Goal: Information Seeking & Learning: Find specific fact

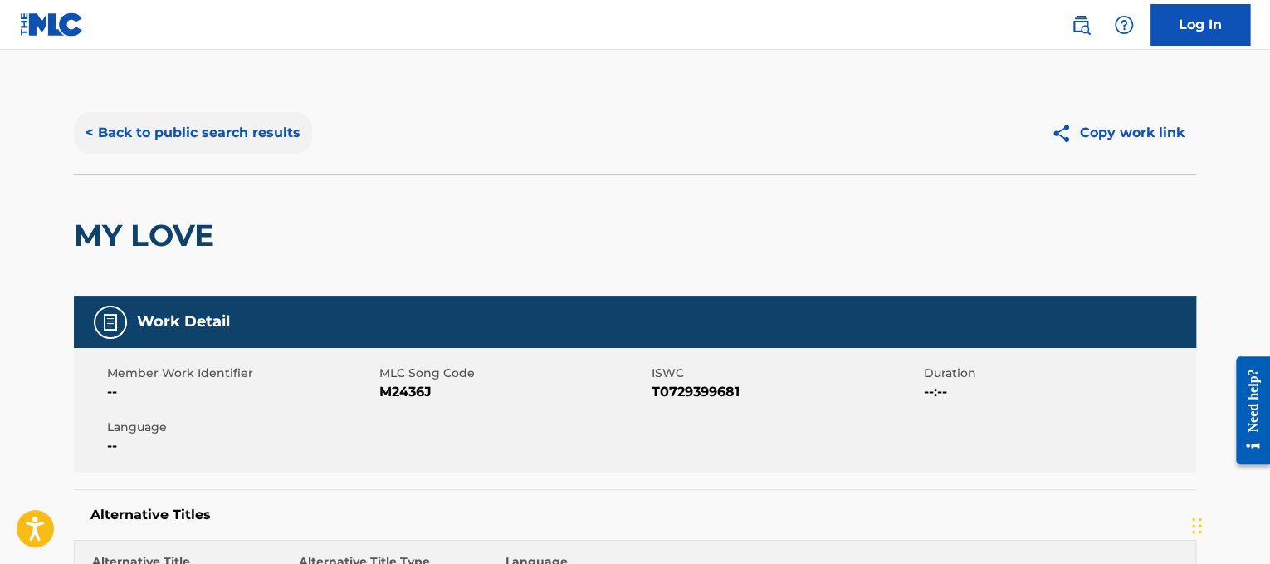
click at [286, 132] on button "< Back to public search results" at bounding box center [193, 133] width 238 height 42
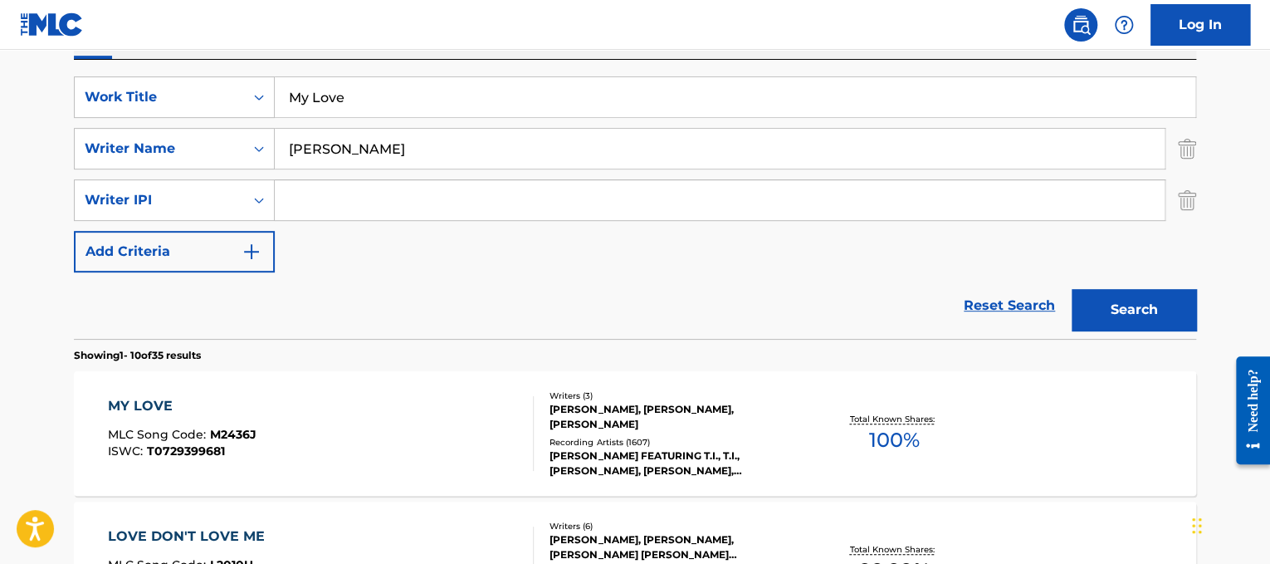
scroll to position [272, 0]
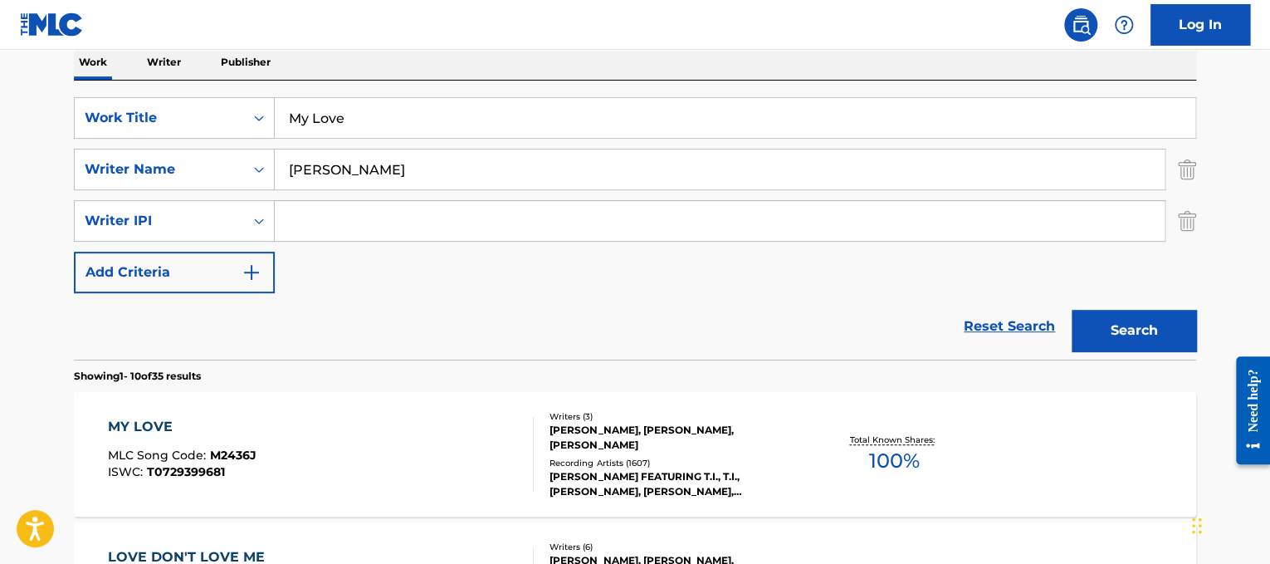
drag, startPoint x: 521, startPoint y: 115, endPoint x: 262, endPoint y: 91, distance: 259.2
click at [262, 91] on div "SearchWithCriteriad365d50e-ee68-4f25-b9b9-568e7ee9061f Work Title My Love Searc…" at bounding box center [635, 220] width 1122 height 279
paste input "Never Say Never"
type input "Never Say Never"
drag, startPoint x: 451, startPoint y: 177, endPoint x: 90, endPoint y: 61, distance: 379.1
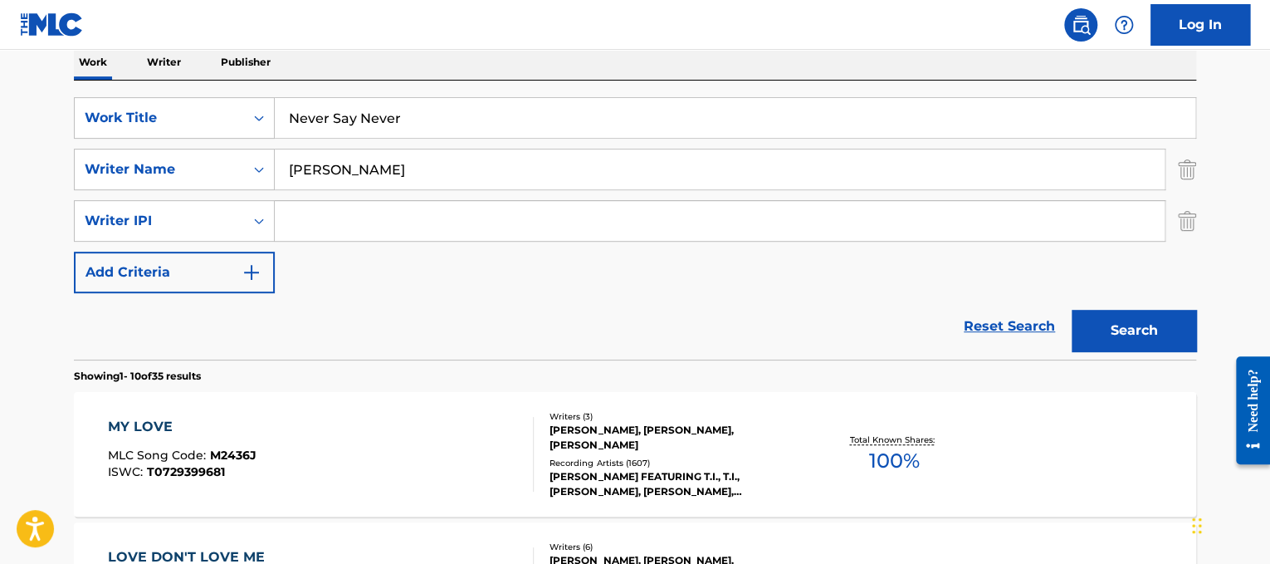
type input "[PERSON_NAME]"
click at [1072, 310] on button "Search" at bounding box center [1134, 331] width 125 height 42
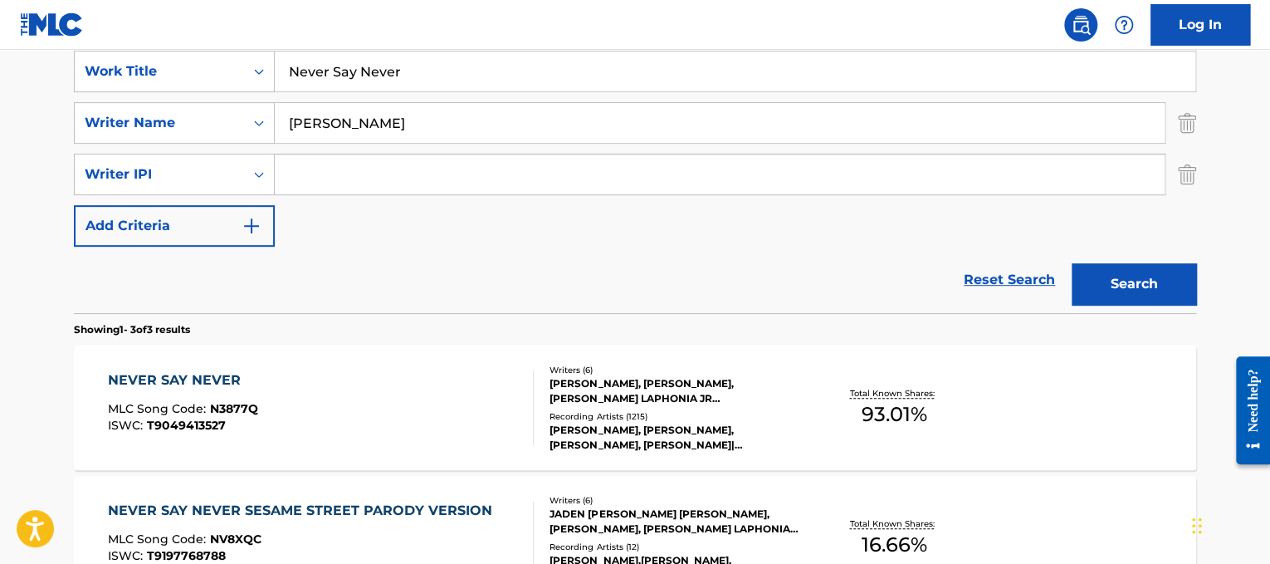
scroll to position [329, 0]
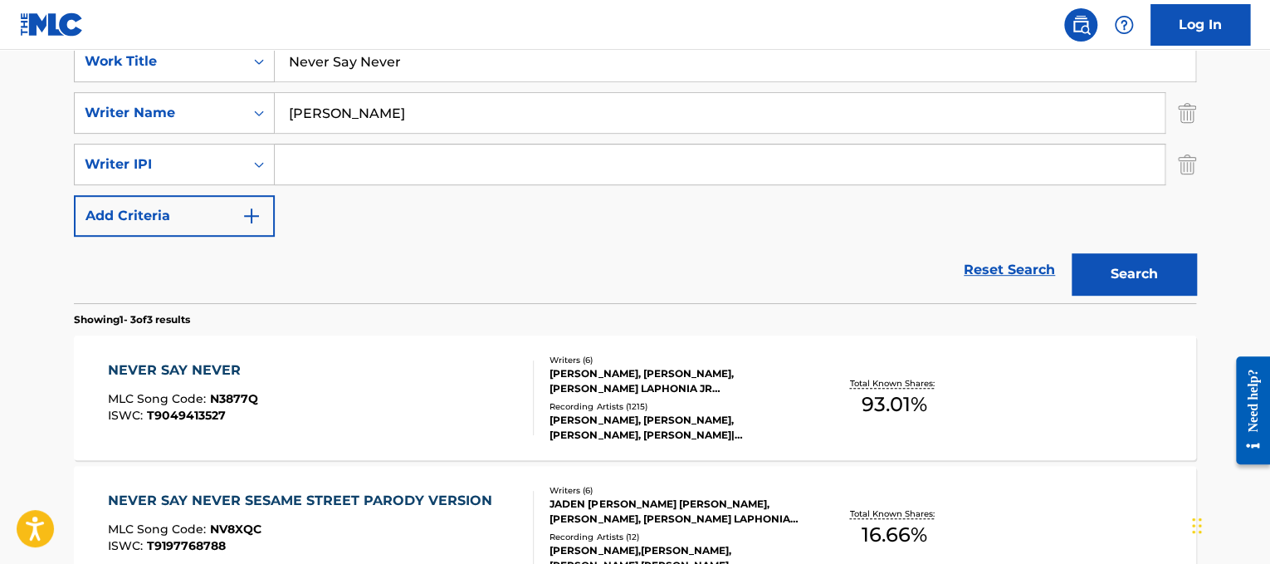
click at [430, 368] on div "NEVER SAY NEVER MLC Song Code : N3877Q ISWC : T9049413527" at bounding box center [321, 397] width 427 height 75
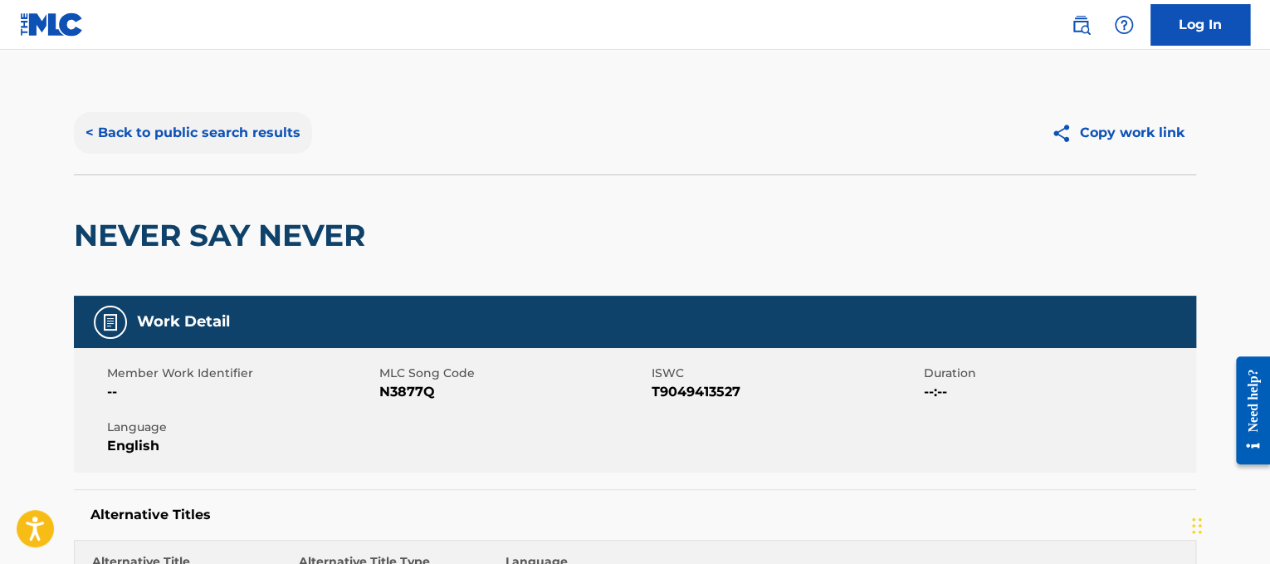
click at [235, 123] on button "< Back to public search results" at bounding box center [193, 133] width 238 height 42
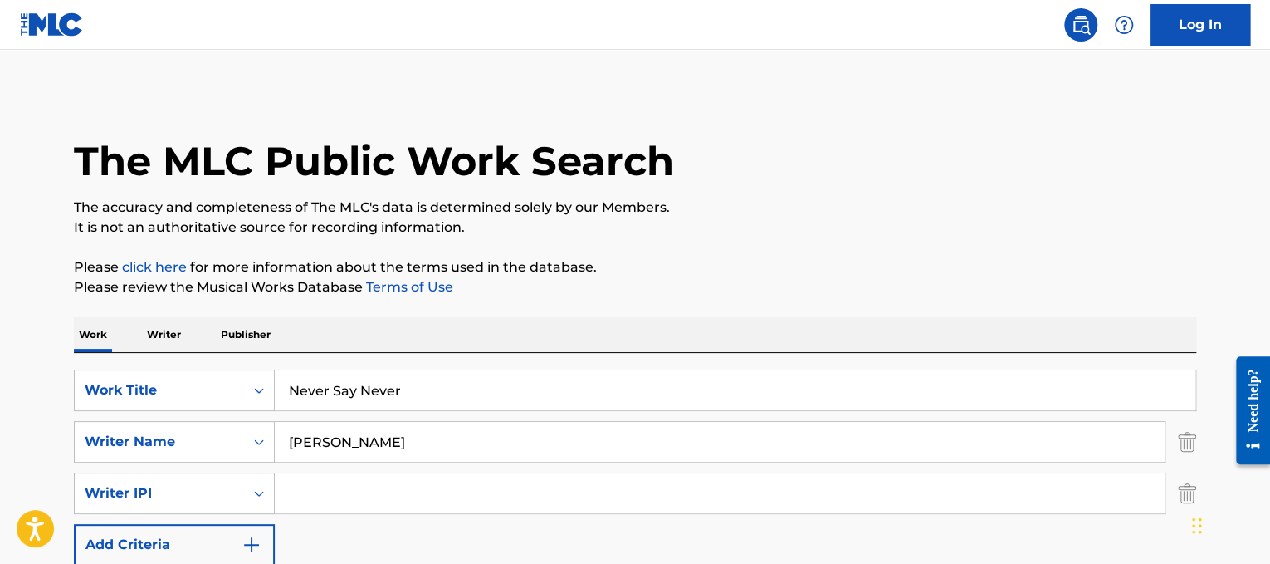
scroll to position [329, 0]
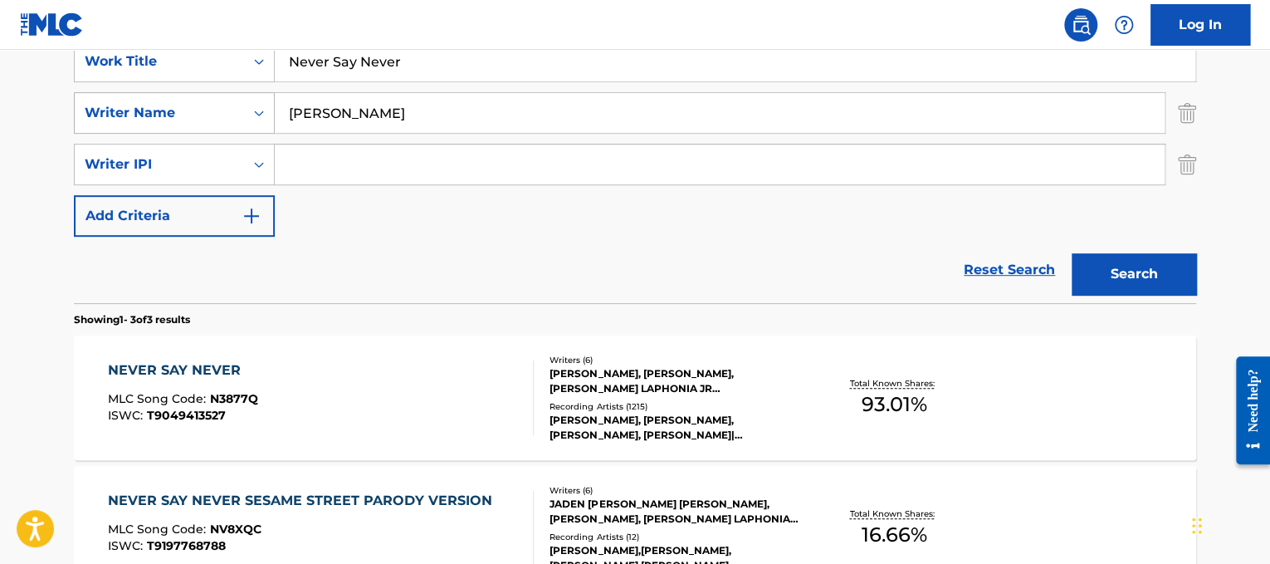
drag, startPoint x: 454, startPoint y: 71, endPoint x: 119, endPoint y: 110, distance: 337.7
click at [119, 110] on div "SearchWithCriteriad365d50e-ee68-4f25-b9b9-568e7ee9061f Work Title Never Say Nev…" at bounding box center [635, 139] width 1122 height 196
paste input "[PERSON_NAME]"
drag, startPoint x: 353, startPoint y: 61, endPoint x: 169, endPoint y: 40, distance: 184.7
click at [169, 40] on div "Log In The MLC Public Work Search The accuracy and completeness of The MLC's da…" at bounding box center [635, 278] width 1270 height 1215
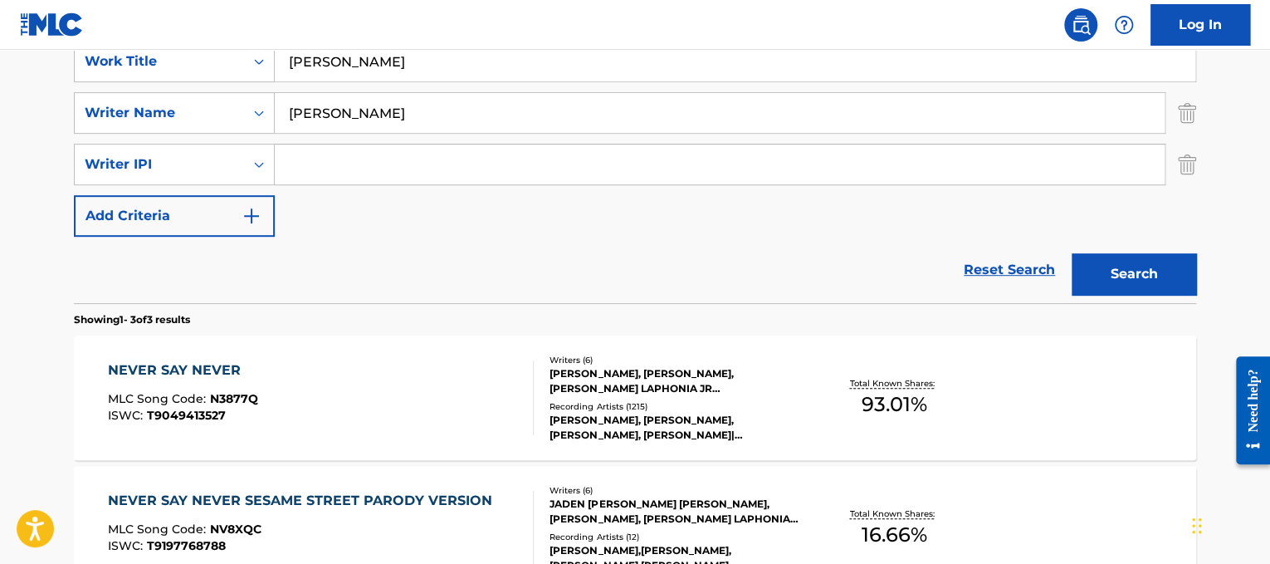
type input "[PERSON_NAME]"
drag, startPoint x: 419, startPoint y: 112, endPoint x: 137, endPoint y: 52, distance: 288.5
click at [137, 52] on div "SearchWithCriteriad365d50e-ee68-4f25-b9b9-568e7ee9061f Work Title Nijamaina Dra…" at bounding box center [635, 139] width 1122 height 196
type input "ramesh"
click at [1072, 253] on button "Search" at bounding box center [1134, 274] width 125 height 42
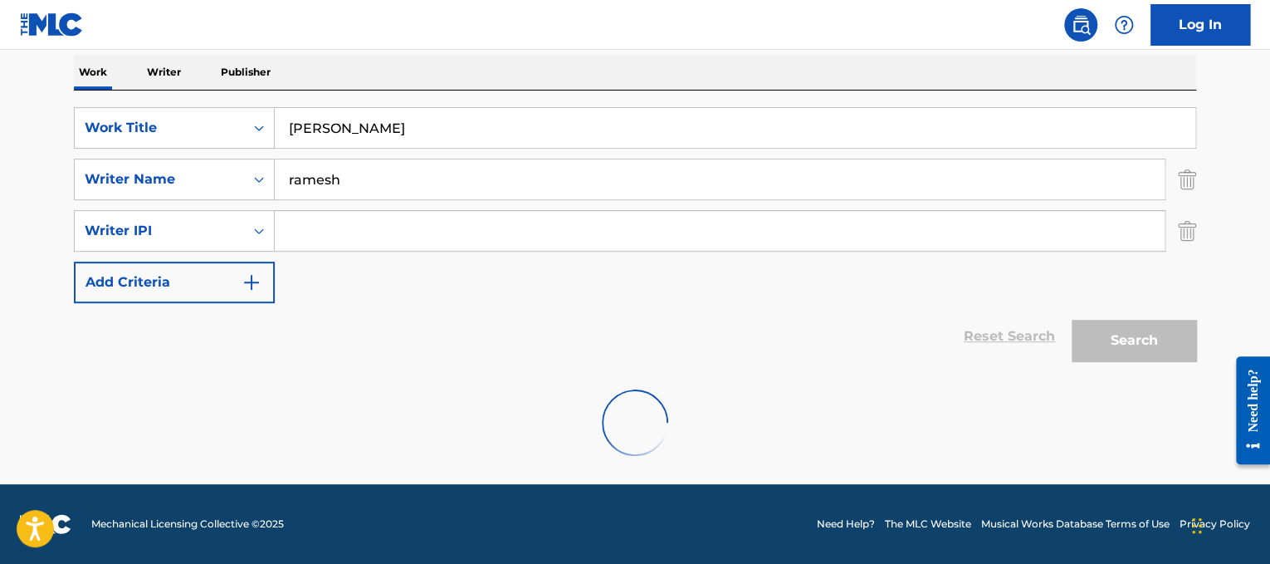
scroll to position [208, 0]
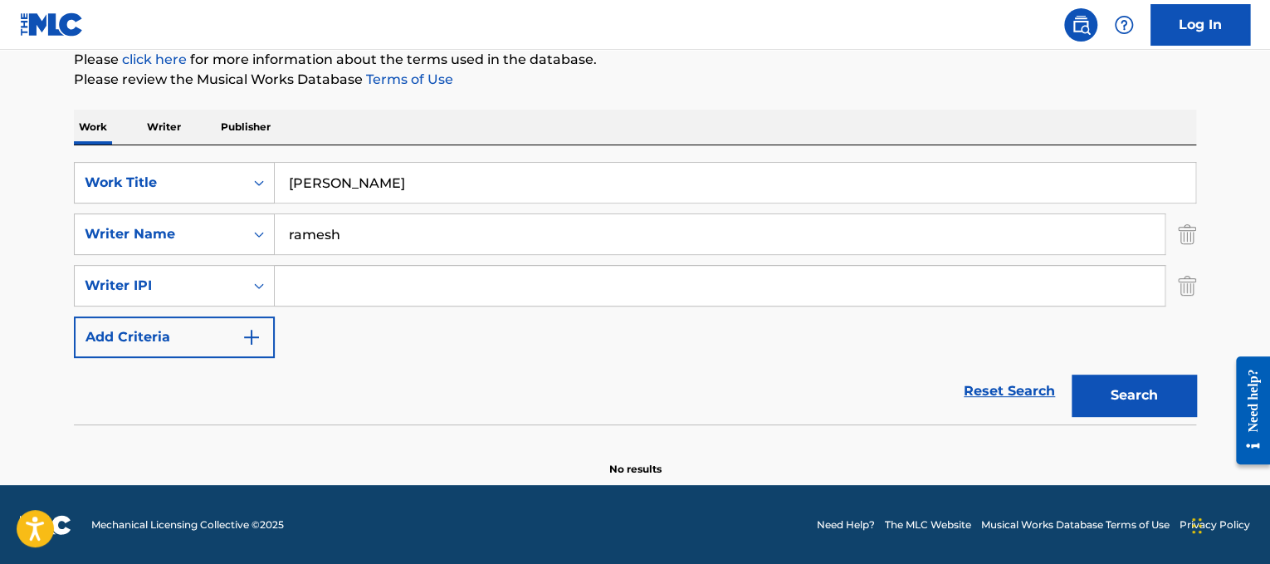
drag, startPoint x: 691, startPoint y: 199, endPoint x: 0, endPoint y: 116, distance: 695.7
click at [0, 116] on main "The MLC Public Work Search The accuracy and completeness of The MLC's data is d…" at bounding box center [635, 163] width 1270 height 643
paste input "o Me [PERSON_NAME]"
type input "No Me [PERSON_NAME]"
drag, startPoint x: 403, startPoint y: 243, endPoint x: 0, endPoint y: 96, distance: 428.6
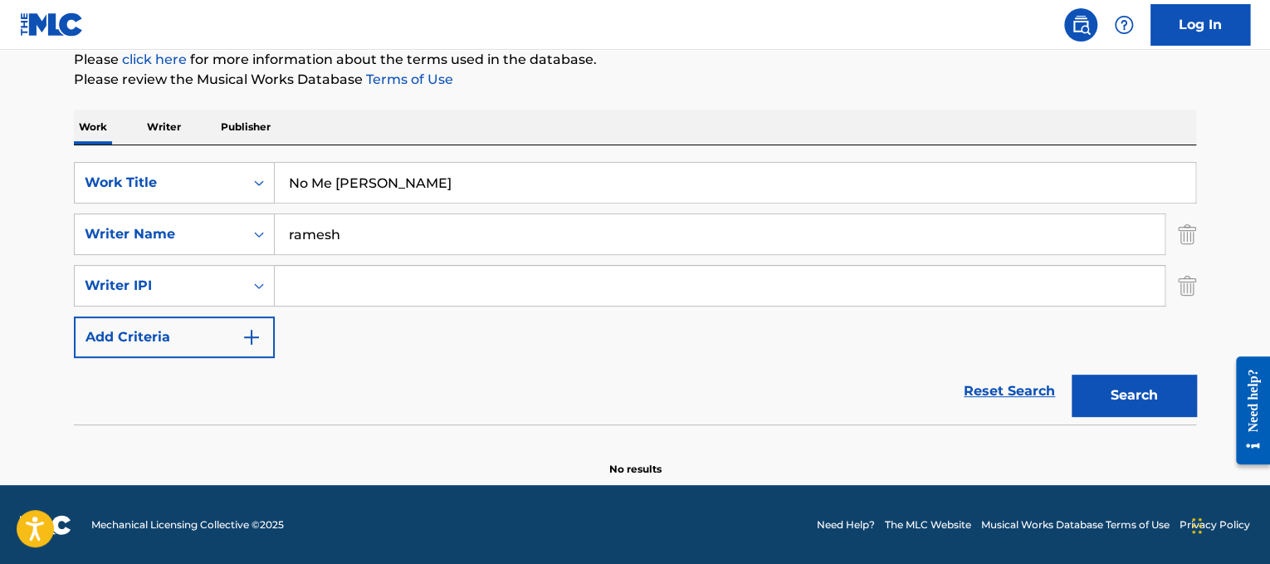
click at [0, 96] on main "The MLC Public Work Search The accuracy and completeness of The MLC's data is d…" at bounding box center [635, 163] width 1270 height 643
type input "[PERSON_NAME]"
click at [1072, 374] on button "Search" at bounding box center [1134, 395] width 125 height 42
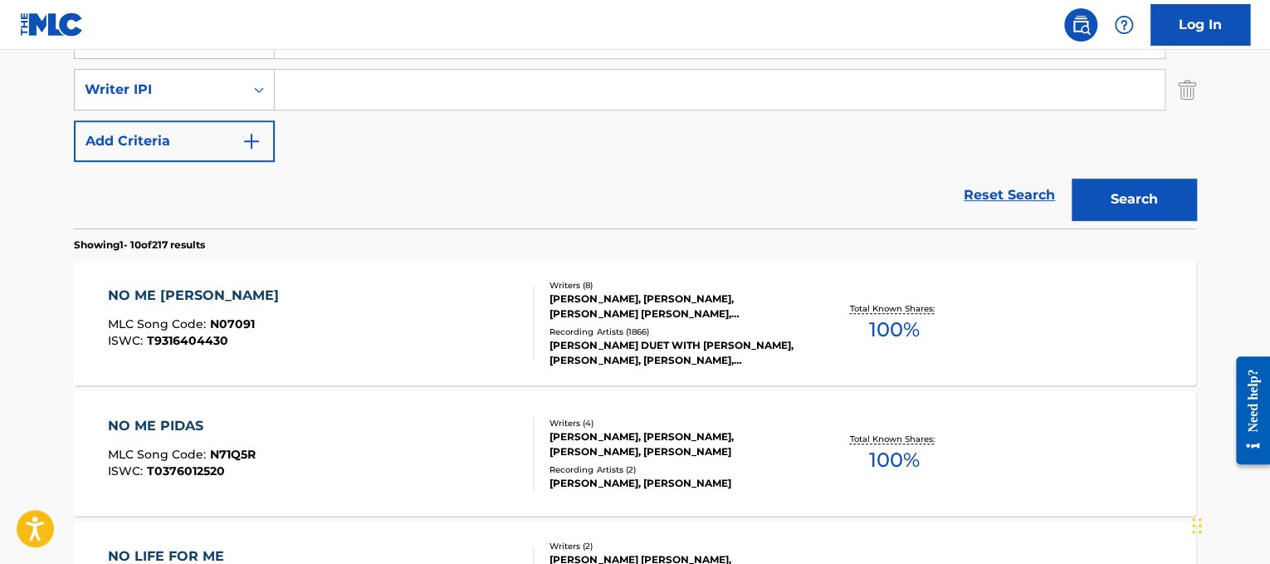
scroll to position [409, 0]
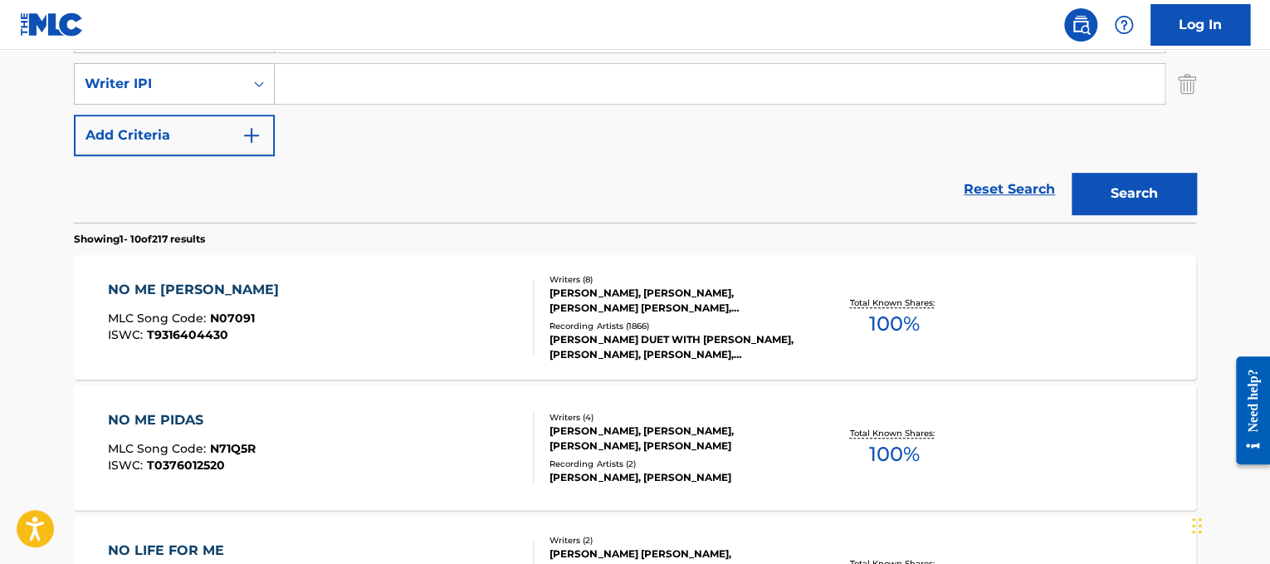
click at [381, 326] on div "NO ME [PERSON_NAME] MLC Song Code : N07091 ISWC : T9316404430" at bounding box center [321, 317] width 427 height 75
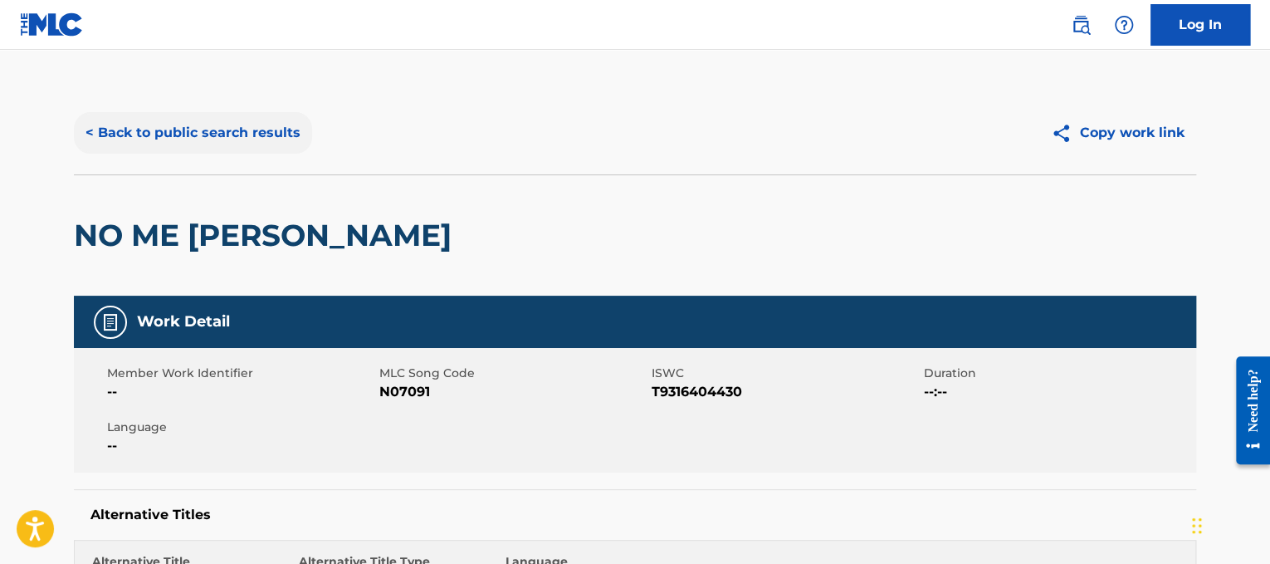
click at [246, 149] on button "< Back to public search results" at bounding box center [193, 133] width 238 height 42
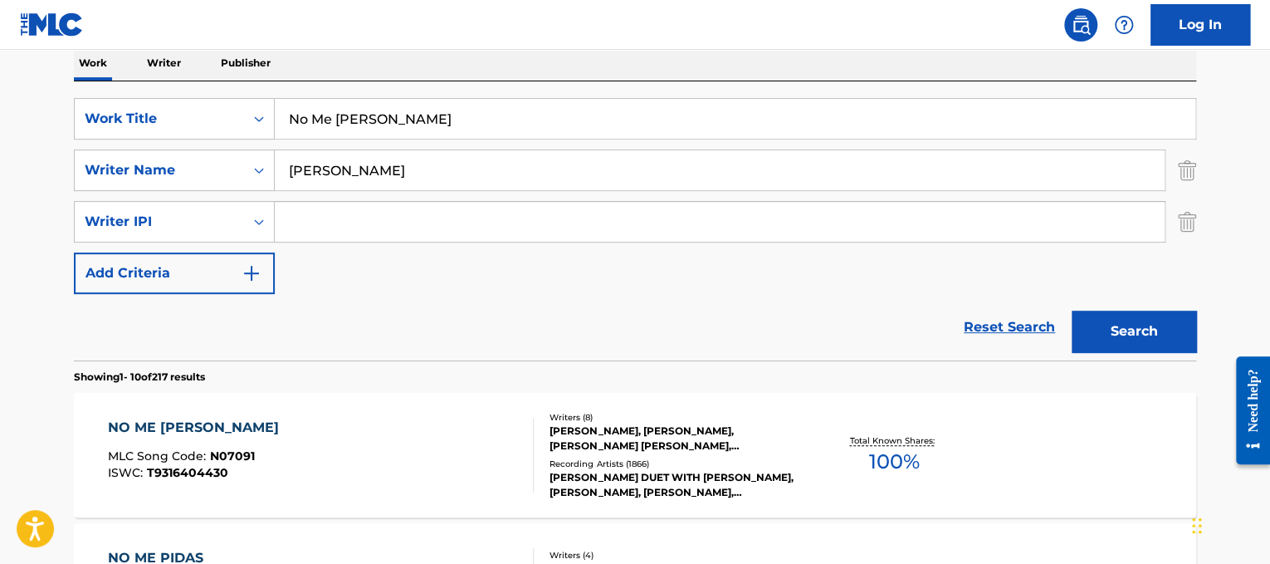
scroll to position [262, 0]
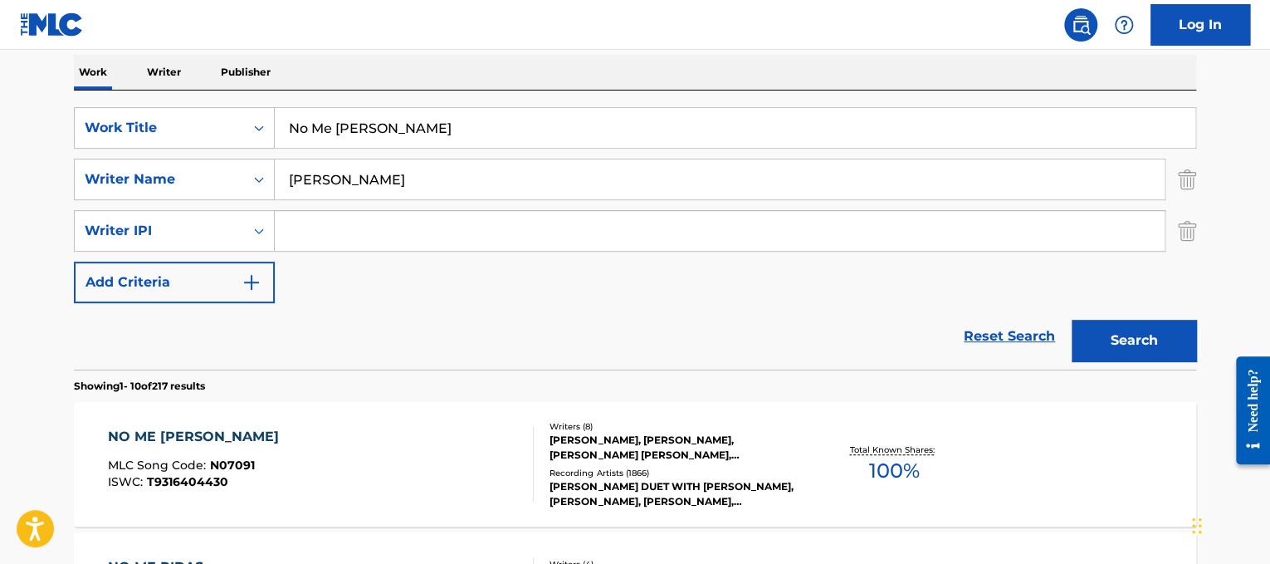
drag, startPoint x: 472, startPoint y: 130, endPoint x: 0, endPoint y: 109, distance: 472.9
paste input "[PERSON_NAME] Nobody Does It Better"
drag, startPoint x: 369, startPoint y: 122, endPoint x: 53, endPoint y: 82, distance: 318.0
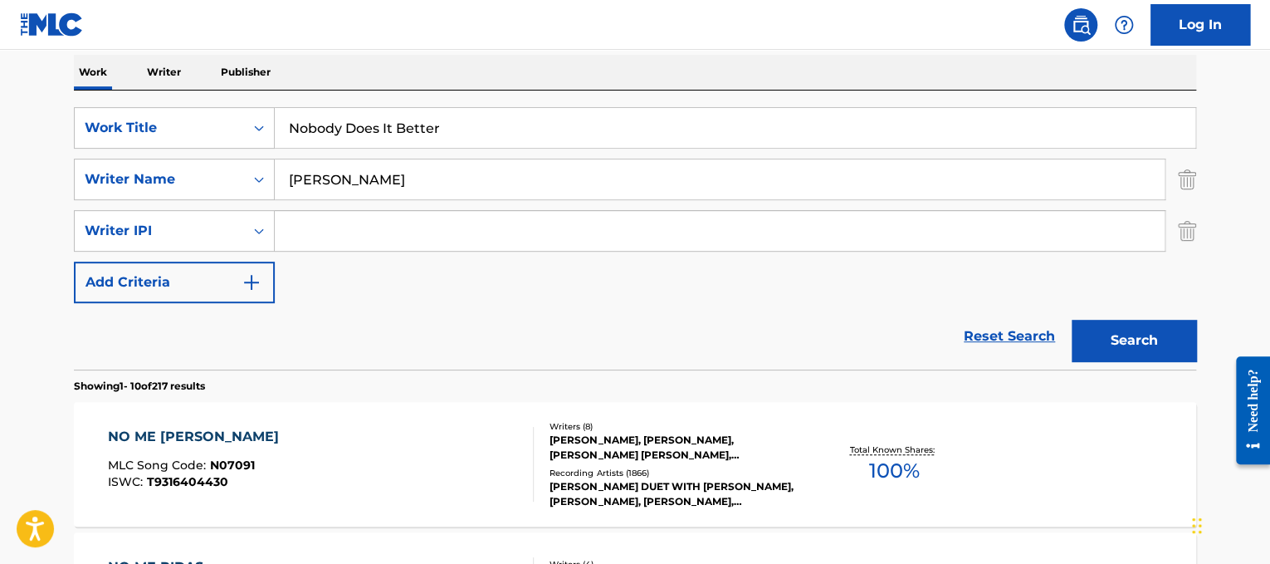
type input "Nobody Does It Better"
drag, startPoint x: 412, startPoint y: 179, endPoint x: 48, endPoint y: 116, distance: 369.1
type input "[PERSON_NAME]"
click at [1072, 320] on button "Search" at bounding box center [1134, 341] width 125 height 42
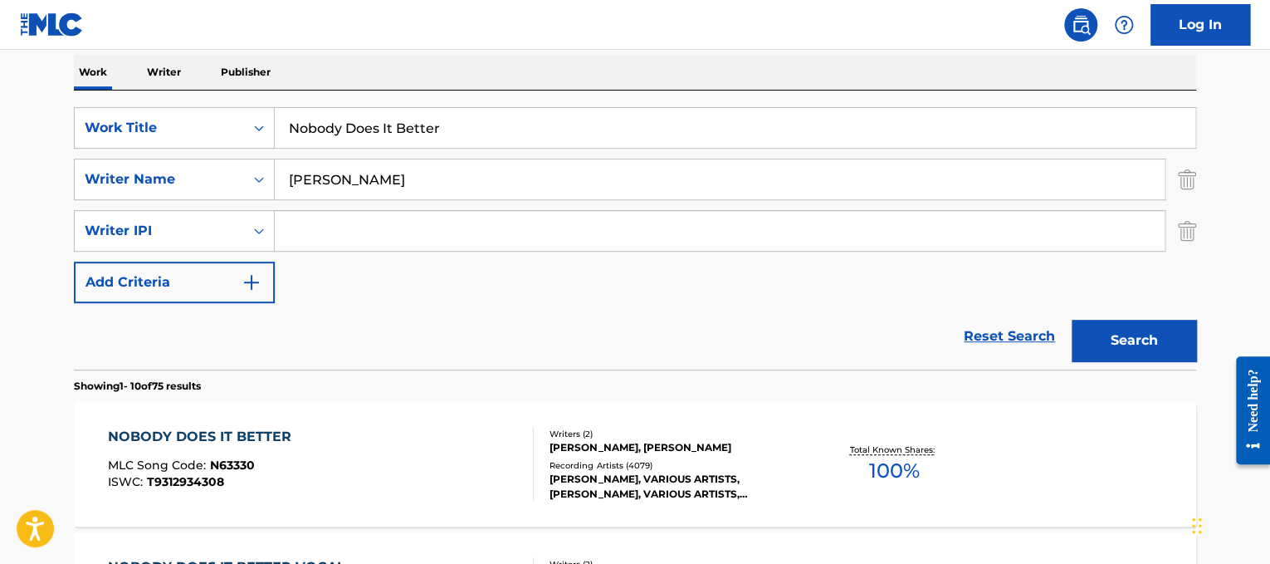
click at [702, 421] on div "NOBODY DOES IT BETTER MLC Song Code : N63330 ISWC : T9312934308 Writers ( 2 ) […" at bounding box center [635, 464] width 1122 height 125
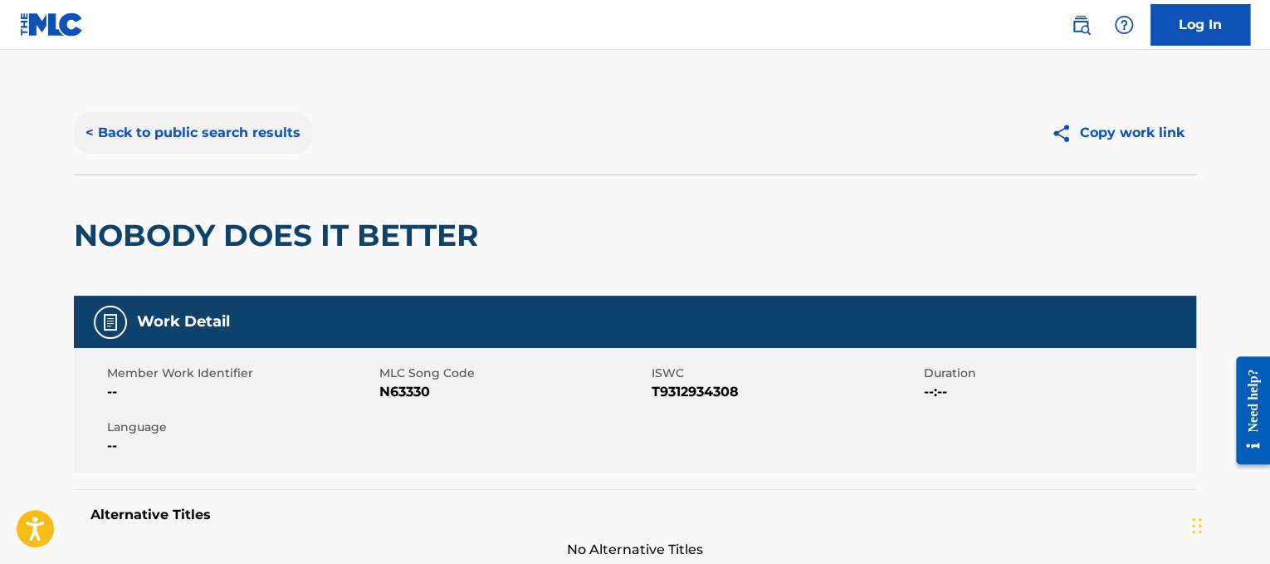
click at [270, 124] on button "< Back to public search results" at bounding box center [193, 133] width 238 height 42
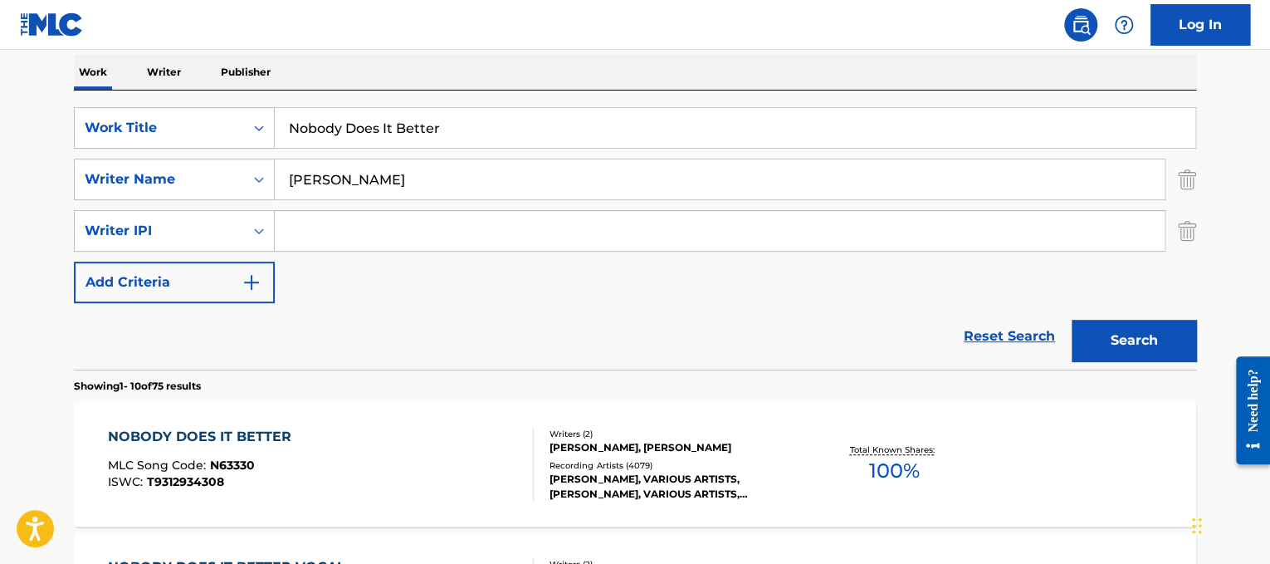
drag, startPoint x: 467, startPoint y: 123, endPoint x: 100, endPoint y: 85, distance: 368.9
paste input "thing Compares 2 U"
type input "Nothing Compares 2 U"
drag, startPoint x: 342, startPoint y: 185, endPoint x: 0, endPoint y: 58, distance: 364.9
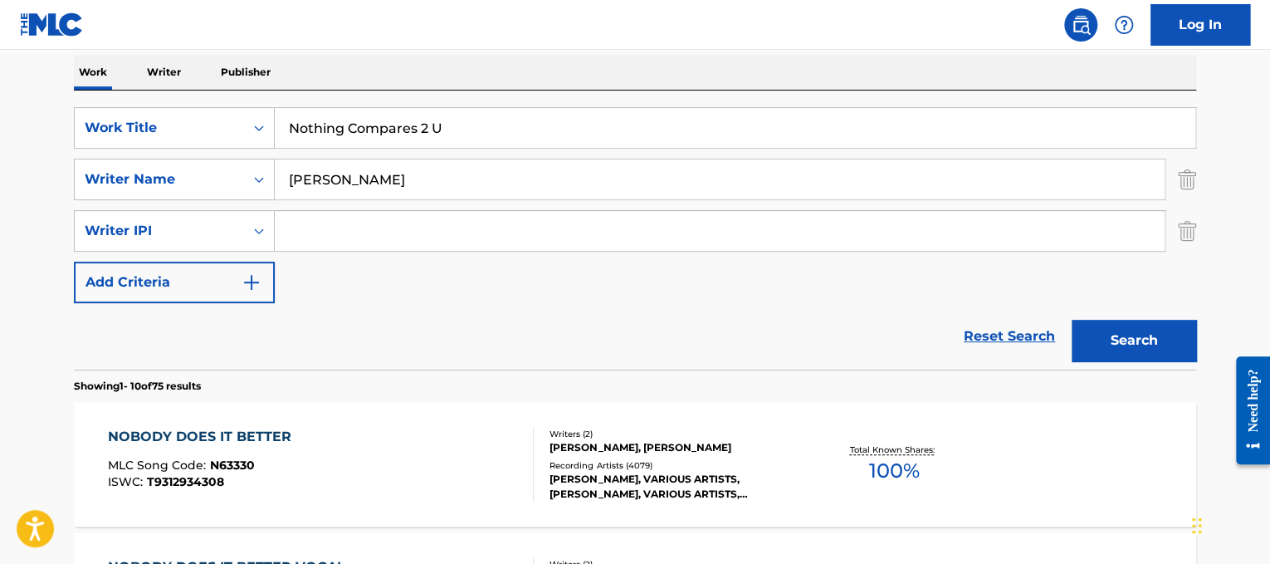
type input "prince"
click at [1072, 320] on button "Search" at bounding box center [1134, 341] width 125 height 42
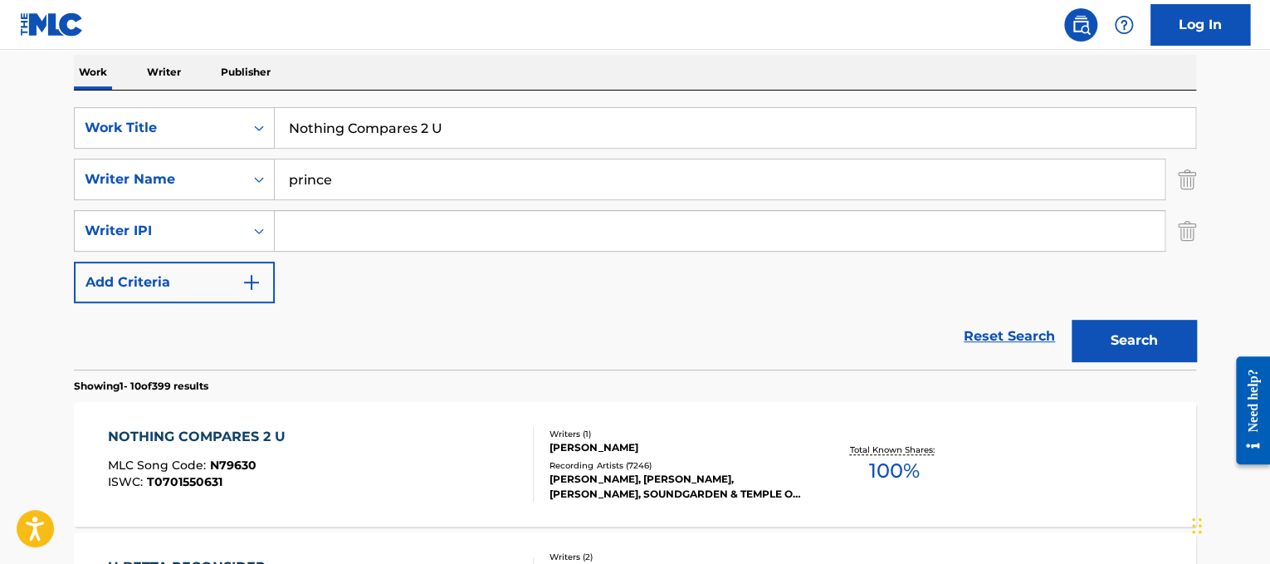
scroll to position [355, 0]
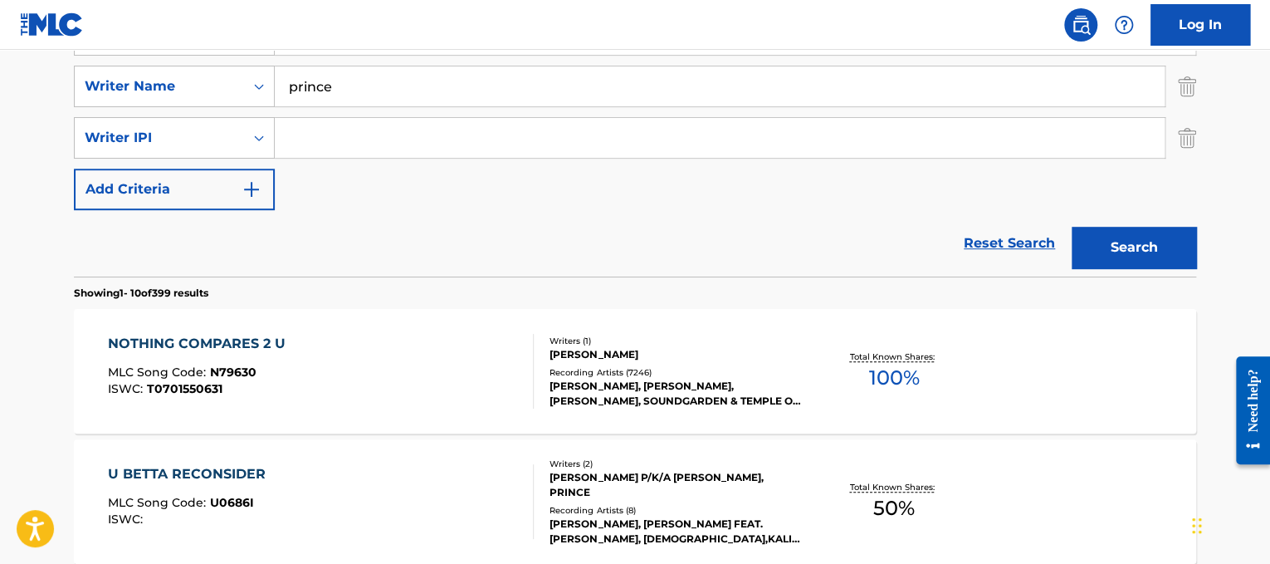
click at [381, 371] on div "NOTHING COMPARES 2 U MLC Song Code : N79630 ISWC : T0701550631" at bounding box center [321, 371] width 427 height 75
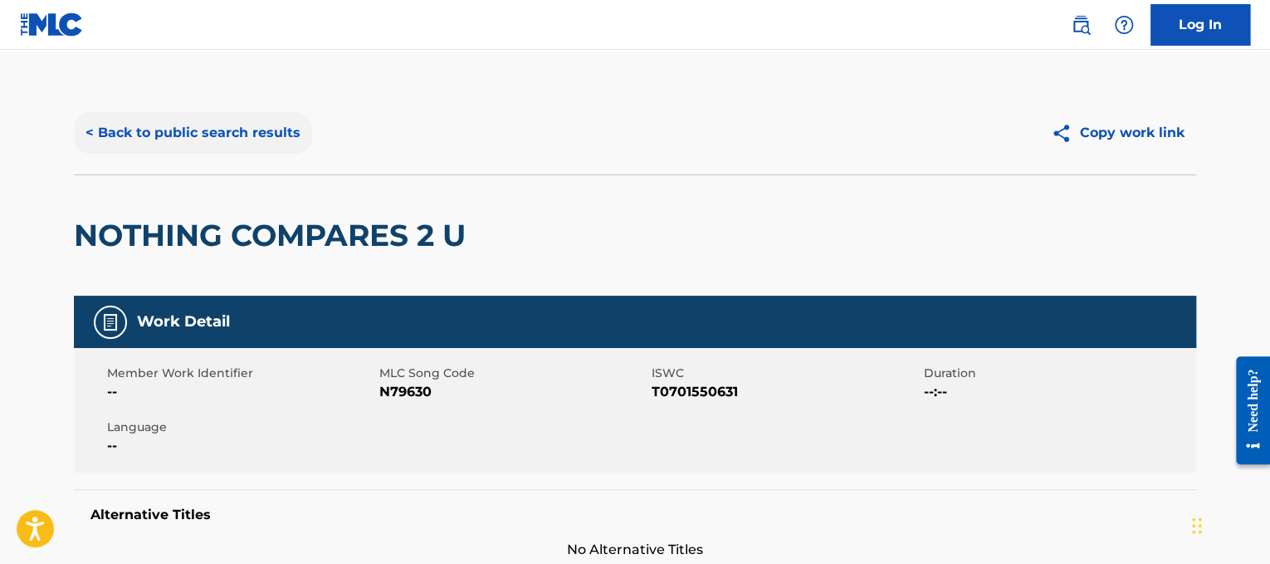
click at [203, 130] on button "< Back to public search results" at bounding box center [193, 133] width 238 height 42
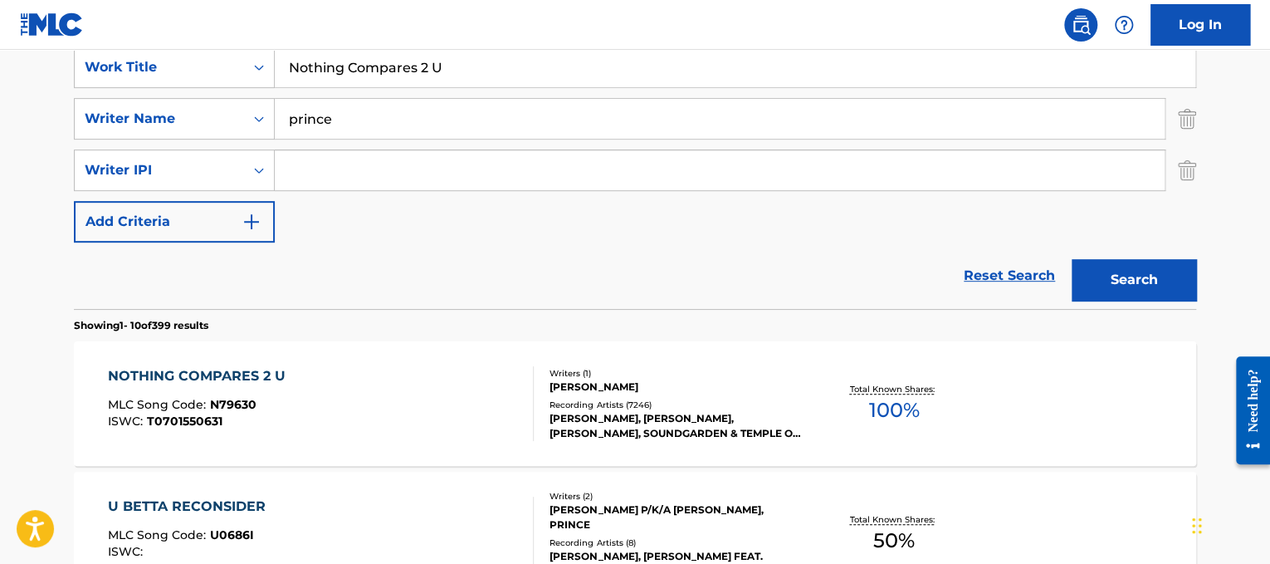
drag, startPoint x: 531, startPoint y: 82, endPoint x: 116, endPoint y: 11, distance: 420.4
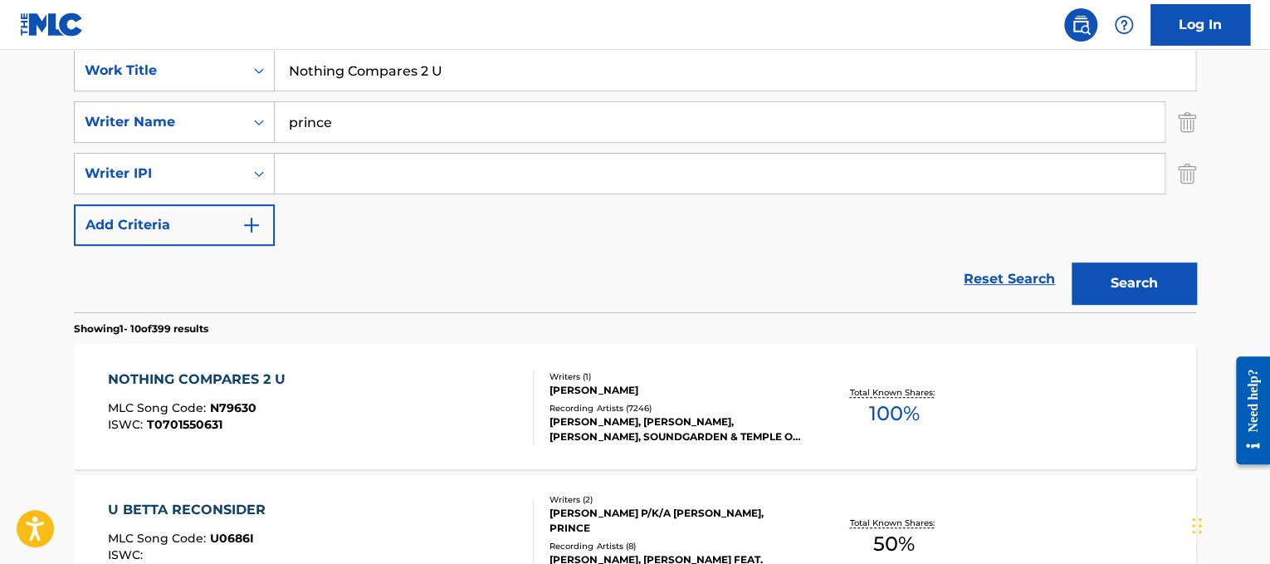
paste input "Shy'm On [PERSON_NAME] De Nous"
drag, startPoint x: 335, startPoint y: 65, endPoint x: 154, endPoint y: 19, distance: 186.7
type input "On [PERSON_NAME] De Nous"
click at [452, 141] on div "prince" at bounding box center [720, 122] width 891 height 42
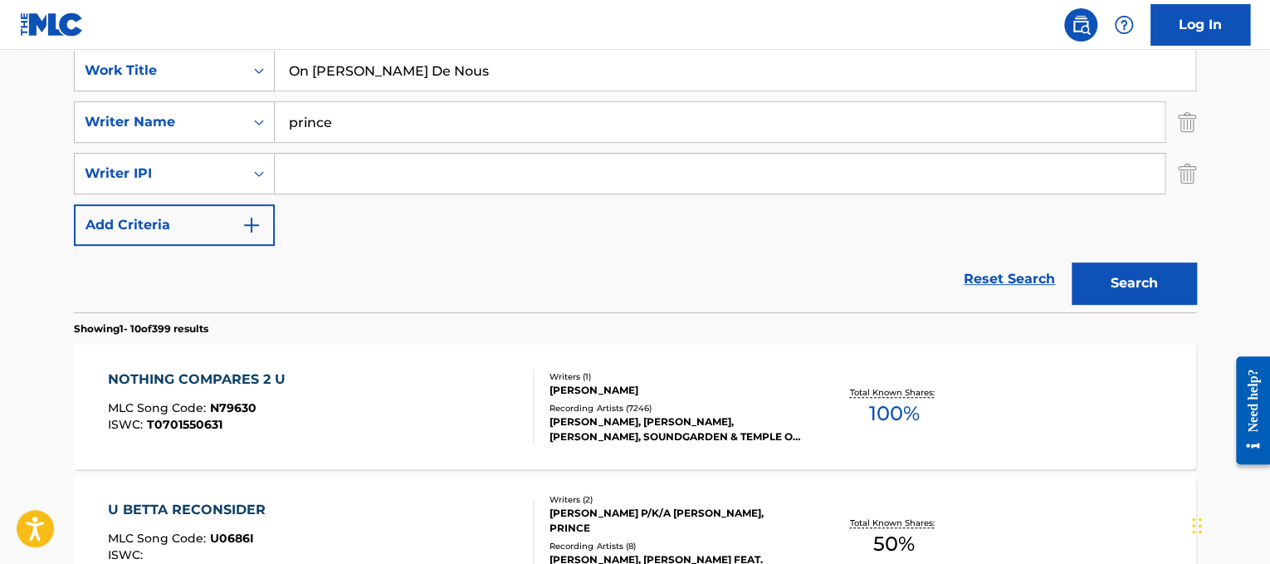
drag, startPoint x: 451, startPoint y: 138, endPoint x: 0, endPoint y: 180, distance: 452.8
type input "kamar"
click at [1072, 262] on button "Search" at bounding box center [1134, 283] width 125 height 42
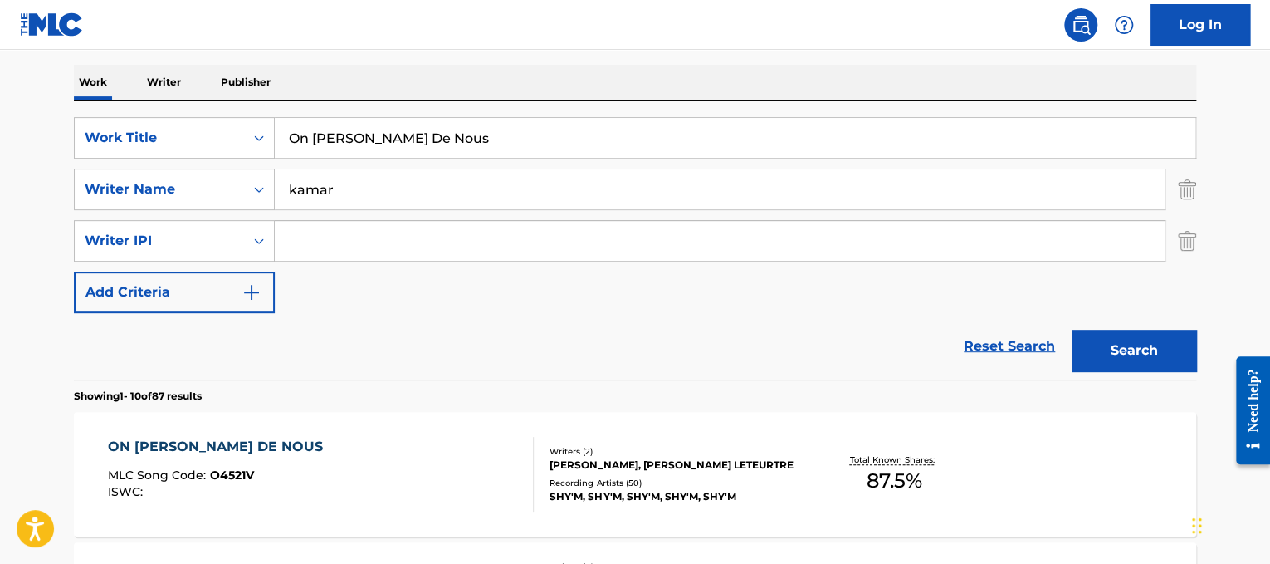
scroll to position [247, 0]
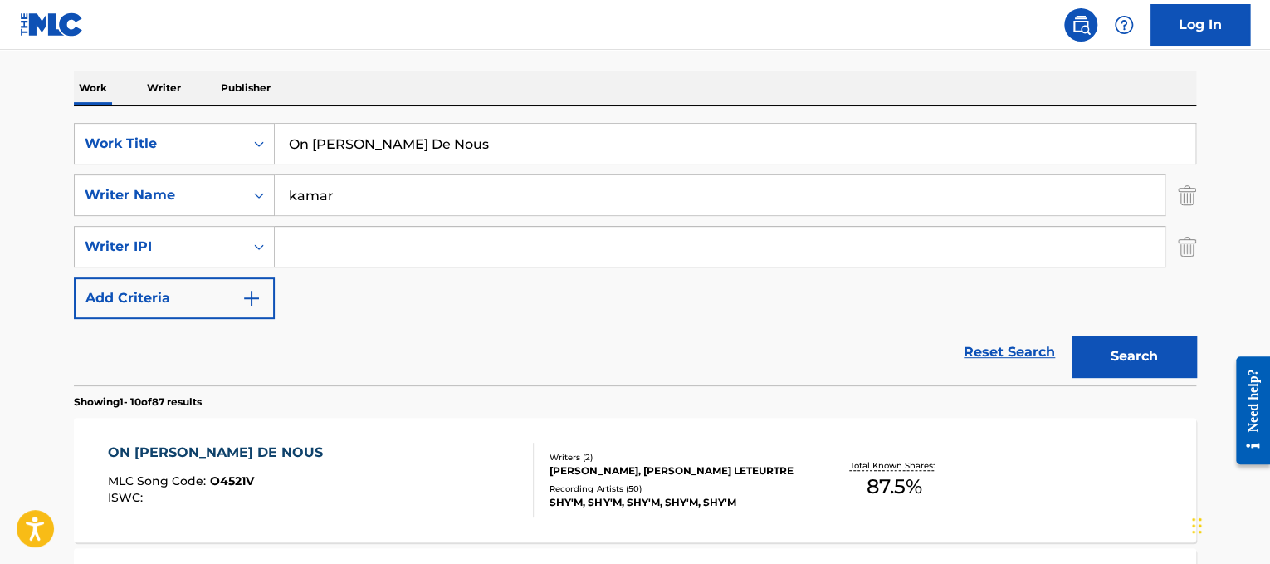
click at [394, 451] on div "ON [PERSON_NAME] DE NOUS MLC Song Code : O4521V ISWC :" at bounding box center [321, 480] width 427 height 75
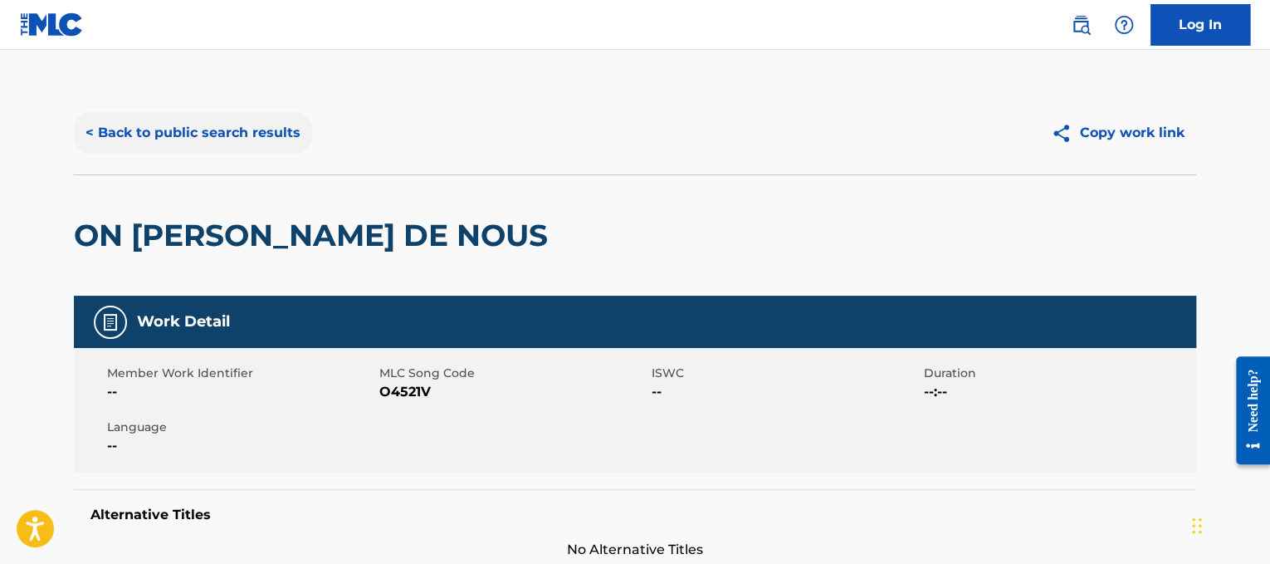
click at [221, 135] on button "< Back to public search results" at bounding box center [193, 133] width 238 height 42
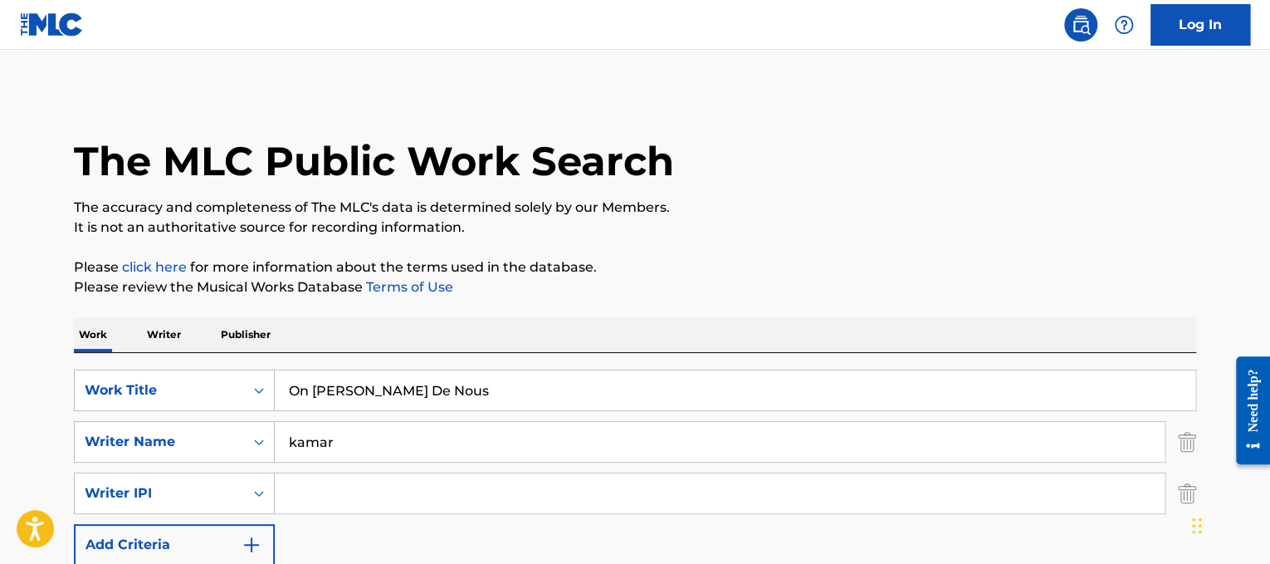
scroll to position [247, 0]
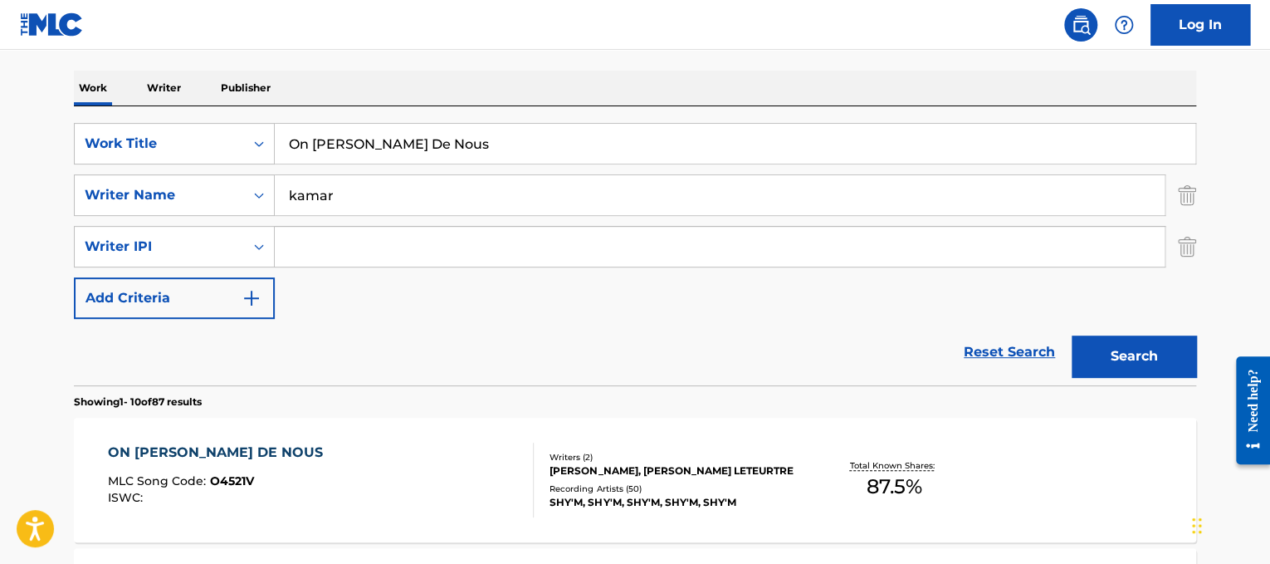
drag, startPoint x: 443, startPoint y: 144, endPoint x: 17, endPoint y: 103, distance: 428.7
paste input "The Floor"
type input "On The Floor"
drag, startPoint x: 399, startPoint y: 202, endPoint x: 0, endPoint y: 91, distance: 414.3
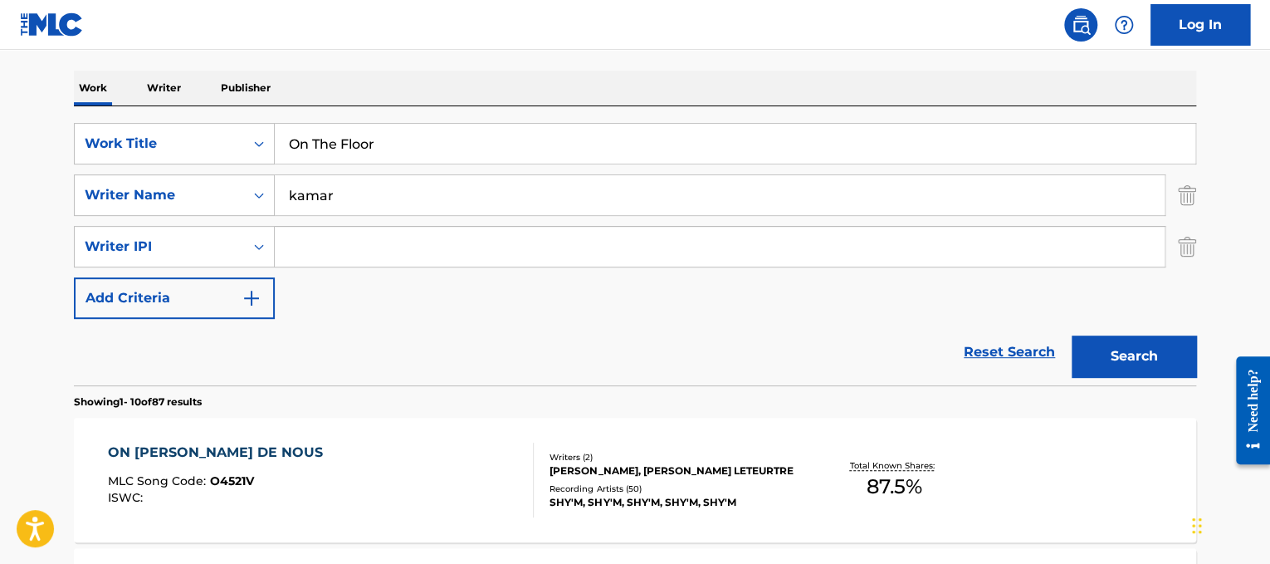
click at [1072, 335] on button "Search" at bounding box center [1134, 356] width 125 height 42
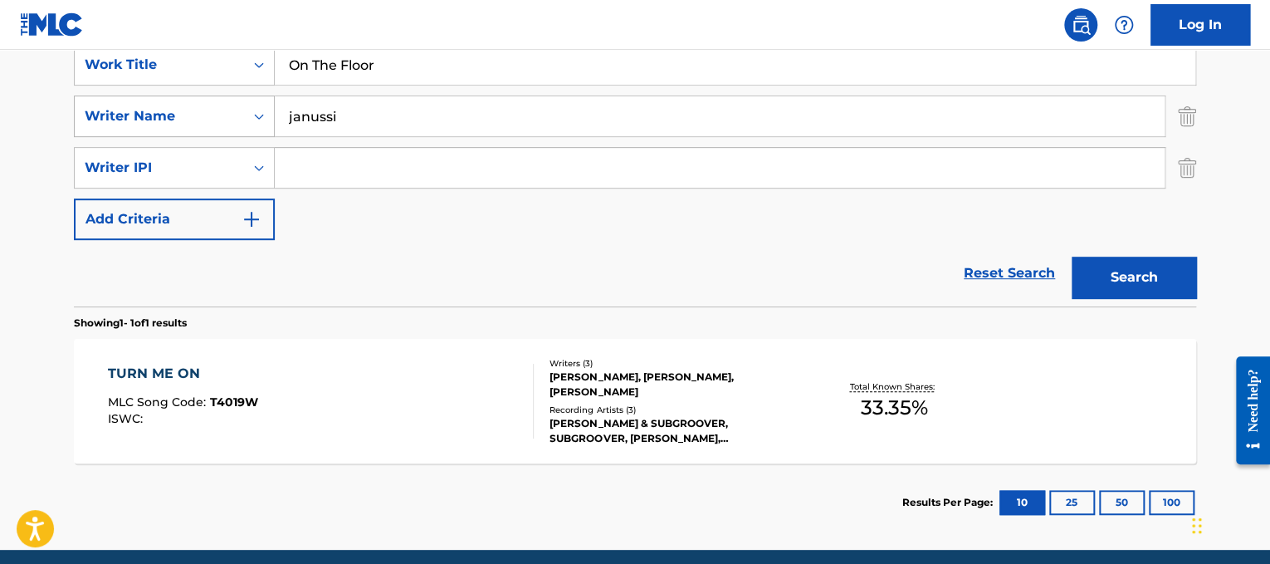
scroll to position [329, 0]
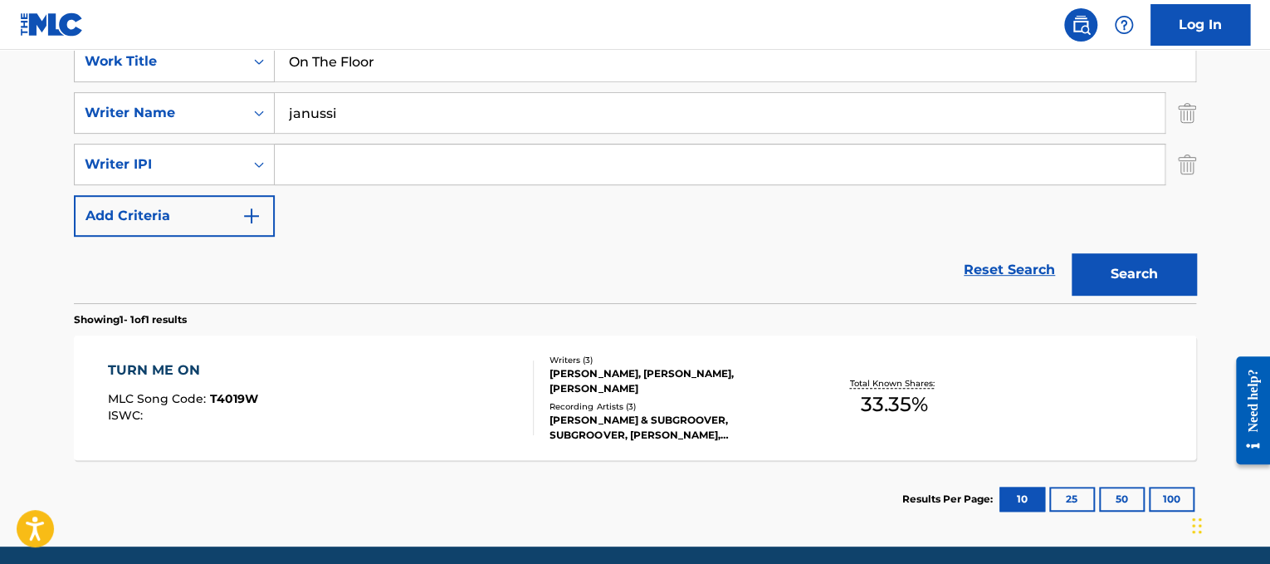
drag, startPoint x: 640, startPoint y: 104, endPoint x: 159, endPoint y: -20, distance: 496.4
type input "perez"
click at [1072, 253] on button "Search" at bounding box center [1134, 274] width 125 height 42
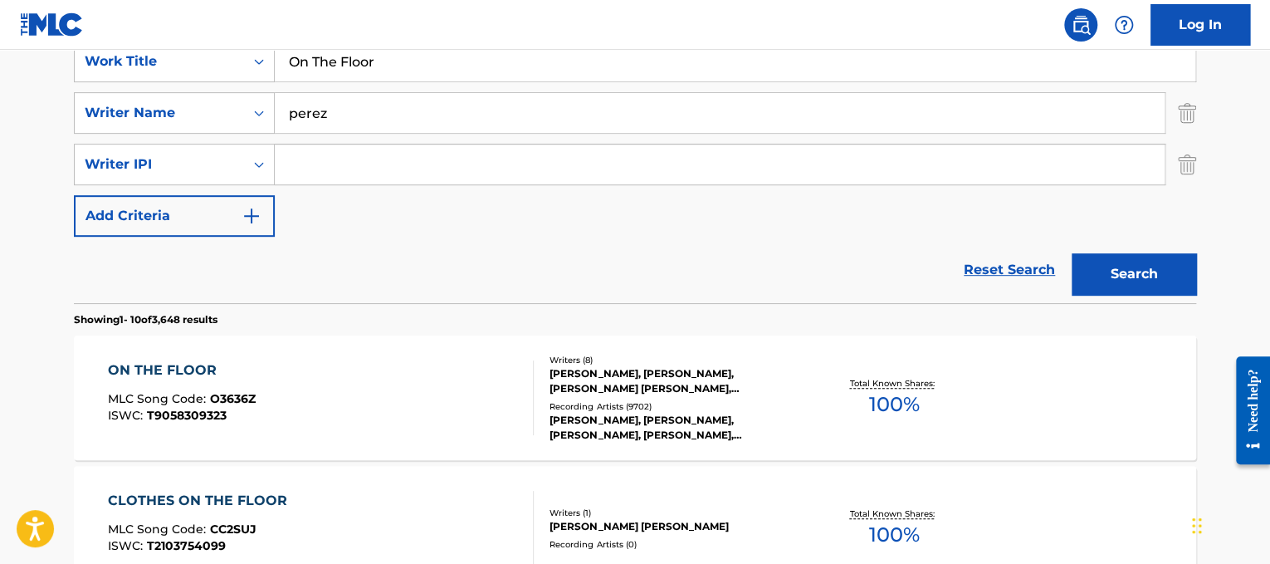
click at [667, 382] on div "[PERSON_NAME], [PERSON_NAME], [PERSON_NAME] [PERSON_NAME], [PERSON_NAME], [PERS…" at bounding box center [675, 381] width 251 height 30
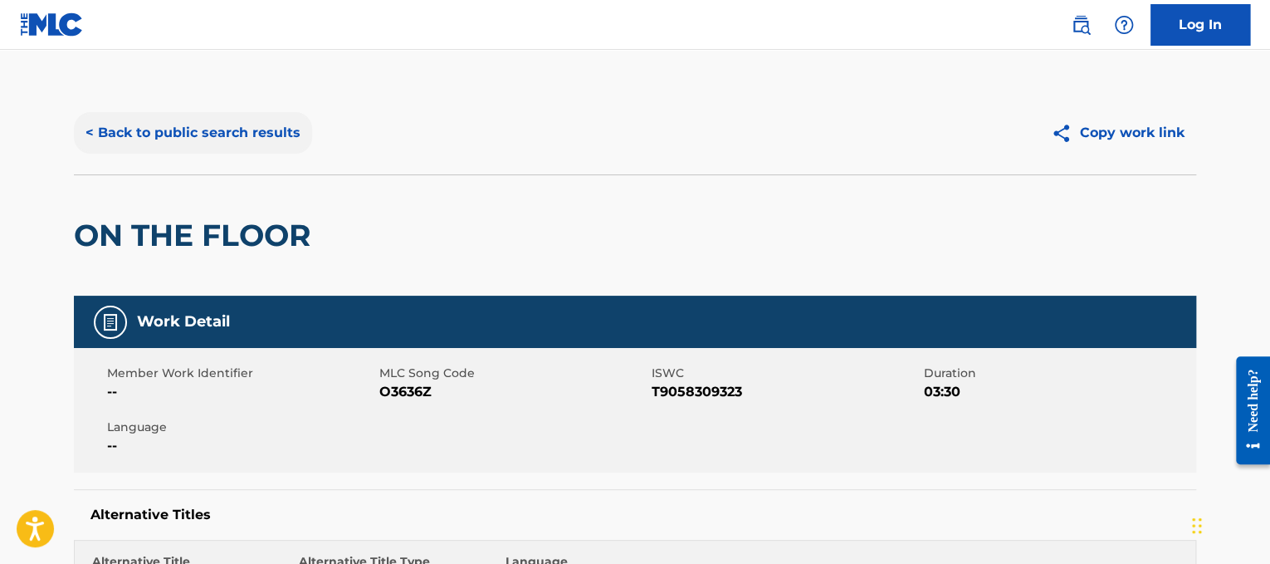
click at [205, 128] on button "< Back to public search results" at bounding box center [193, 133] width 238 height 42
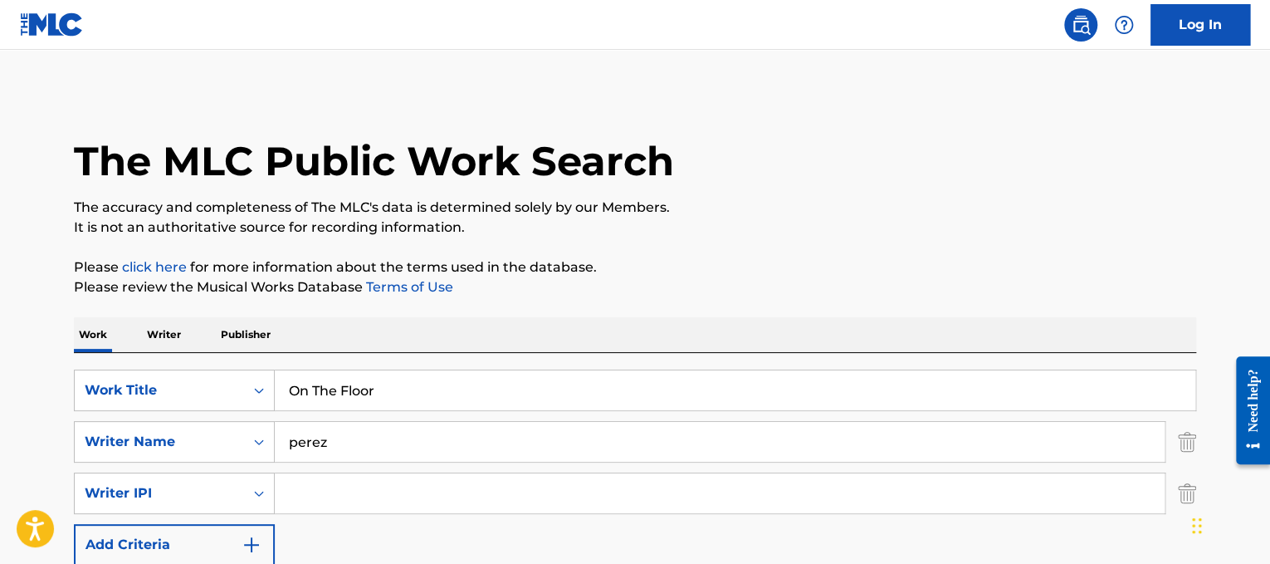
scroll to position [329, 0]
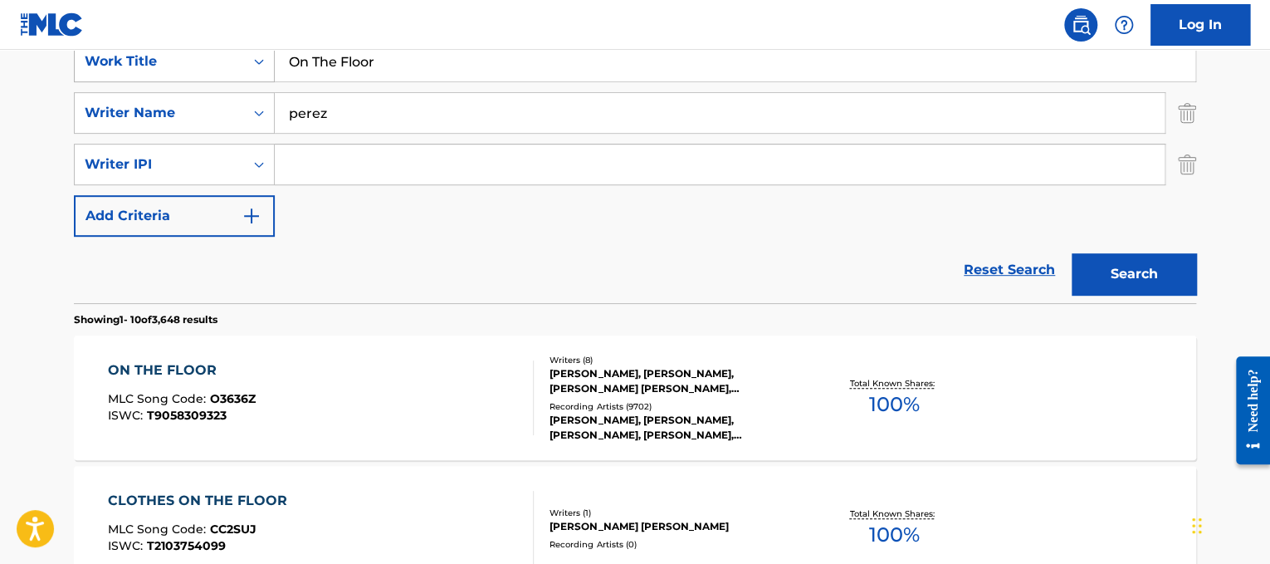
drag, startPoint x: 480, startPoint y: 61, endPoint x: 208, endPoint y: 56, distance: 272.3
click at [208, 56] on div "SearchWithCriteriad365d50e-ee68-4f25-b9b9-568e7ee9061f Work Title On The Floor" at bounding box center [635, 62] width 1122 height 42
paste input "e And Only"
type input "One And Only"
drag, startPoint x: 363, startPoint y: 113, endPoint x: 68, endPoint y: 53, distance: 300.7
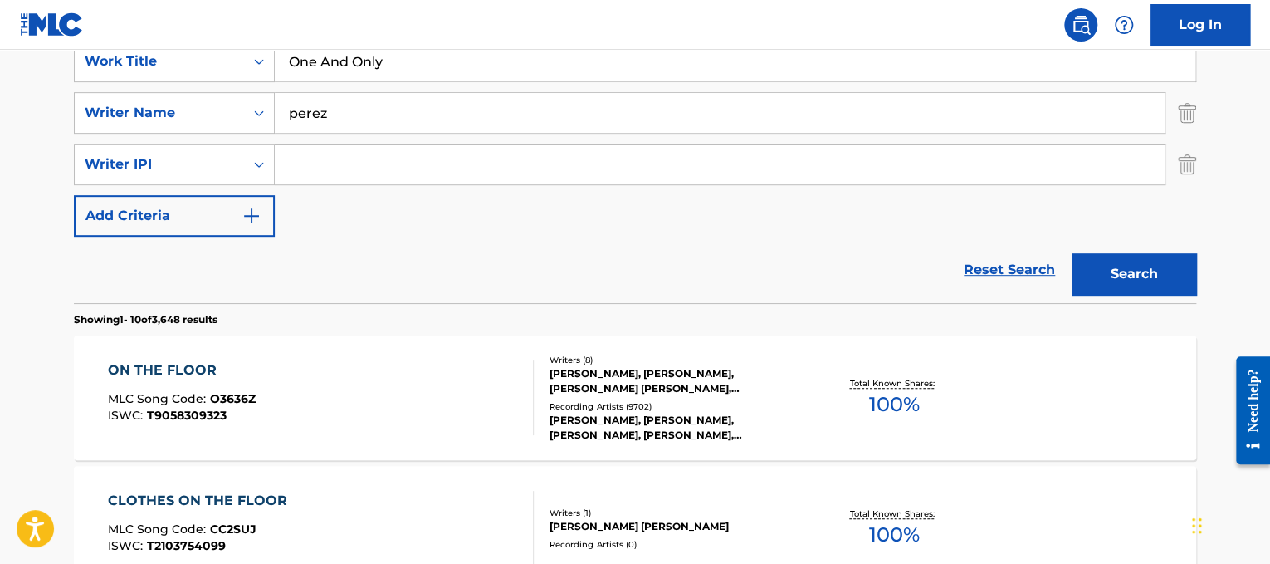
type input "[PERSON_NAME]"
click at [1072, 253] on button "Search" at bounding box center [1134, 274] width 125 height 42
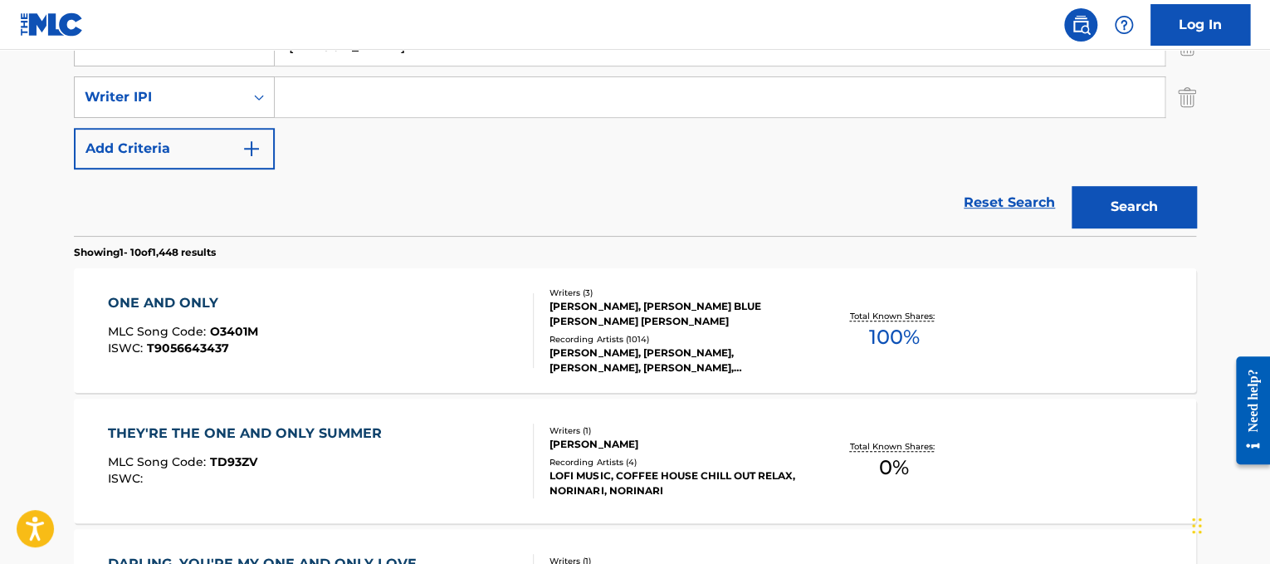
scroll to position [402, 0]
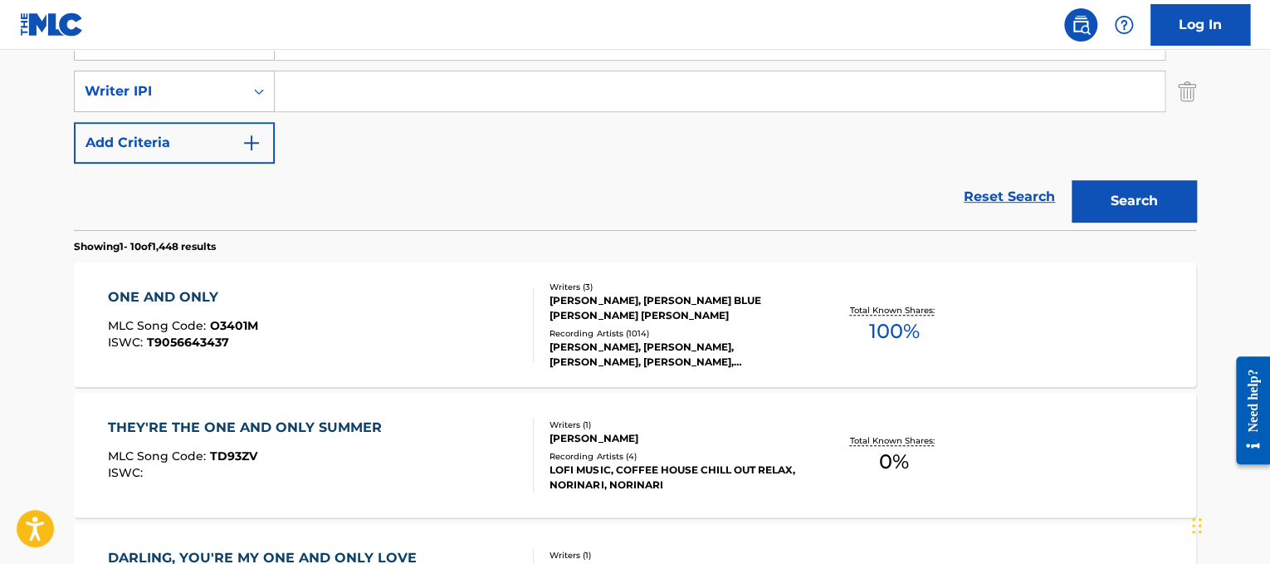
click at [449, 311] on div "ONE AND ONLY MLC Song Code : O3401M ISWC : T9056643437" at bounding box center [321, 324] width 427 height 75
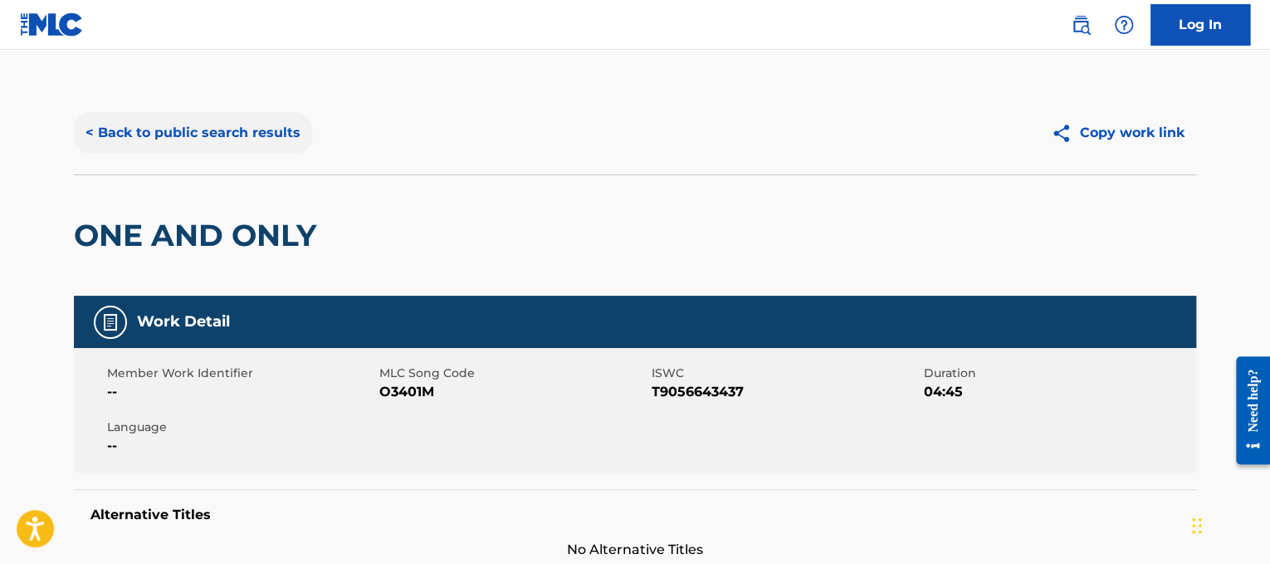
click at [144, 124] on button "< Back to public search results" at bounding box center [193, 133] width 238 height 42
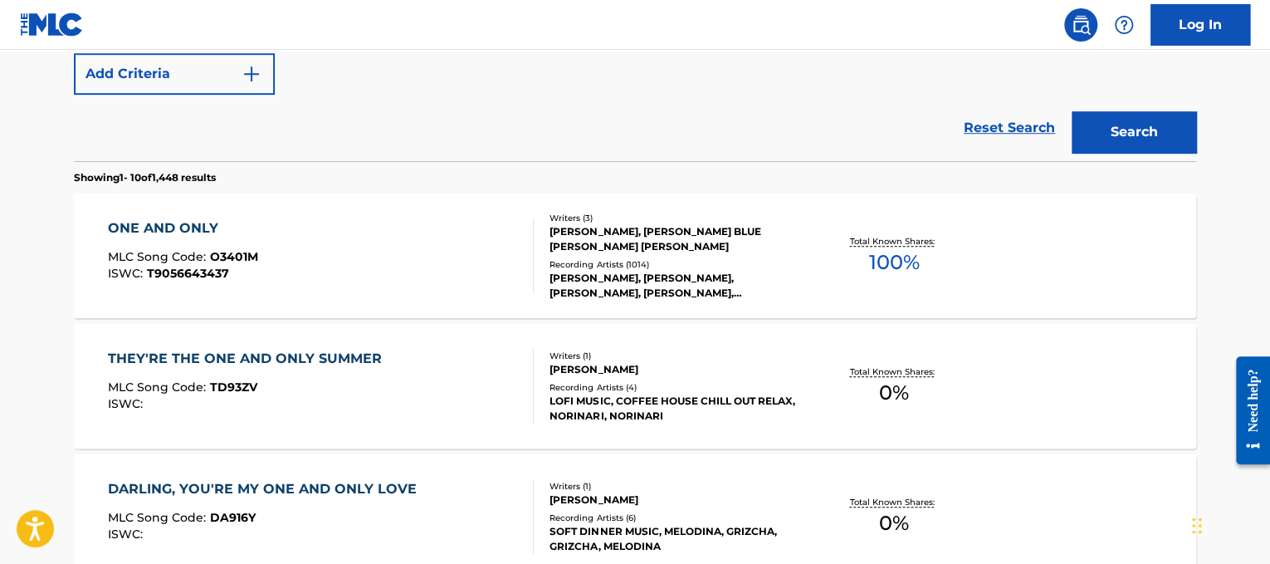
scroll to position [191, 0]
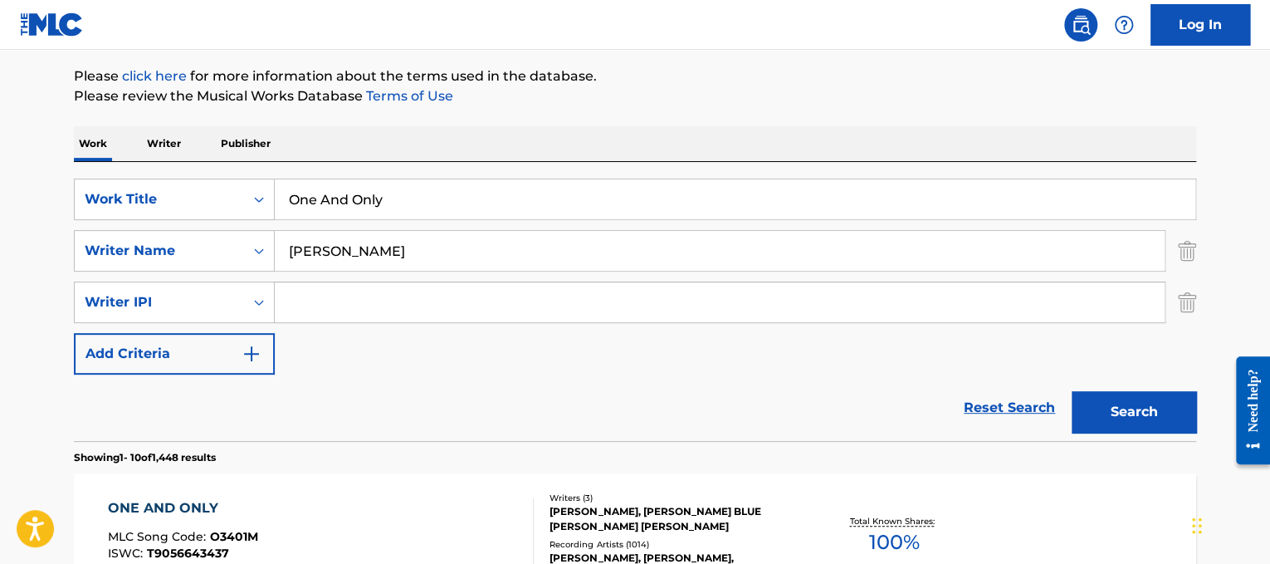
drag, startPoint x: 472, startPoint y: 191, endPoint x: 394, endPoint y: 200, distance: 78.6
click at [394, 200] on input "One And Only" at bounding box center [735, 199] width 921 height 40
paste input "One Direction One Thing"
drag, startPoint x: 474, startPoint y: 197, endPoint x: 178, endPoint y: 240, distance: 299.5
click at [178, 240] on div "SearchWithCriteriad365d50e-ee68-4f25-b9b9-568e7ee9061f Work Title One And OnlyO…" at bounding box center [635, 276] width 1122 height 196
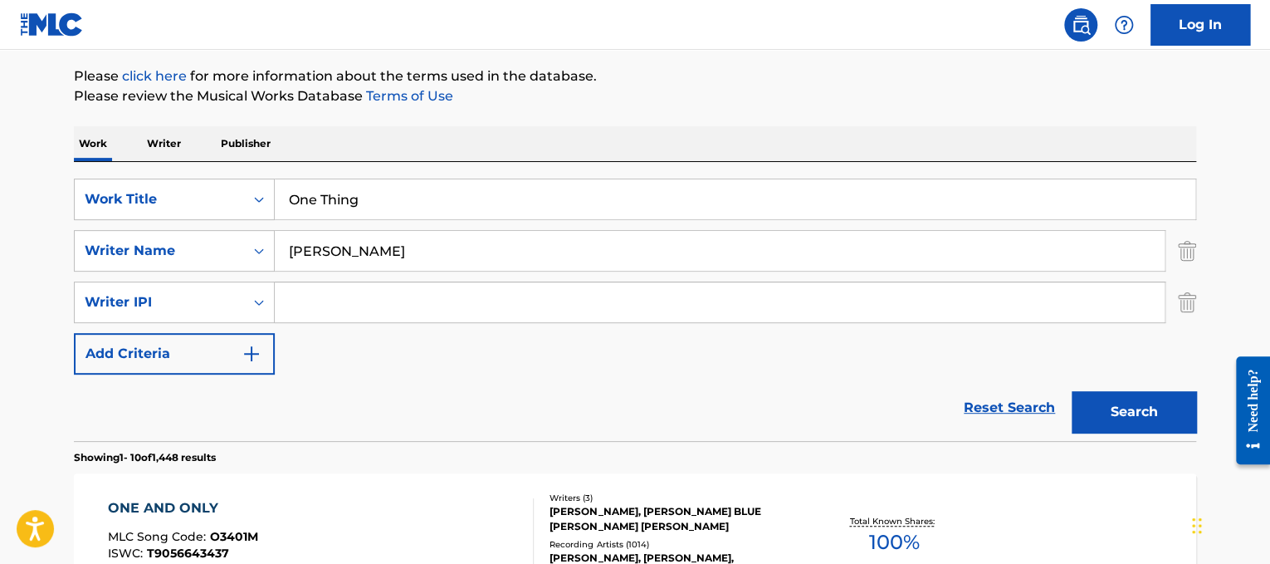
type input "One Thing"
drag, startPoint x: 393, startPoint y: 267, endPoint x: 75, endPoint y: 242, distance: 318.9
click at [75, 242] on div "SearchWithCriteria2ac6781b-984d-4dc3-9afc-6b9c580d88d8 Writer Name [PERSON_NAME]" at bounding box center [635, 251] width 1122 height 42
type input "l"
type input "[PERSON_NAME]"
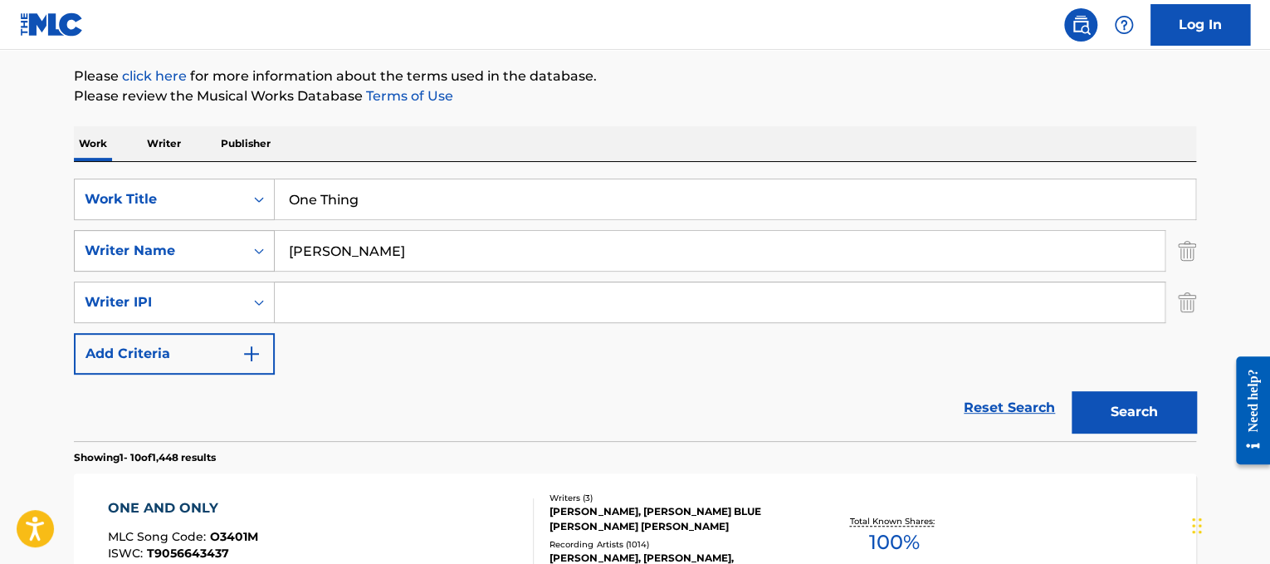
click at [1072, 391] on button "Search" at bounding box center [1134, 412] width 125 height 42
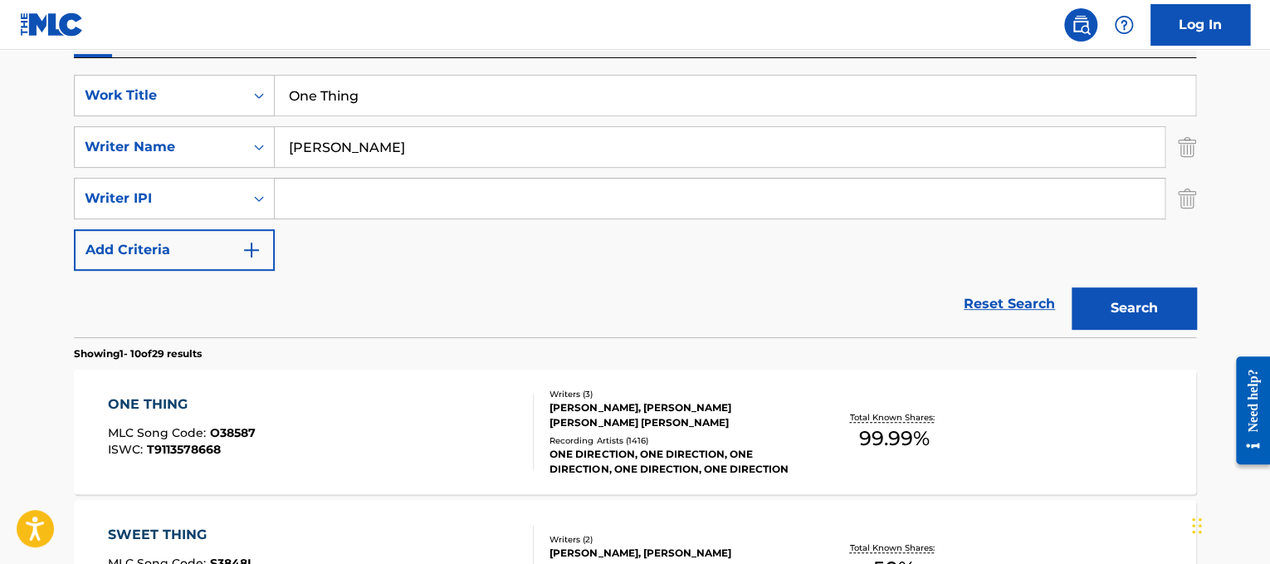
scroll to position [300, 0]
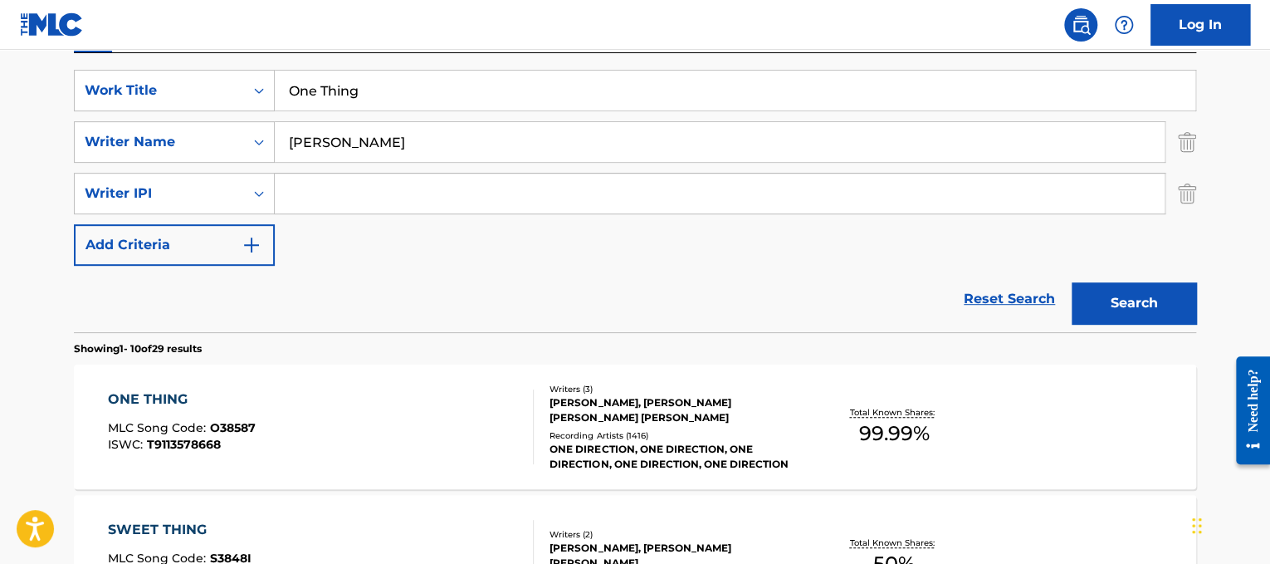
click at [598, 422] on div "[PERSON_NAME], [PERSON_NAME] [PERSON_NAME] [PERSON_NAME]" at bounding box center [675, 410] width 251 height 30
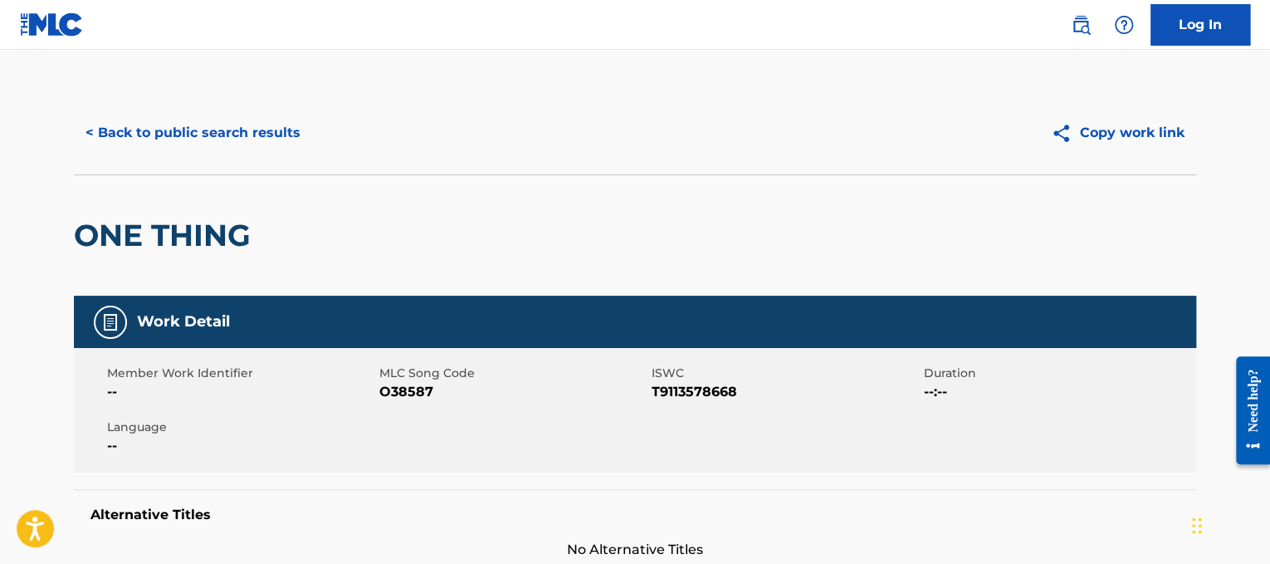
click at [229, 108] on div "< Back to public search results Copy work link" at bounding box center [635, 132] width 1122 height 83
click at [235, 117] on button "< Back to public search results" at bounding box center [193, 133] width 238 height 42
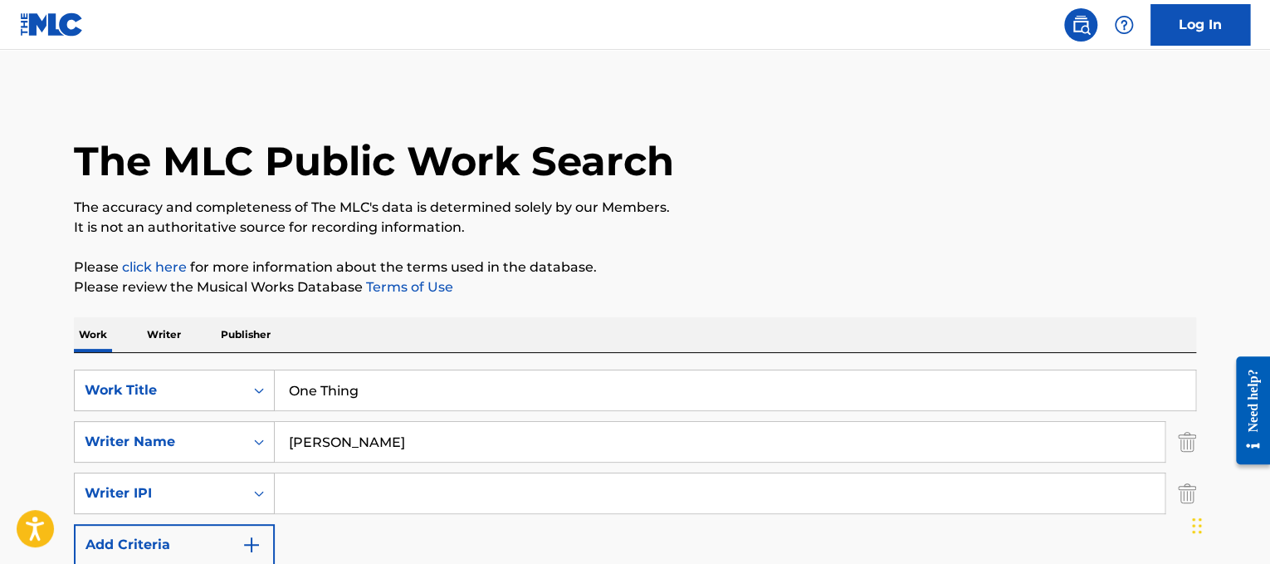
scroll to position [300, 0]
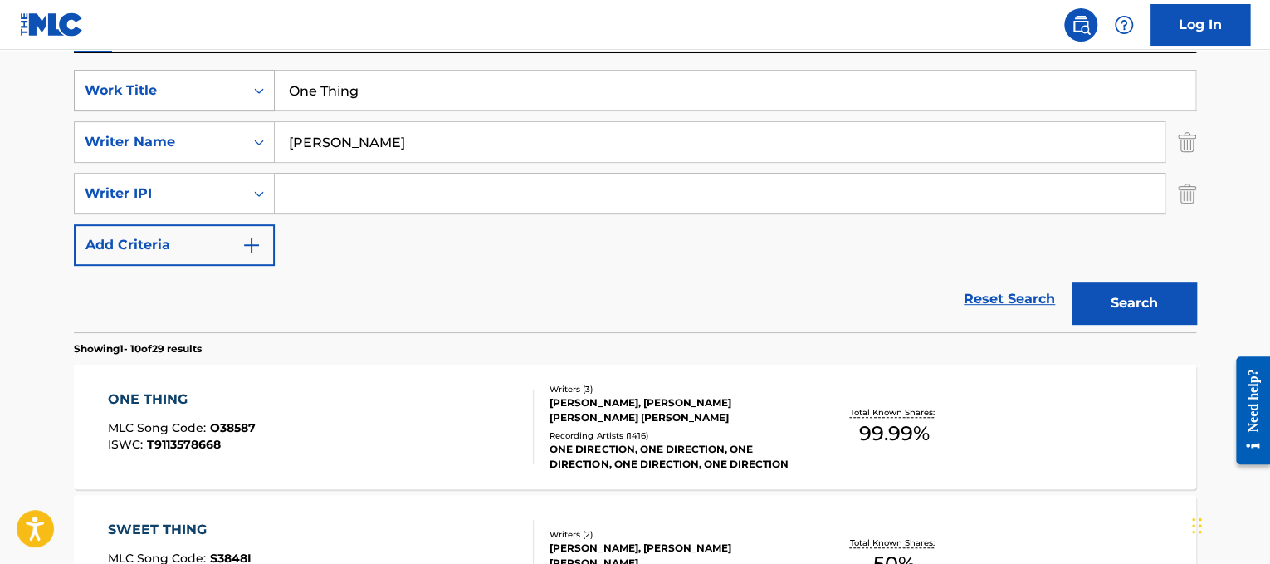
drag, startPoint x: 407, startPoint y: 100, endPoint x: 245, endPoint y: 106, distance: 162.0
click at [245, 106] on div "SearchWithCriteriad365d50e-ee68-4f25-b9b9-568e7ee9061f Work Title One Thing" at bounding box center [635, 91] width 1122 height 42
paste input "P.S. I Love You"
type input "P.S. I Love You"
drag, startPoint x: 420, startPoint y: 149, endPoint x: 0, endPoint y: 36, distance: 435.0
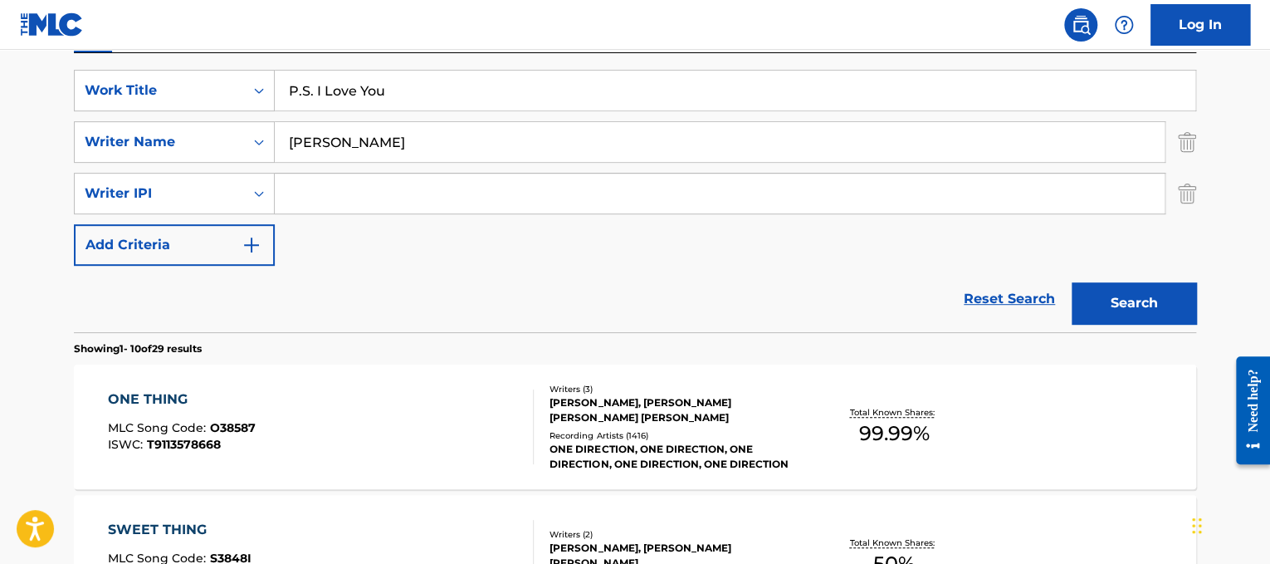
type input "[PERSON_NAME]"
click at [1072, 282] on button "Search" at bounding box center [1134, 303] width 125 height 42
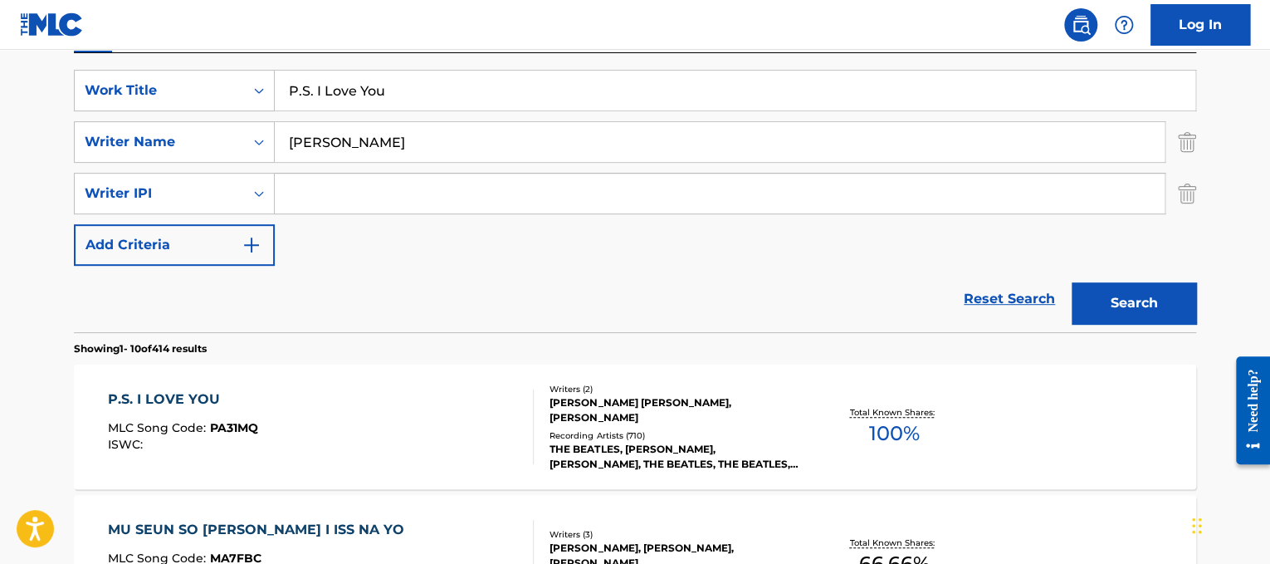
click at [166, 418] on div "P.S. I LOVE YOU MLC Song Code : PA31MQ ISWC :" at bounding box center [183, 426] width 150 height 75
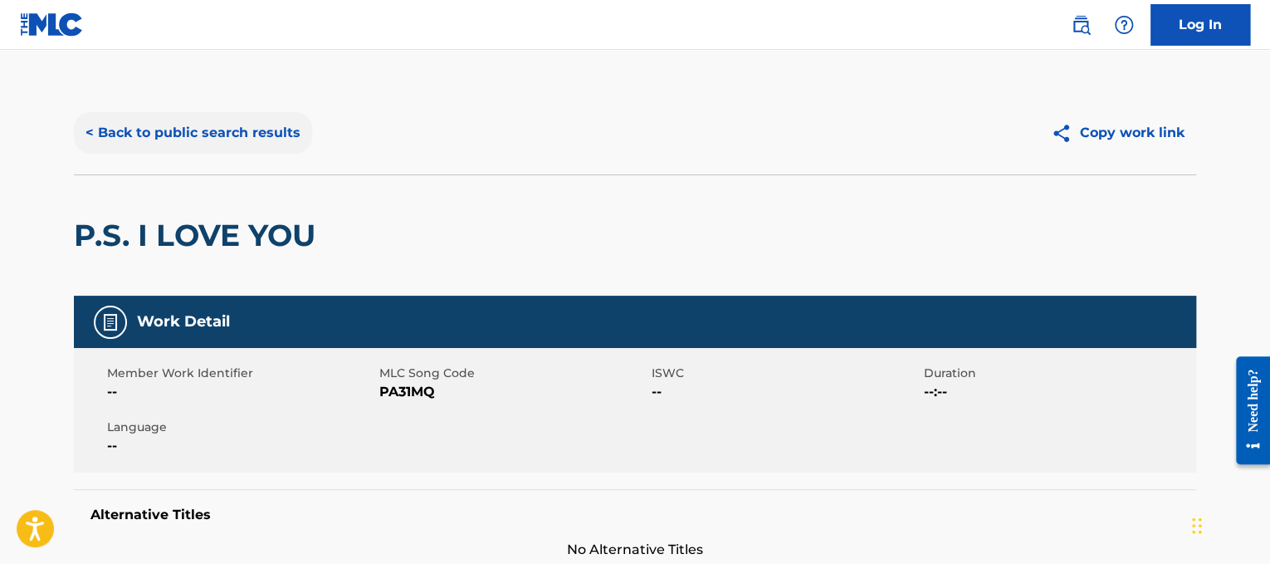
click at [269, 137] on button "< Back to public search results" at bounding box center [193, 133] width 238 height 42
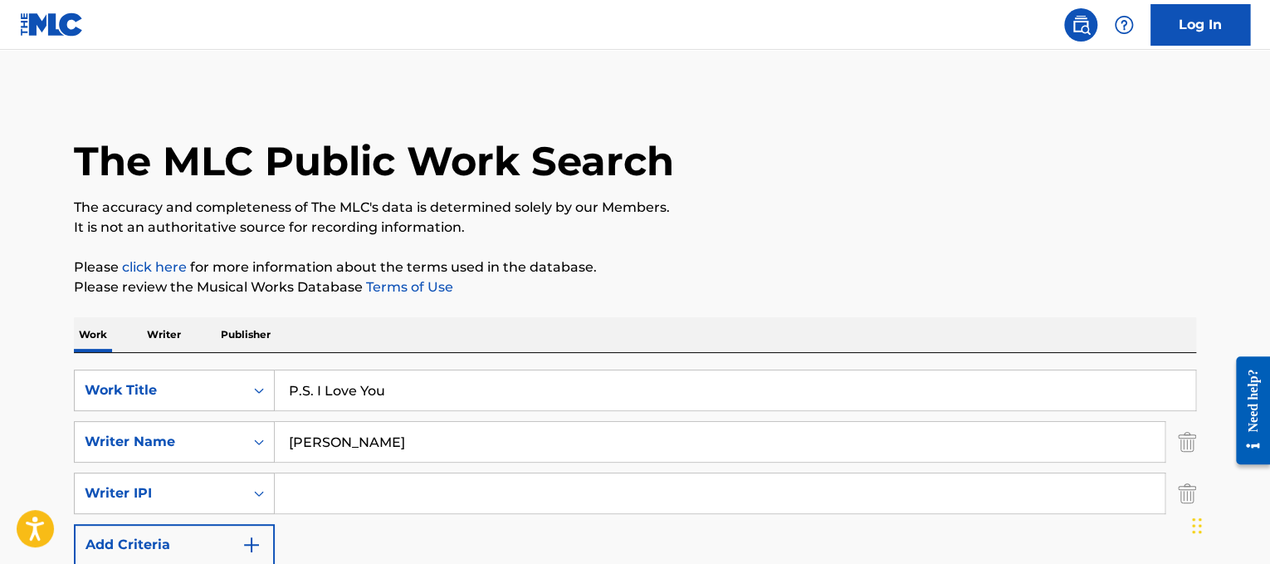
scroll to position [300, 0]
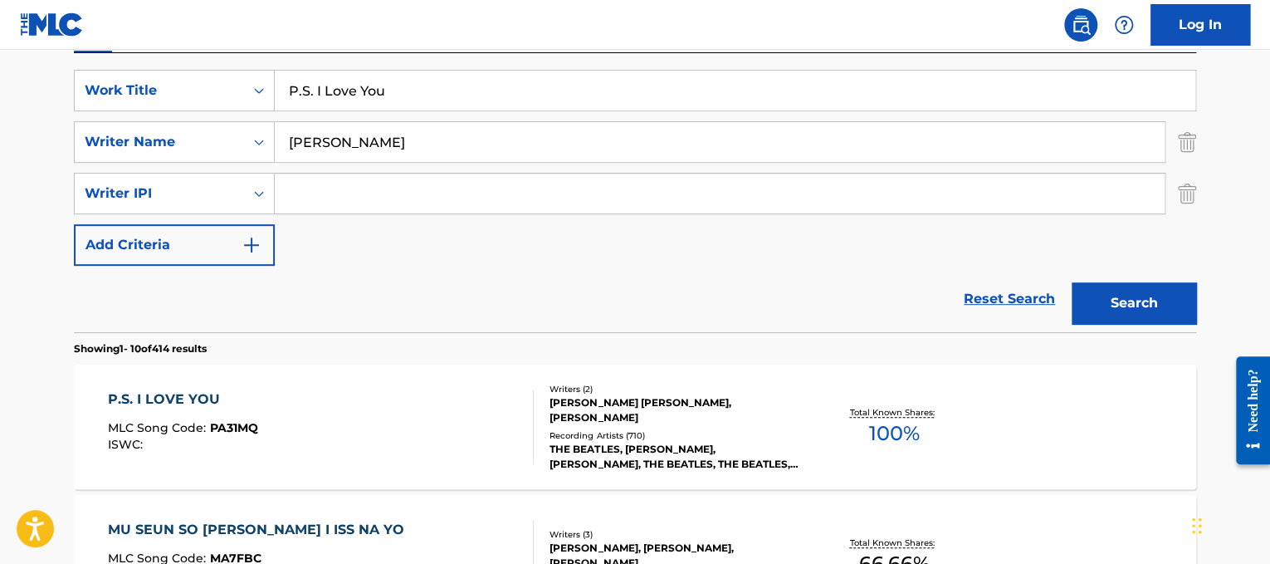
drag, startPoint x: 584, startPoint y: 76, endPoint x: 104, endPoint y: 112, distance: 481.2
click at [104, 112] on div "SearchWithCriteriad365d50e-ee68-4f25-b9b9-568e7ee9061f Work Title P.S. I Love Y…" at bounding box center [635, 168] width 1122 height 196
paste input "agalon Ki Tarah"
type input "Pagalon Ki Tarah"
drag, startPoint x: 371, startPoint y: 130, endPoint x: 0, endPoint y: 164, distance: 372.7
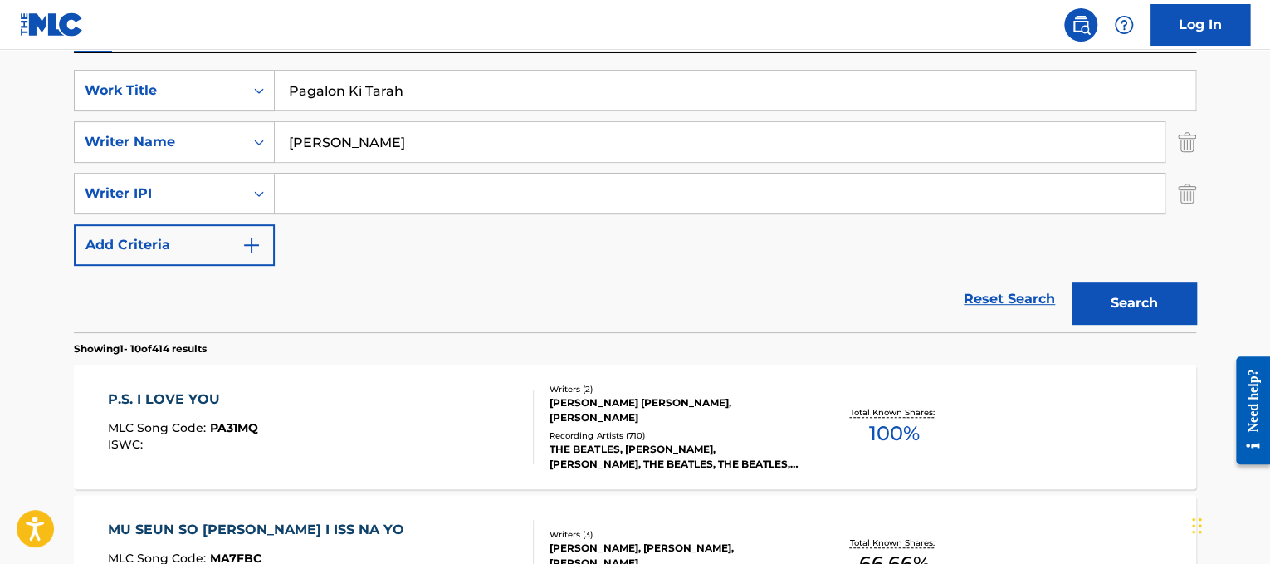
type input "chopra"
click at [1072, 282] on button "Search" at bounding box center [1134, 303] width 125 height 42
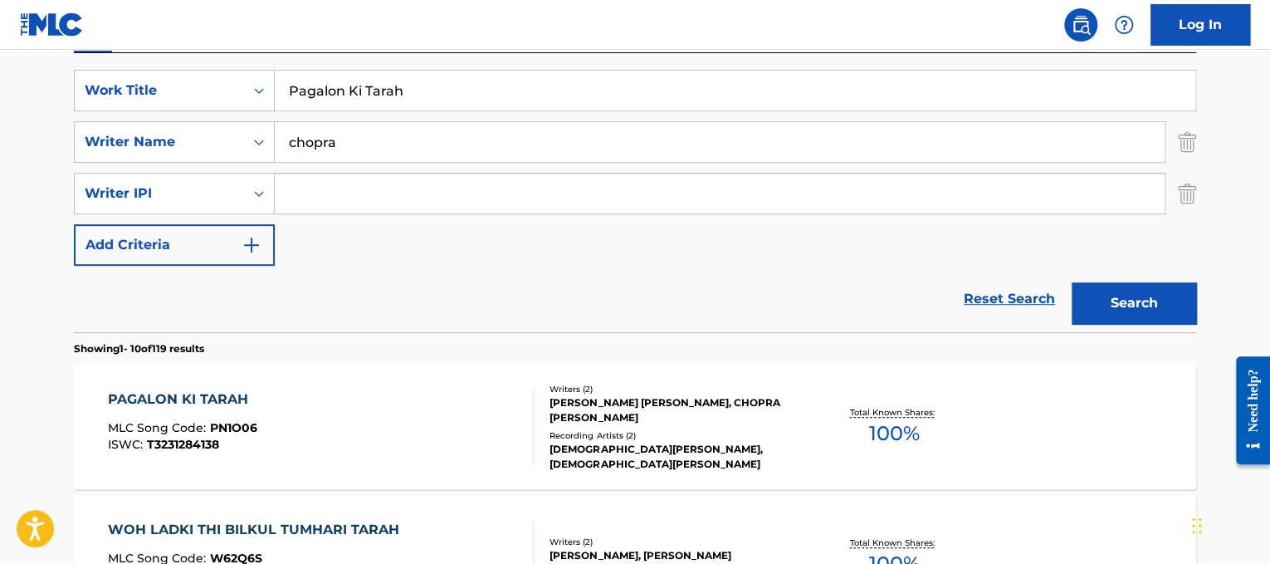
click at [463, 394] on div "PAGALON KI TARAH MLC Song Code : PN1O06 ISWC : T3231284138" at bounding box center [321, 426] width 427 height 75
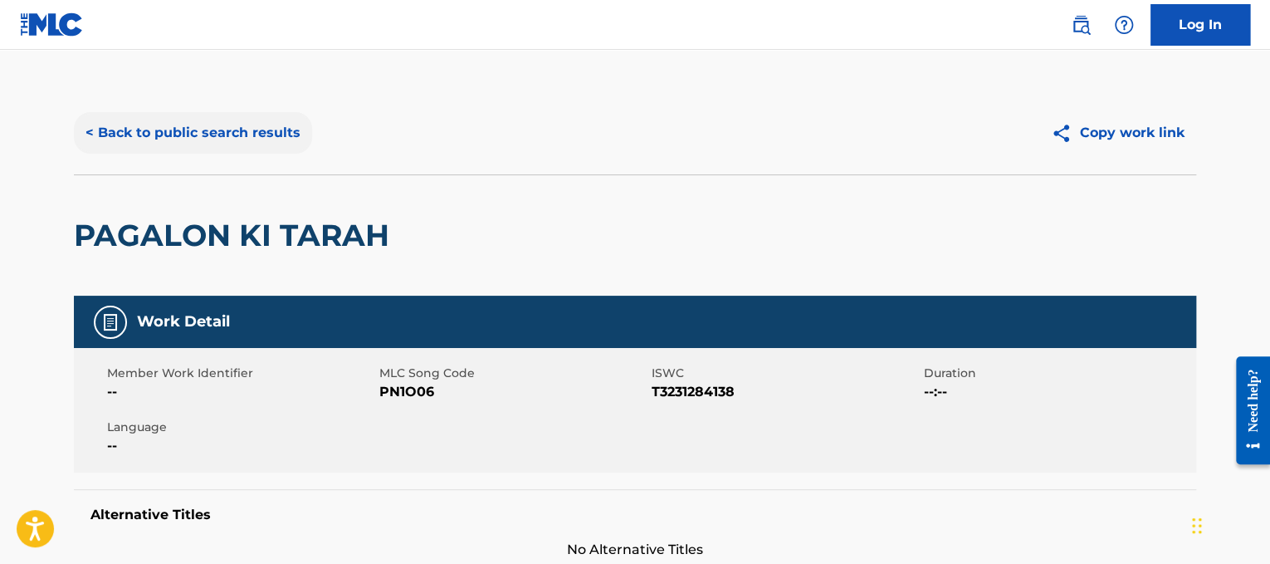
click at [267, 131] on button "< Back to public search results" at bounding box center [193, 133] width 238 height 42
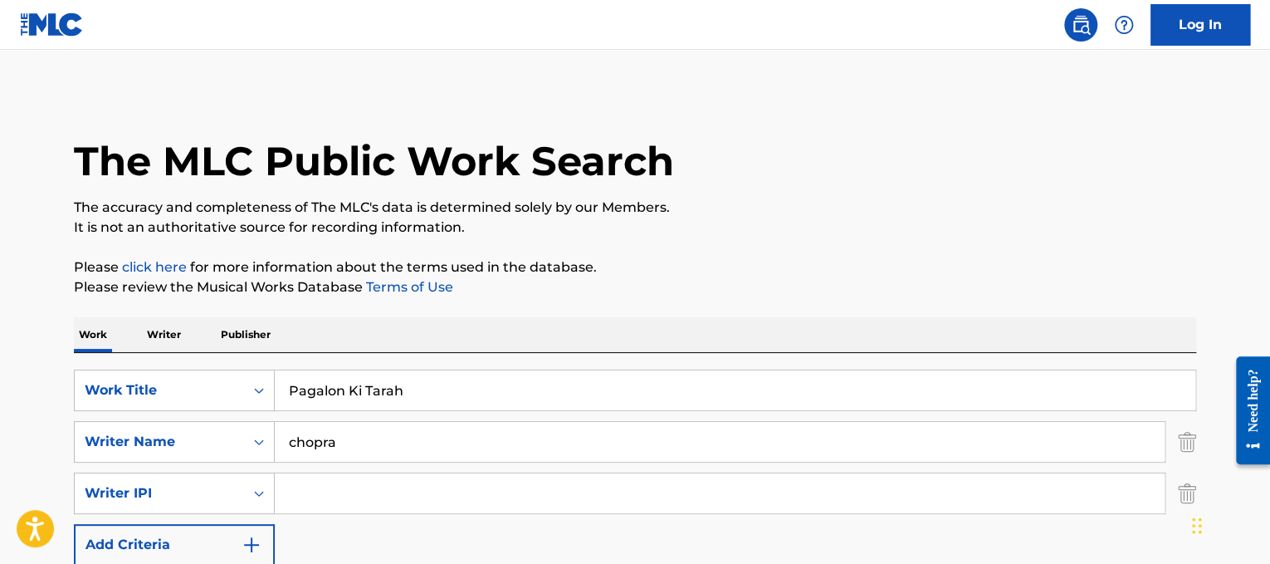
scroll to position [300, 0]
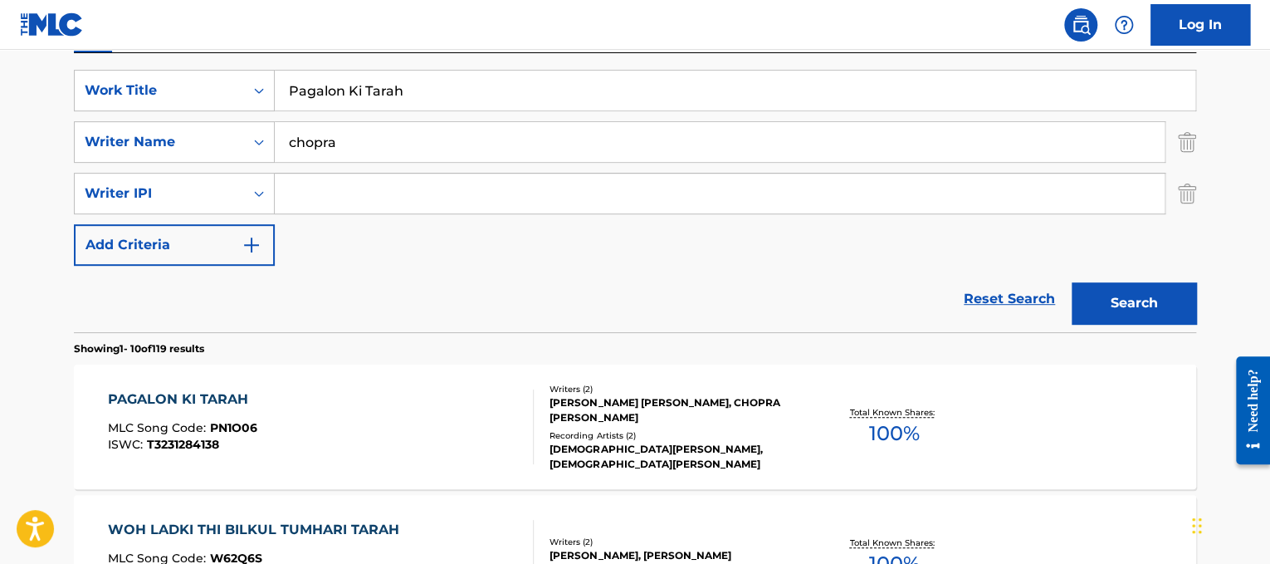
drag, startPoint x: 487, startPoint y: 105, endPoint x: 49, endPoint y: 12, distance: 447.3
paste input "rt Of Me"
type input "Part Of Me"
drag, startPoint x: 361, startPoint y: 127, endPoint x: 12, endPoint y: -38, distance: 386.6
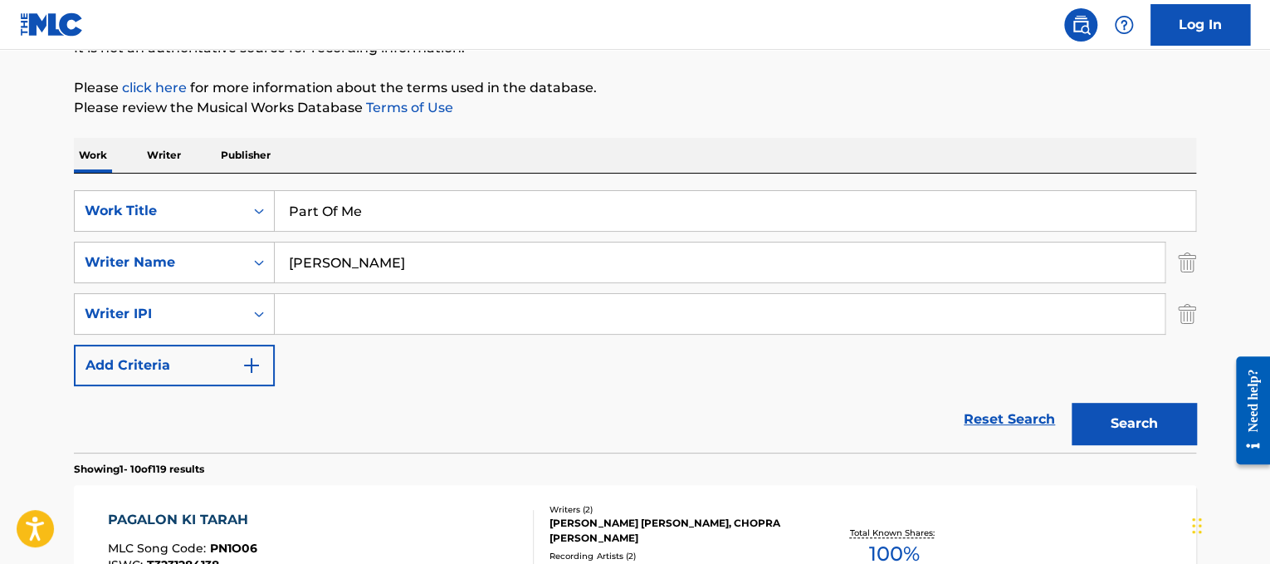
type input "[PERSON_NAME]"
click at [1072, 403] on button "Search" at bounding box center [1134, 424] width 125 height 42
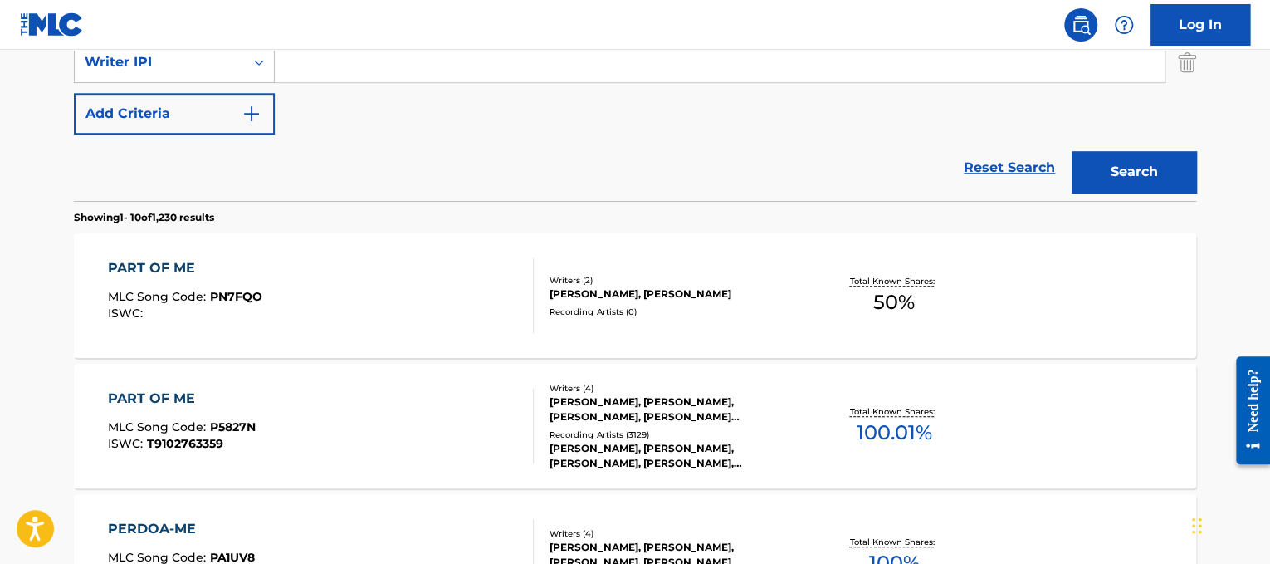
scroll to position [435, 0]
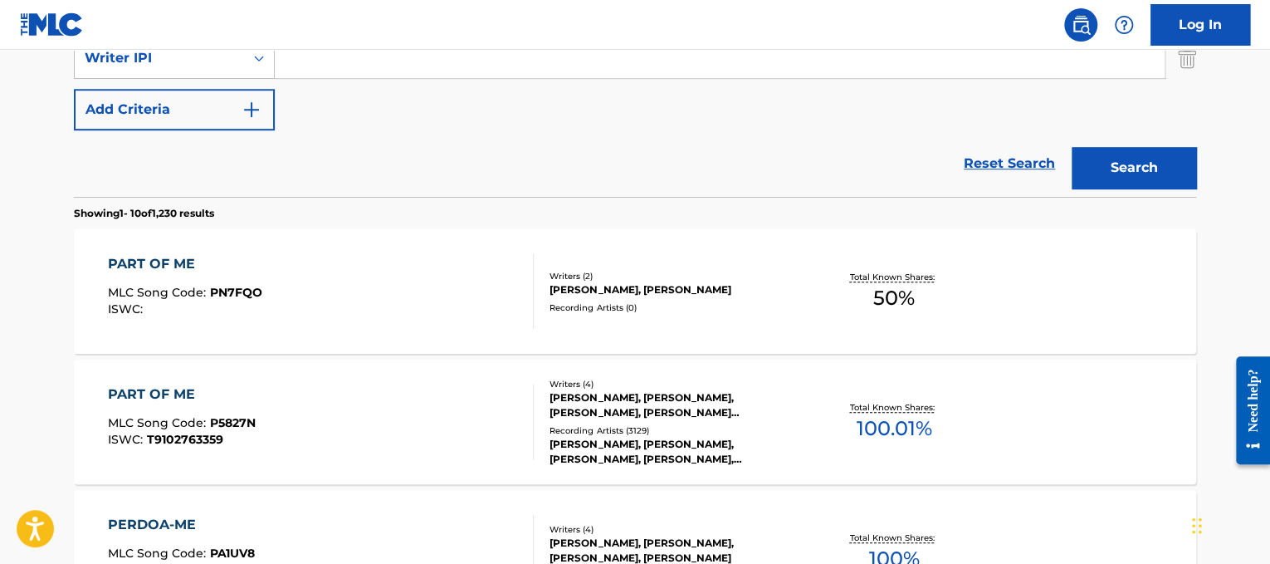
click at [462, 423] on div "PART OF ME MLC Song Code : P5827N ISWC : T9102763359" at bounding box center [321, 421] width 427 height 75
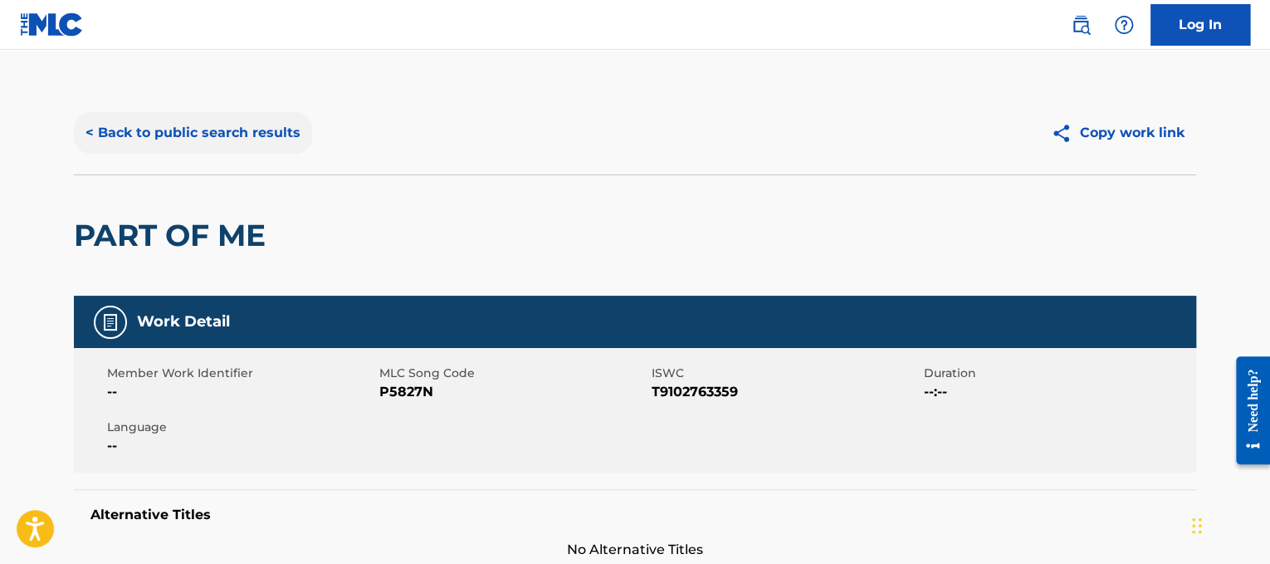
click at [276, 131] on button "< Back to public search results" at bounding box center [193, 133] width 238 height 42
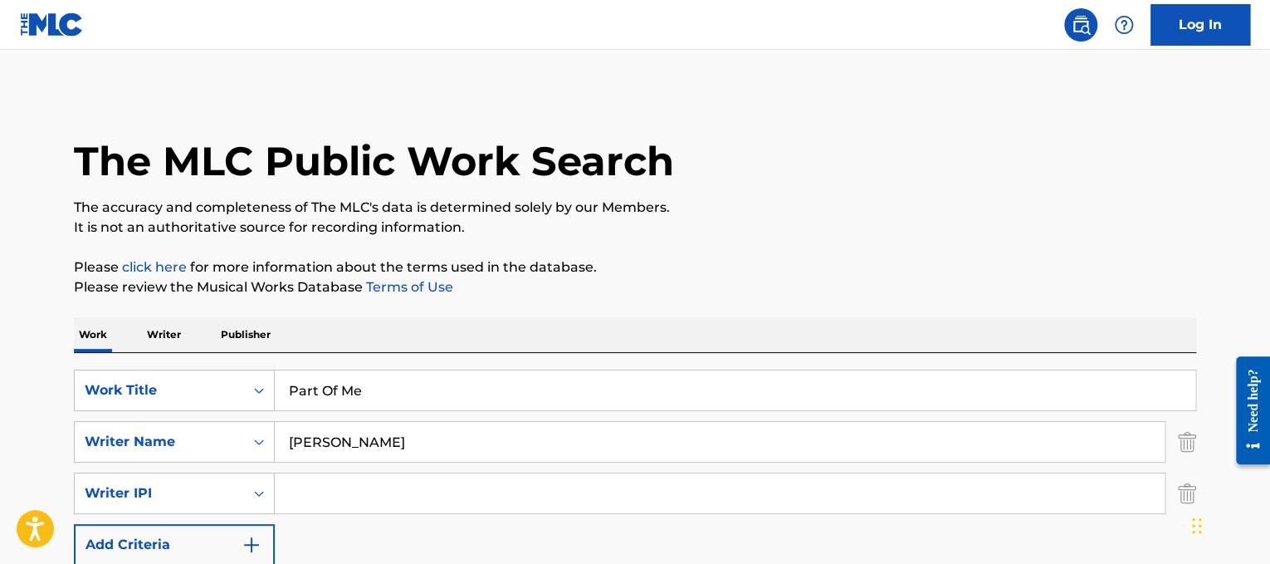
drag, startPoint x: 422, startPoint y: 403, endPoint x: 36, endPoint y: 344, distance: 390.7
paste input "[PERSON_NAME] Piya R"
drag, startPoint x: 375, startPoint y: 383, endPoint x: 124, endPoint y: 281, distance: 271.5
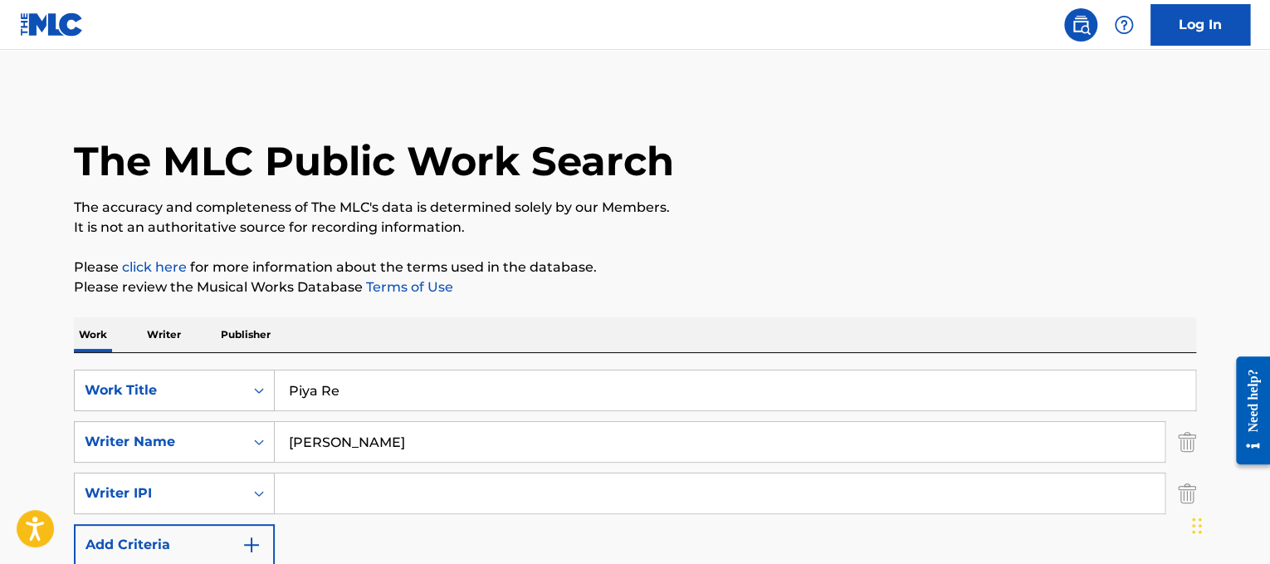
type input "Piya Re"
drag, startPoint x: 392, startPoint y: 447, endPoint x: 0, endPoint y: 415, distance: 393.2
type input "Khan"
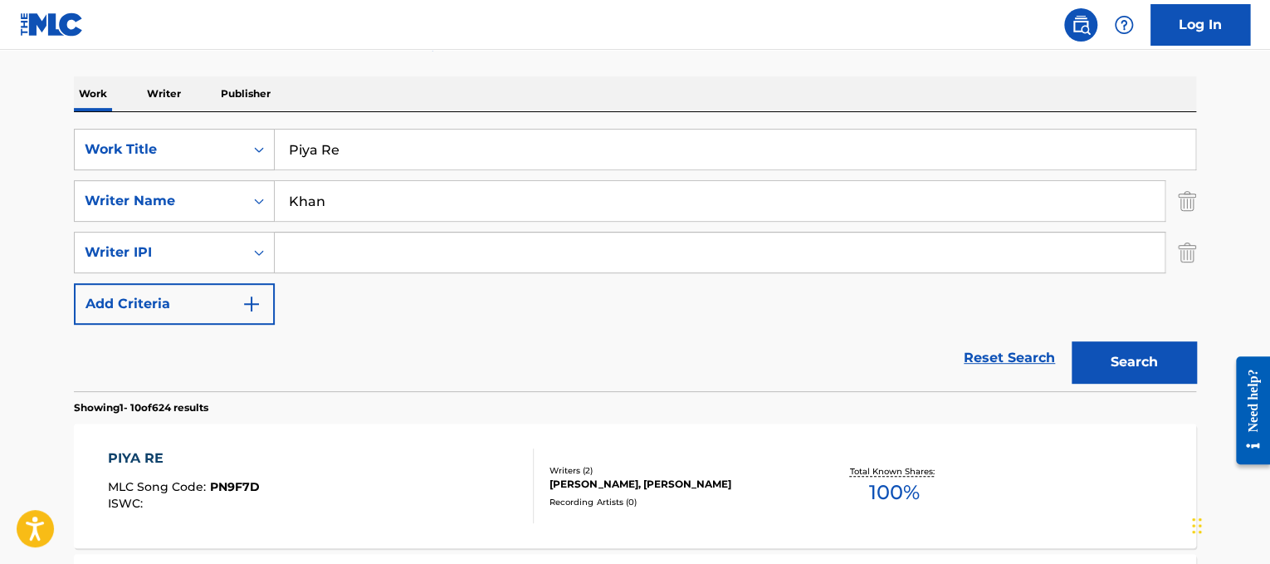
scroll to position [311, 0]
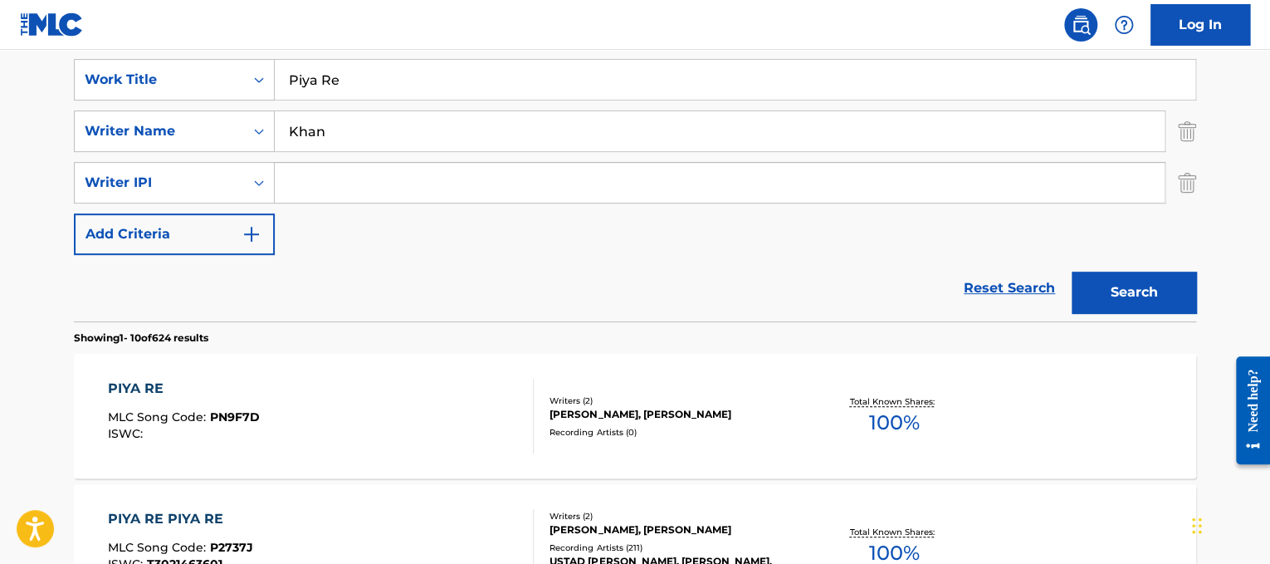
click at [666, 394] on div "Writers ( 2 )" at bounding box center [675, 400] width 251 height 12
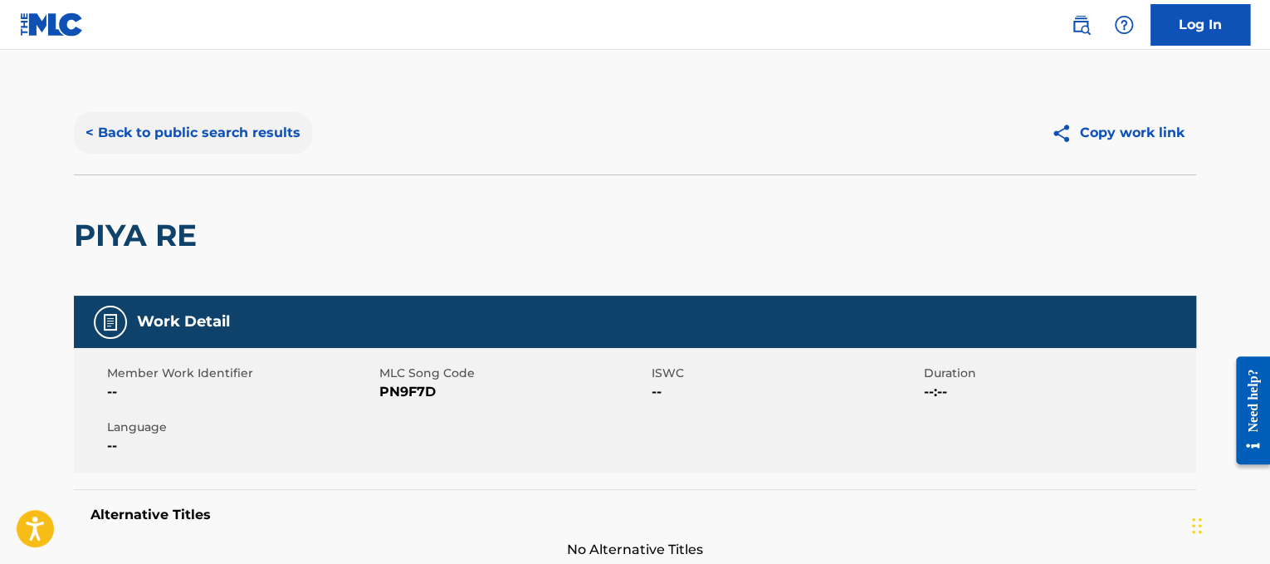
click at [194, 150] on button "< Back to public search results" at bounding box center [193, 133] width 238 height 42
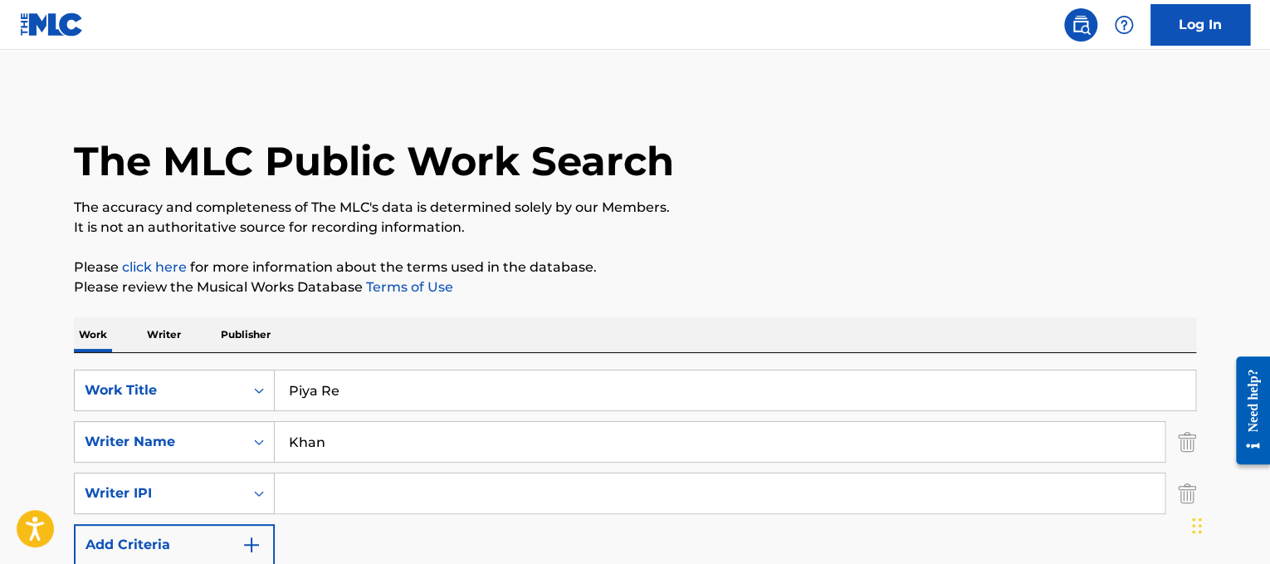
scroll to position [311, 0]
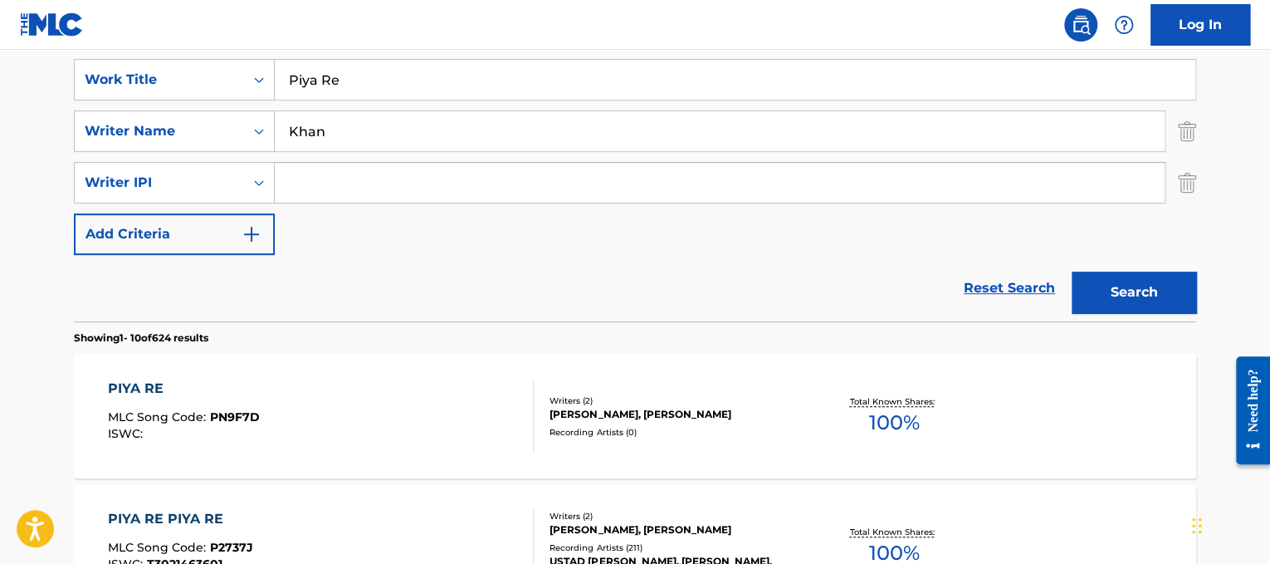
drag, startPoint x: 467, startPoint y: 94, endPoint x: 175, endPoint y: 43, distance: 296.6
paste input "lease Please M"
type input "Please Please Me"
drag, startPoint x: 367, startPoint y: 114, endPoint x: 93, endPoint y: 70, distance: 277.5
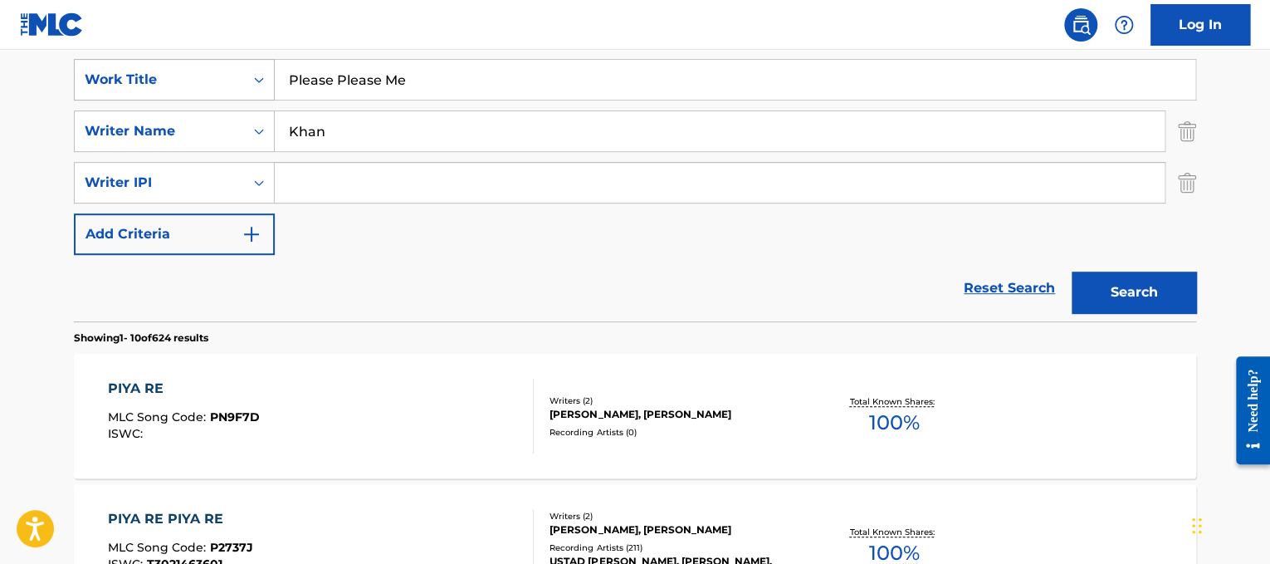
click at [93, 70] on div "SearchWithCriteriad365d50e-ee68-4f25-b9b9-568e7ee9061f Work Title Please Please…" at bounding box center [635, 157] width 1122 height 196
type input "[PERSON_NAME]"
click at [1072, 271] on button "Search" at bounding box center [1134, 292] width 125 height 42
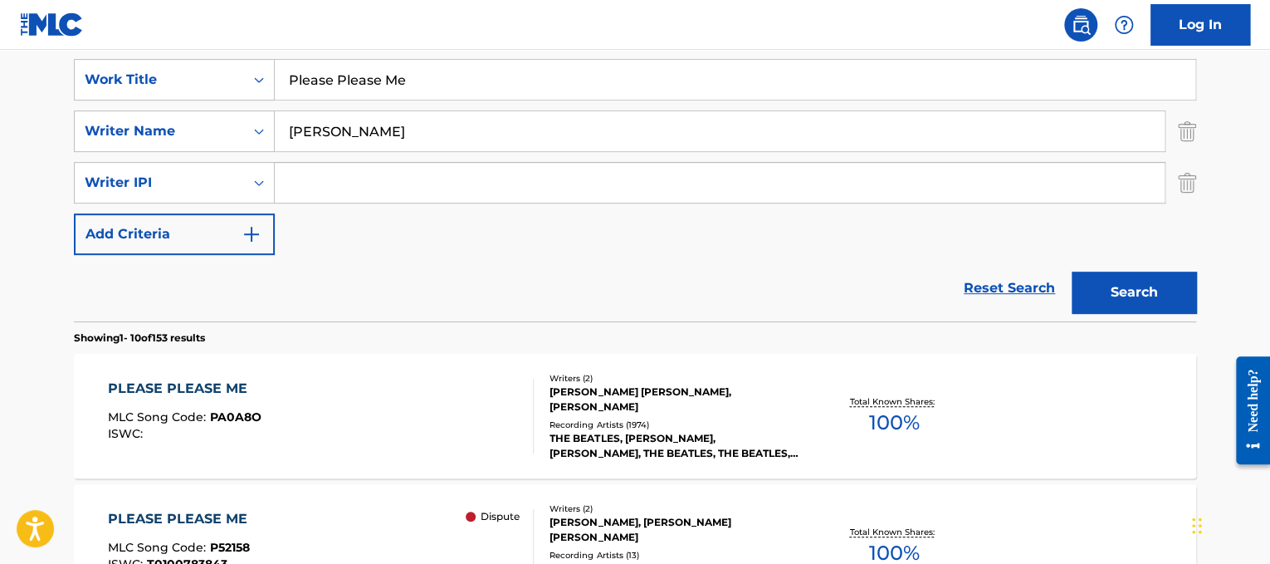
click at [467, 374] on div "PLEASE PLEASE ME MLC Song Code : PA0A8O ISWC : Writers ( 2 ) [PERSON_NAME] [PER…" at bounding box center [635, 416] width 1122 height 125
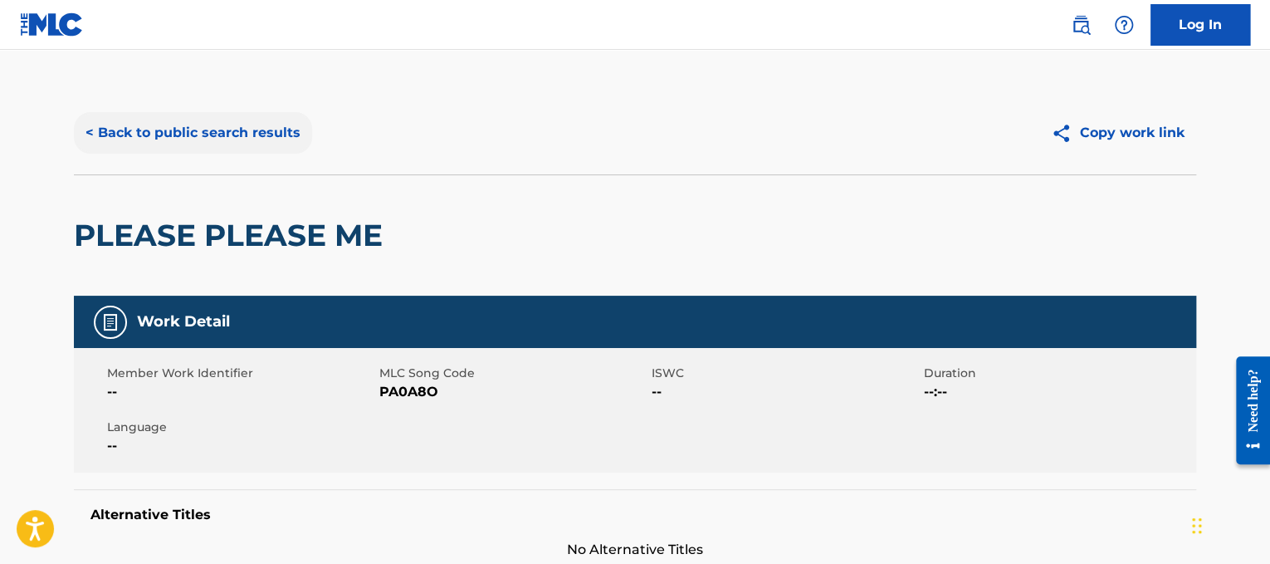
click at [301, 126] on button "< Back to public search results" at bounding box center [193, 133] width 238 height 42
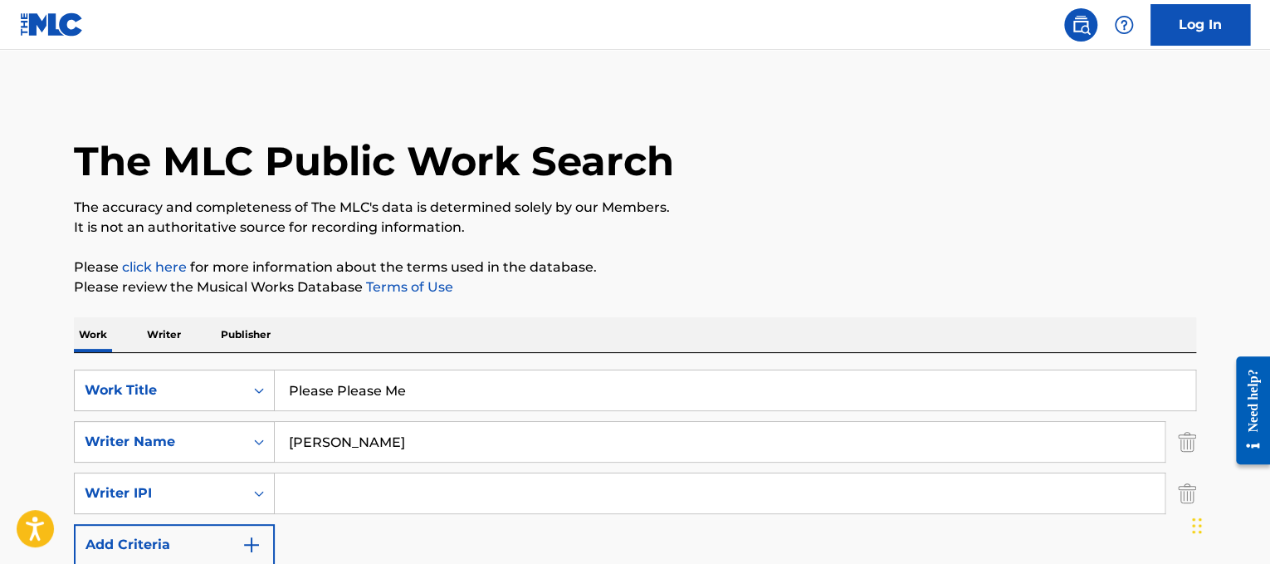
scroll to position [311, 0]
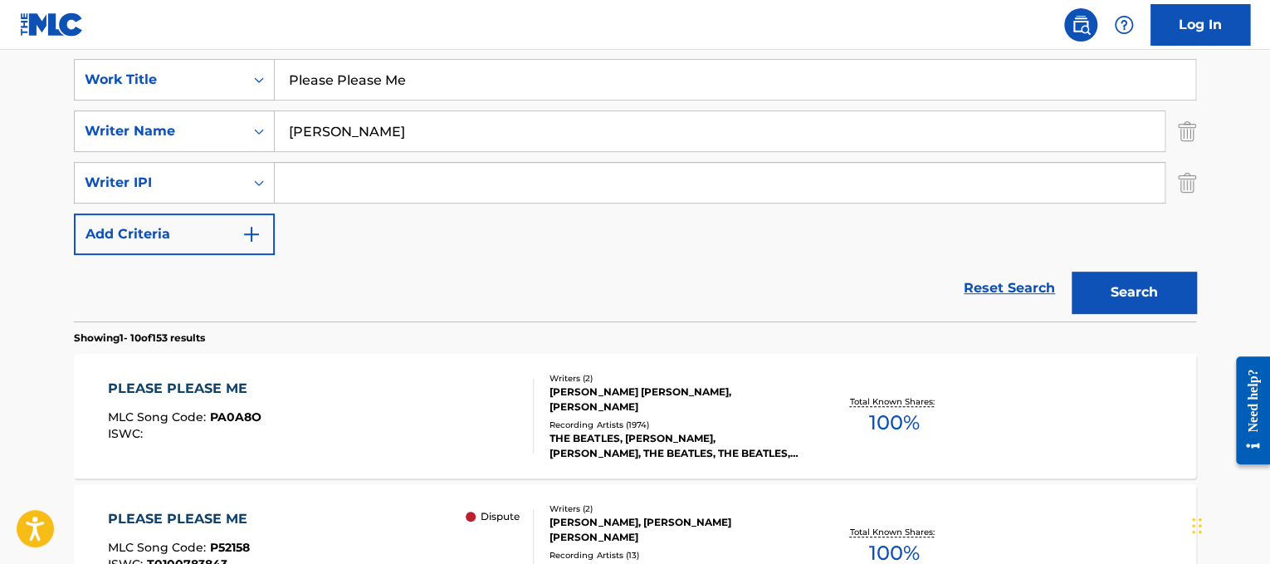
drag, startPoint x: 506, startPoint y: 100, endPoint x: 433, endPoint y: 66, distance: 80.6
click at [433, 66] on div "Please Please Me" at bounding box center [736, 80] width 922 height 42
drag, startPoint x: 433, startPoint y: 66, endPoint x: 0, endPoint y: 4, distance: 436.9
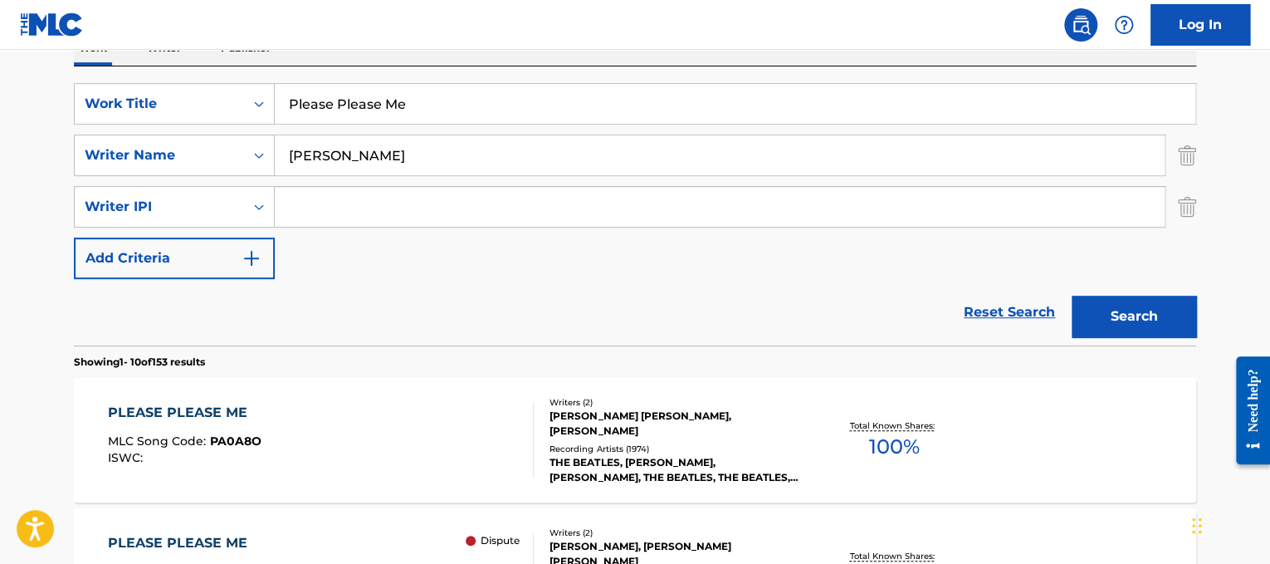
paste input "[PERSON_NAME] Popular Song_"
drag, startPoint x: 342, startPoint y: 100, endPoint x: 0, endPoint y: -66, distance: 379.9
click at [443, 100] on input "Popular Song_" at bounding box center [735, 104] width 921 height 40
type input "Popular Song"
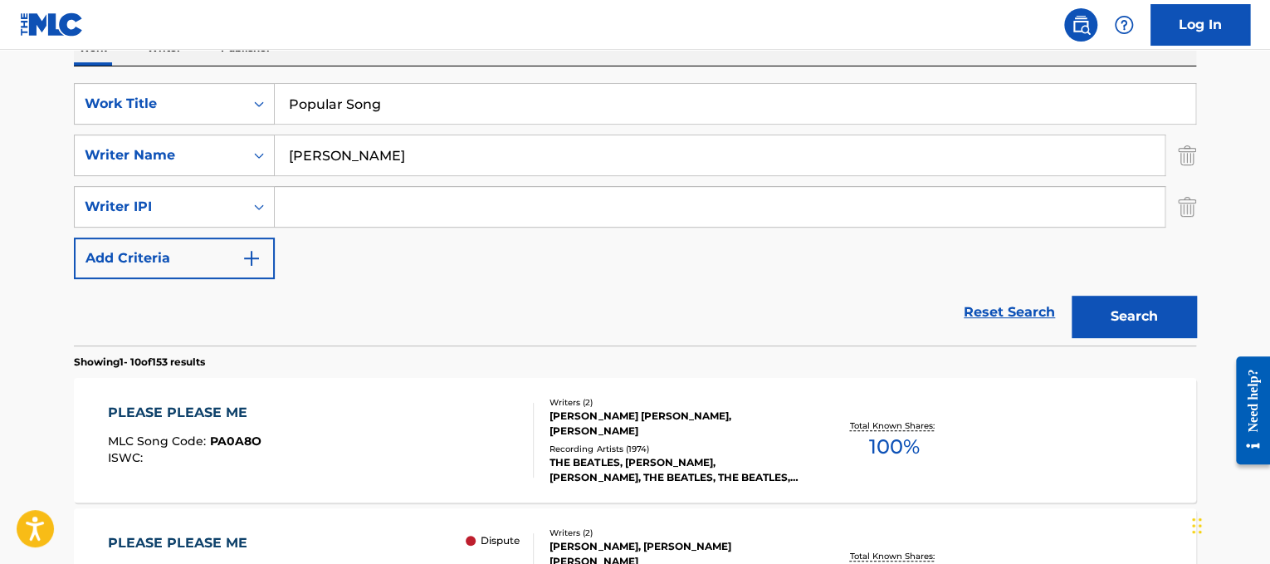
drag, startPoint x: 404, startPoint y: 162, endPoint x: 0, endPoint y: 71, distance: 414.5
type input "[PERSON_NAME]"
click at [1152, 337] on div "Search" at bounding box center [1130, 312] width 133 height 66
click at [1151, 322] on button "Search" at bounding box center [1134, 317] width 125 height 42
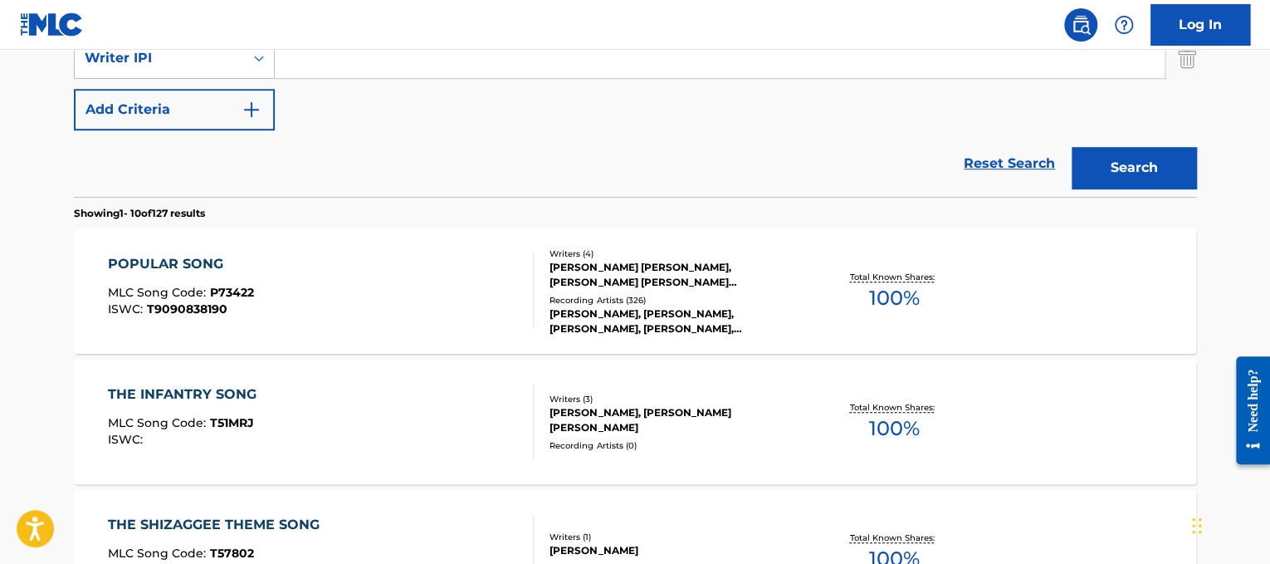
scroll to position [439, 0]
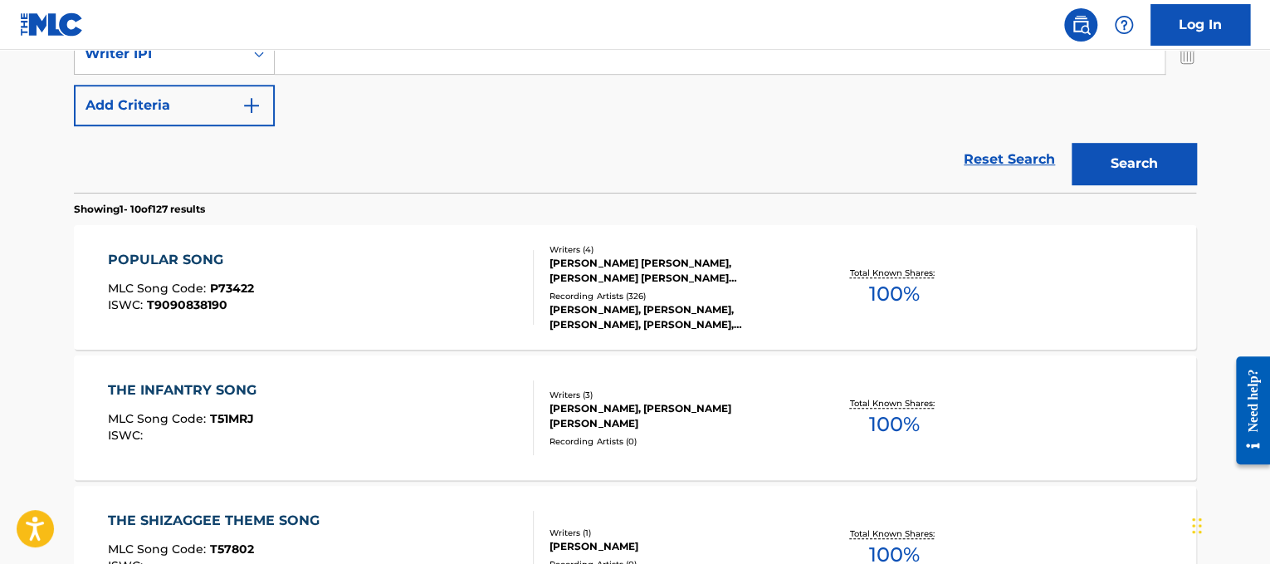
click at [369, 281] on div "POPULAR SONG MLC Song Code : P73422 ISWC : T9090838190" at bounding box center [321, 287] width 427 height 75
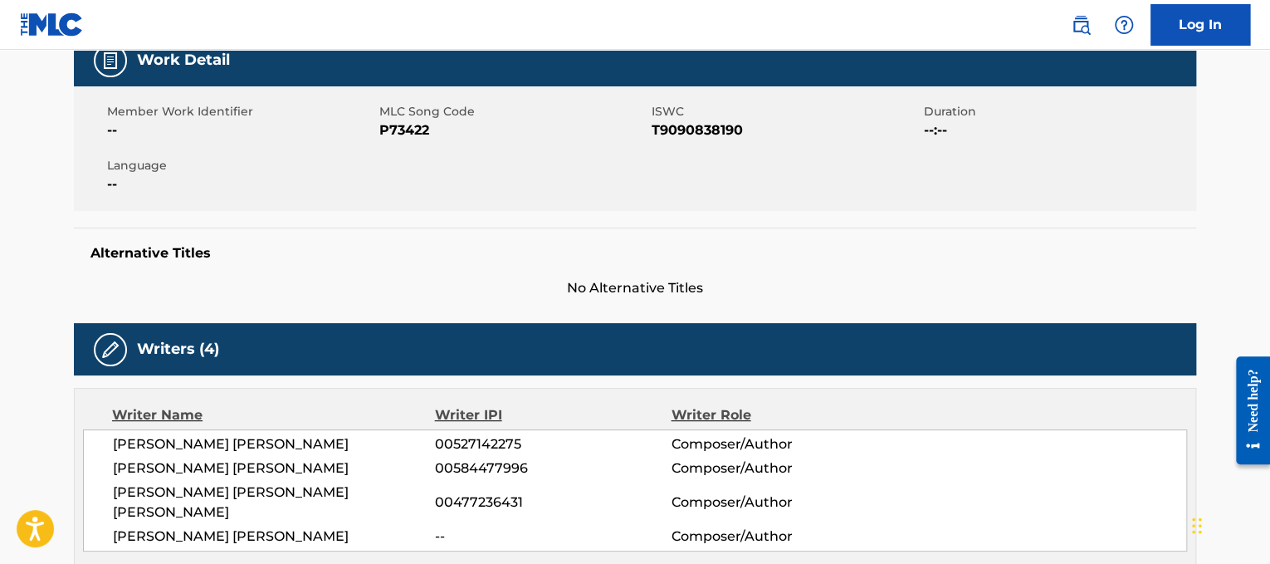
scroll to position [67, 0]
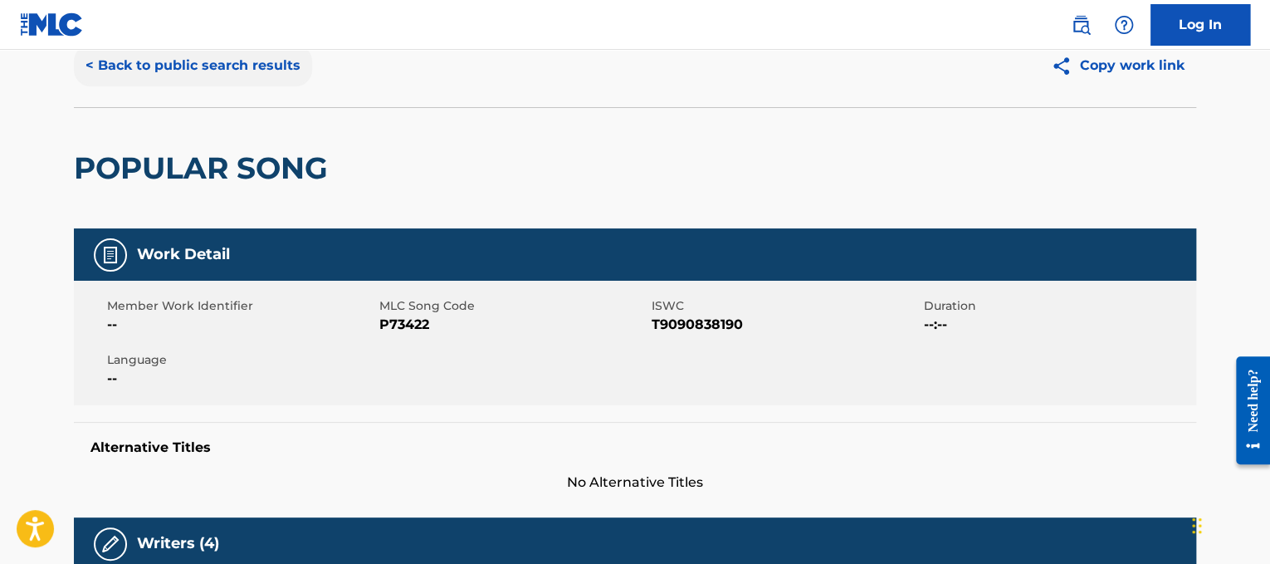
click at [225, 59] on button "< Back to public search results" at bounding box center [193, 66] width 238 height 42
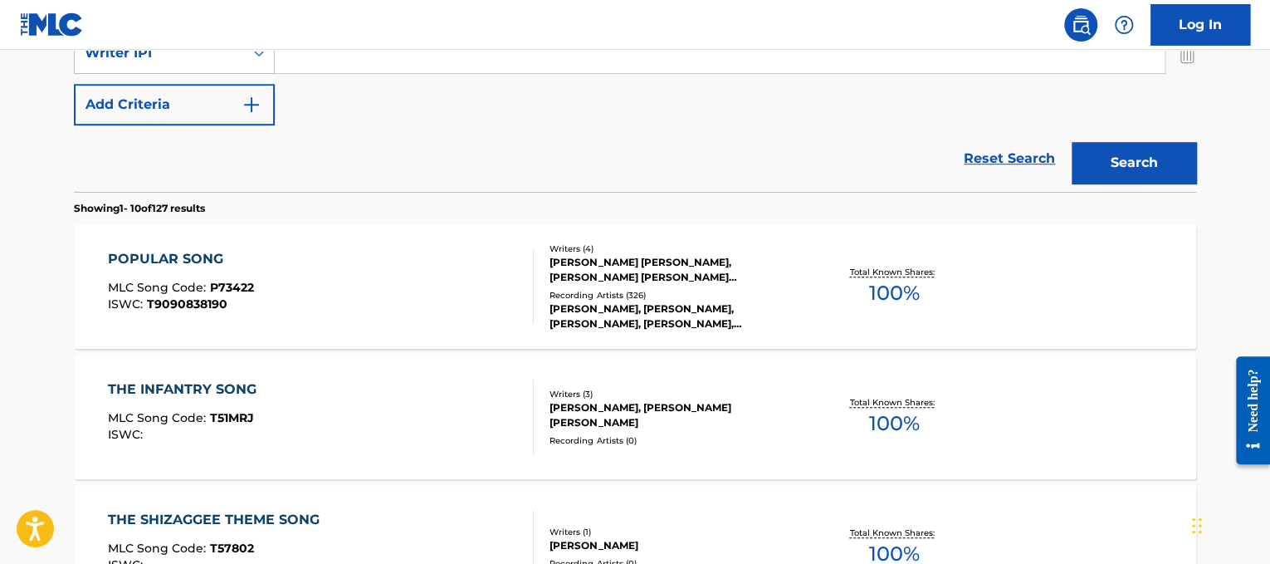
scroll to position [336, 0]
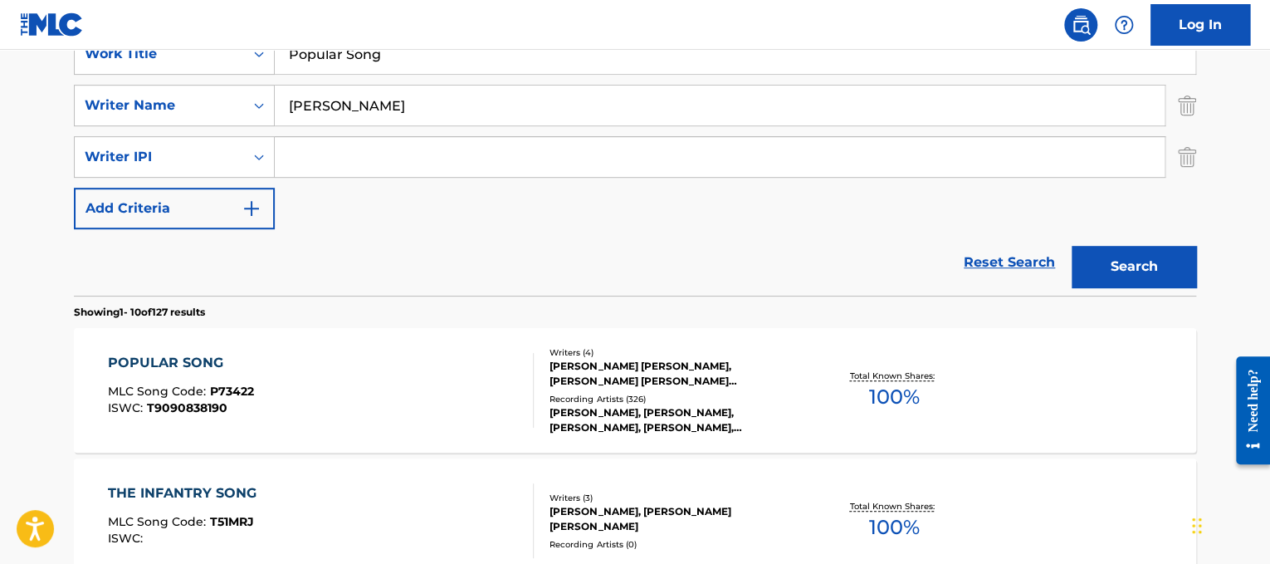
drag, startPoint x: 438, startPoint y: 68, endPoint x: 158, endPoint y: 2, distance: 287.4
paste input "Efecto Mariposa Por Quererte"
drag, startPoint x: 403, startPoint y: 51, endPoint x: 0, endPoint y: -46, distance: 415.0
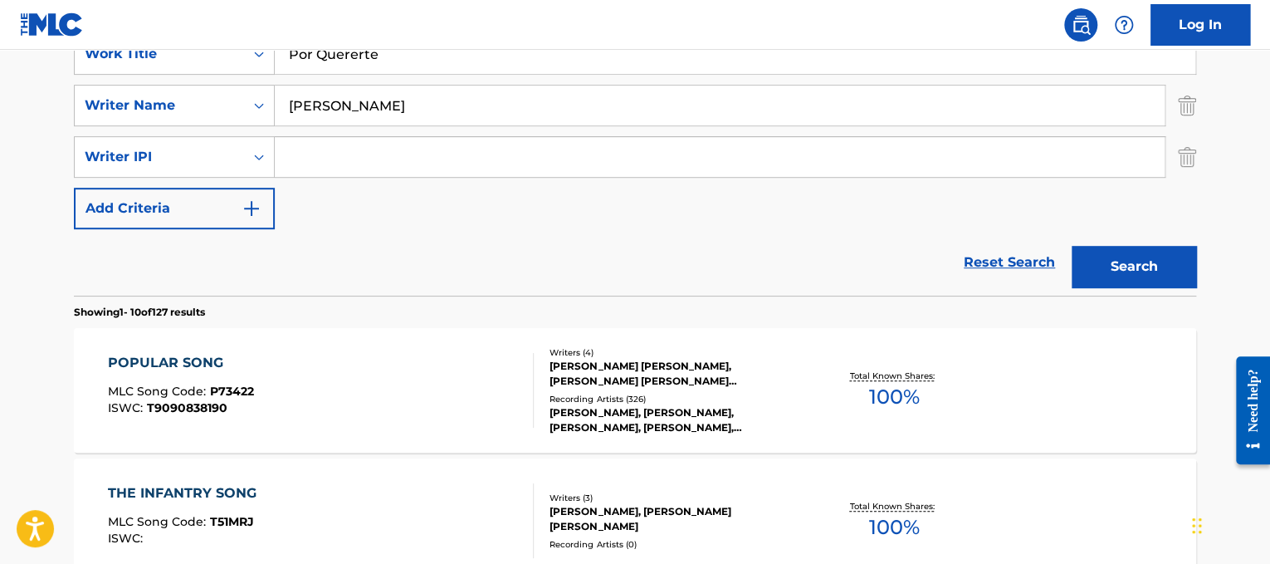
type input "Por Quererte"
drag, startPoint x: 420, startPoint y: 100, endPoint x: 0, endPoint y: 82, distance: 420.5
click at [1072, 246] on button "Search" at bounding box center [1134, 267] width 125 height 42
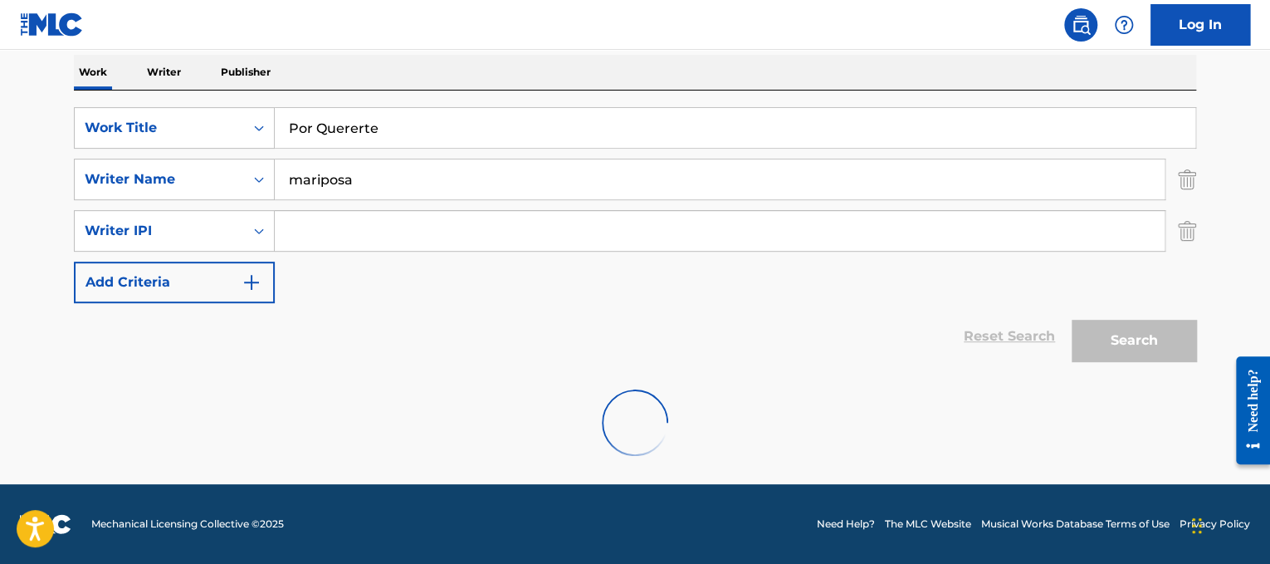
scroll to position [208, 0]
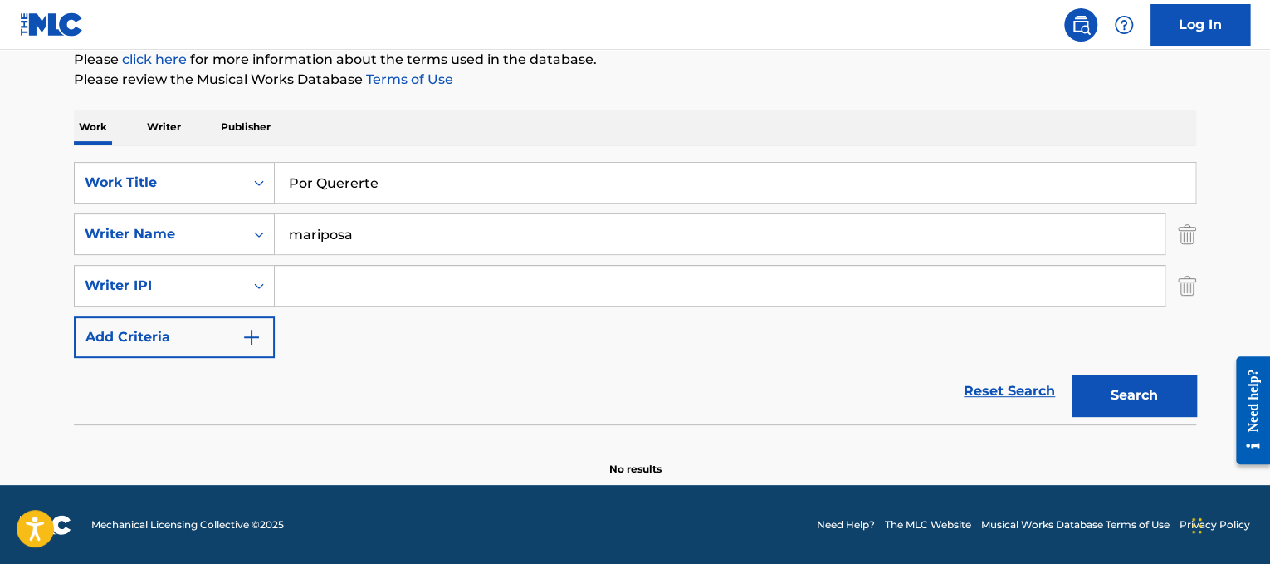
drag, startPoint x: 534, startPoint y: 223, endPoint x: 107, endPoint y: 134, distance: 436.1
click at [107, 134] on div "Work Writer Publisher SearchWithCriteriad365d50e-ee68-4f25-b9b9-568e7ee9061f Wo…" at bounding box center [635, 293] width 1122 height 367
type input "[PERSON_NAME]"
click at [1072, 374] on button "Search" at bounding box center [1134, 395] width 125 height 42
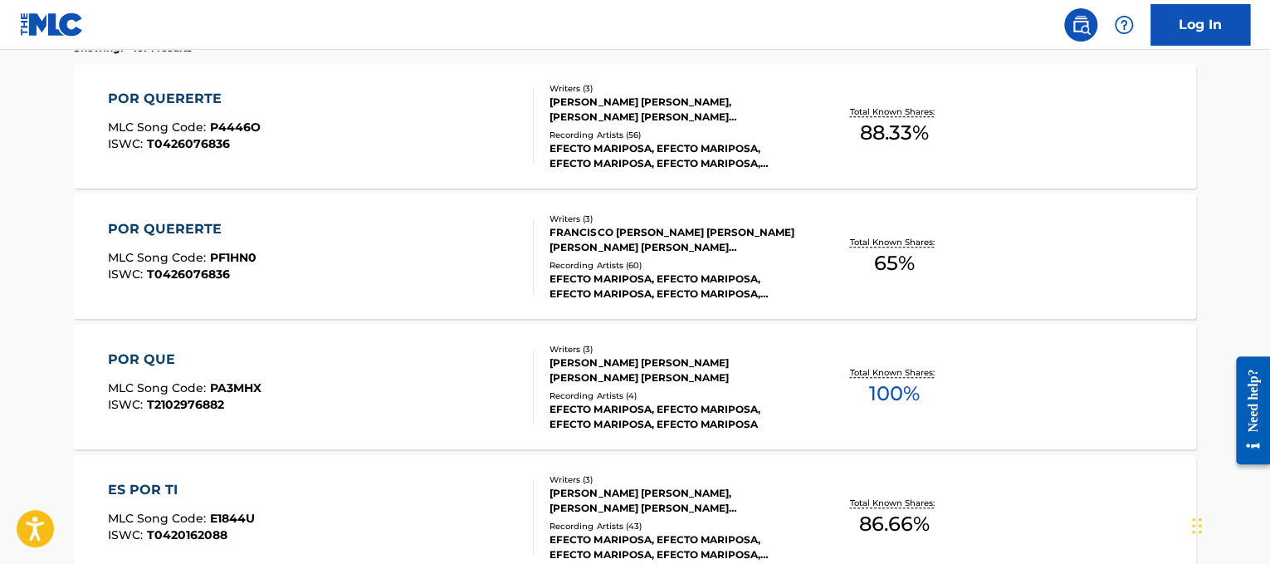
scroll to position [604, 0]
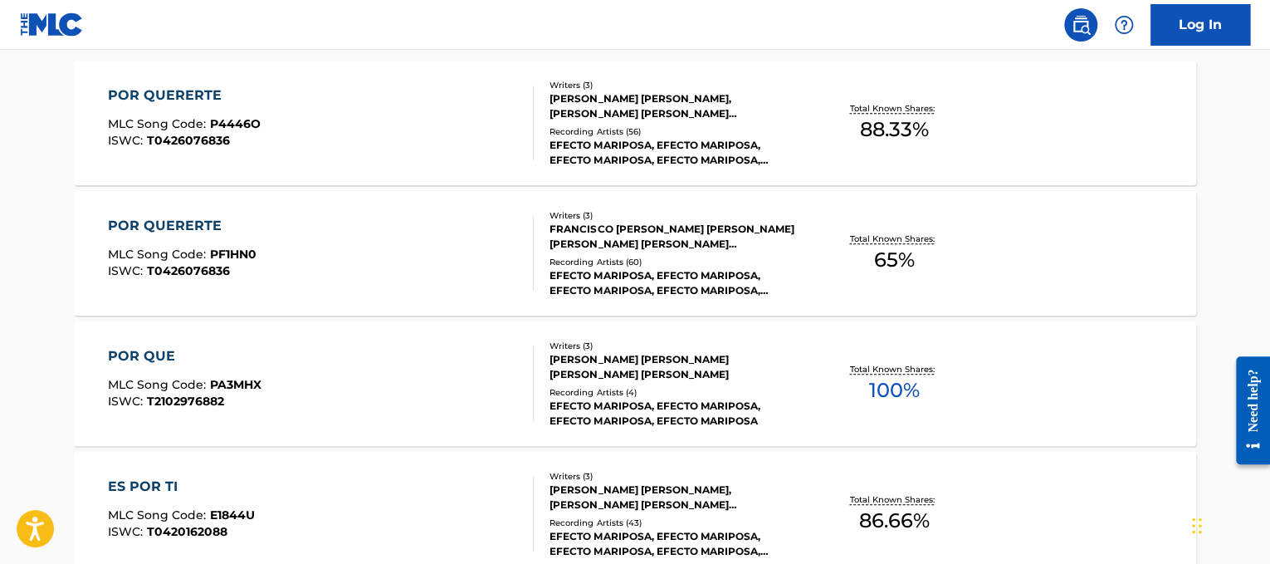
click at [424, 364] on div "POR QUE MLC Song Code : PA3MHX ISWC : T2102976882" at bounding box center [321, 383] width 427 height 75
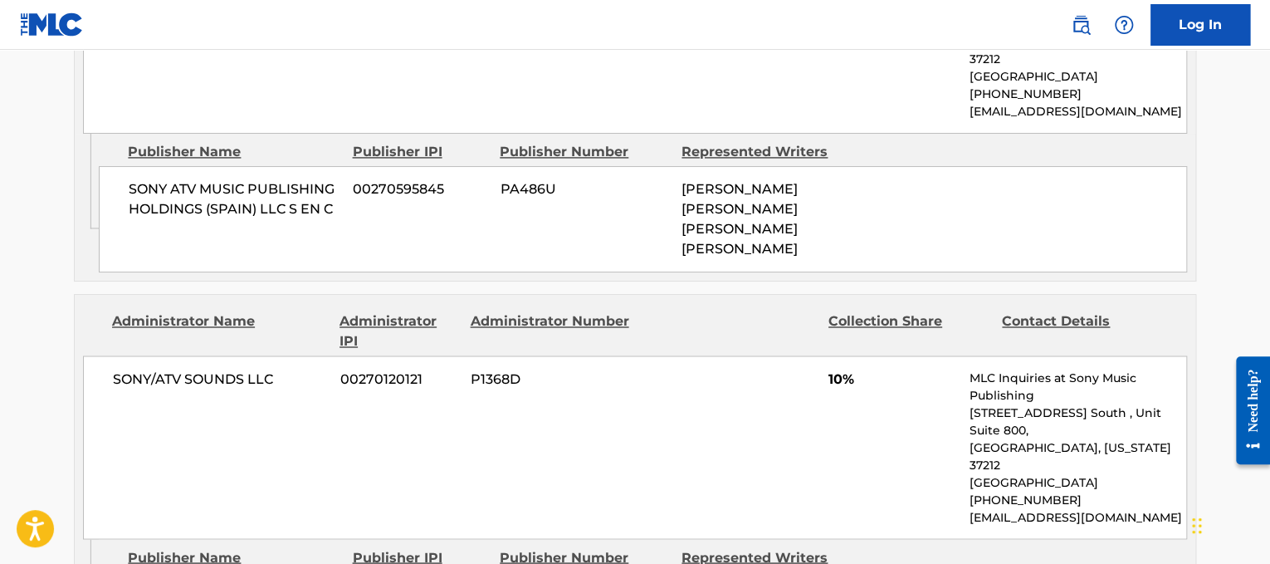
scroll to position [1220, 0]
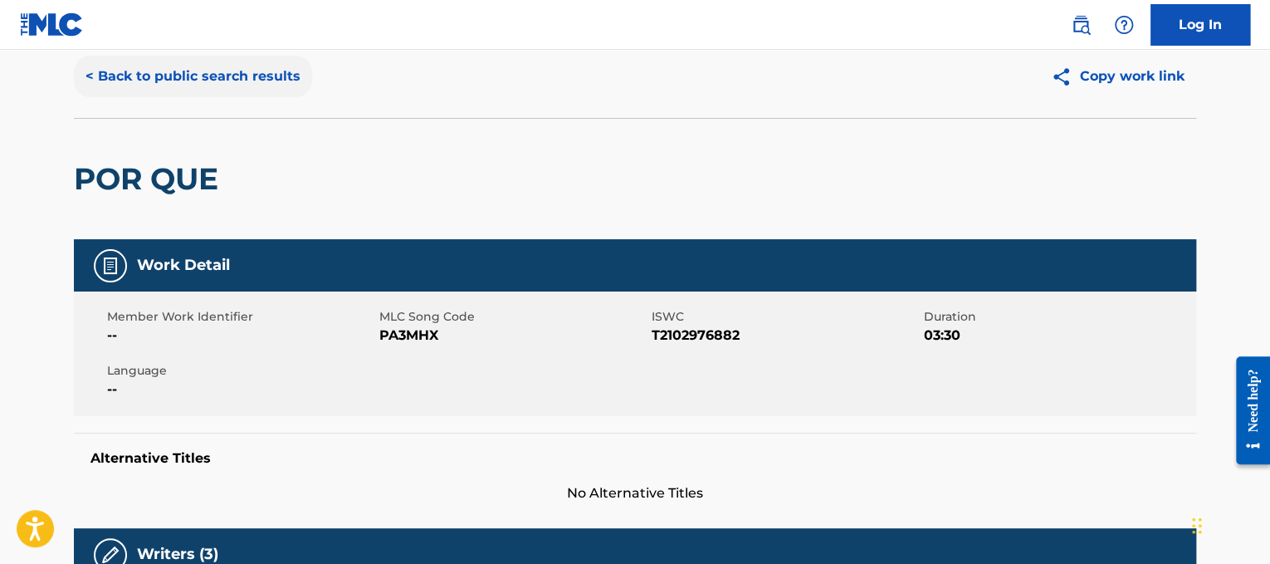
click at [296, 75] on button "< Back to public search results" at bounding box center [193, 77] width 238 height 42
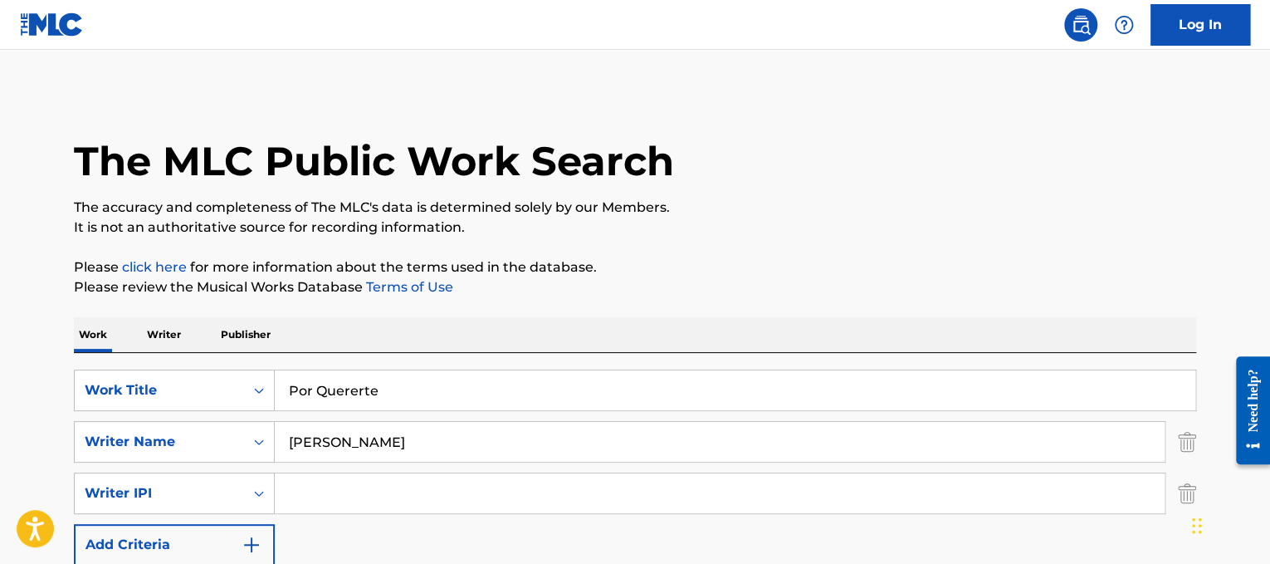
drag, startPoint x: 502, startPoint y: 374, endPoint x: 32, endPoint y: 359, distance: 470.1
paste input "[PERSON_NAME] Pray"
drag, startPoint x: 366, startPoint y: 385, endPoint x: 77, endPoint y: 386, distance: 288.9
click at [77, 386] on div "SearchWithCriteriad365d50e-ee68-4f25-b9b9-568e7ee9061f Work Title [PERSON_NAME]…" at bounding box center [635, 390] width 1122 height 42
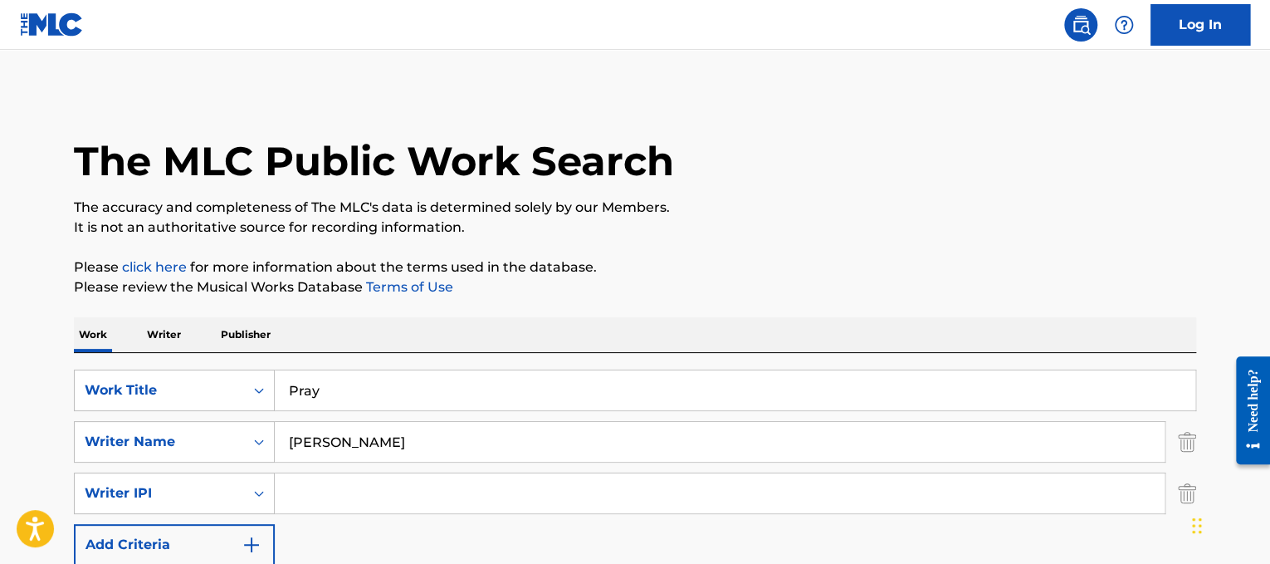
type input "Pray"
drag, startPoint x: 365, startPoint y: 452, endPoint x: 0, endPoint y: 286, distance: 401.3
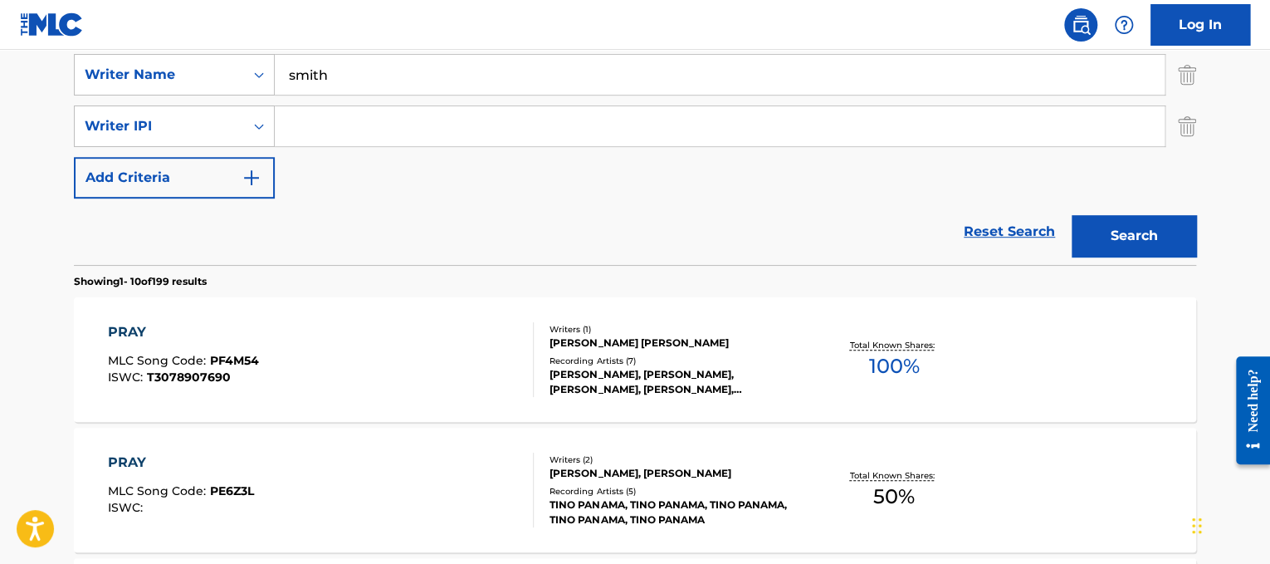
scroll to position [365, 0]
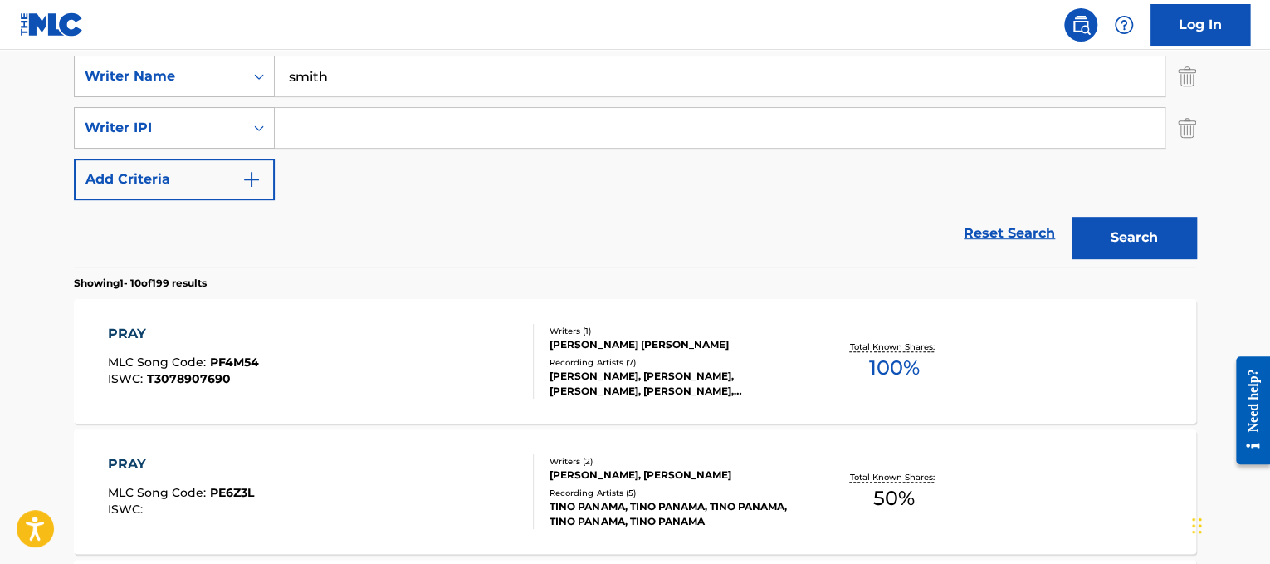
click at [299, 76] on input "smith" at bounding box center [720, 76] width 890 height 40
click at [1172, 230] on button "Search" at bounding box center [1134, 238] width 125 height 42
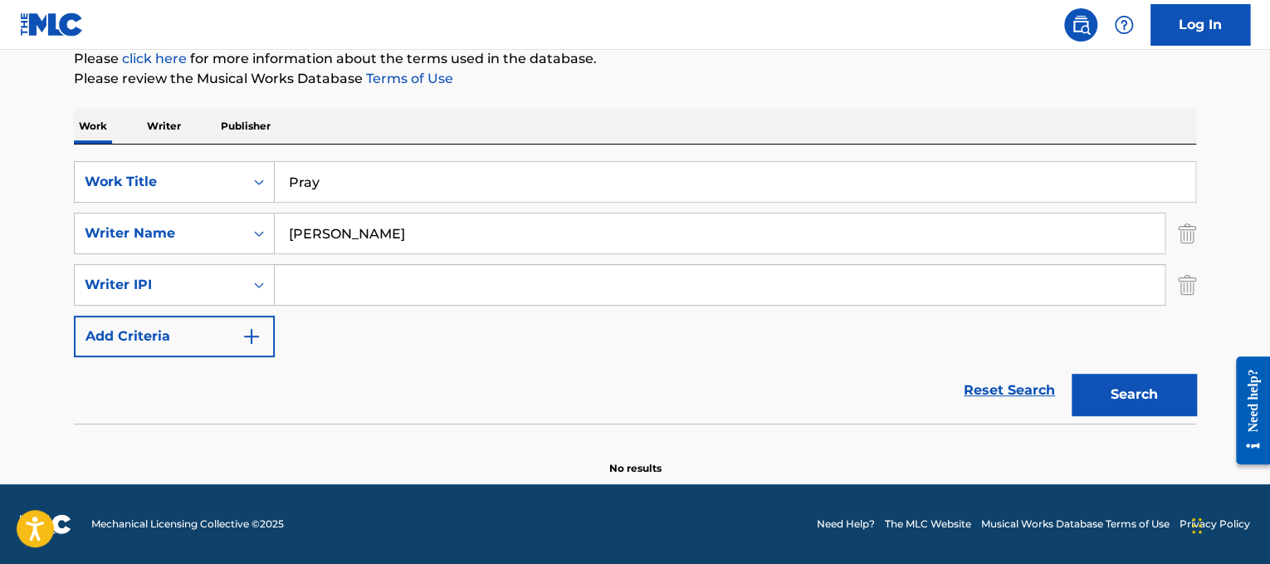
scroll to position [208, 0]
drag, startPoint x: 566, startPoint y: 244, endPoint x: 0, endPoint y: 37, distance: 603.1
click at [0, 37] on div "Log In The MLC Public Work Search The accuracy and completeness of The MLC's da…" at bounding box center [635, 178] width 1270 height 772
click at [1072, 374] on button "Search" at bounding box center [1134, 395] width 125 height 42
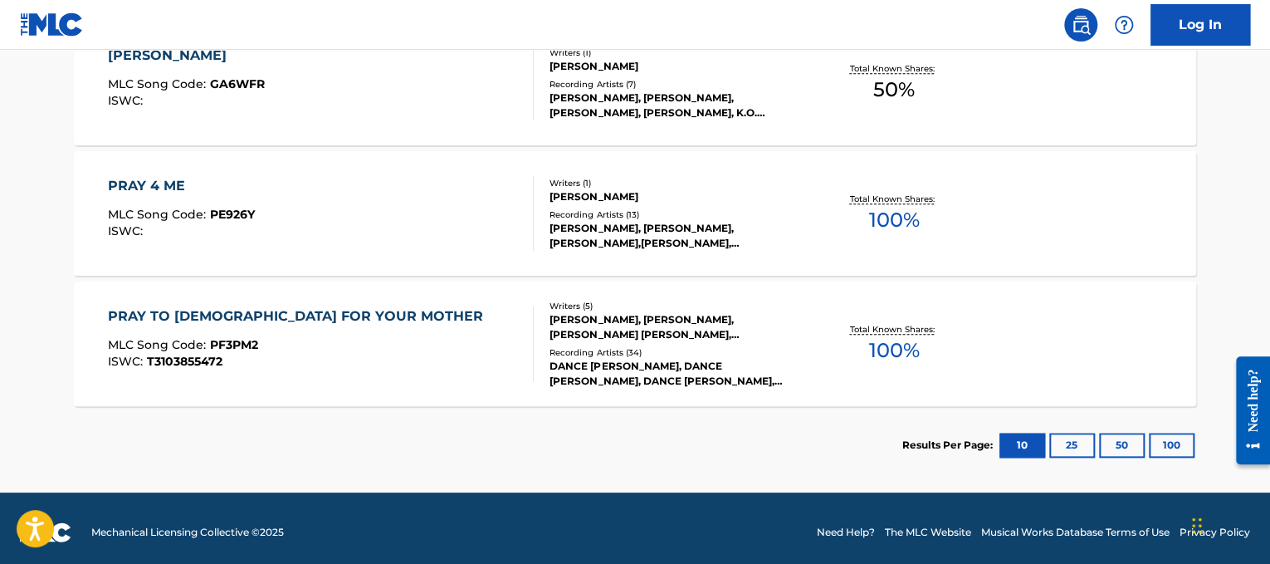
scroll to position [0, 0]
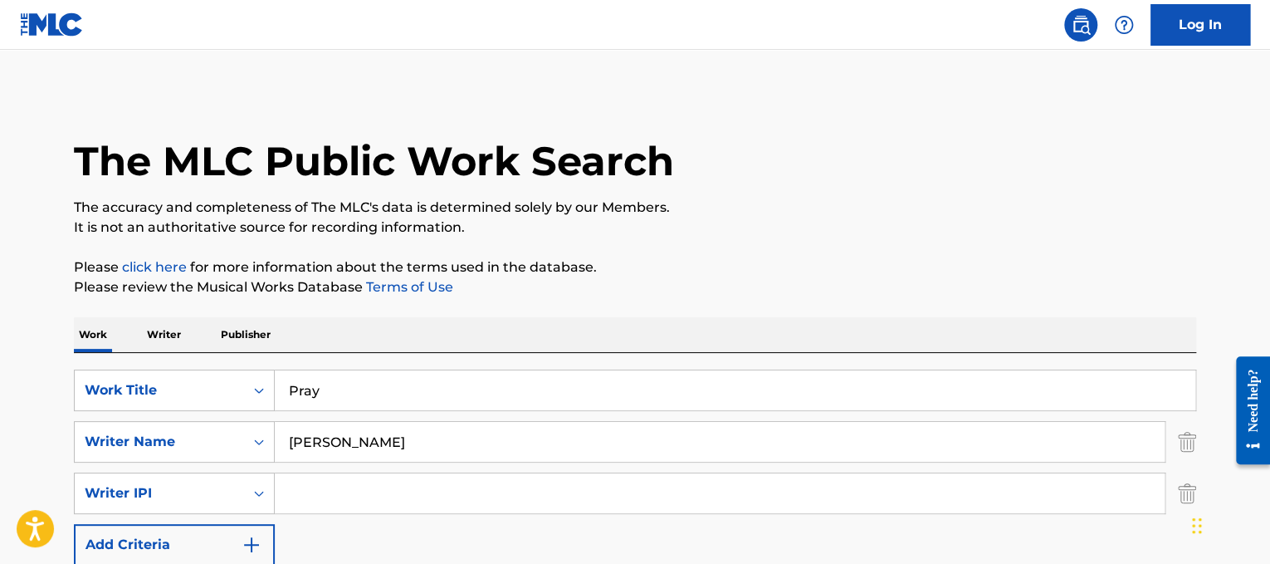
drag, startPoint x: 484, startPoint y: 436, endPoint x: 62, endPoint y: 271, distance: 453.0
type input "[PERSON_NAME]"
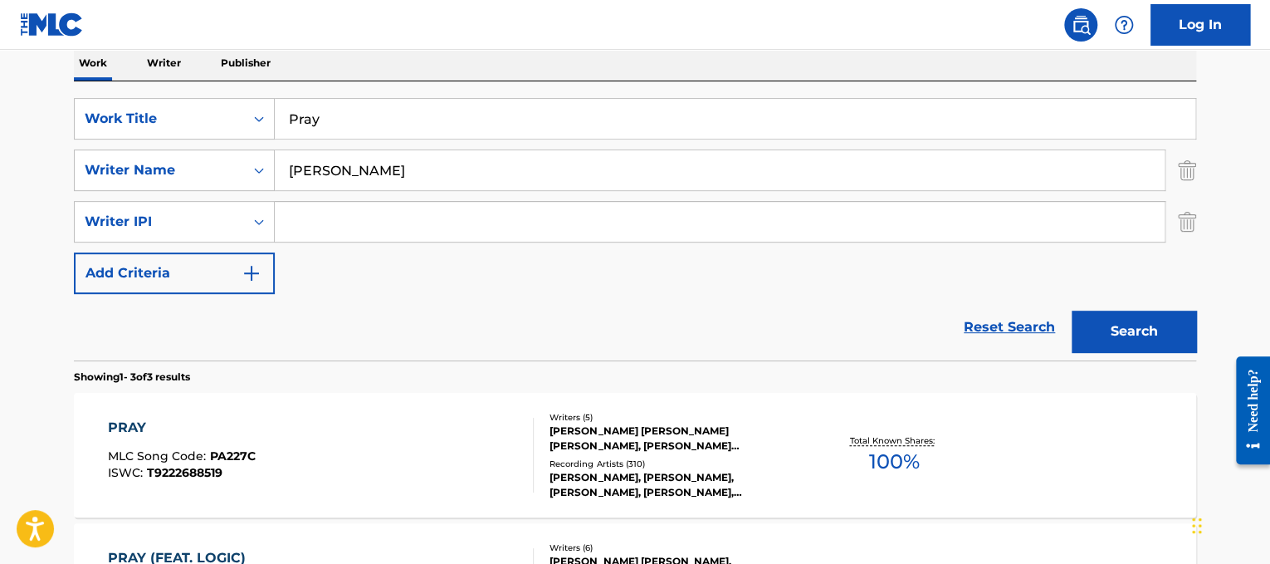
scroll to position [273, 0]
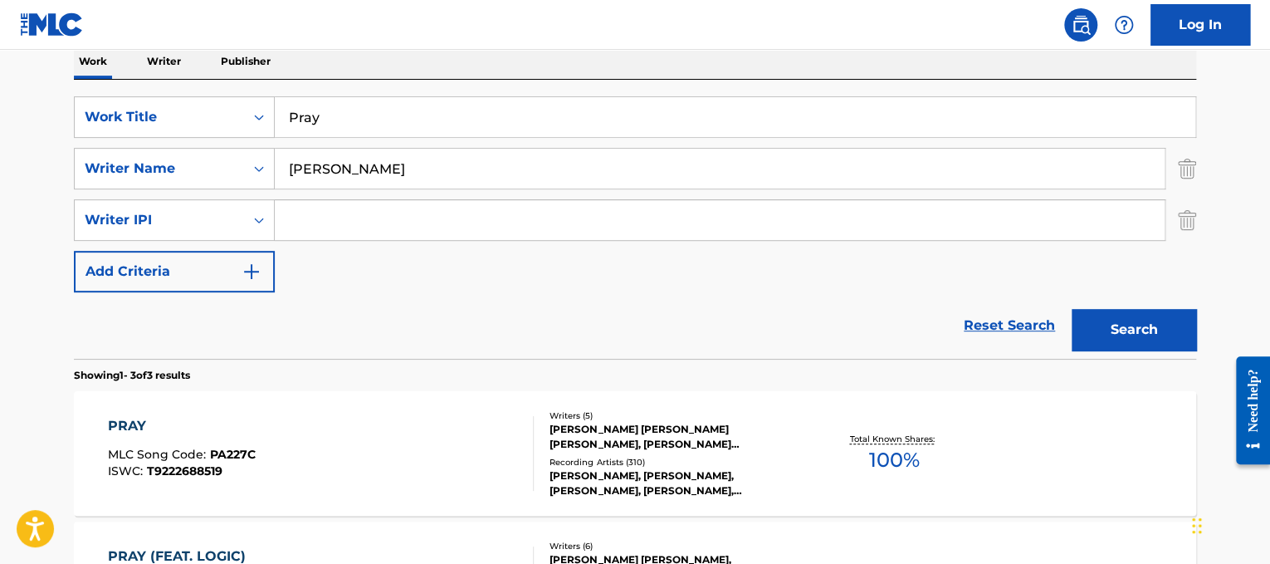
click at [491, 435] on div "PRAY MLC Song Code : PA227C ISWC : T9222688519" at bounding box center [321, 453] width 427 height 75
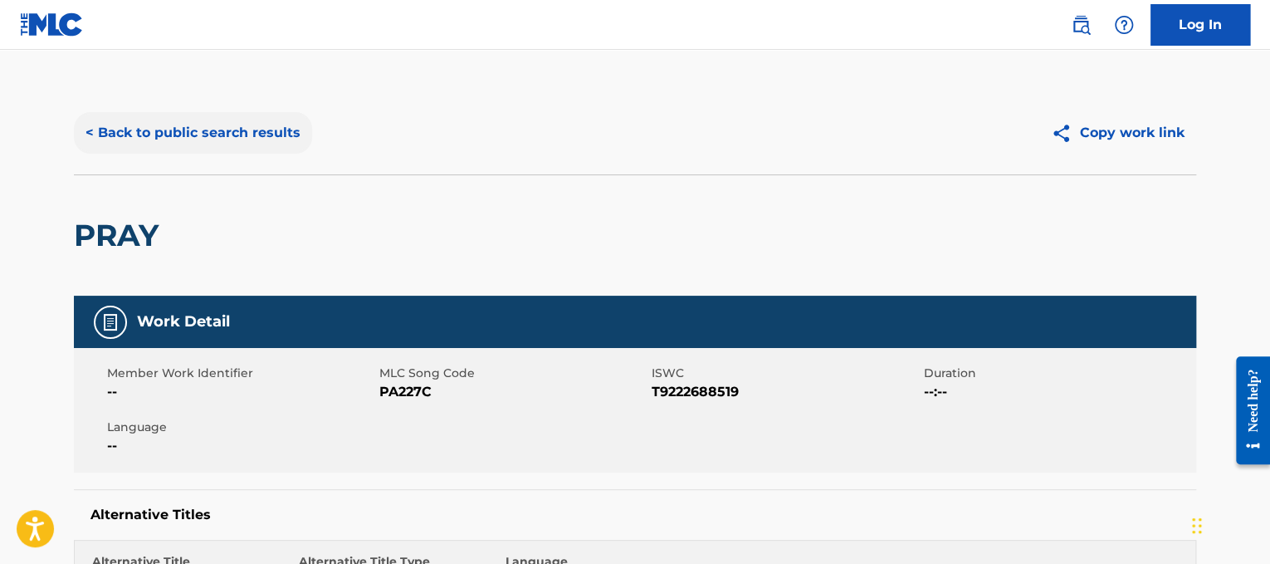
click at [201, 133] on button "< Back to public search results" at bounding box center [193, 133] width 238 height 42
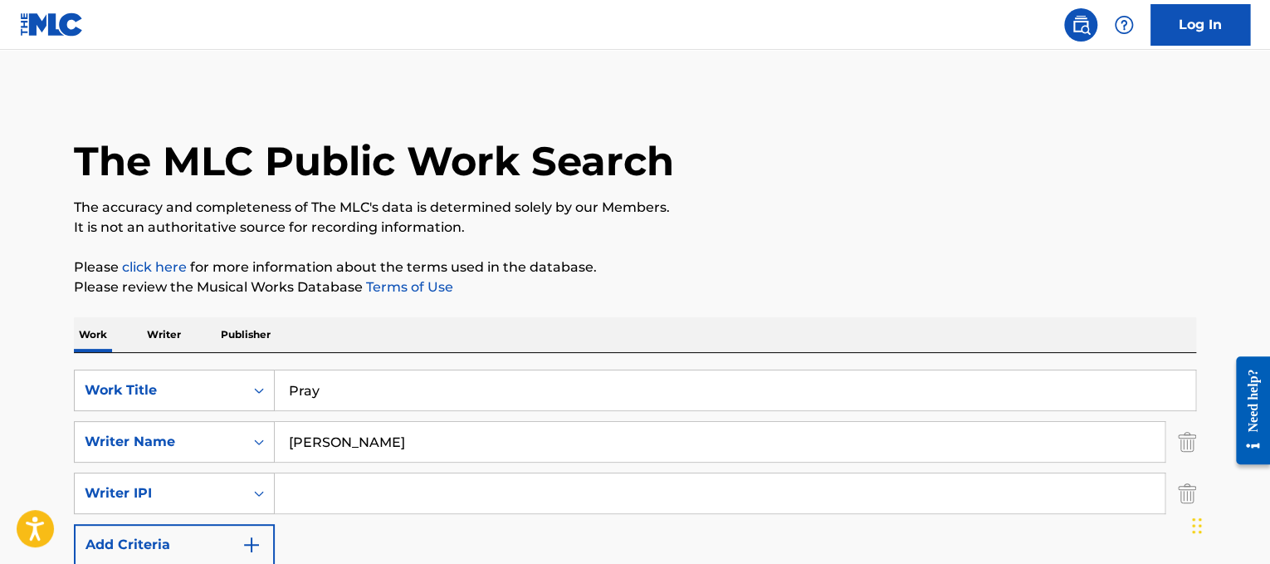
scroll to position [273, 0]
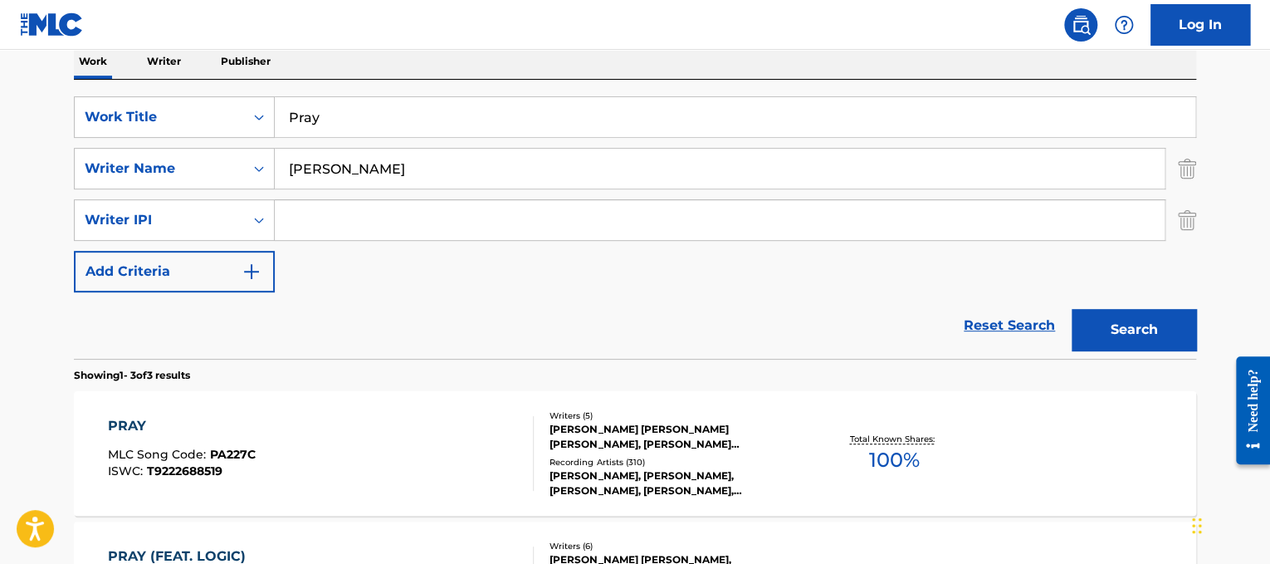
drag, startPoint x: 434, startPoint y: 122, endPoint x: 81, endPoint y: 56, distance: 358.9
click at [81, 56] on div "Work Writer Publisher SearchWithCriteriad365d50e-ee68-4f25-b9b9-568e7ee9061f Wo…" at bounding box center [635, 449] width 1122 height 810
paste input "[PERSON_NAME] Pretty Girl Rock"
drag, startPoint x: 378, startPoint y: 124, endPoint x: 61, endPoint y: 82, distance: 319.9
click at [61, 82] on div "The MLC Public Work Search The accuracy and completeness of The MLC's data is d…" at bounding box center [635, 336] width 1162 height 1036
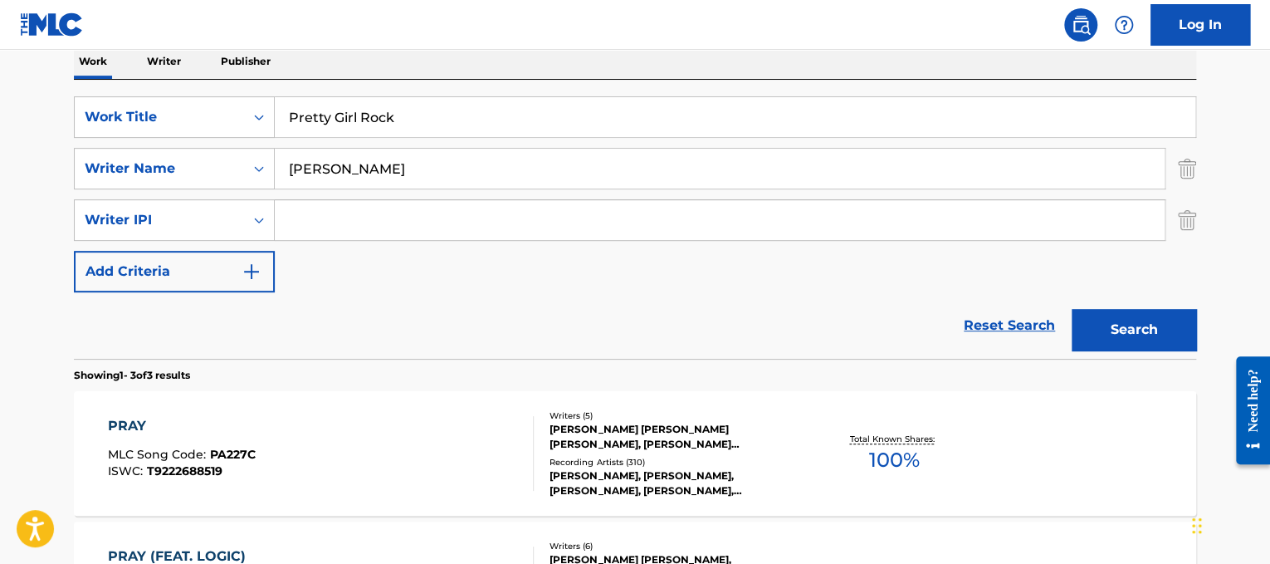
type input "Pretty Girl Rock"
drag, startPoint x: 417, startPoint y: 159, endPoint x: 0, endPoint y: 27, distance: 437.2
click at [0, 27] on div "Log In The MLC Public Work Search The accuracy and completeness of The MLC's da…" at bounding box center [635, 334] width 1270 height 1215
type input "[PERSON_NAME]"
click at [1072, 309] on button "Search" at bounding box center [1134, 330] width 125 height 42
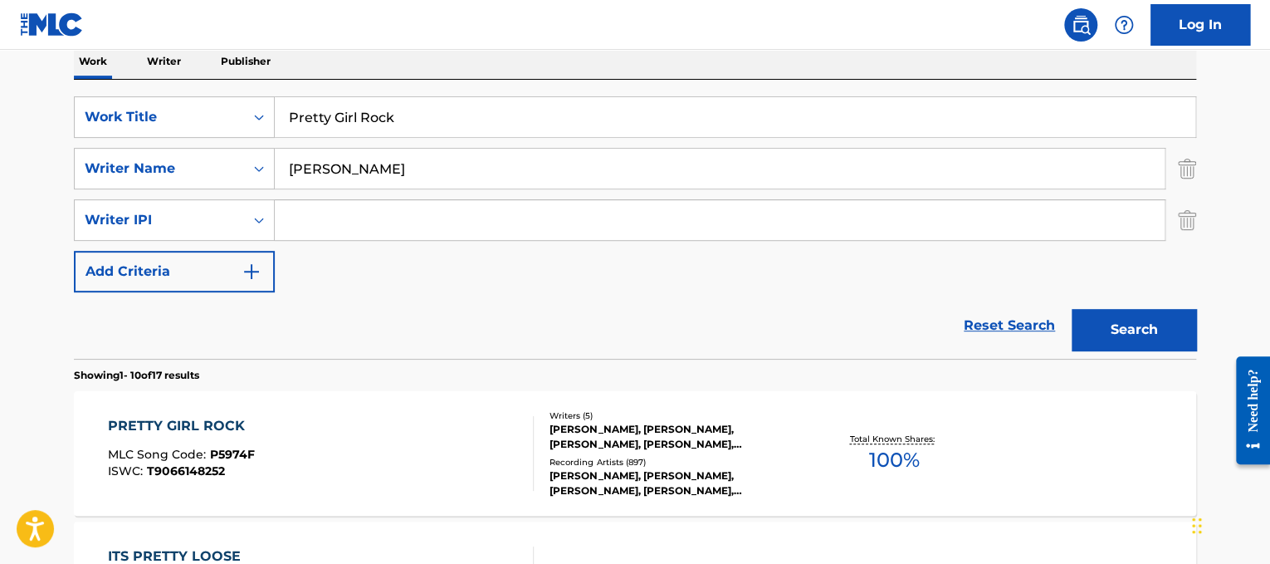
click at [448, 443] on div "PRETTY GIRL ROCK MLC Song Code : P5974F ISWC : T9066148252" at bounding box center [321, 453] width 427 height 75
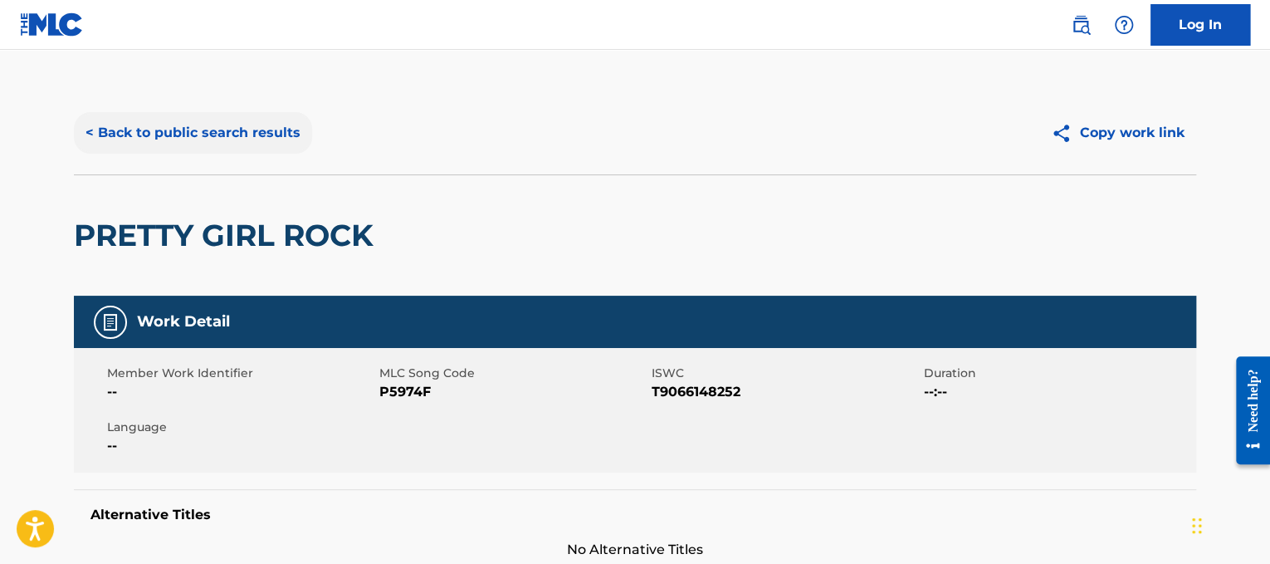
click at [193, 131] on button "< Back to public search results" at bounding box center [193, 133] width 238 height 42
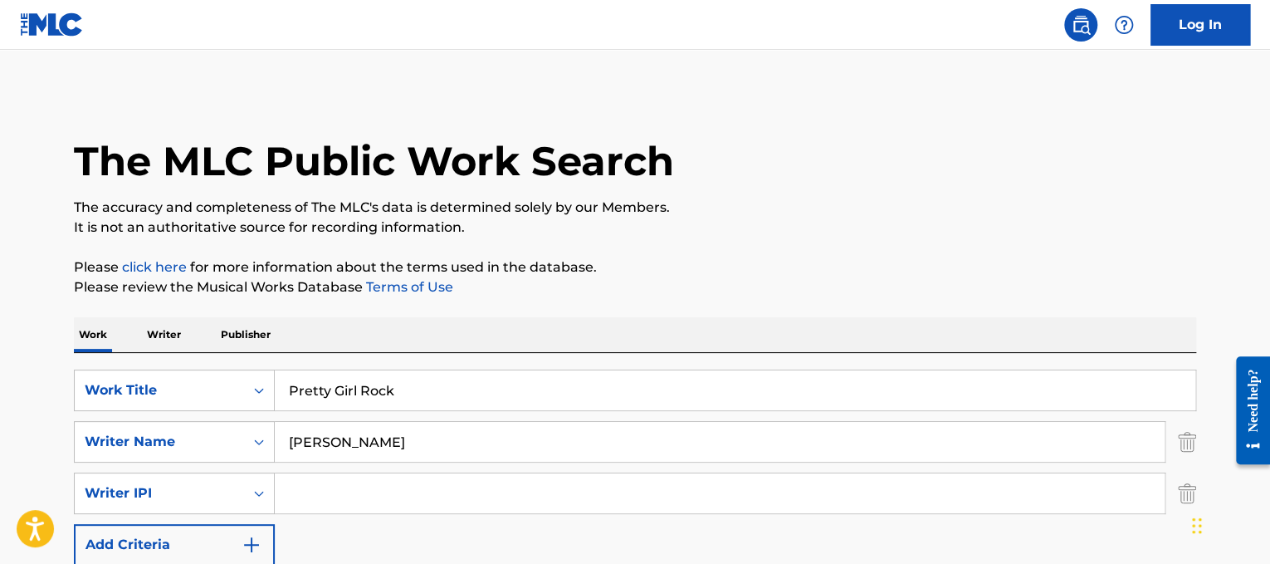
scroll to position [273, 0]
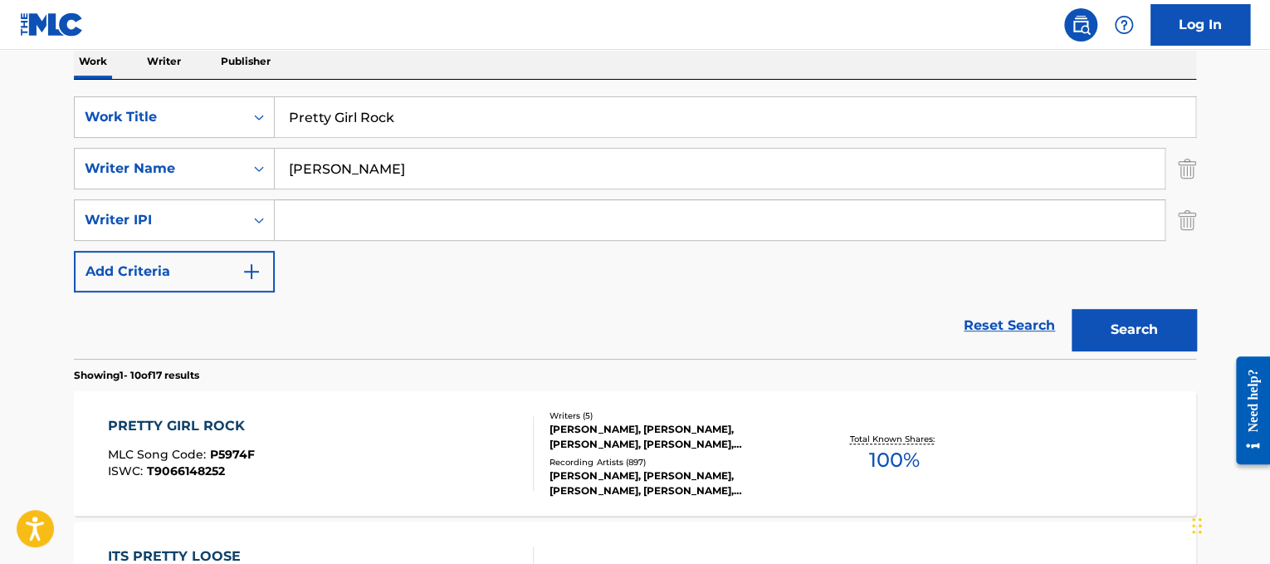
drag, startPoint x: 510, startPoint y: 110, endPoint x: 67, endPoint y: 164, distance: 445.8
paste input "urple Rain"
type input "Purple Rain"
drag, startPoint x: 477, startPoint y: 150, endPoint x: 0, endPoint y: 123, distance: 477.3
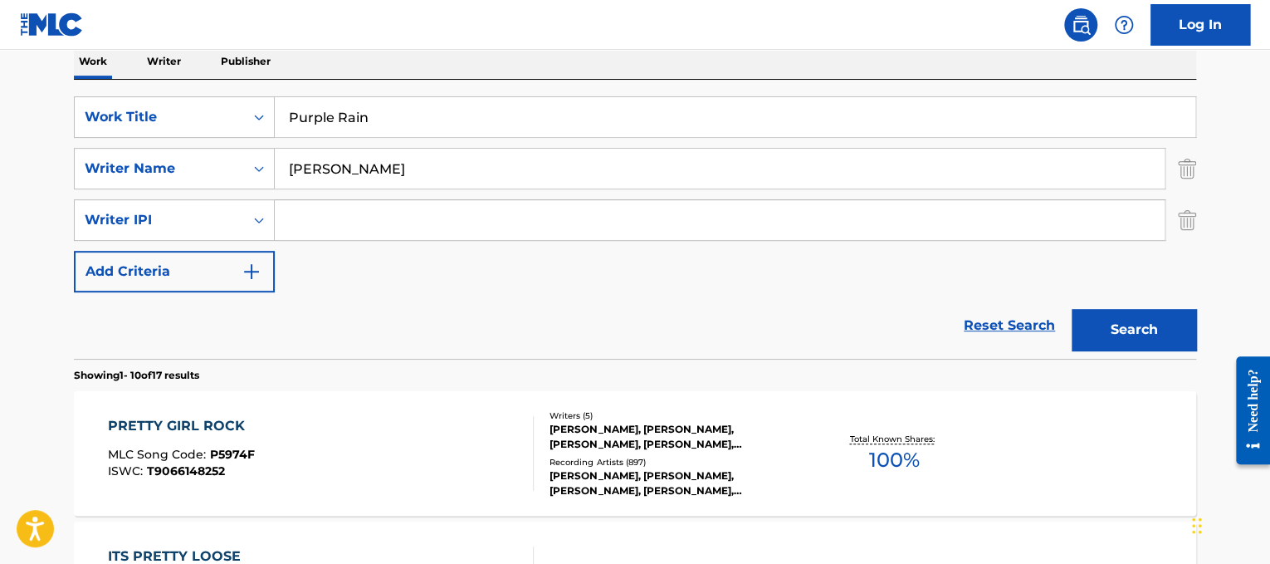
type input "prince"
click at [1072, 309] on button "Search" at bounding box center [1134, 330] width 125 height 42
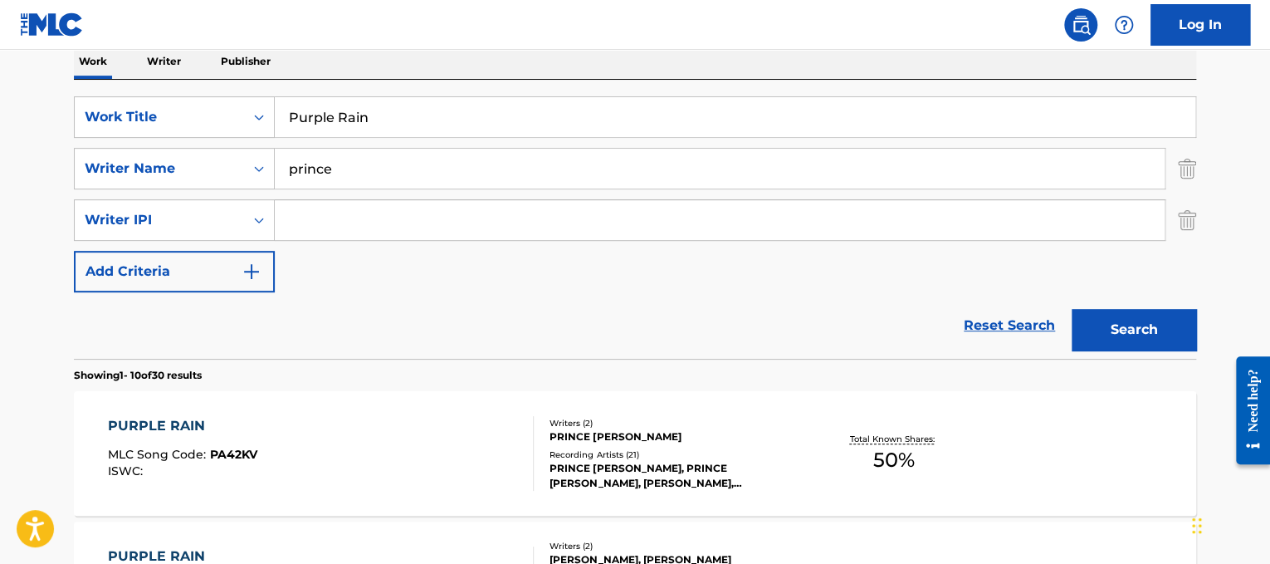
scroll to position [304, 0]
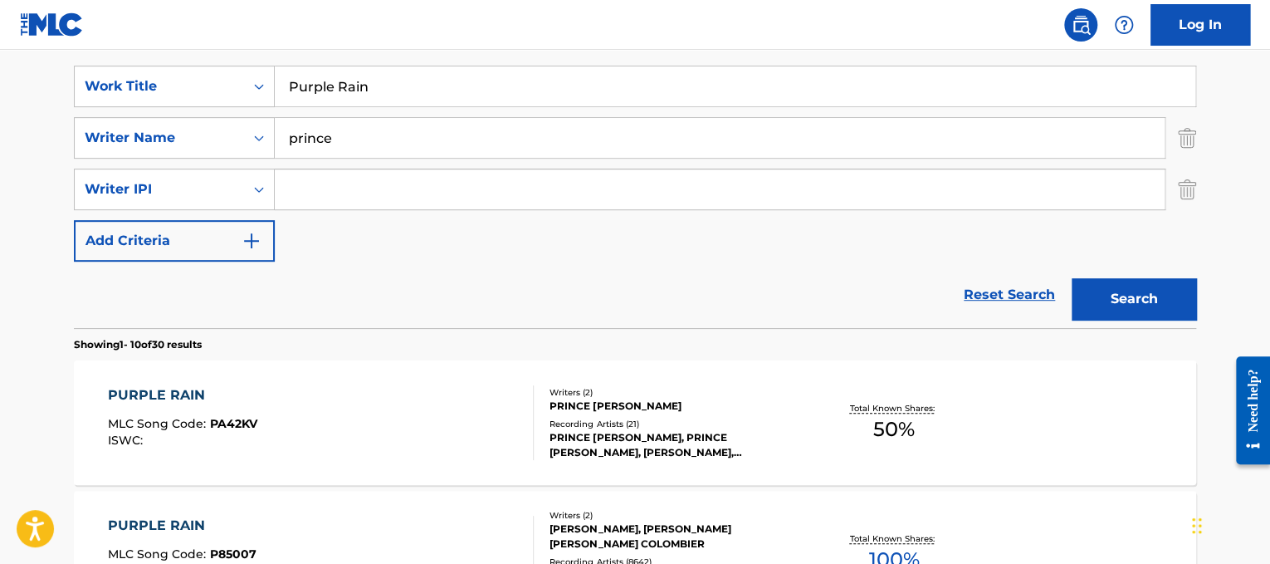
click at [442, 426] on div "PURPLE RAIN MLC Song Code : PA42KV ISWC :" at bounding box center [321, 422] width 427 height 75
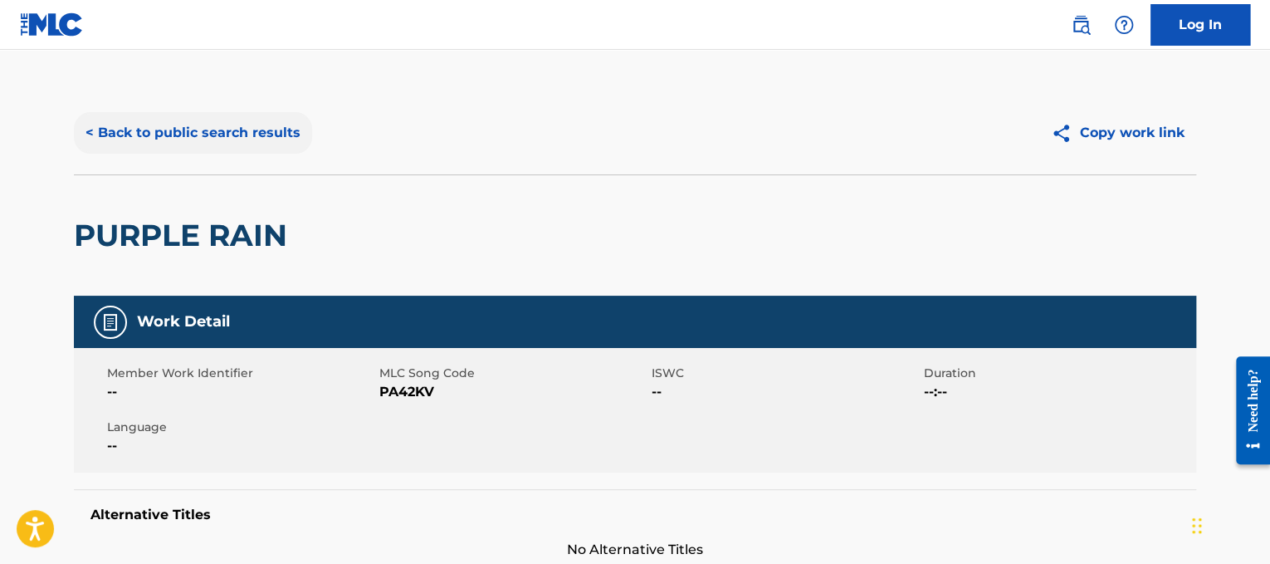
click at [184, 125] on button "< Back to public search results" at bounding box center [193, 133] width 238 height 42
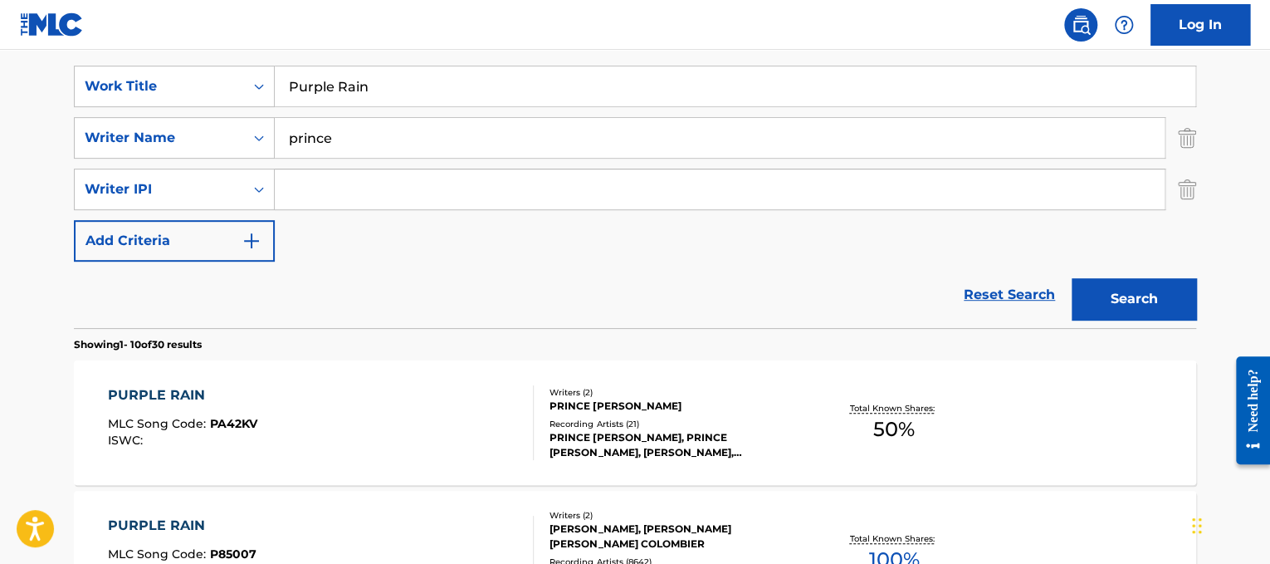
scroll to position [499, 0]
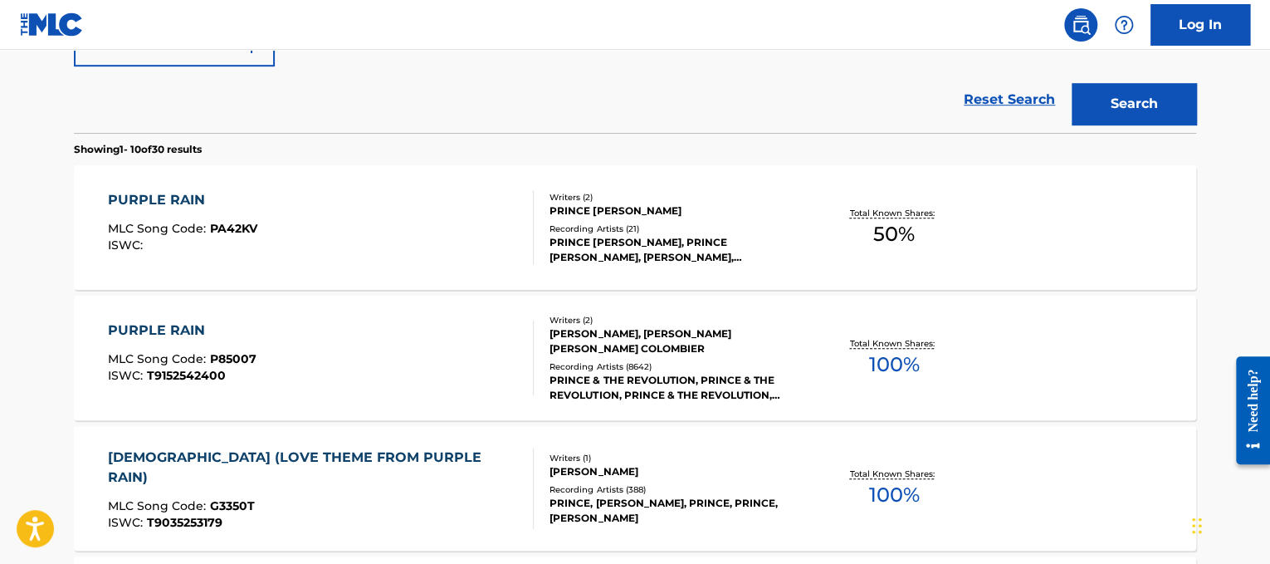
click at [365, 330] on div "PURPLE RAIN MLC Song Code : P85007 ISWC : T9152542400" at bounding box center [321, 357] width 427 height 75
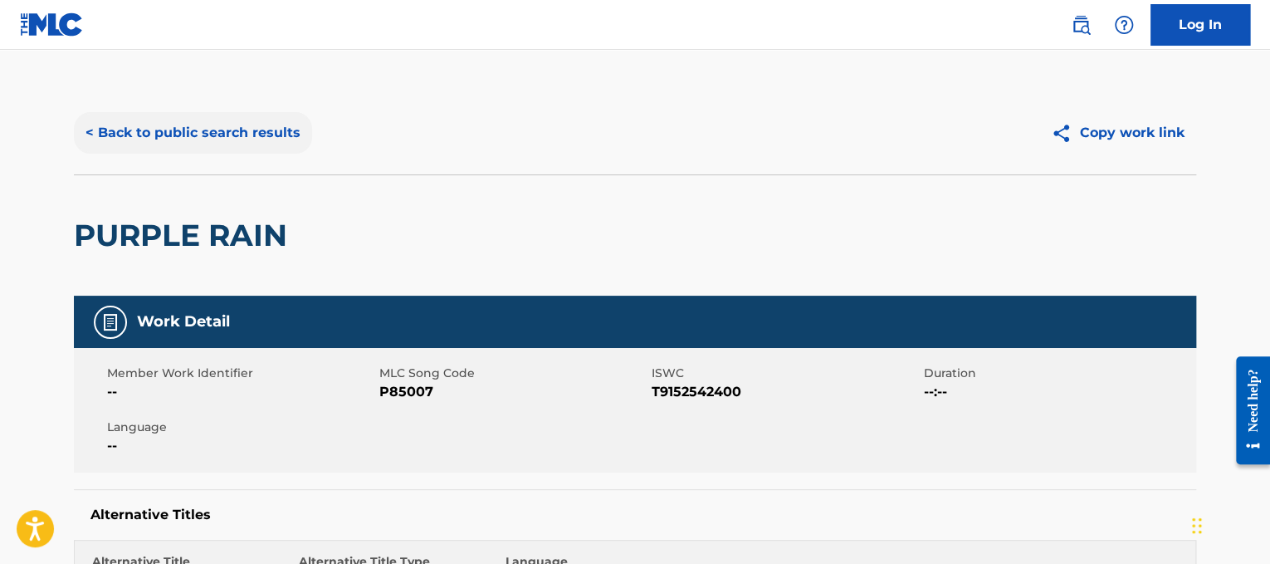
click at [272, 143] on button "< Back to public search results" at bounding box center [193, 133] width 238 height 42
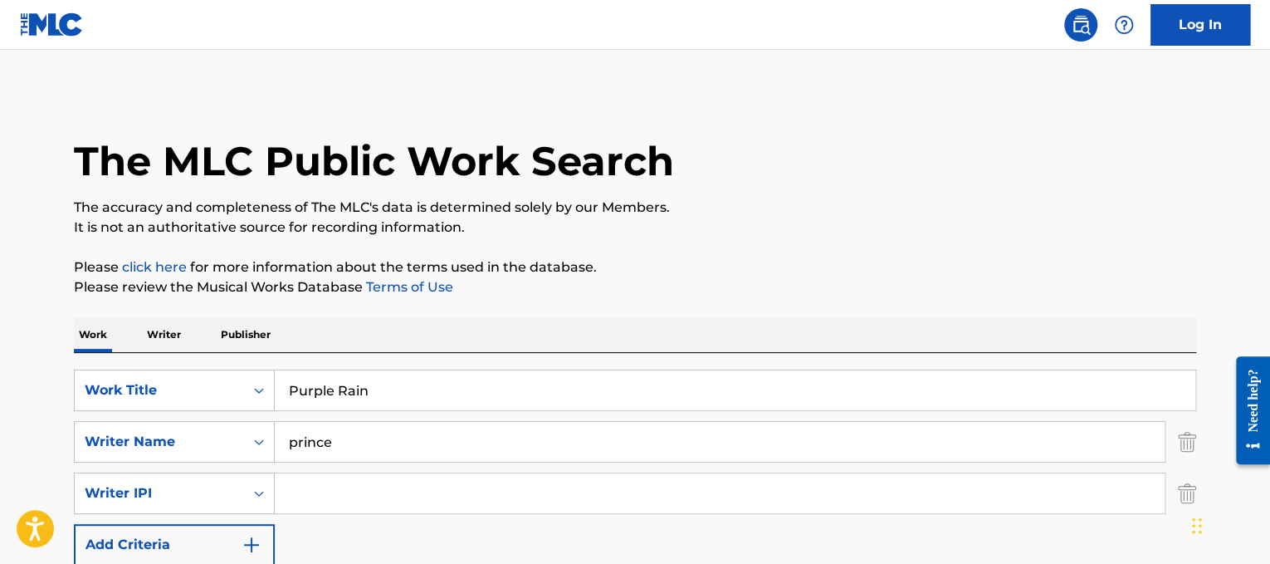
drag, startPoint x: 507, startPoint y: 384, endPoint x: 54, endPoint y: 313, distance: 458.8
paste input "Quand on n'a que l'amour"
type input "Quand on n'a que l'amour"
drag, startPoint x: 451, startPoint y: 449, endPoint x: 0, endPoint y: 447, distance: 450.8
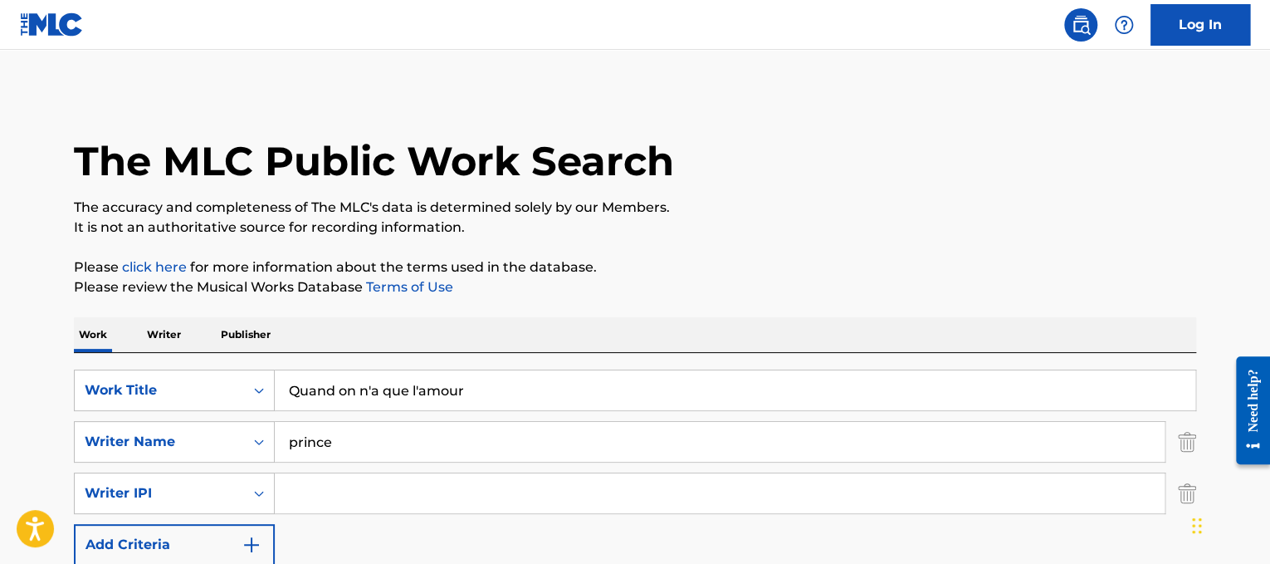
type input "Brel"
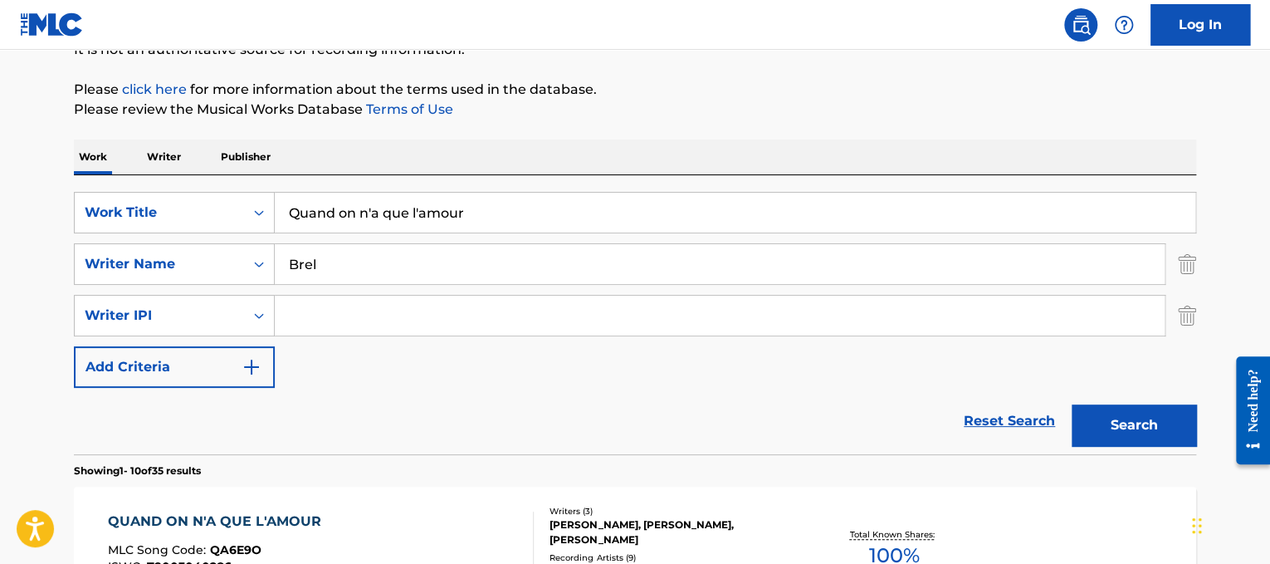
scroll to position [242, 0]
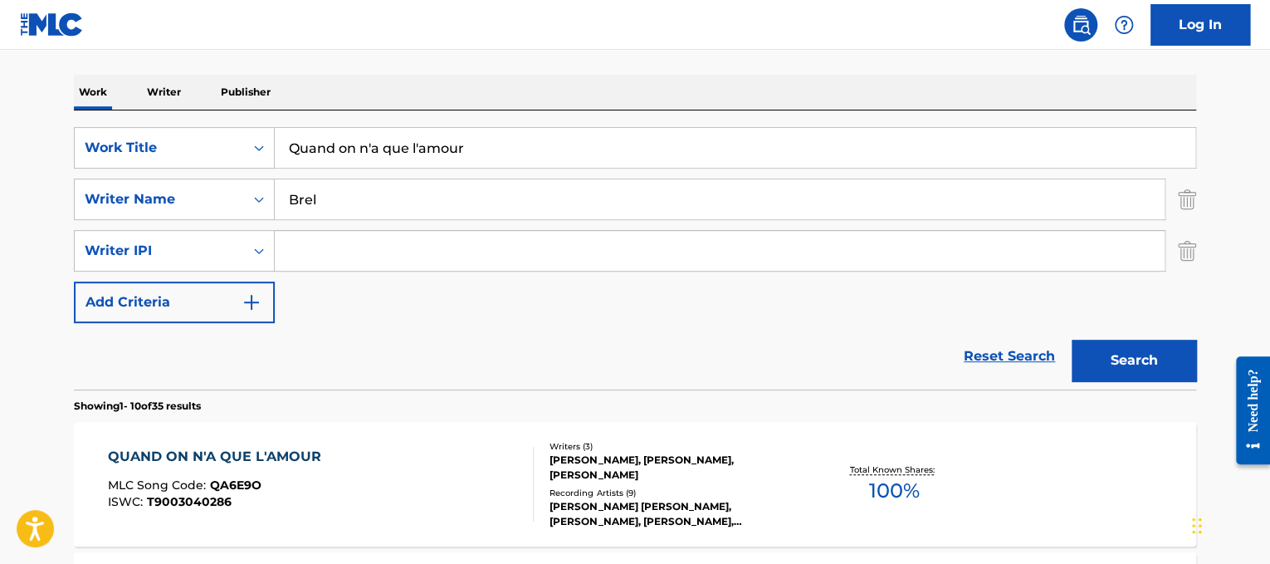
click at [751, 465] on div "[PERSON_NAME], [PERSON_NAME], [PERSON_NAME]" at bounding box center [675, 467] width 251 height 30
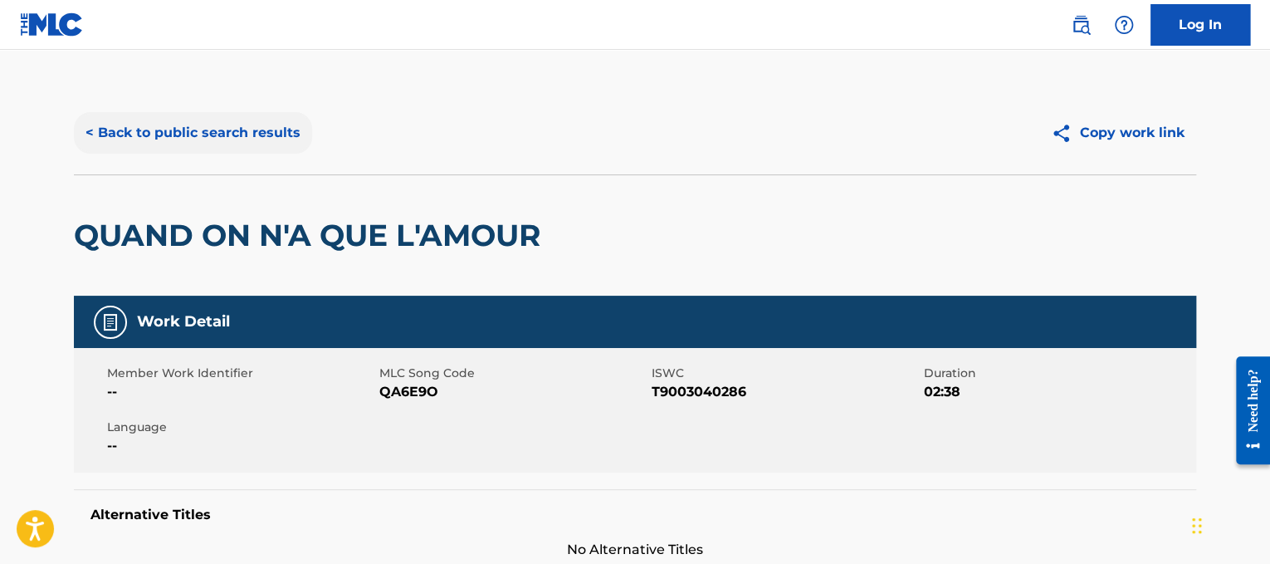
click at [264, 121] on button "< Back to public search results" at bounding box center [193, 133] width 238 height 42
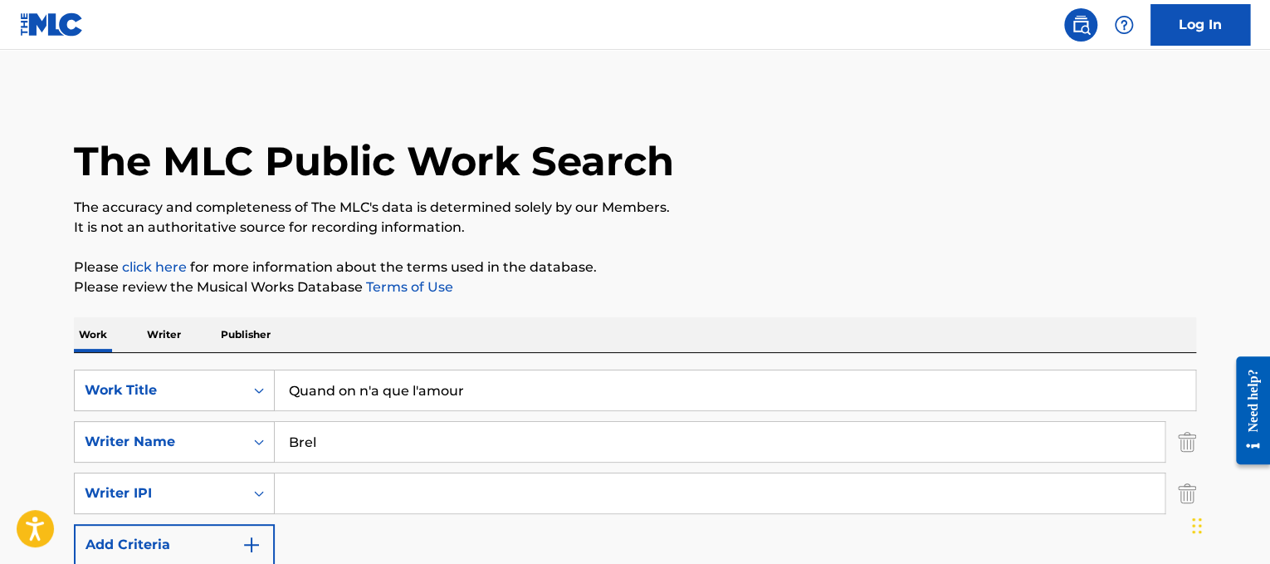
scroll to position [242, 0]
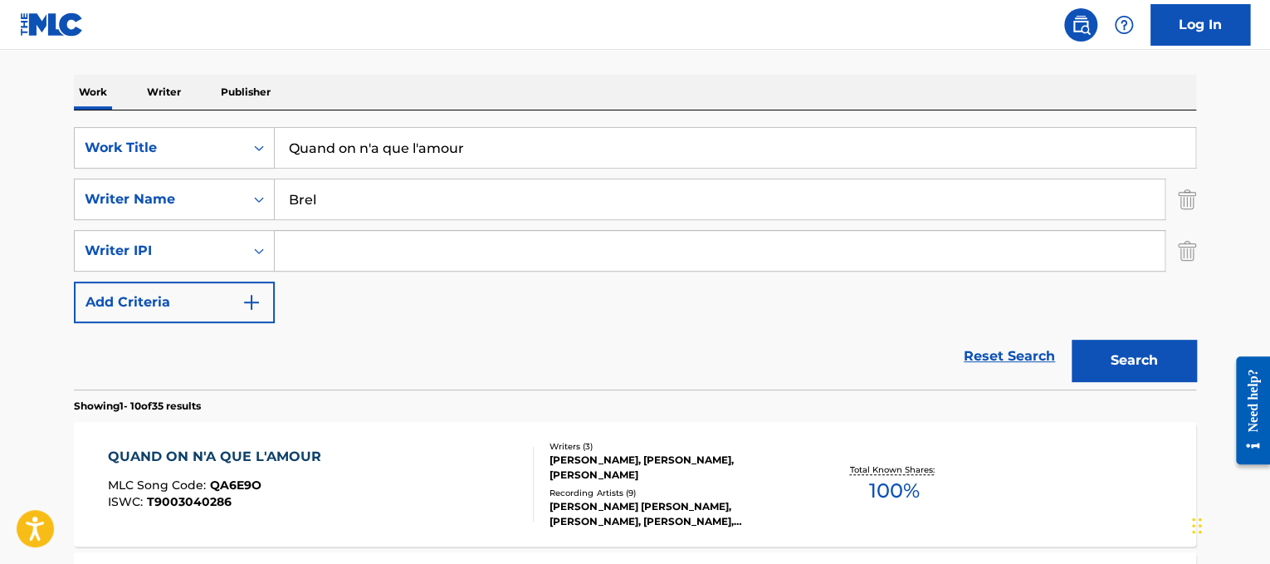
drag, startPoint x: 517, startPoint y: 136, endPoint x: 64, endPoint y: 120, distance: 453.6
paste input "[PERSON_NAME] Que Lloro"
type input "[PERSON_NAME] Que Lloro"
drag, startPoint x: 433, startPoint y: 204, endPoint x: 0, endPoint y: 67, distance: 453.7
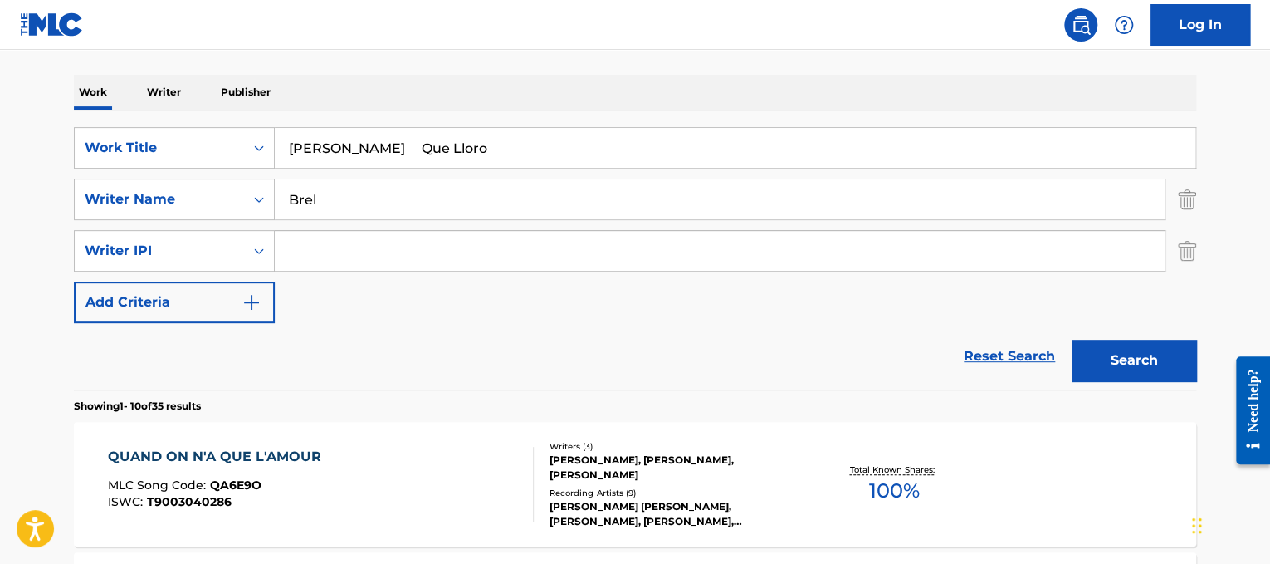
type input "[PERSON_NAME]"
click at [1072, 340] on button "Search" at bounding box center [1134, 361] width 125 height 42
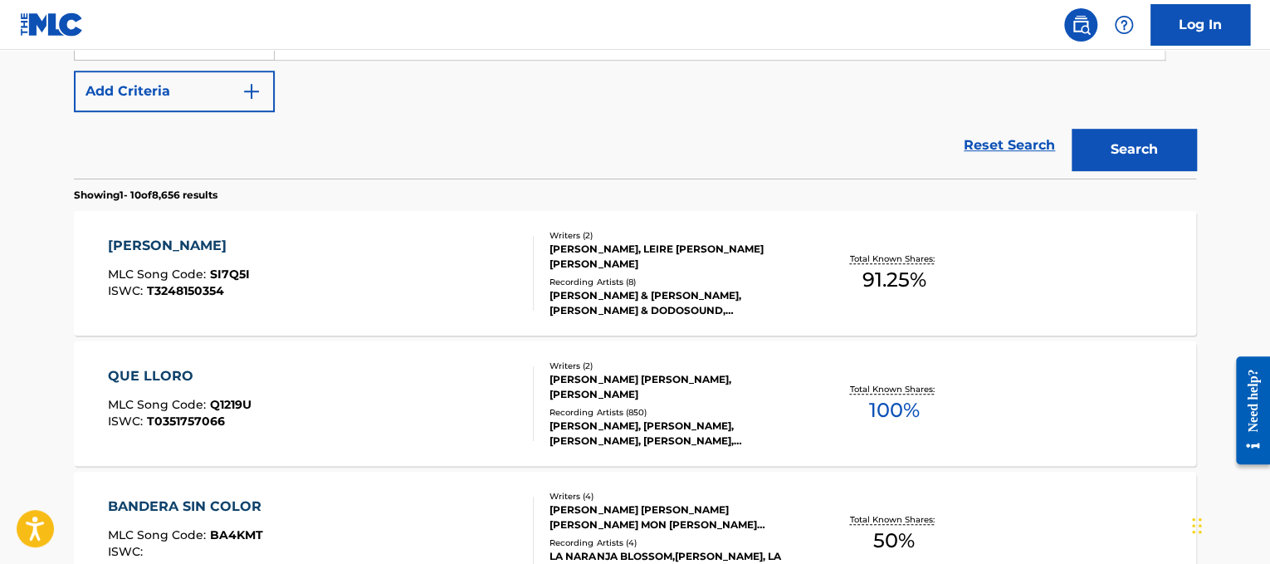
scroll to position [451, 0]
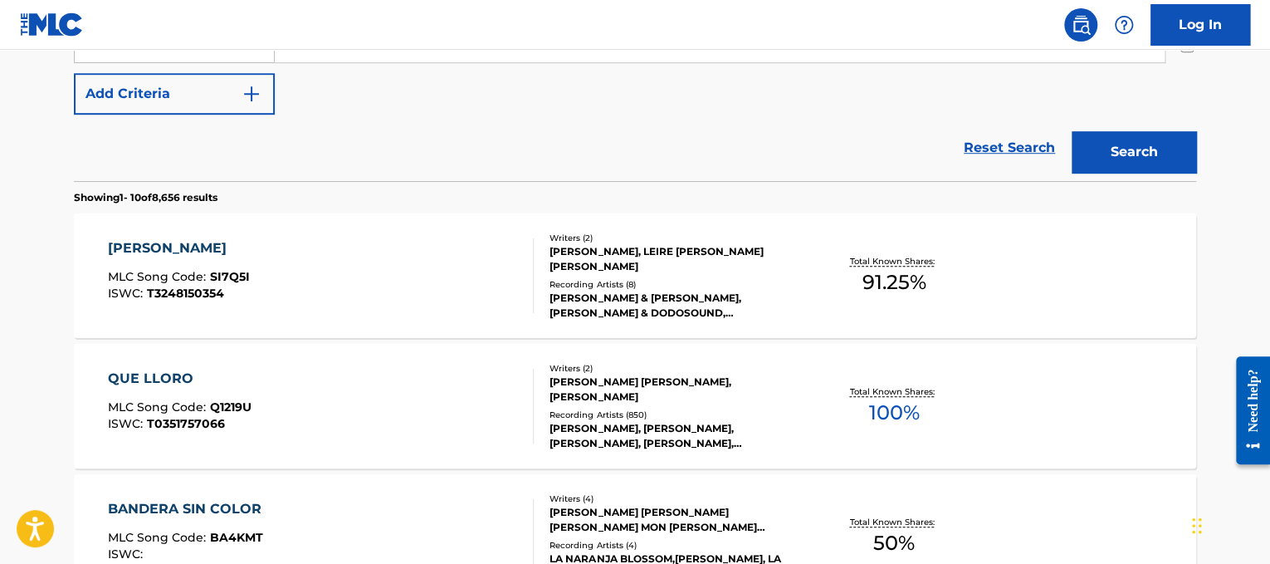
click at [489, 389] on div "QUE LLORO MLC Song Code : Q1219U ISWC : T0351757066" at bounding box center [321, 406] width 427 height 75
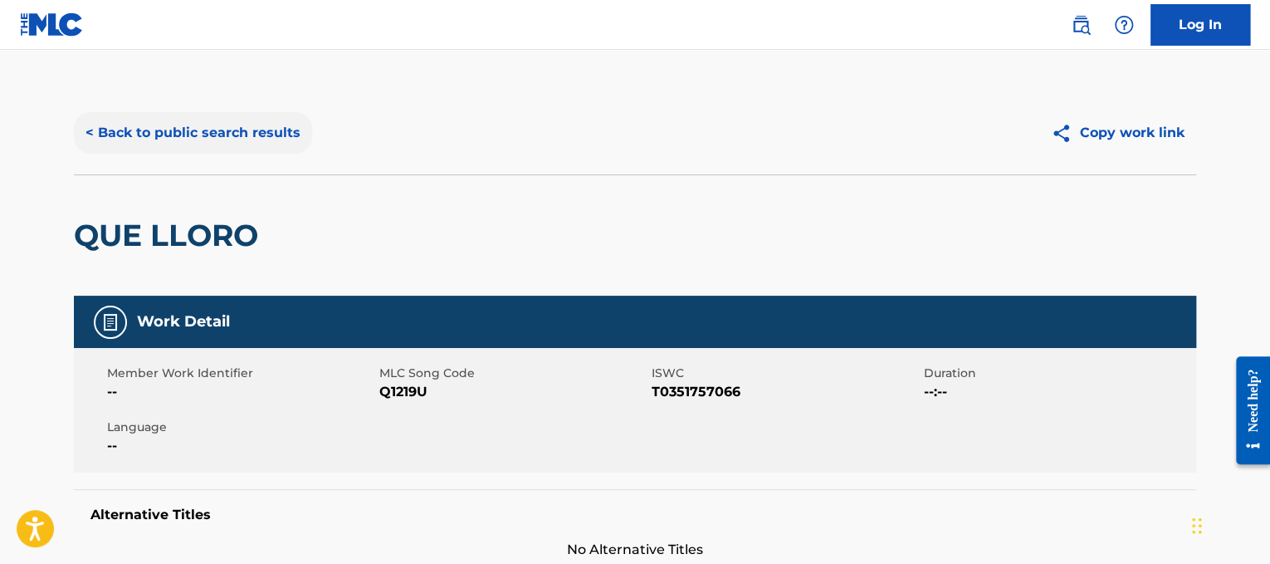
click at [233, 121] on button "< Back to public search results" at bounding box center [193, 133] width 238 height 42
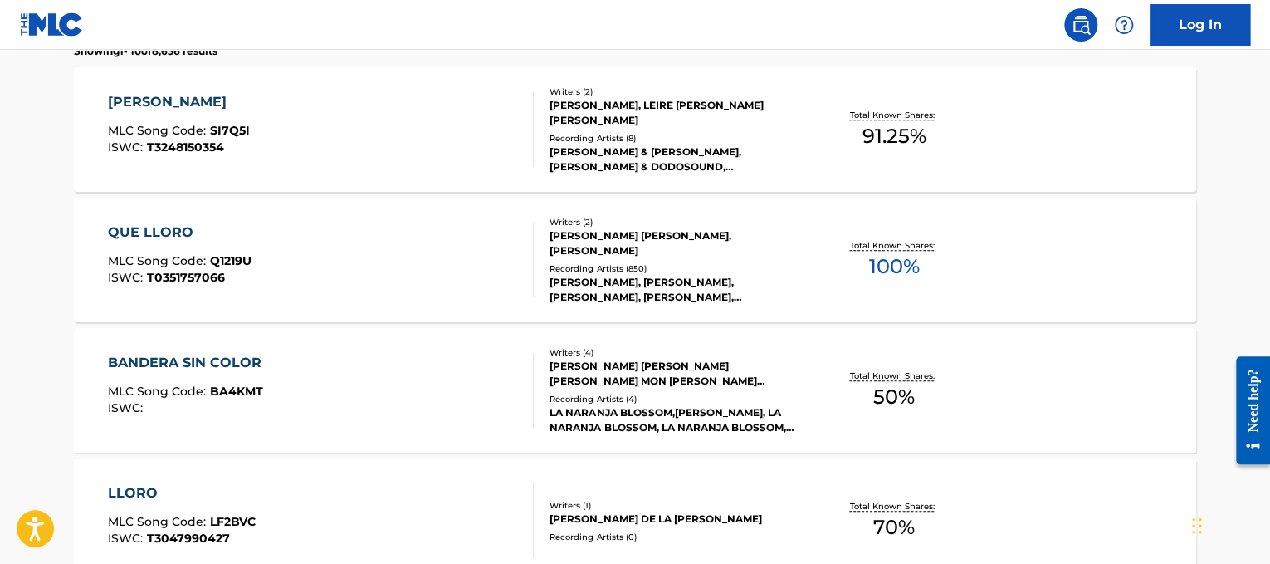
scroll to position [174, 0]
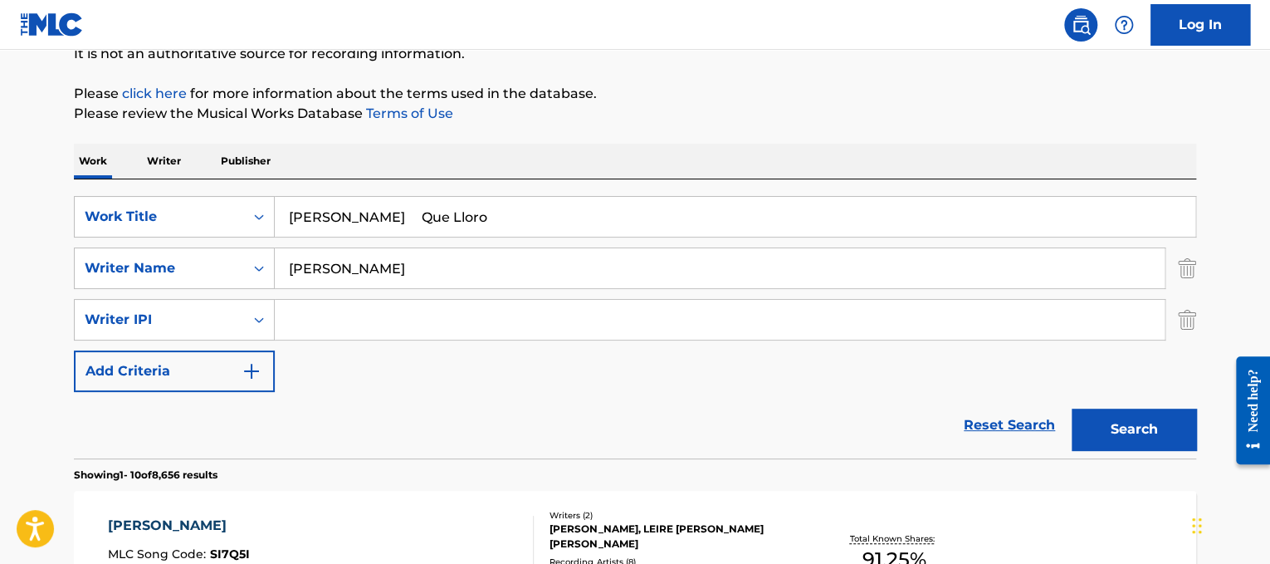
click at [501, 181] on div "SearchWithCriteriad365d50e-ee68-4f25-b9b9-568e7ee9061f Work Title [PERSON_NAME]…" at bounding box center [635, 318] width 1122 height 279
drag, startPoint x: 515, startPoint y: 213, endPoint x: 0, endPoint y: 224, distance: 514.9
paste input "peedmaster Rather Be"
drag, startPoint x: 403, startPoint y: 211, endPoint x: 0, endPoint y: 187, distance: 404.2
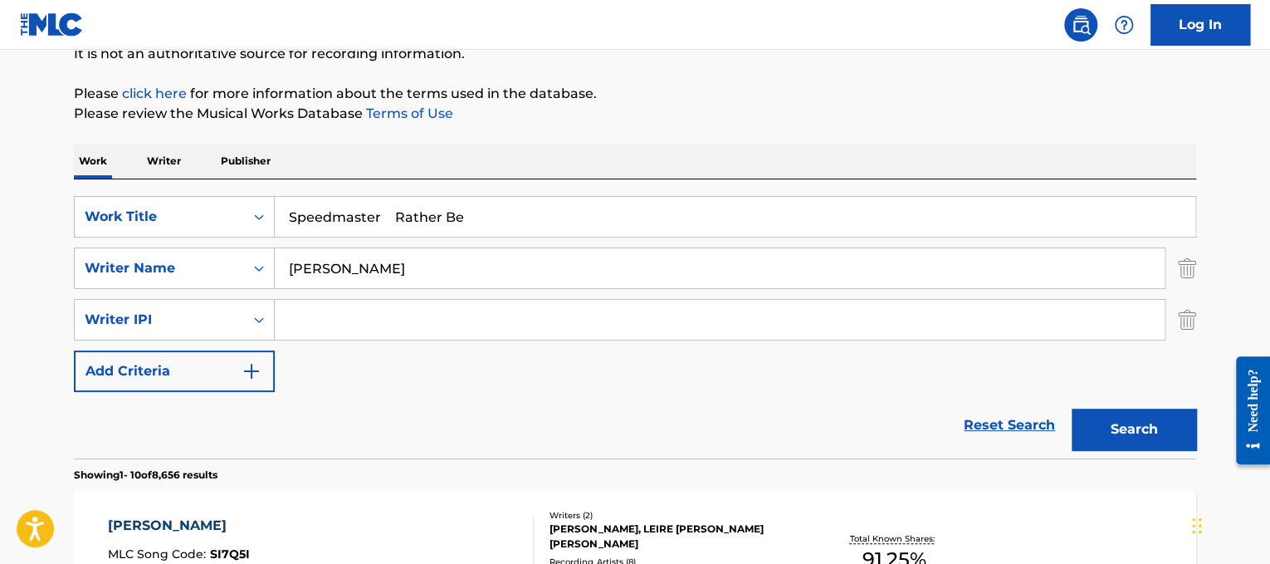
type input "Rather Be"
drag, startPoint x: 390, startPoint y: 260, endPoint x: 254, endPoint y: 225, distance: 140.6
click at [254, 225] on div "SearchWithCriteriad365d50e-ee68-4f25-b9b9-568e7ee9061f Work Title Rather Be Sea…" at bounding box center [635, 294] width 1122 height 196
click at [1072, 408] on button "Search" at bounding box center [1134, 429] width 125 height 42
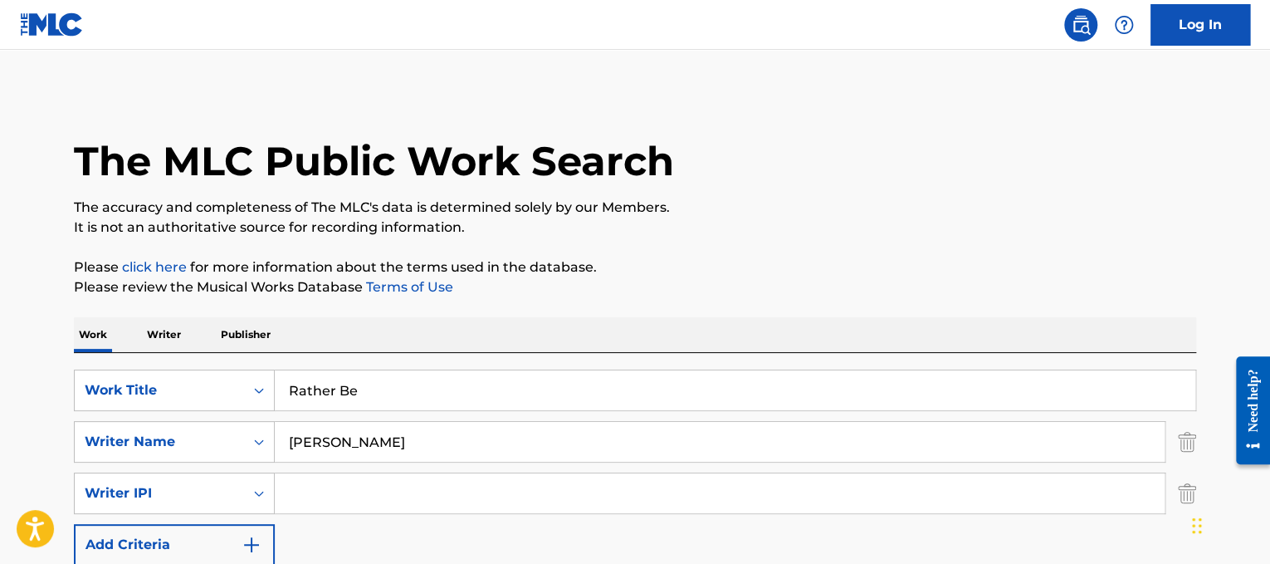
scroll to position [3, 0]
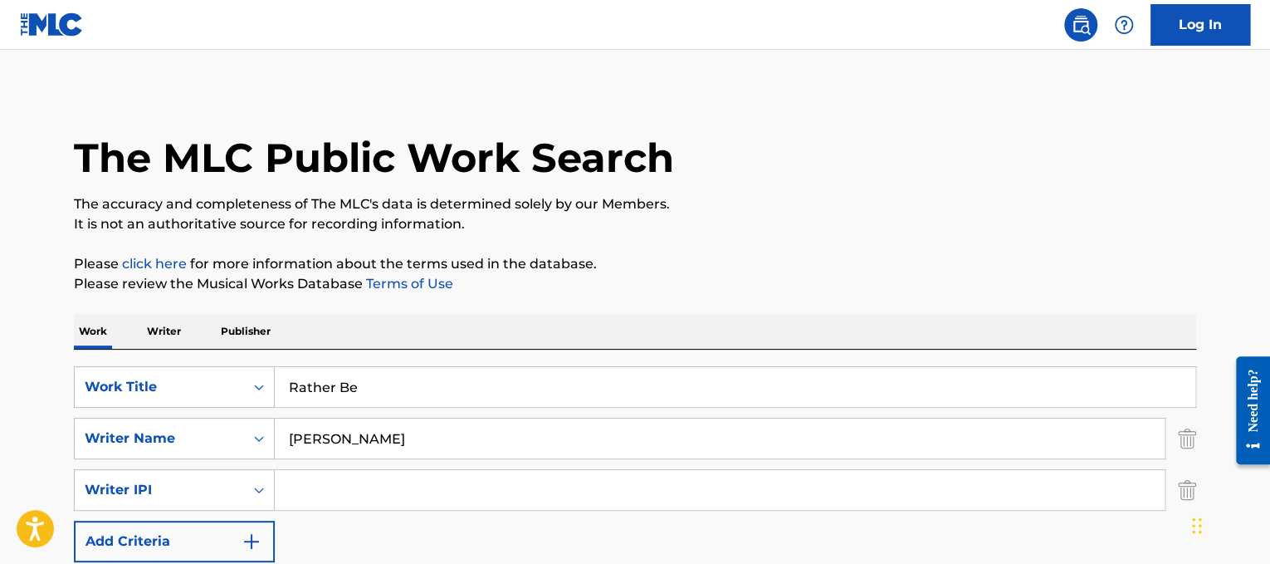
click at [320, 427] on input "[PERSON_NAME]" at bounding box center [720, 438] width 890 height 40
type input "[PERSON_NAME]"
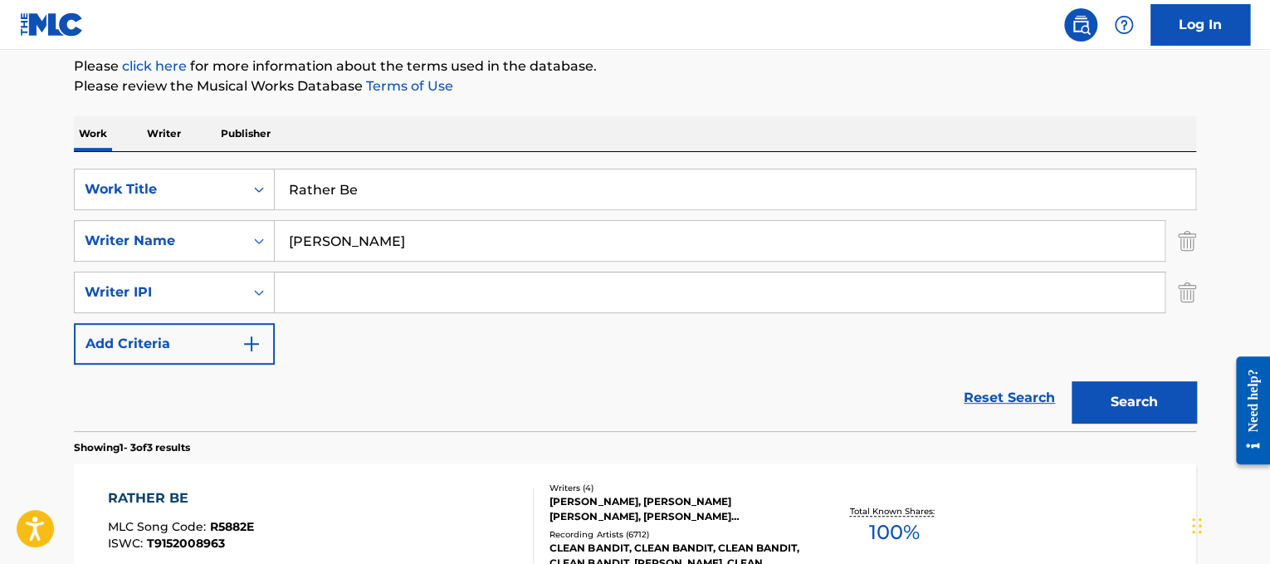
scroll to position [256, 0]
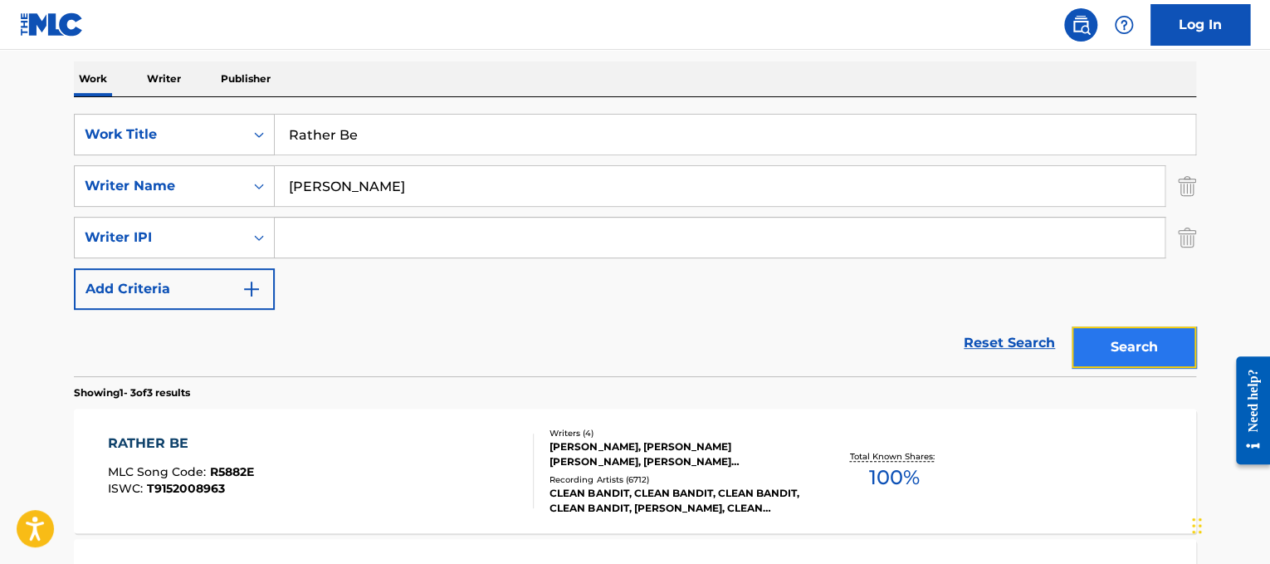
click at [1100, 344] on button "Search" at bounding box center [1134, 347] width 125 height 42
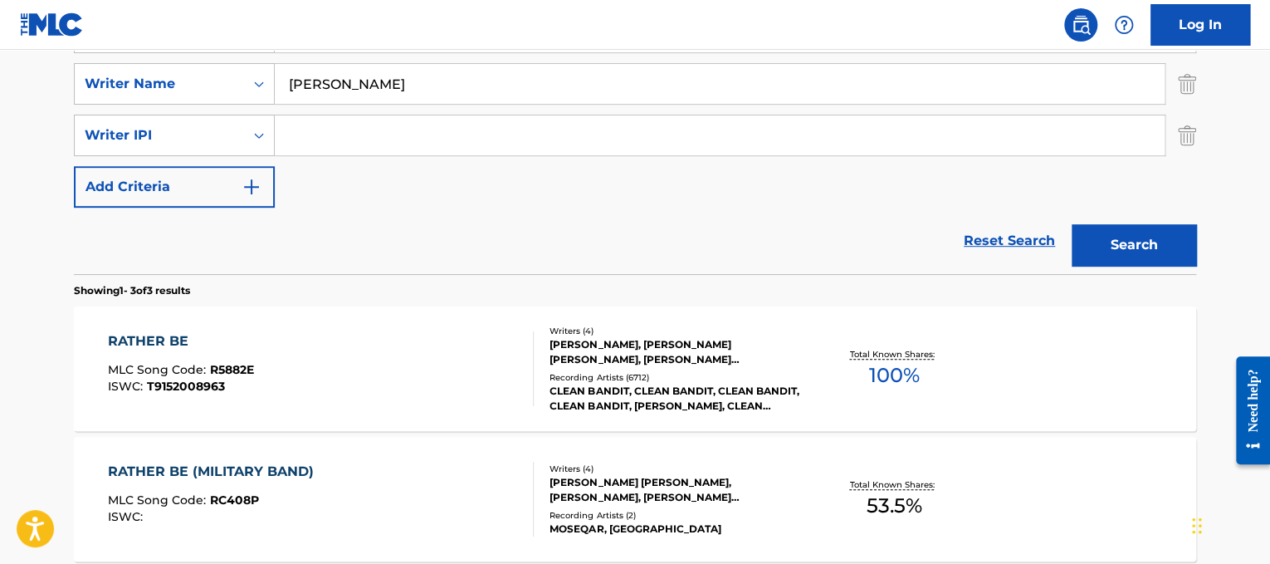
scroll to position [379, 0]
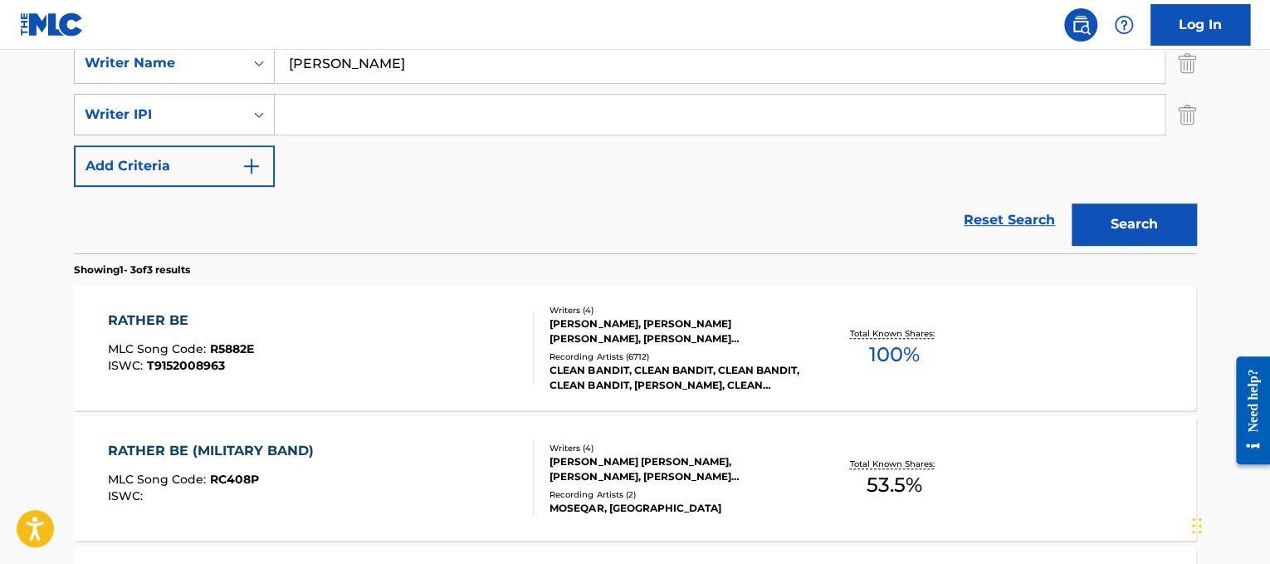
click at [353, 344] on div "RATHER BE MLC Song Code : R5882E ISWC : T9152008963" at bounding box center [321, 348] width 427 height 75
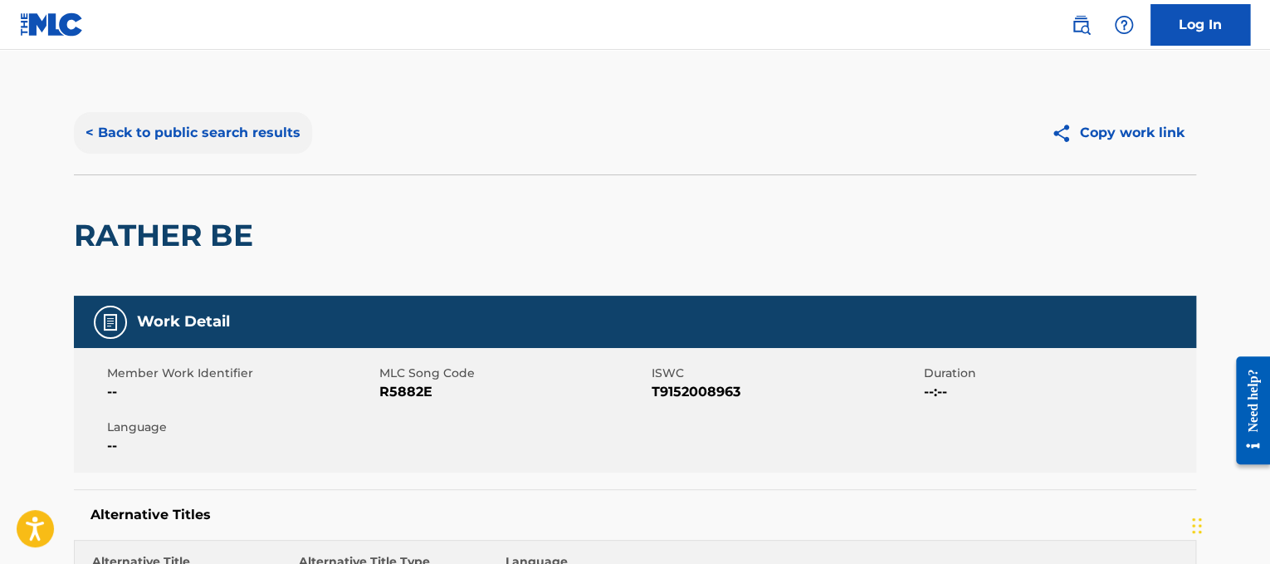
click at [256, 141] on button "< Back to public search results" at bounding box center [193, 133] width 238 height 42
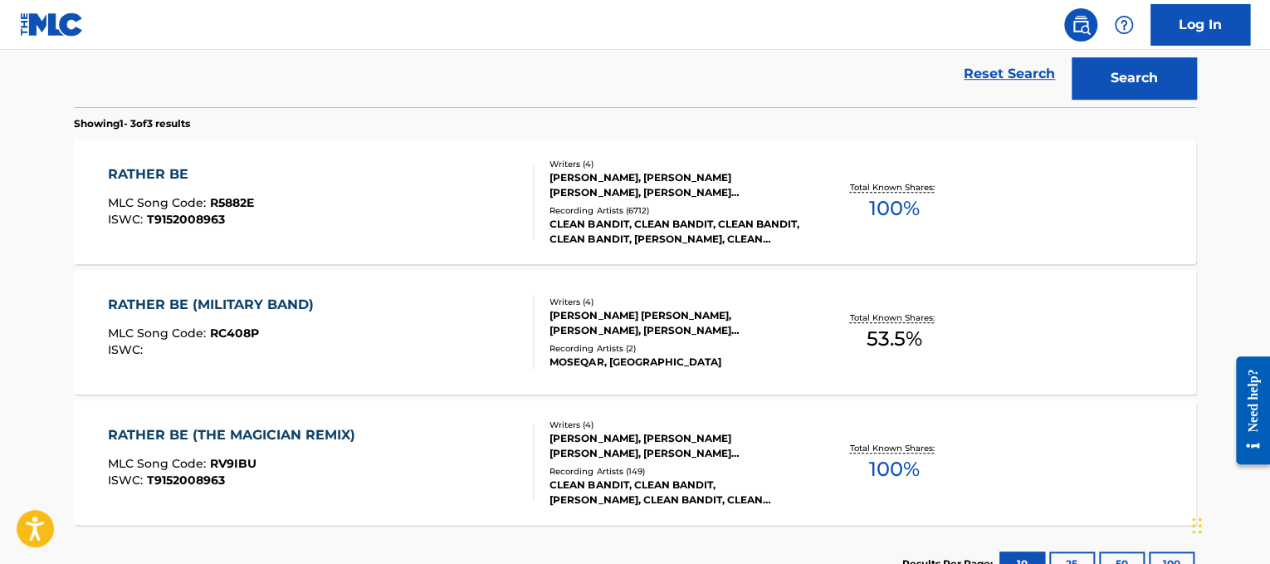
scroll to position [177, 0]
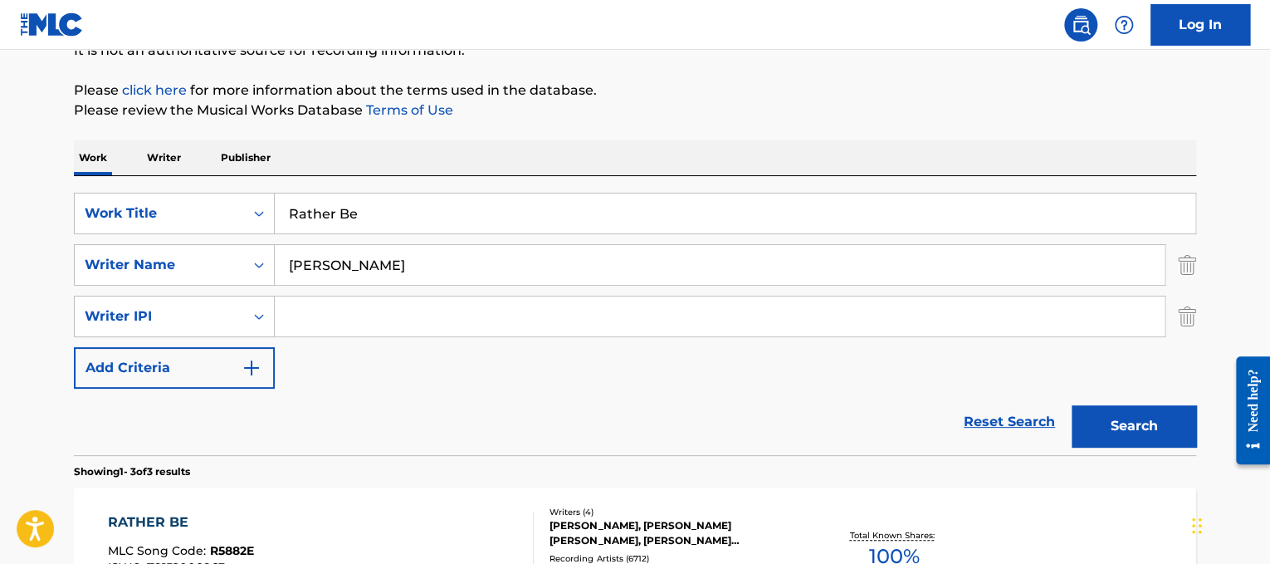
drag, startPoint x: 511, startPoint y: 223, endPoint x: 70, endPoint y: 167, distance: 444.4
click at [70, 167] on div "The MLC Public Work Search The accuracy and completeness of The MLC's data is d…" at bounding box center [635, 432] width 1162 height 1036
paste input "[PERSON_NAME] Of Light"
drag, startPoint x: 369, startPoint y: 213, endPoint x: 0, endPoint y: 90, distance: 389.3
click at [0, 90] on main "The MLC Public Work Search The accuracy and completeness of The MLC's data is d…" at bounding box center [635, 416] width 1270 height 1086
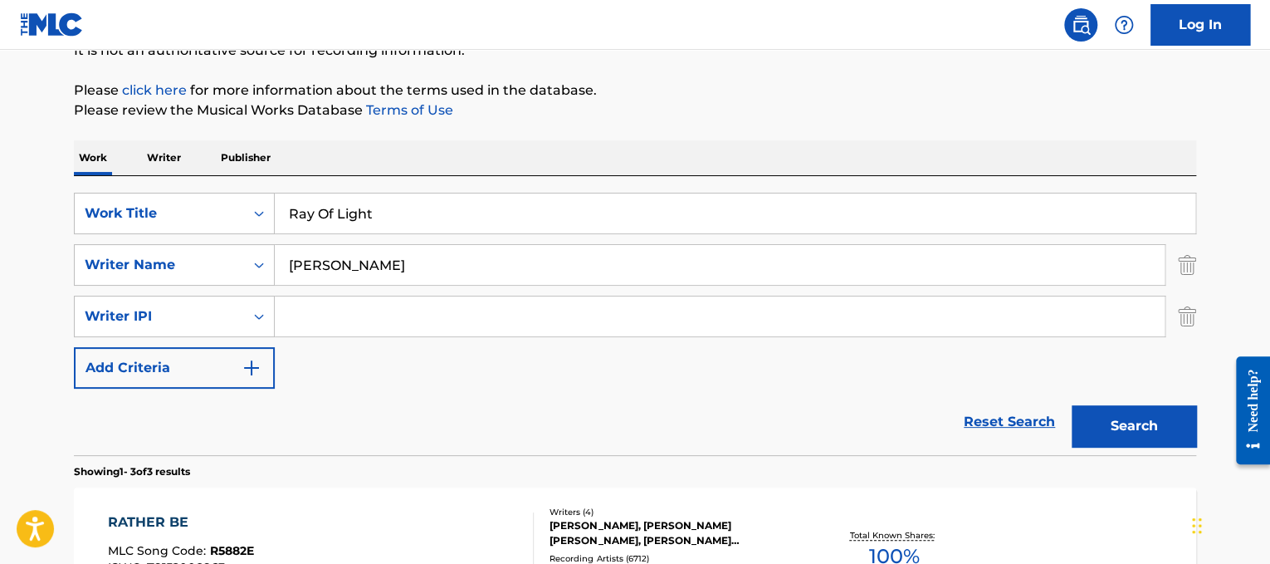
type input "Ray Of Light"
drag, startPoint x: 487, startPoint y: 276, endPoint x: 0, endPoint y: 183, distance: 495.5
click at [0, 183] on main "The MLC Public Work Search The accuracy and completeness of The MLC's data is d…" at bounding box center [635, 416] width 1270 height 1086
click at [1072, 405] on button "Search" at bounding box center [1134, 426] width 125 height 42
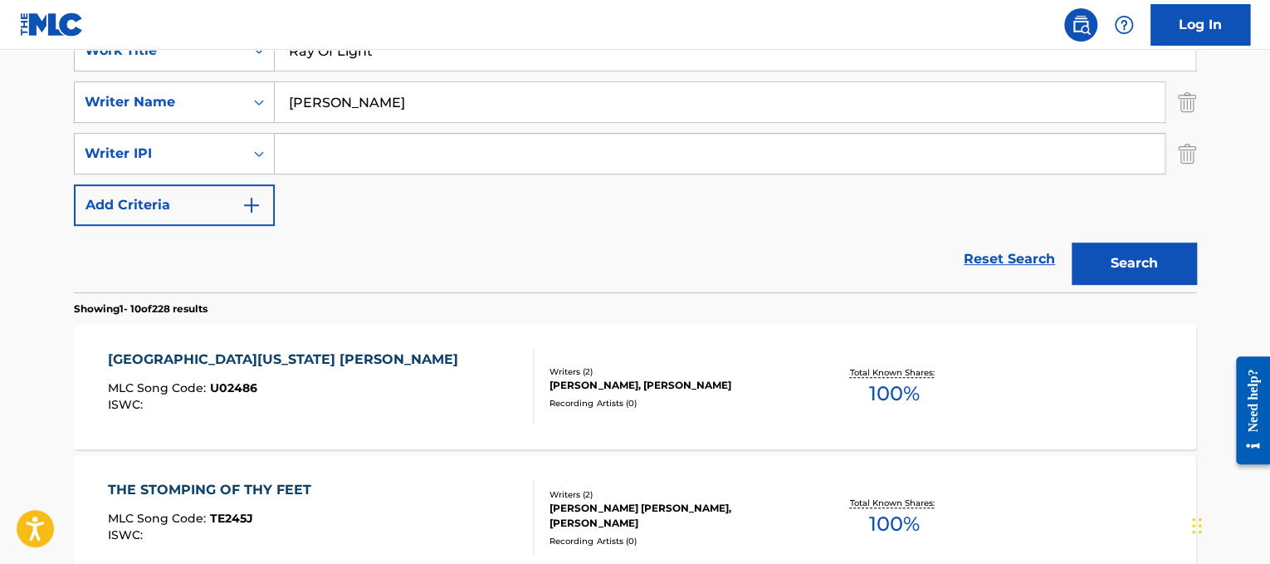
scroll to position [346, 0]
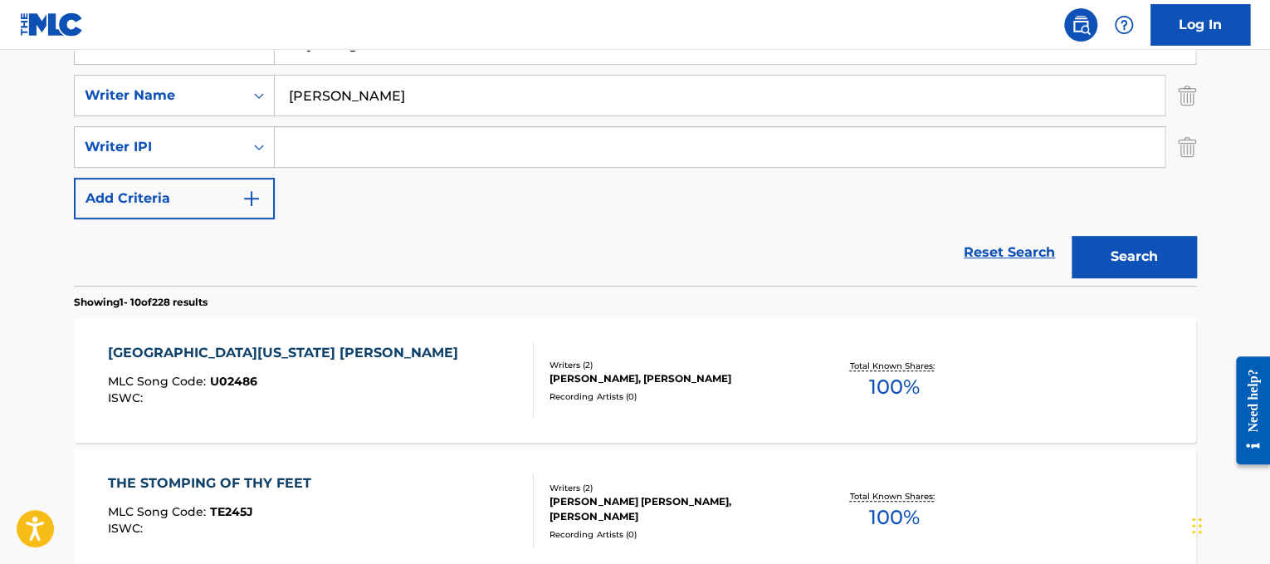
click at [475, 118] on div "SearchWithCriteriad365d50e-ee68-4f25-b9b9-568e7ee9061f Work Title Ray Of Light …" at bounding box center [635, 121] width 1122 height 196
drag, startPoint x: 471, startPoint y: 112, endPoint x: 0, endPoint y: 68, distance: 472.8
type input "maldoon"
click at [1072, 236] on button "Search" at bounding box center [1134, 257] width 125 height 42
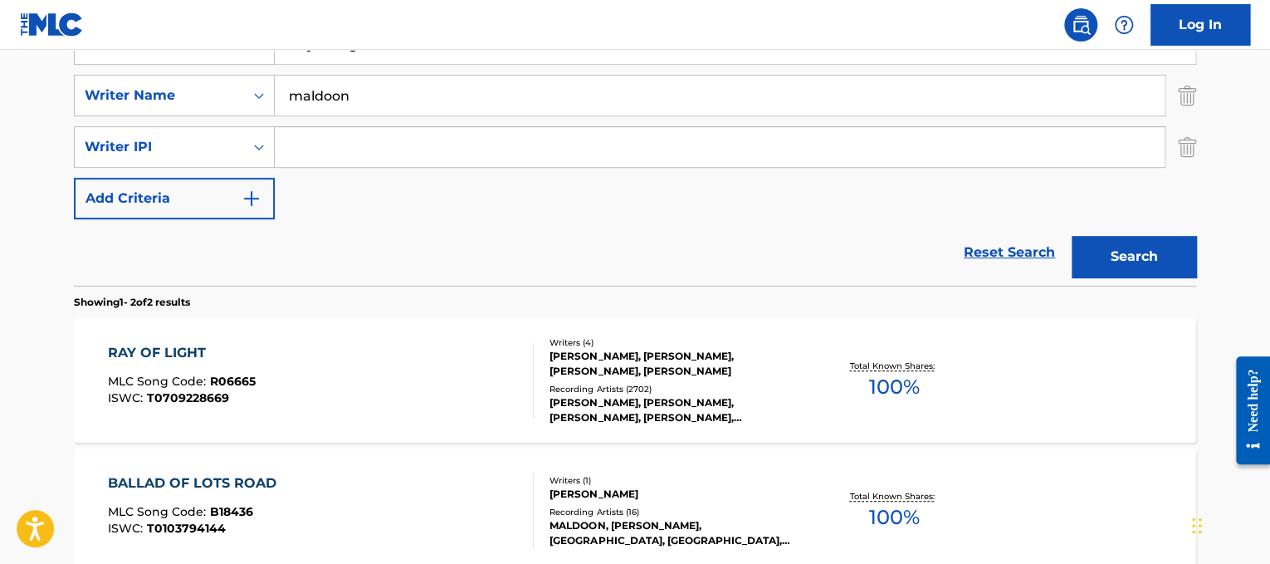
click at [455, 356] on div "RAY OF LIGHT MLC Song Code : R06665 ISWC : T0709228669" at bounding box center [321, 380] width 427 height 75
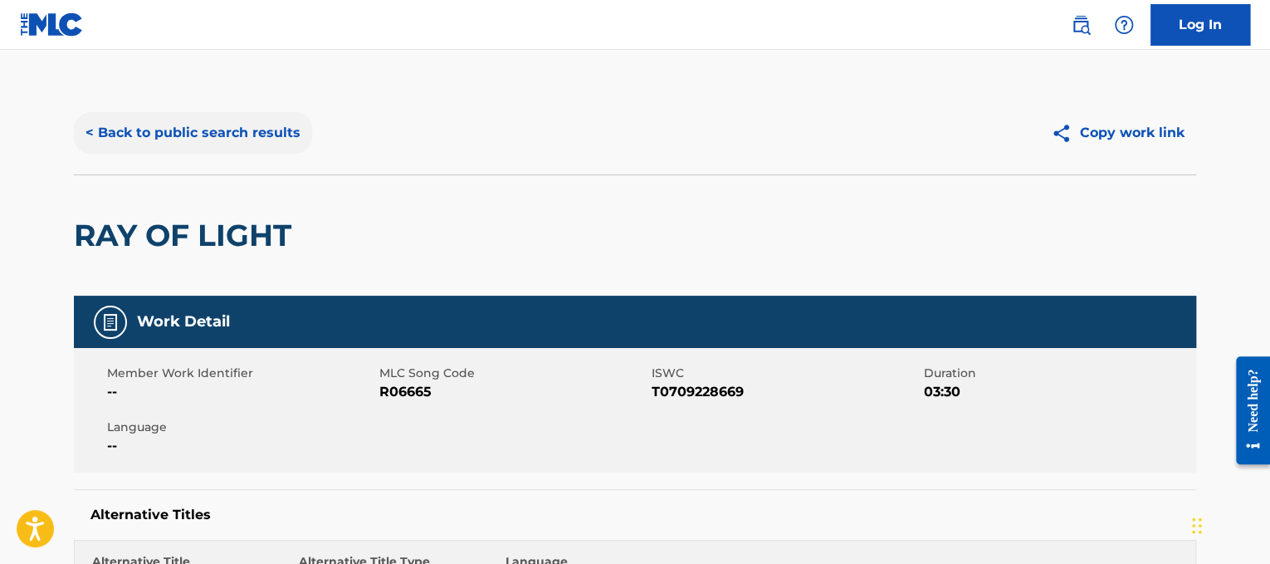
click at [231, 129] on button "< Back to public search results" at bounding box center [193, 133] width 238 height 42
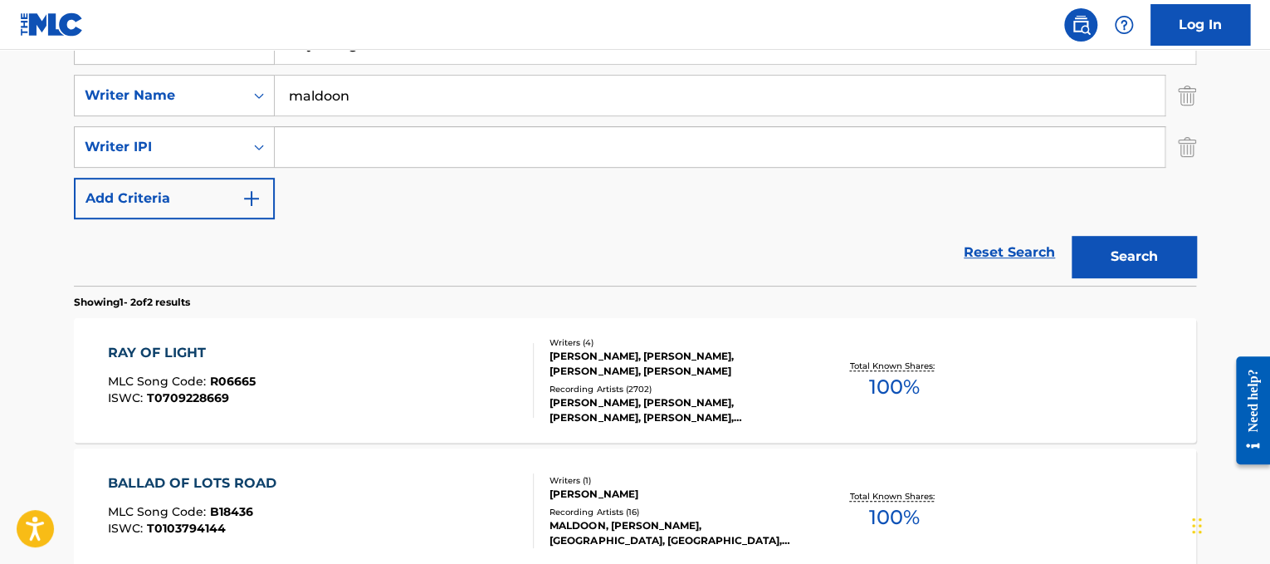
scroll to position [271, 0]
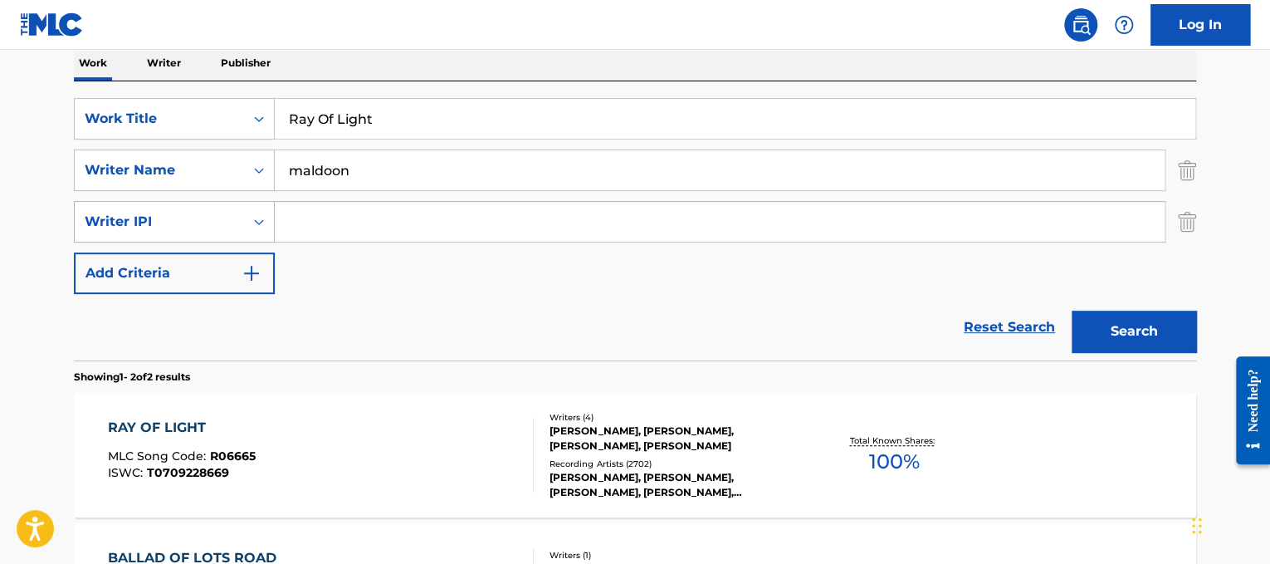
drag, startPoint x: 397, startPoint y: 123, endPoint x: 183, endPoint y: 223, distance: 235.8
click at [183, 223] on div "SearchWithCriteriad365d50e-ee68-4f25-b9b9-568e7ee9061f Work Title Ray Of Light …" at bounding box center [635, 196] width 1122 height 196
paste input "eally Don't Care"
type input "Really Don't Care"
click at [411, 194] on div "SearchWithCriteriad365d50e-ee68-4f25-b9b9-568e7ee9061f Work Title Really Don't …" at bounding box center [635, 196] width 1122 height 196
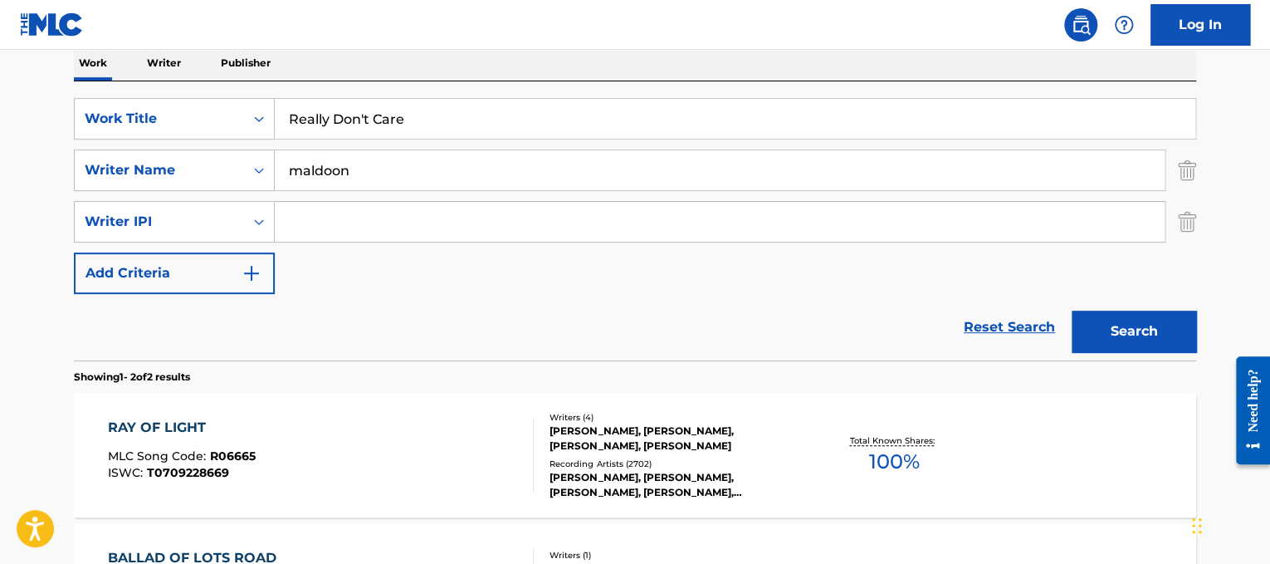
drag, startPoint x: 411, startPoint y: 186, endPoint x: 0, endPoint y: 11, distance: 446.7
click at [0, 11] on div "Log In The MLC Public Work Search The accuracy and completeness of The MLC's da…" at bounding box center [635, 271] width 1270 height 1085
type input "lovato"
click at [1072, 311] on button "Search" at bounding box center [1134, 332] width 125 height 42
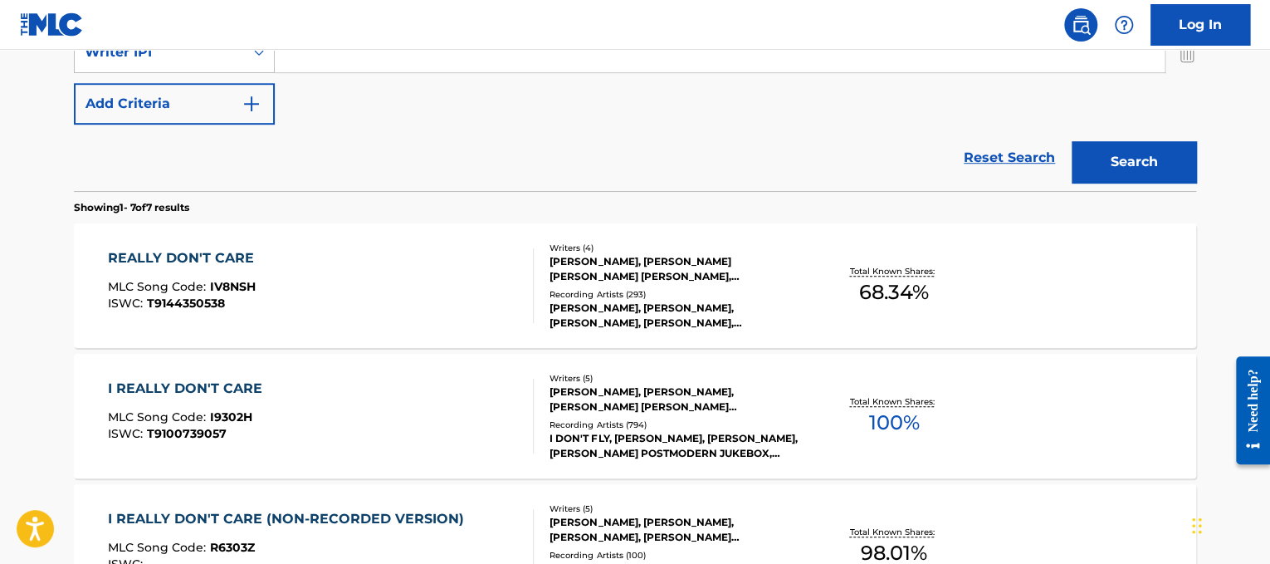
scroll to position [439, 0]
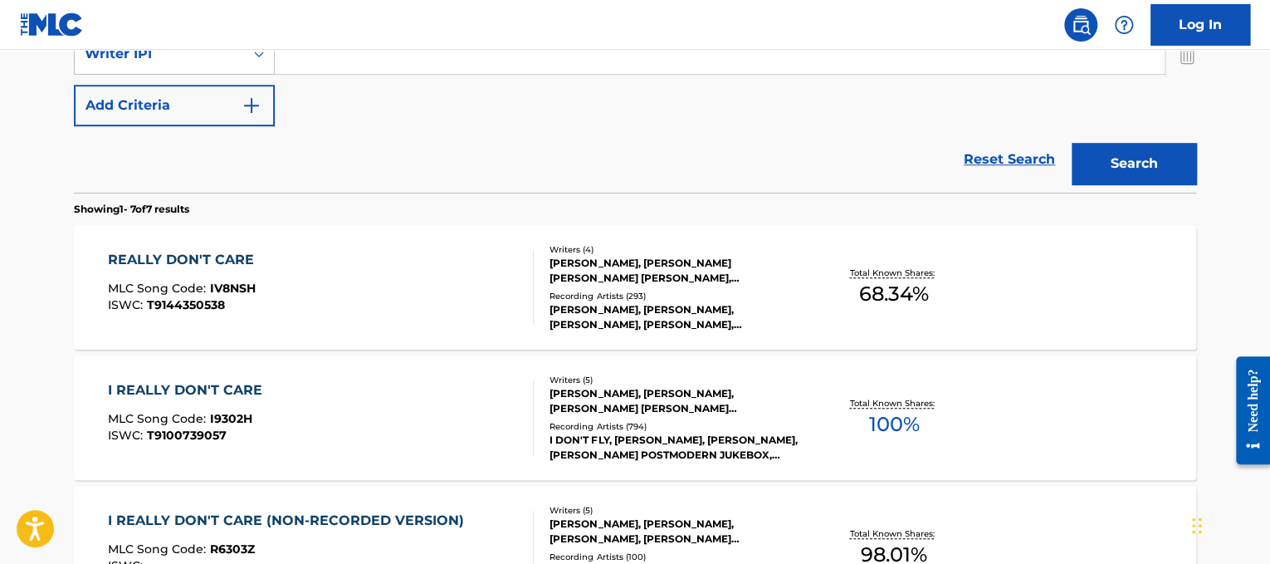
click at [411, 413] on div "I REALLY DON'T CARE MLC Song Code : I9302H ISWC : T9100739057" at bounding box center [321, 417] width 427 height 75
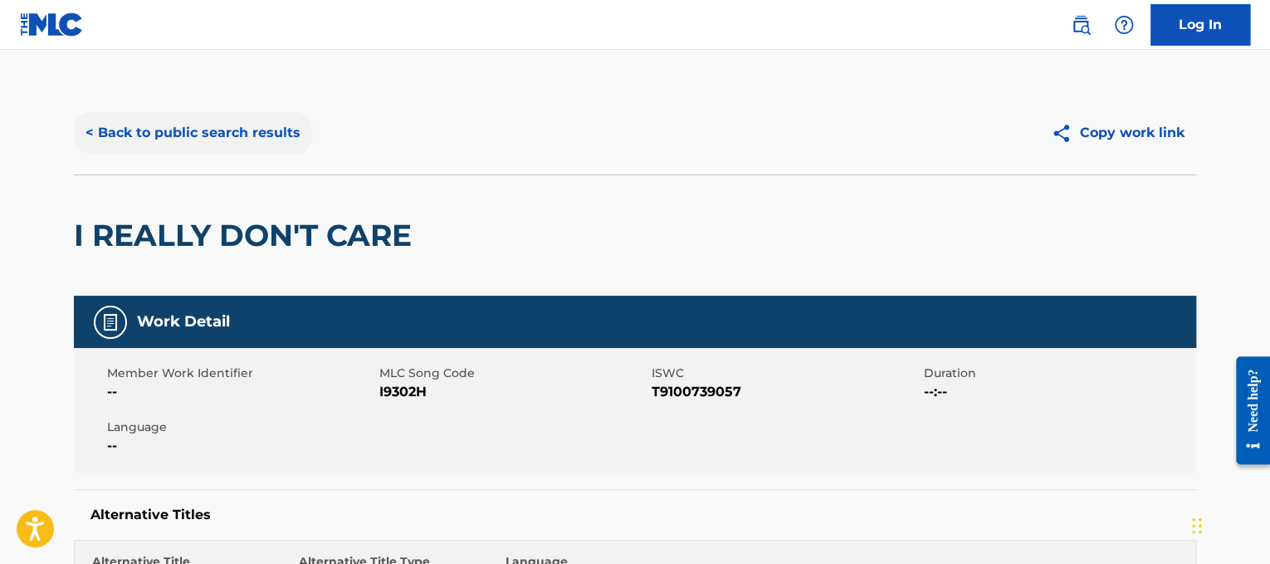
click at [209, 120] on button "< Back to public search results" at bounding box center [193, 133] width 238 height 42
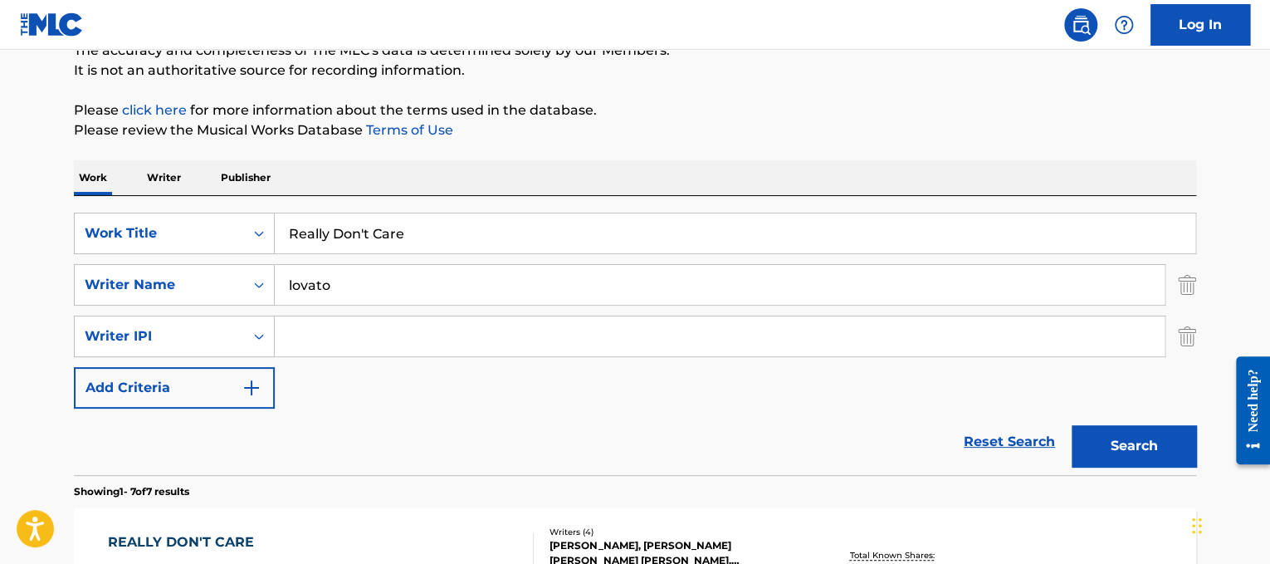
scroll to position [125, 0]
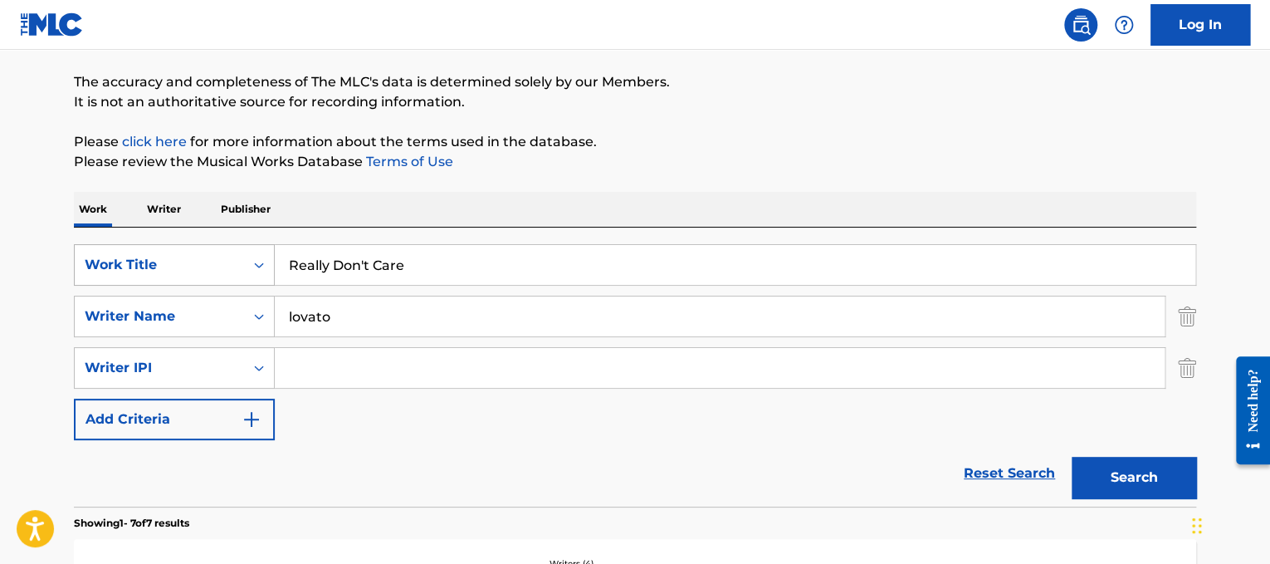
drag, startPoint x: 481, startPoint y: 262, endPoint x: 92, endPoint y: 278, distance: 388.9
click at [92, 278] on div "SearchWithCriteriad365d50e-ee68-4f25-b9b9-568e7ee9061f Work Title Really Don't …" at bounding box center [635, 265] width 1122 height 42
paste input "Tiesto Red Lights"
click at [354, 269] on input "Tiesto Red Lights" at bounding box center [735, 265] width 921 height 40
drag, startPoint x: 348, startPoint y: 265, endPoint x: 32, endPoint y: 151, distance: 335.4
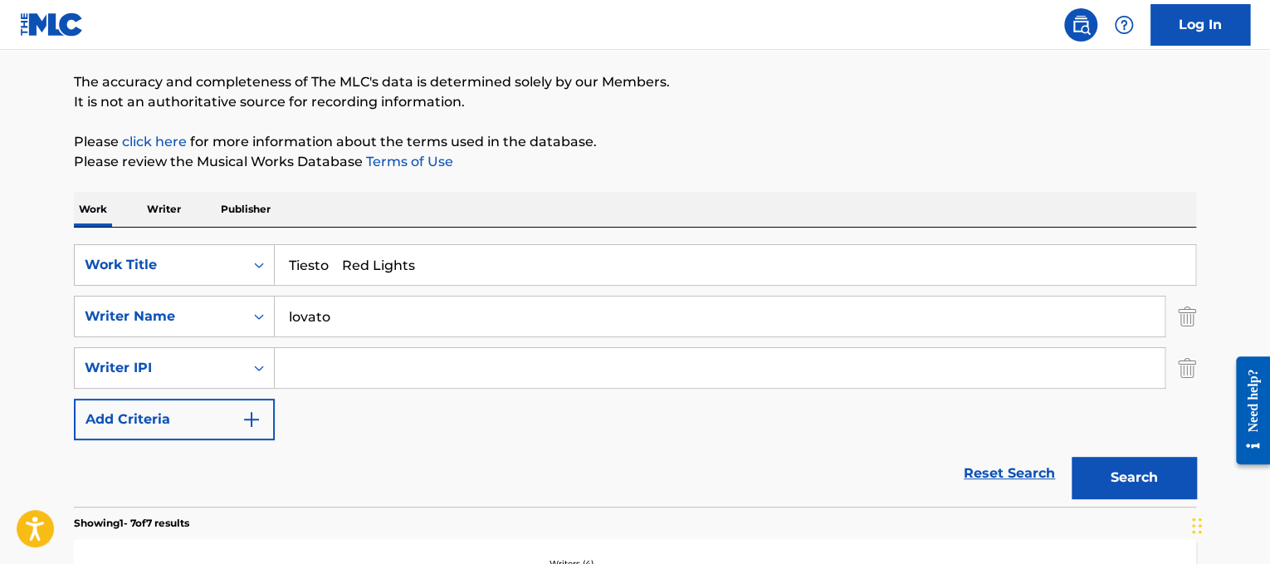
type input "Red Lights"
drag, startPoint x: 409, startPoint y: 319, endPoint x: 0, endPoint y: 76, distance: 475.7
type input "verwest"
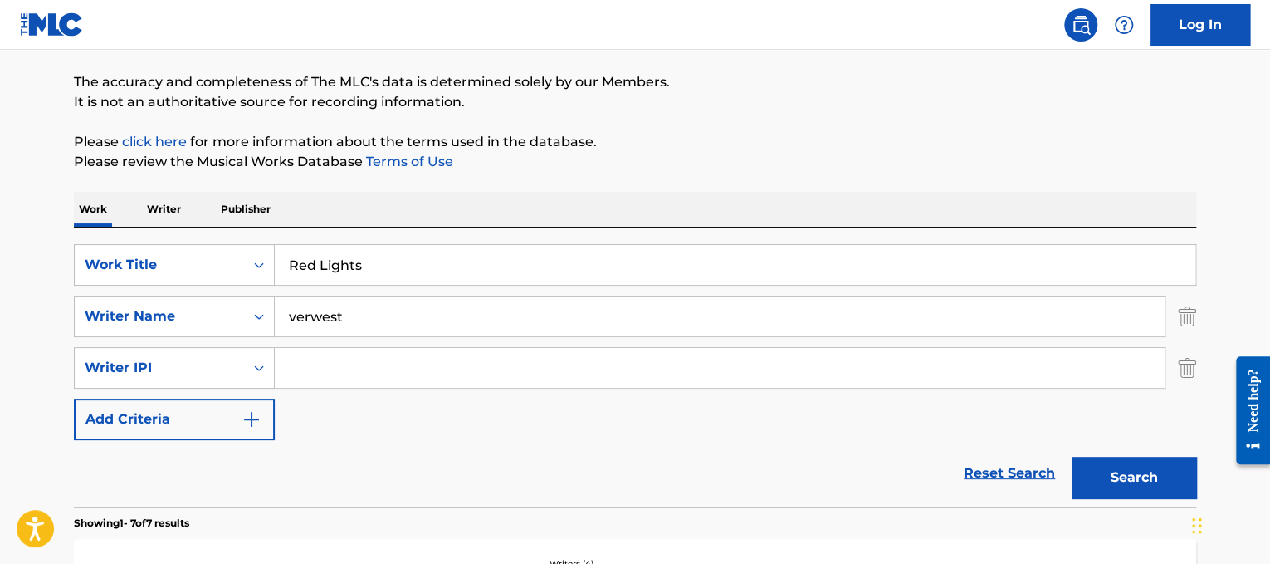
click at [1072, 457] on button "Search" at bounding box center [1134, 478] width 125 height 42
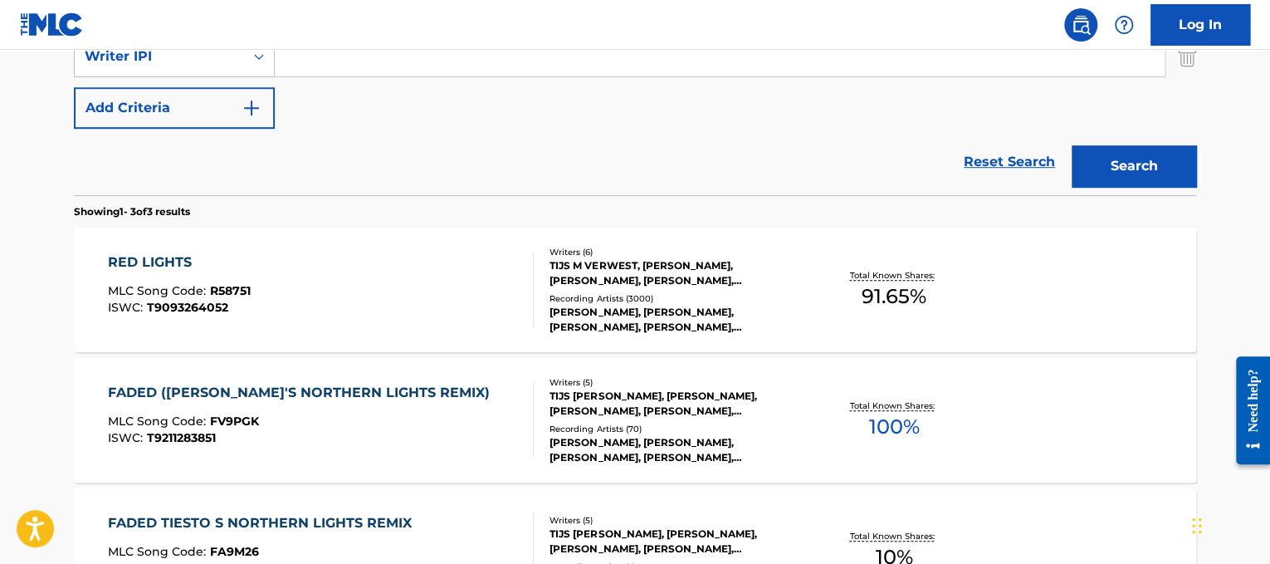
scroll to position [436, 0]
click at [487, 397] on div "FADED ([PERSON_NAME]'S NORTHERN LIGHTS REMIX) MLC Song Code : FV9PGK ISWC : T92…" at bounding box center [321, 421] width 427 height 75
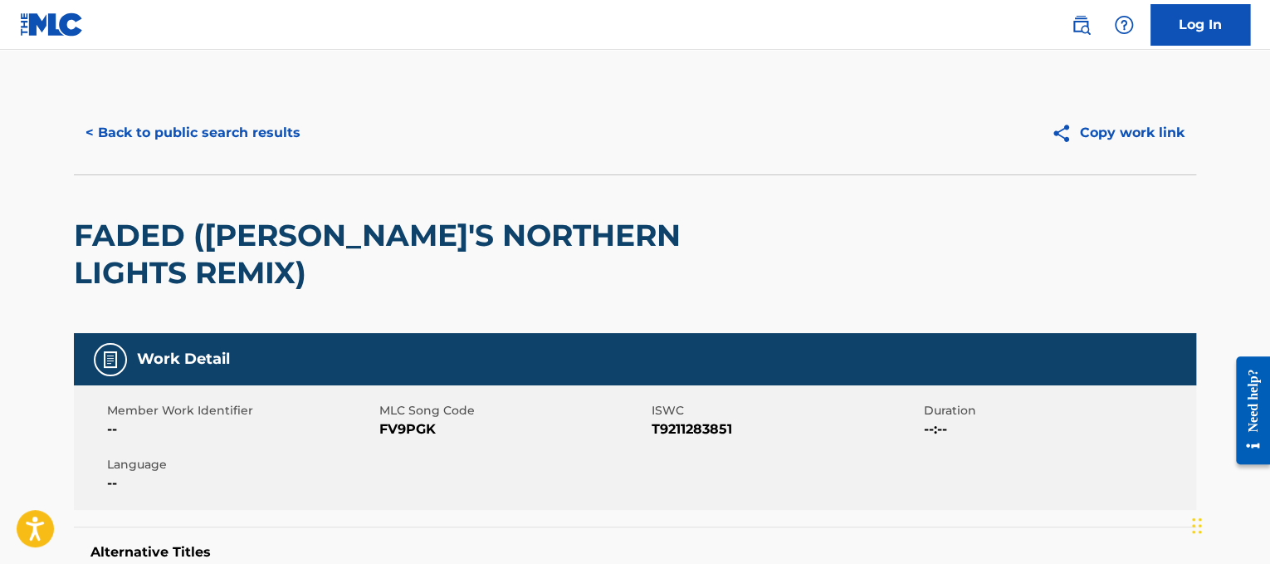
click at [225, 104] on div "< Back to public search results Copy work link" at bounding box center [635, 132] width 1122 height 83
click at [242, 134] on button "< Back to public search results" at bounding box center [193, 133] width 238 height 42
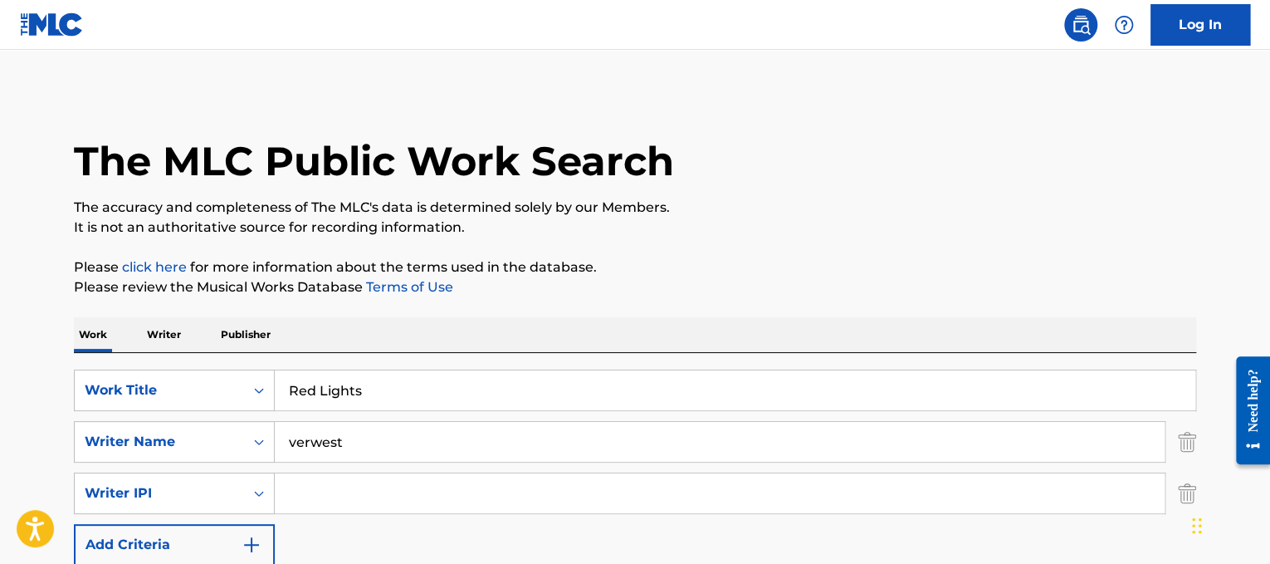
drag, startPoint x: 537, startPoint y: 374, endPoint x: 0, endPoint y: 334, distance: 538.6
paste input "[PERSON_NAME] Redneck Crazy"
drag, startPoint x: 350, startPoint y: 389, endPoint x: 142, endPoint y: 348, distance: 211.5
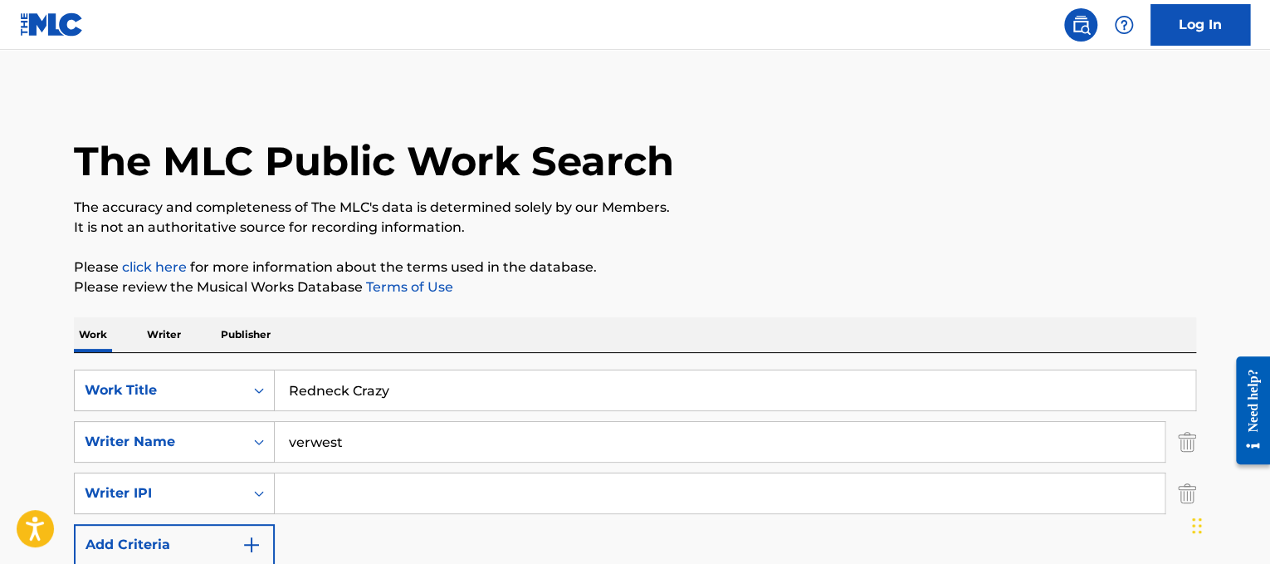
type input "Redneck Crazy"
drag, startPoint x: 403, startPoint y: 459, endPoint x: 0, endPoint y: 443, distance: 403.0
type input "[PERSON_NAME]"
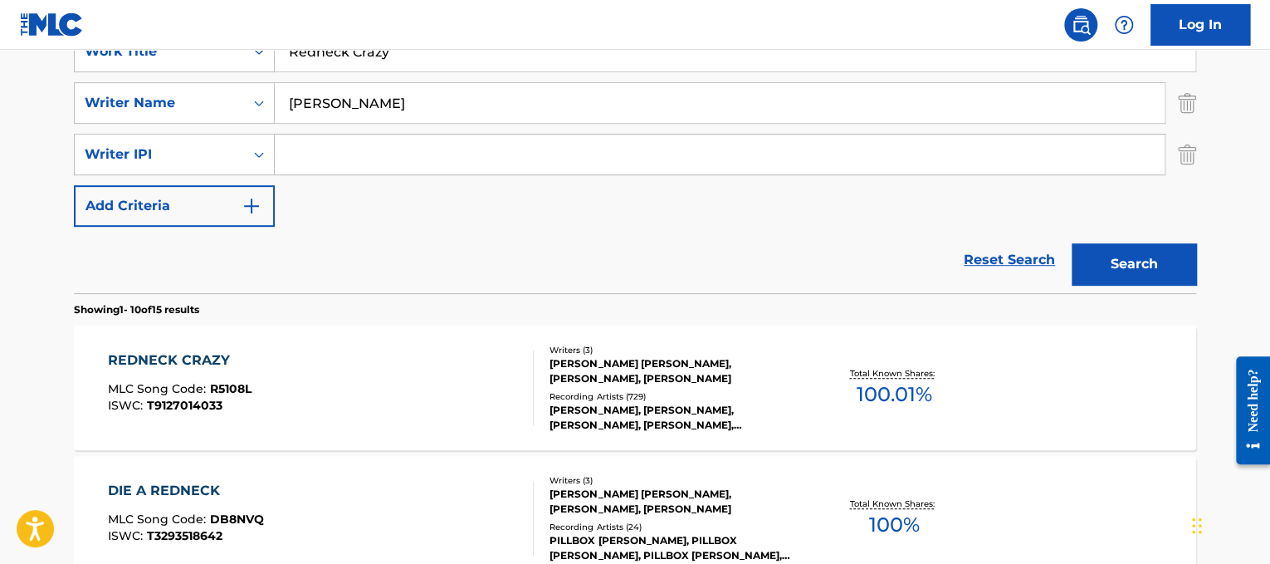
scroll to position [342, 0]
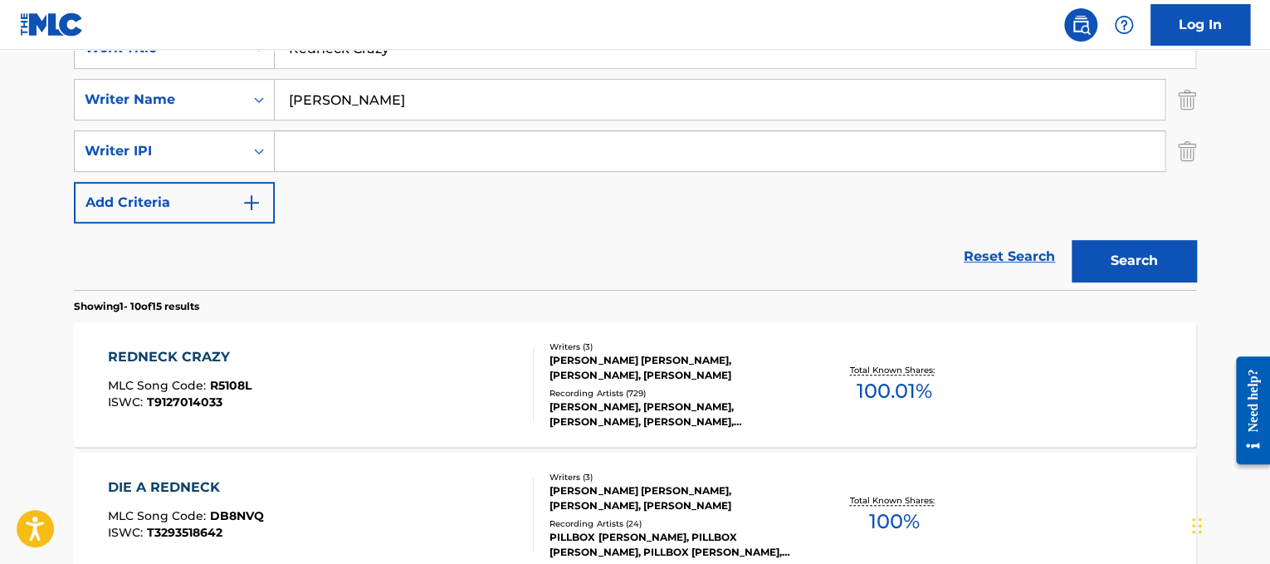
click at [413, 358] on div "REDNECK CRAZY MLC Song Code : R5108L ISWC : T9127014033" at bounding box center [321, 384] width 427 height 75
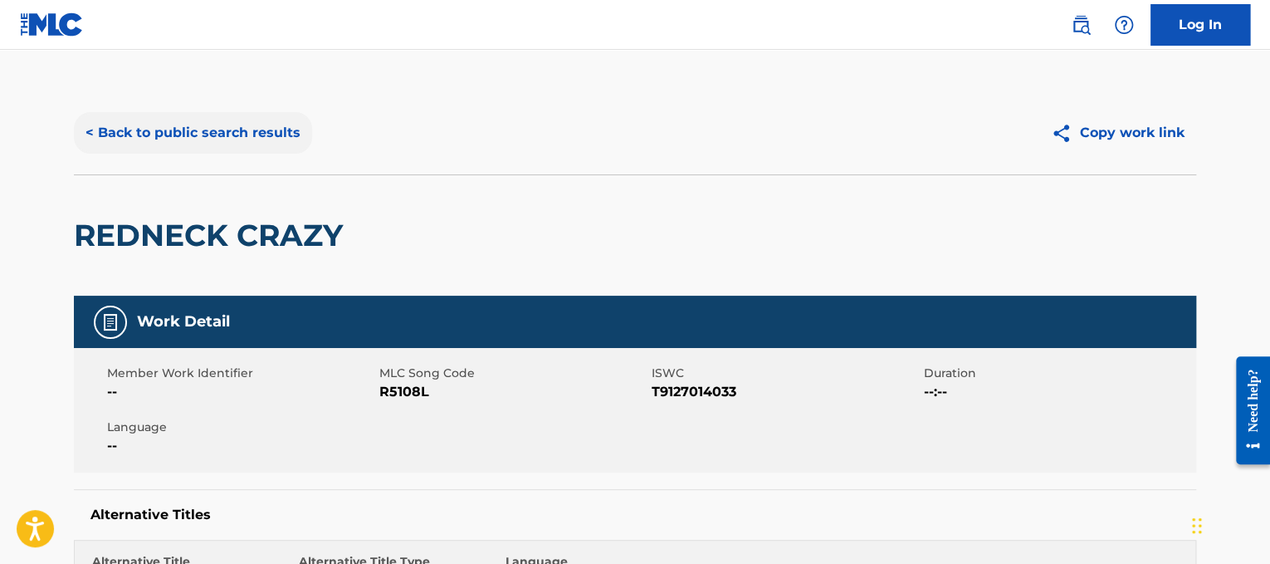
click at [276, 144] on button "< Back to public search results" at bounding box center [193, 133] width 238 height 42
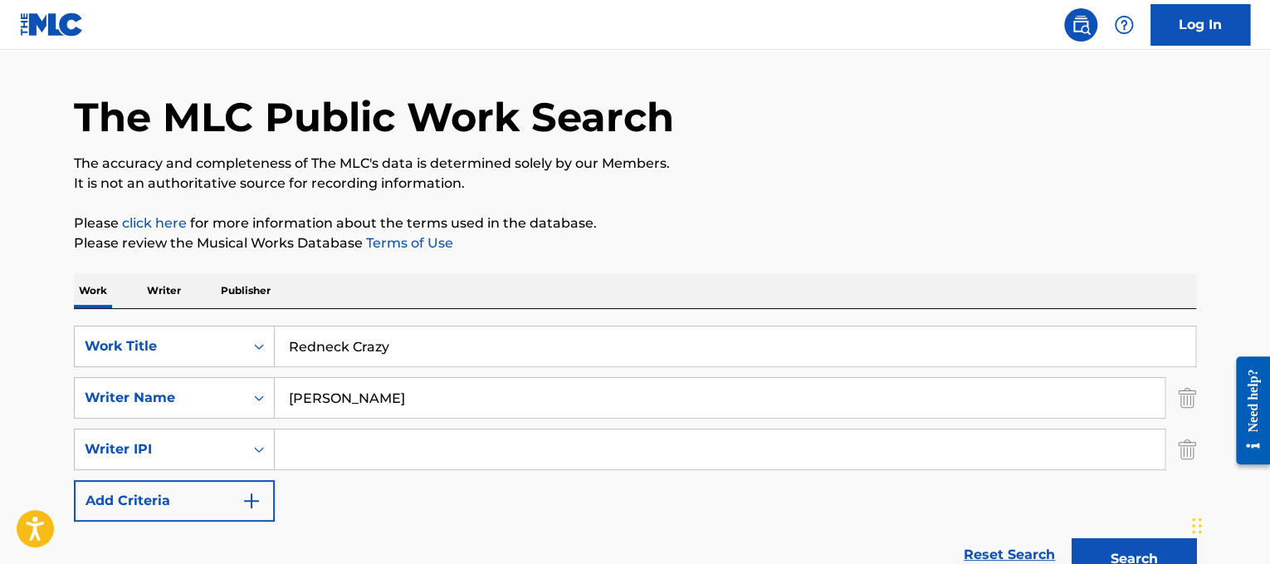
scroll to position [125, 0]
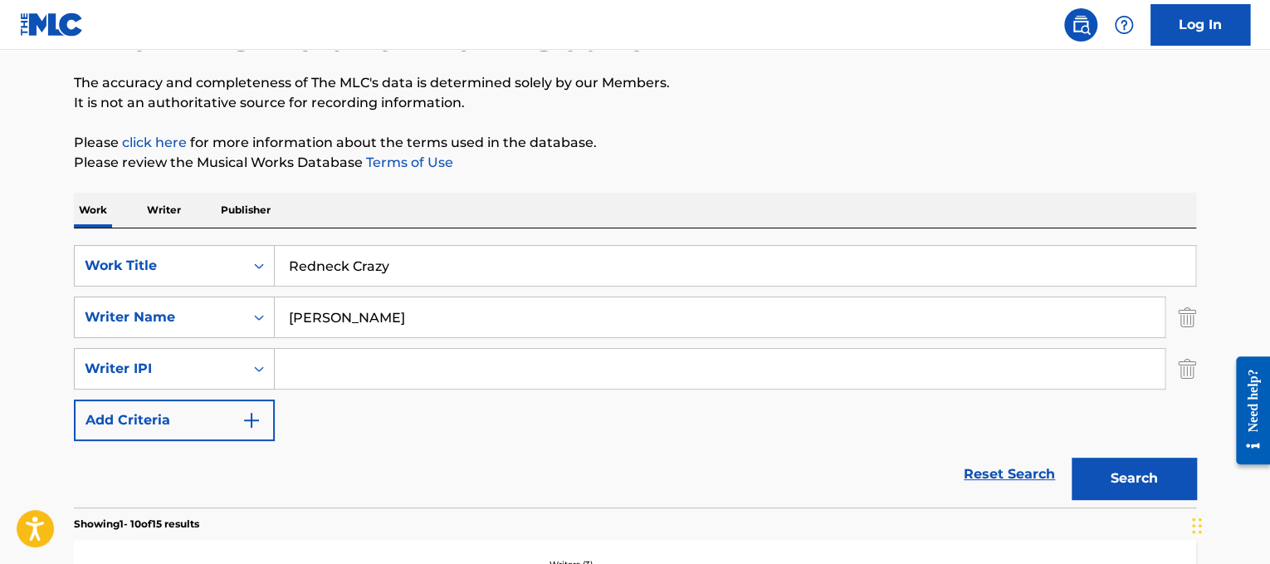
drag, startPoint x: 555, startPoint y: 284, endPoint x: 0, endPoint y: 121, distance: 578.0
paste input "[PERSON_NAME] Repla"
drag, startPoint x: 365, startPoint y: 267, endPoint x: 124, endPoint y: 277, distance: 241.8
click at [124, 277] on div "SearchWithCriteriad365d50e-ee68-4f25-b9b9-568e7ee9061f Work Title [PERSON_NAME]…" at bounding box center [635, 266] width 1122 height 42
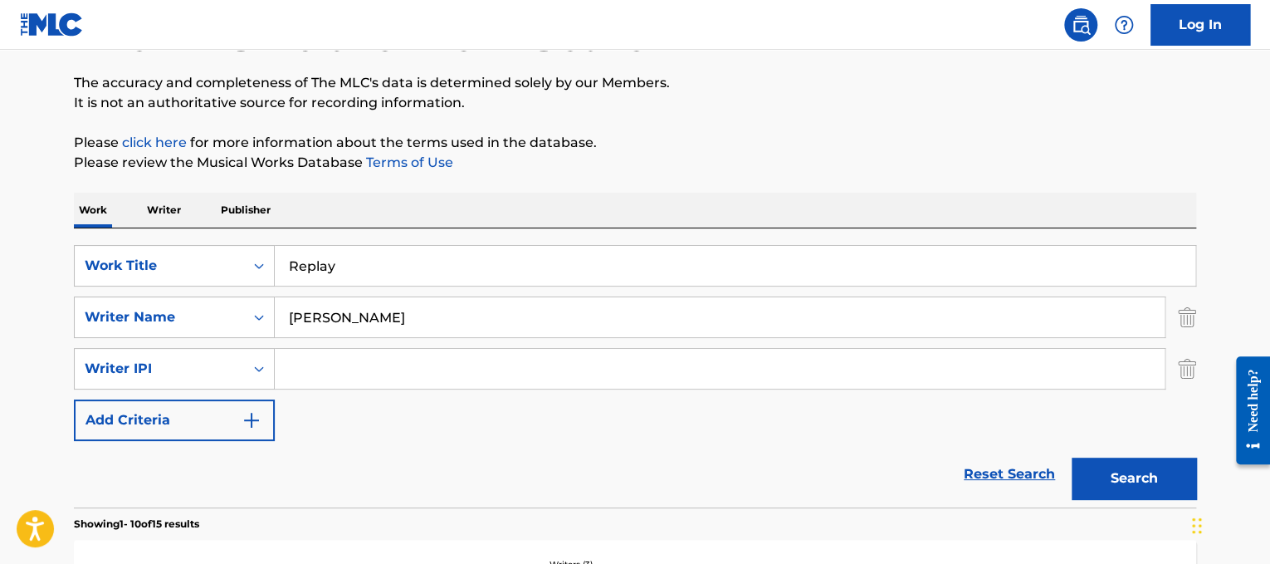
type input "Replay"
drag, startPoint x: 364, startPoint y: 306, endPoint x: 0, endPoint y: 158, distance: 393.6
type input "[PERSON_NAME]"
click at [1072, 457] on button "Search" at bounding box center [1134, 478] width 125 height 42
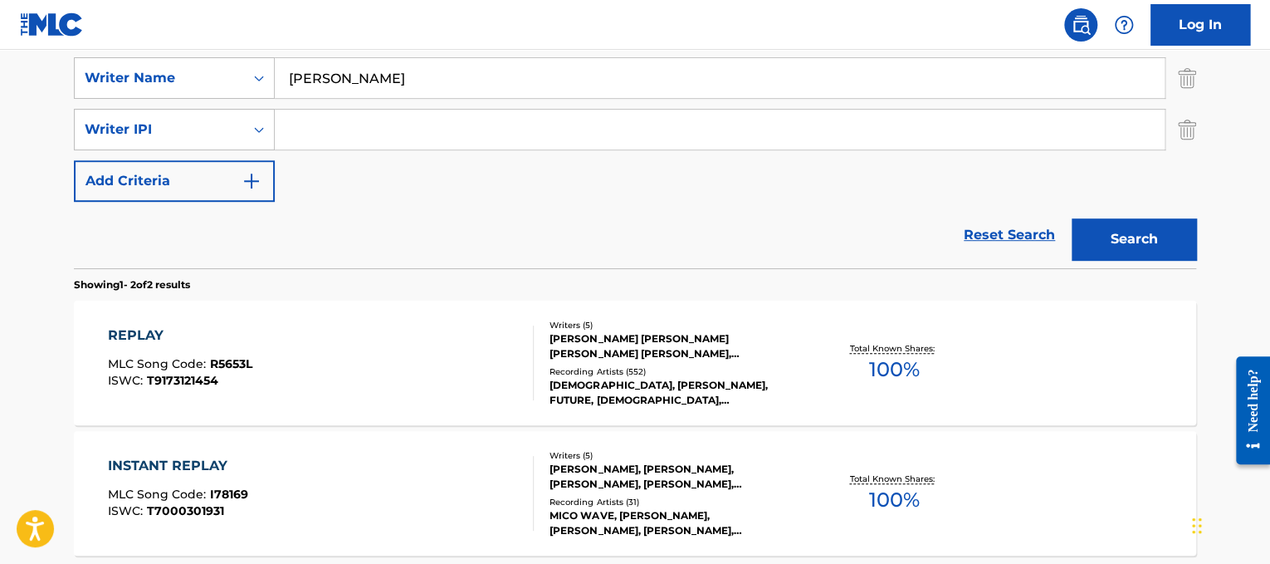
scroll to position [415, 0]
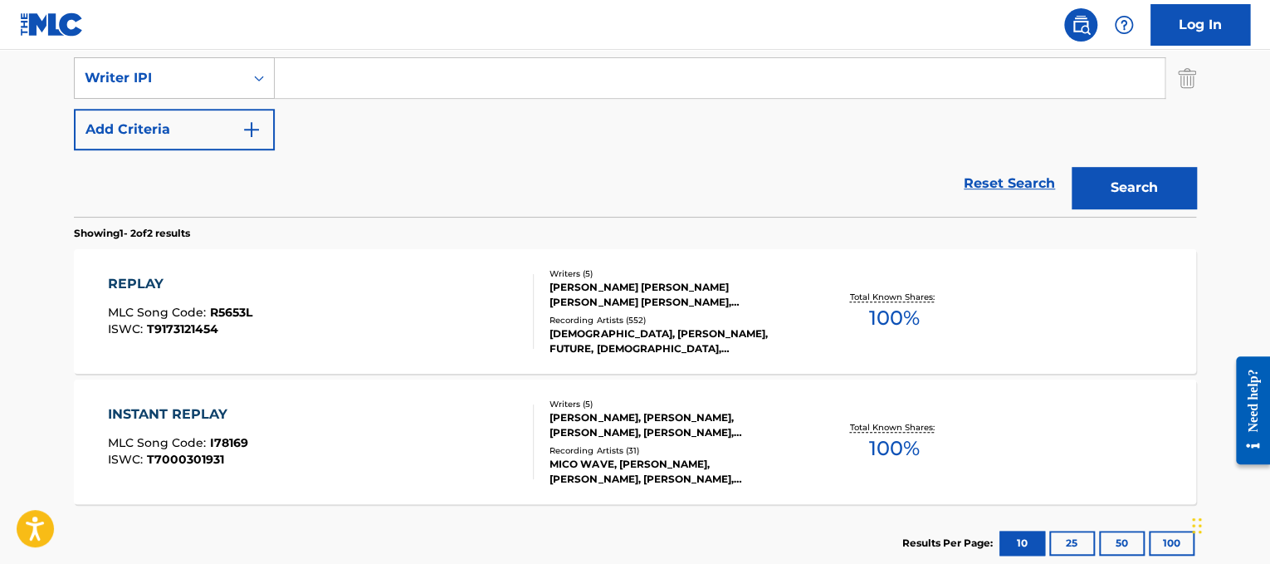
click at [477, 267] on div "REPLAY MLC Song Code : R5653L ISWC : T9173121454 Writers ( 5 ) [PERSON_NAME] [P…" at bounding box center [635, 311] width 1122 height 125
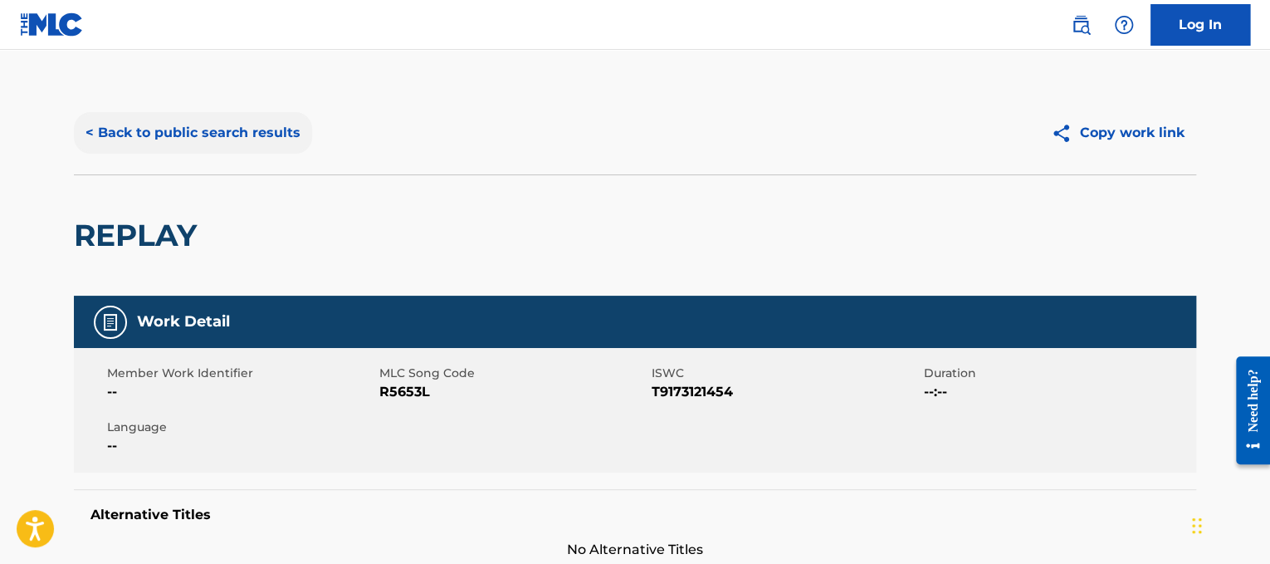
click at [195, 125] on button "< Back to public search results" at bounding box center [193, 133] width 238 height 42
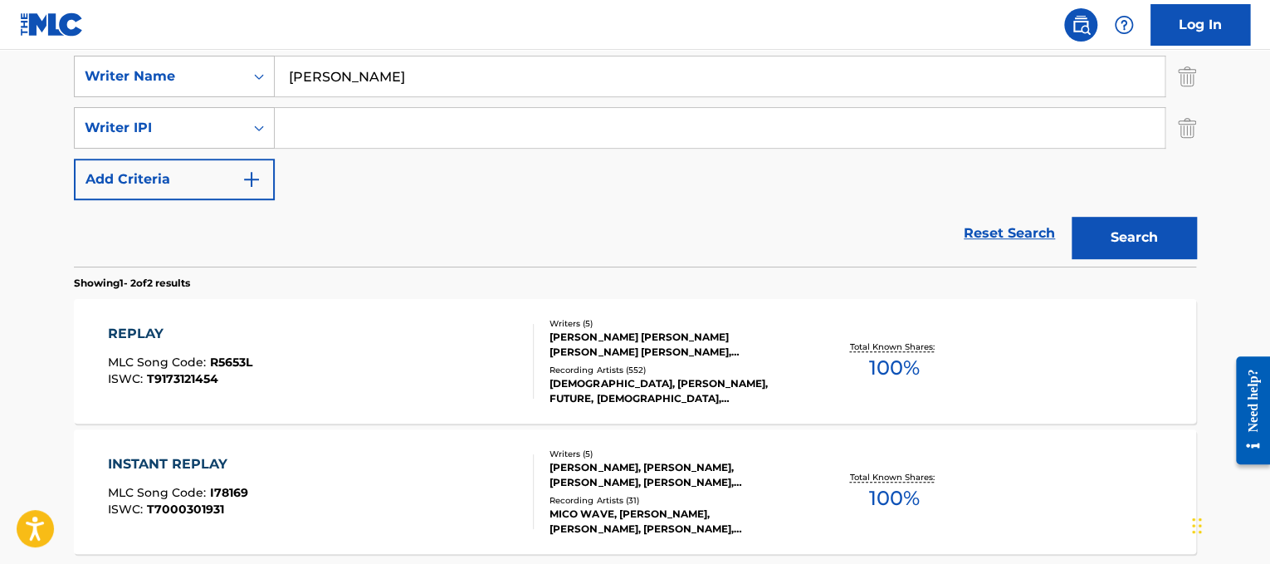
scroll to position [325, 0]
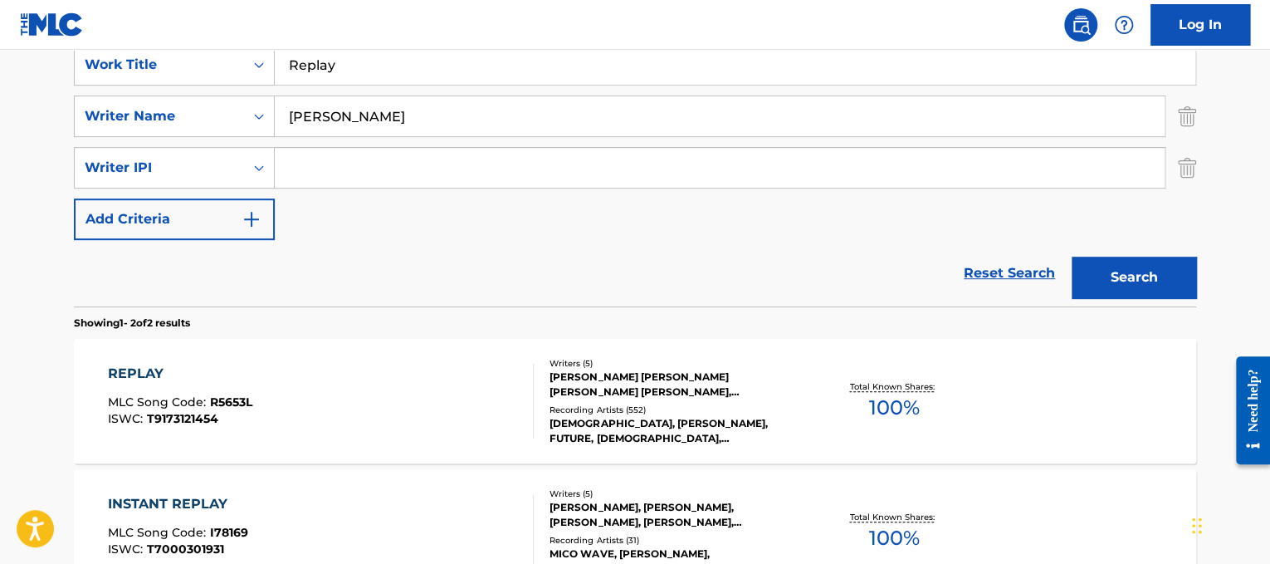
drag, startPoint x: 426, startPoint y: 76, endPoint x: 42, endPoint y: 2, distance: 390.6
click at [42, 2] on div "Log In The MLC Public Work Search The accuracy and completeness of The MLC's da…" at bounding box center [635, 217] width 1270 height 1085
paste input "oll Away Your Stone"
type input "Roll Away Your Stone"
drag, startPoint x: 391, startPoint y: 113, endPoint x: 0, endPoint y: 7, distance: 405.2
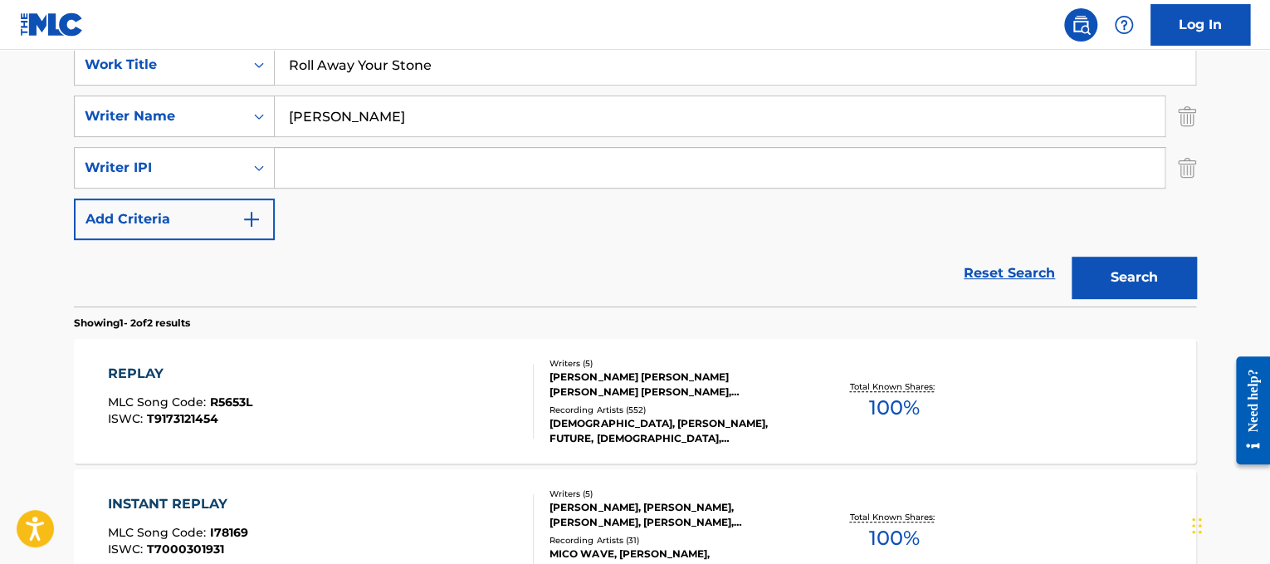
click at [0, 7] on div "Log In The MLC Public Work Search The accuracy and completeness of The MLC's da…" at bounding box center [635, 217] width 1270 height 1085
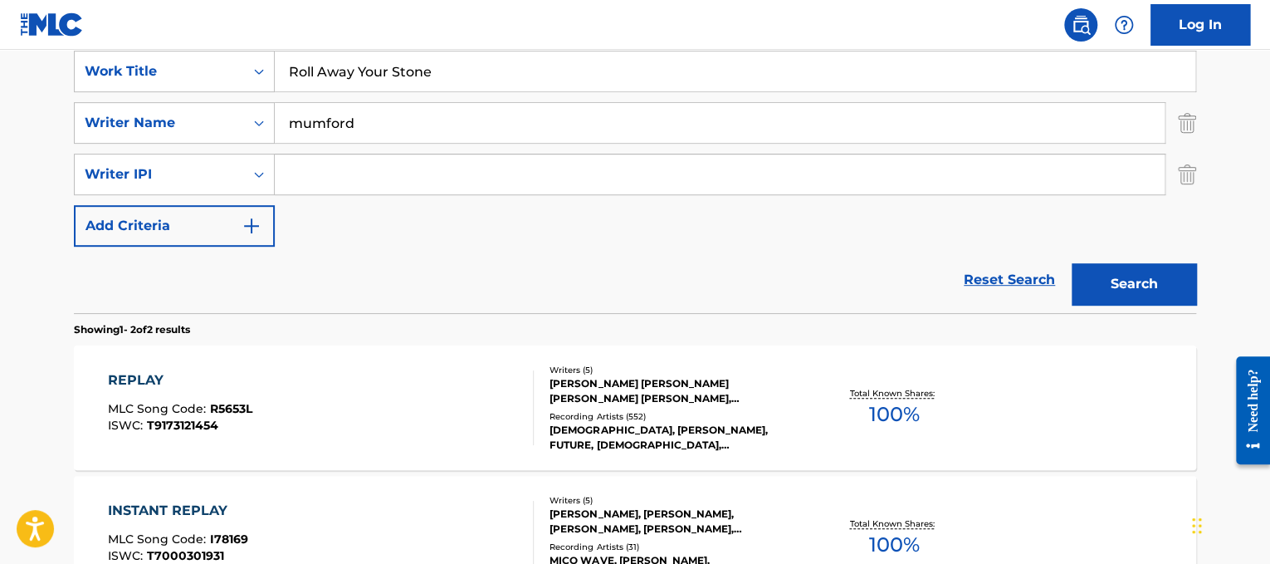
type input "mumford"
click at [1072, 263] on button "Search" at bounding box center [1134, 284] width 125 height 42
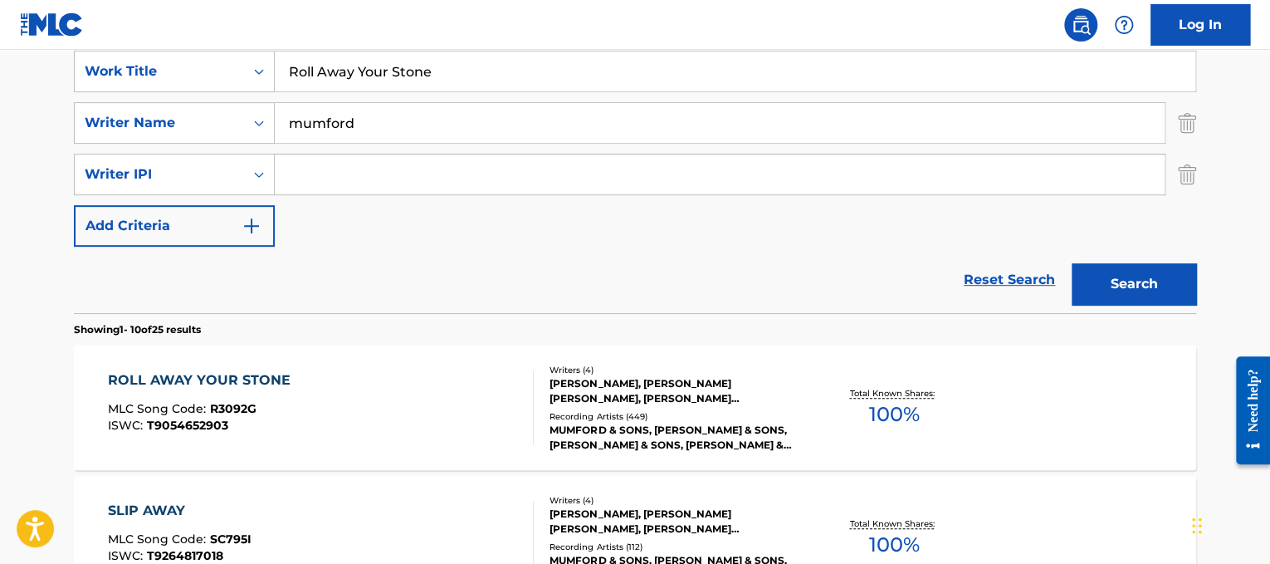
scroll to position [364, 0]
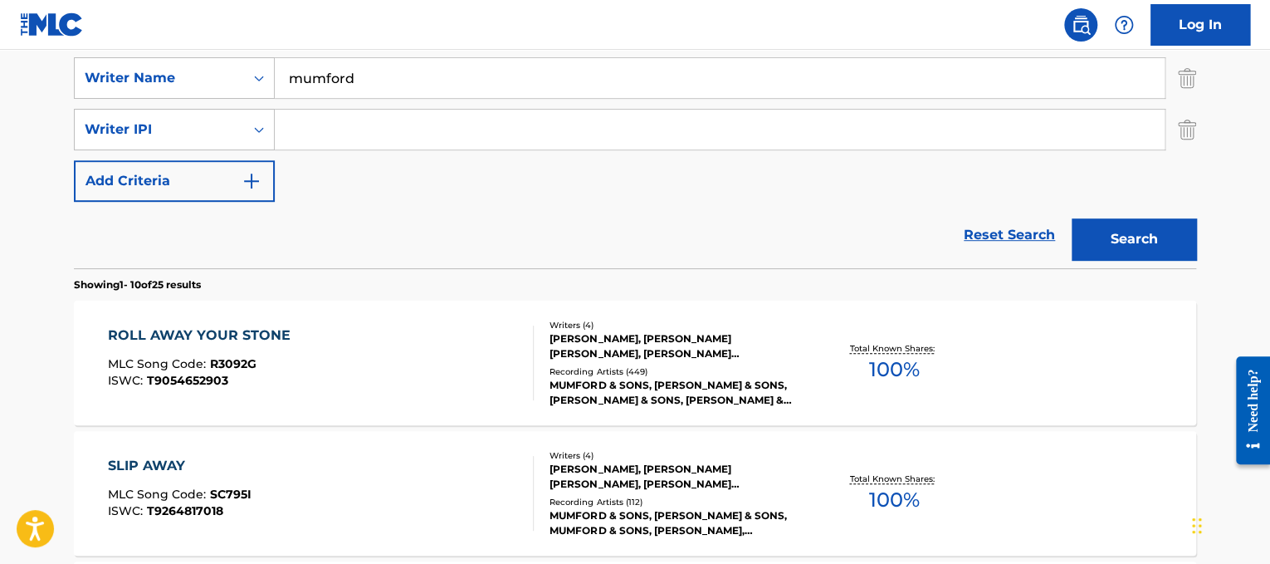
click at [403, 364] on div "ROLL AWAY YOUR STONE MLC Song Code : R3092G ISWC : T9054652903" at bounding box center [321, 362] width 427 height 75
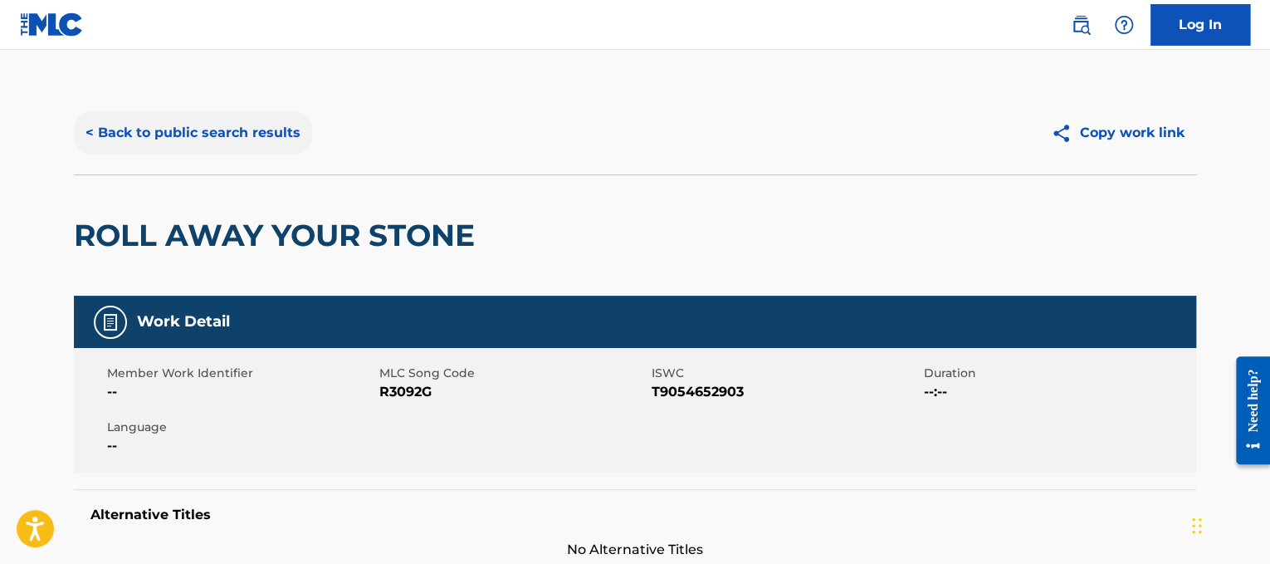
click at [284, 144] on button "< Back to public search results" at bounding box center [193, 133] width 238 height 42
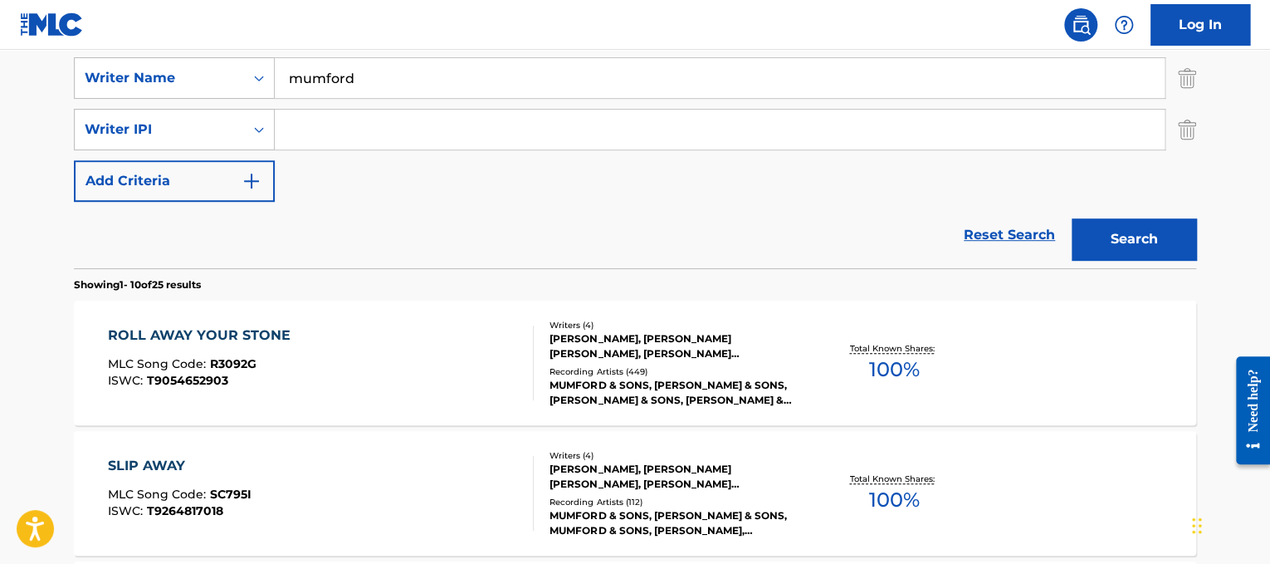
scroll to position [214, 0]
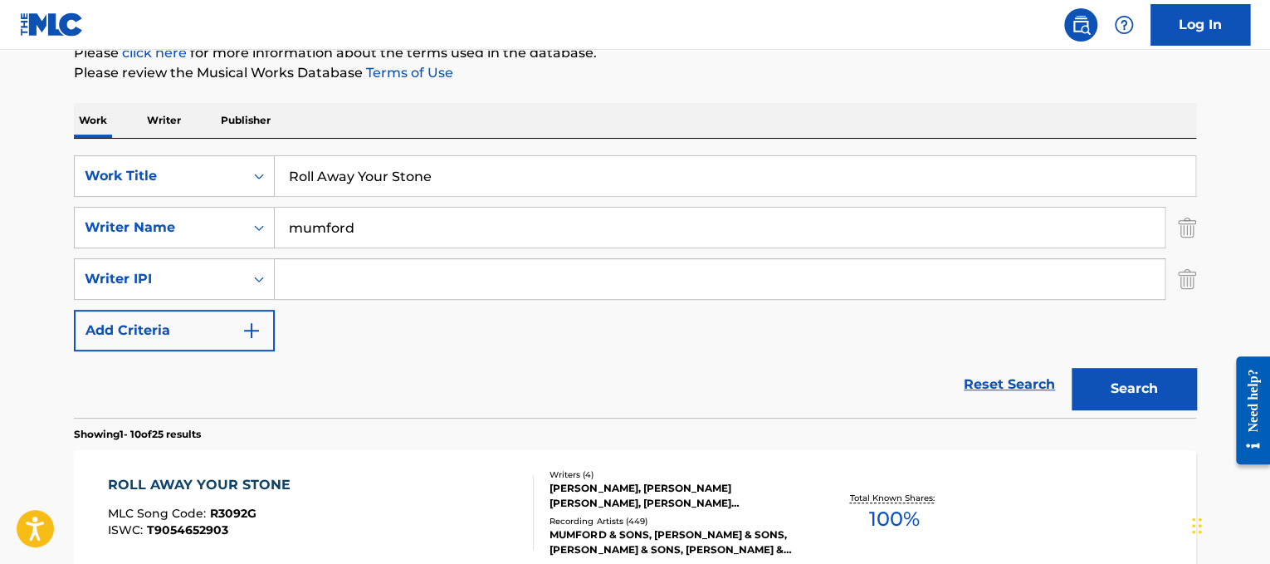
drag, startPoint x: 494, startPoint y: 166, endPoint x: 222, endPoint y: 143, distance: 273.3
click at [222, 143] on div "SearchWithCriteriad365d50e-ee68-4f25-b9b9-568e7ee9061f Work Title Roll Away You…" at bounding box center [635, 278] width 1122 height 279
paste input "ing In The Deep"
type input "Rolling In The Deep"
drag, startPoint x: 431, startPoint y: 228, endPoint x: 93, endPoint y: 199, distance: 339.1
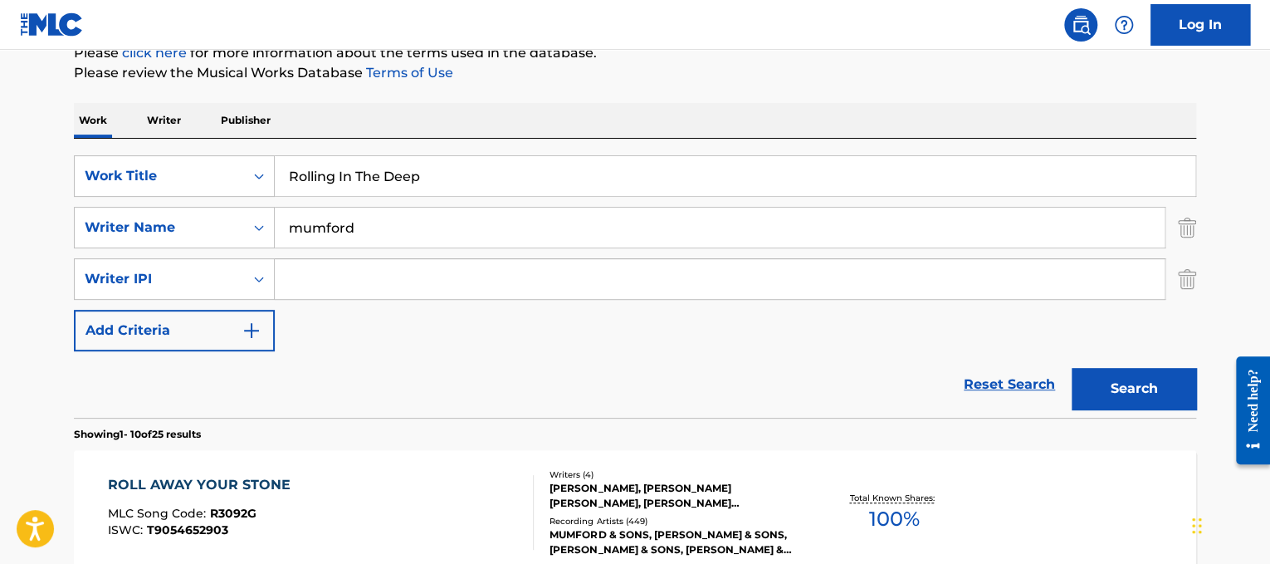
click at [93, 199] on div "SearchWithCriteriad365d50e-ee68-4f25-b9b9-568e7ee9061f Work Title Rolling In Th…" at bounding box center [635, 253] width 1122 height 196
type input "[PERSON_NAME]"
click at [1072, 368] on button "Search" at bounding box center [1134, 389] width 125 height 42
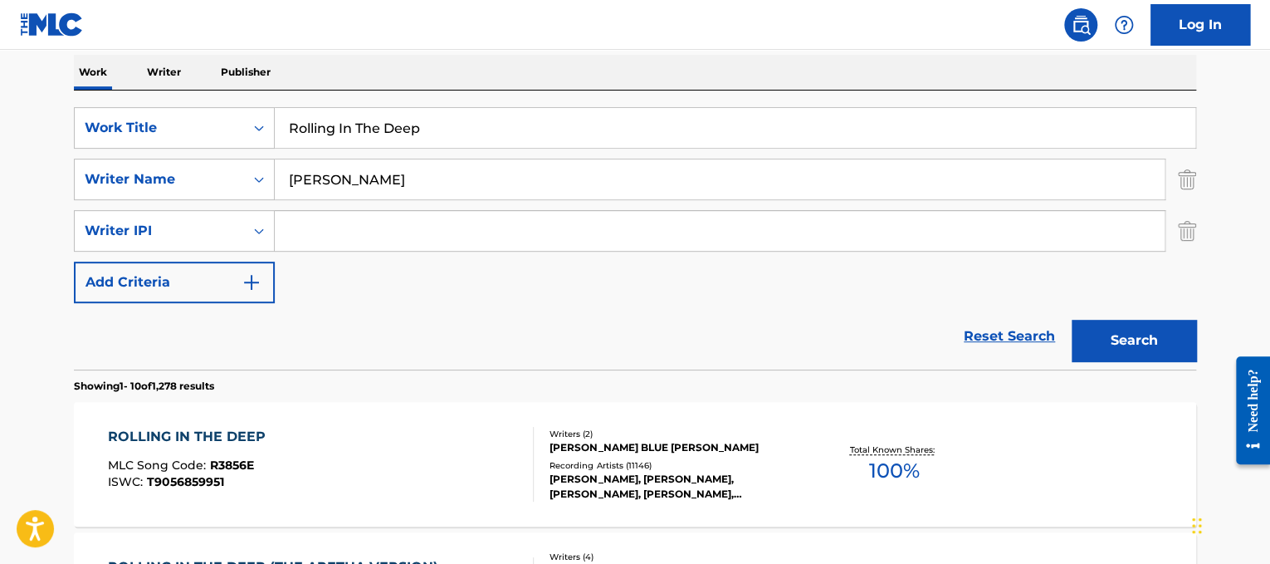
scroll to position [277, 0]
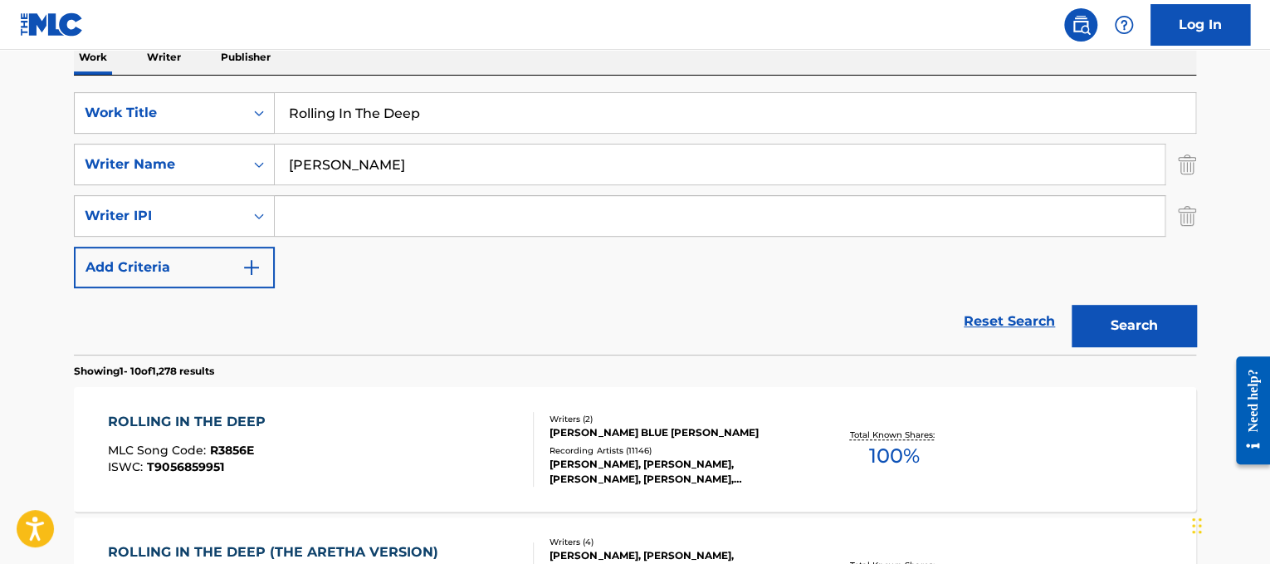
click at [413, 465] on div "ROLLING IN THE DEEP MLC Song Code : R3856E ISWC : T9056859951" at bounding box center [321, 449] width 427 height 75
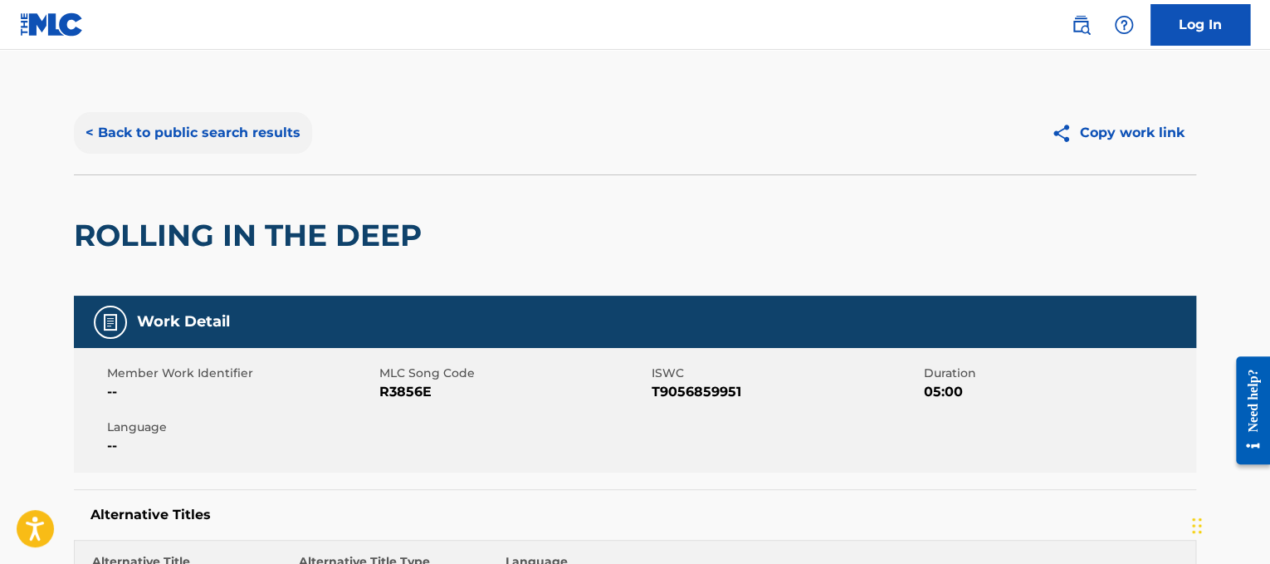
click at [228, 112] on button "< Back to public search results" at bounding box center [193, 133] width 238 height 42
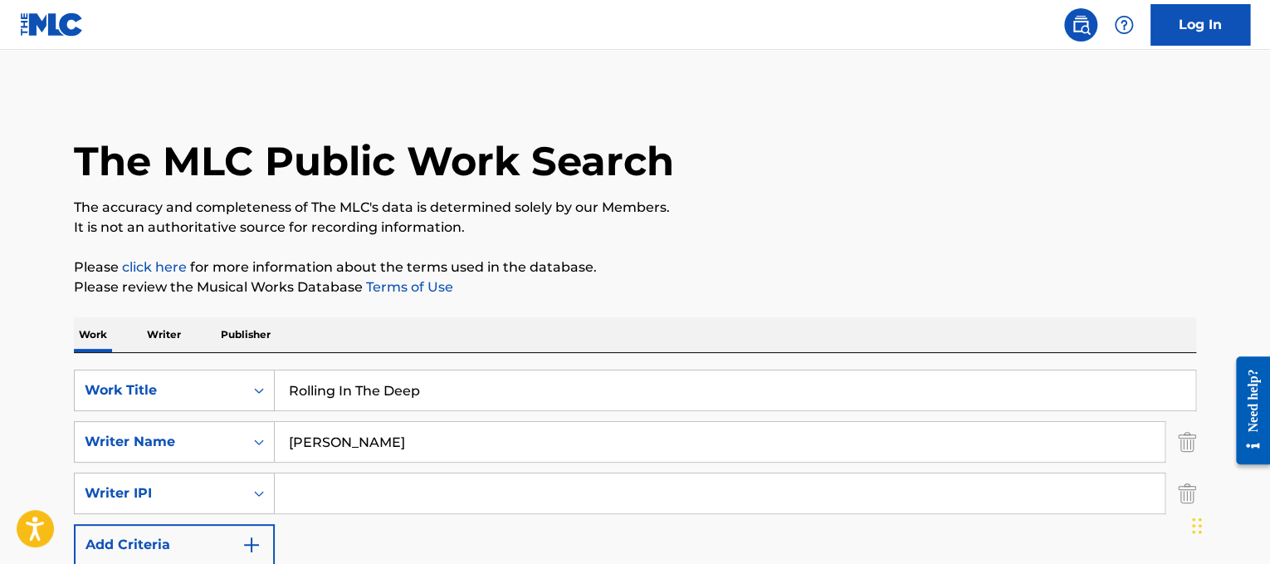
scroll to position [277, 0]
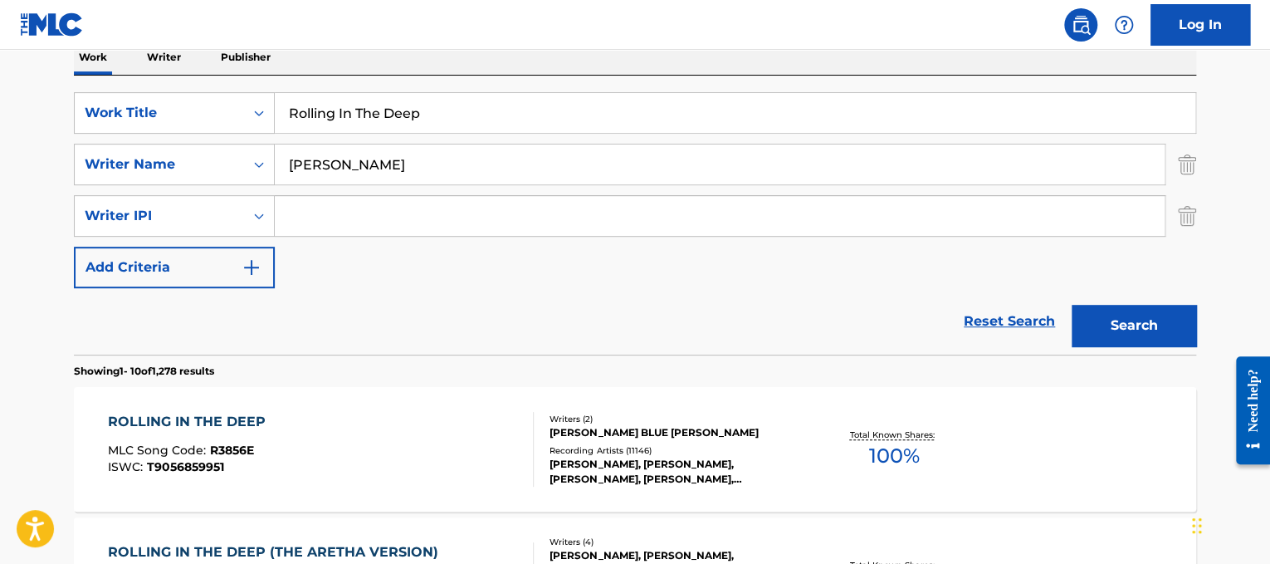
drag, startPoint x: 451, startPoint y: 122, endPoint x: 22, endPoint y: 43, distance: 435.6
paste input "[PERSON_NAME]"
type input "[PERSON_NAME]"
drag, startPoint x: 350, startPoint y: 164, endPoint x: 0, endPoint y: 143, distance: 351.0
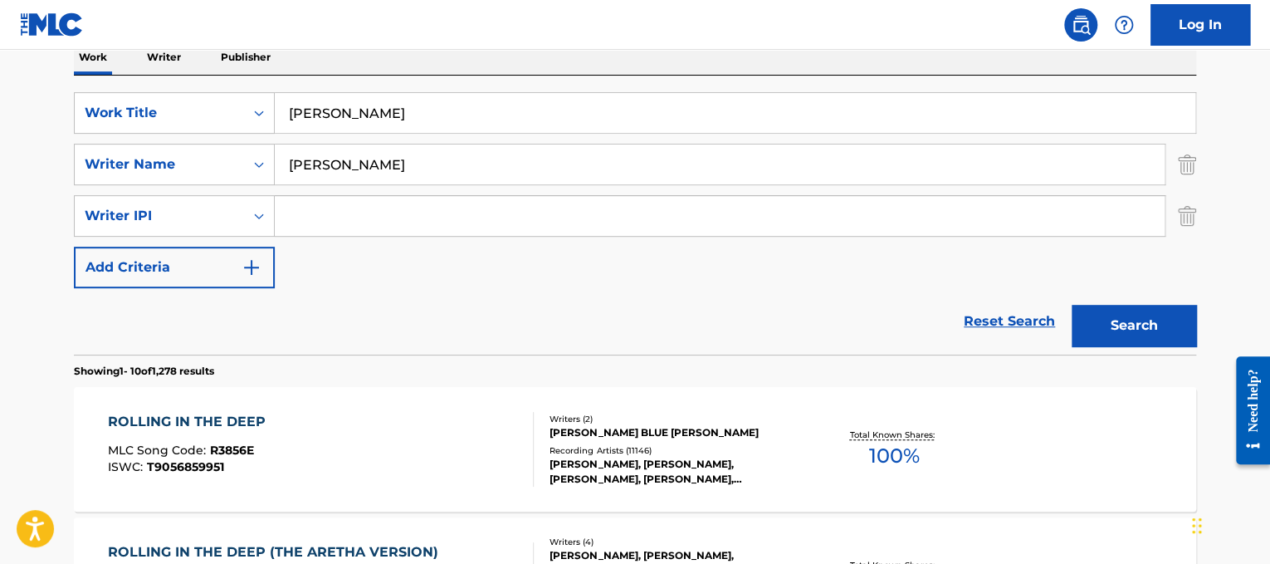
type input "[PERSON_NAME]"
click at [1072, 305] on button "Search" at bounding box center [1134, 326] width 125 height 42
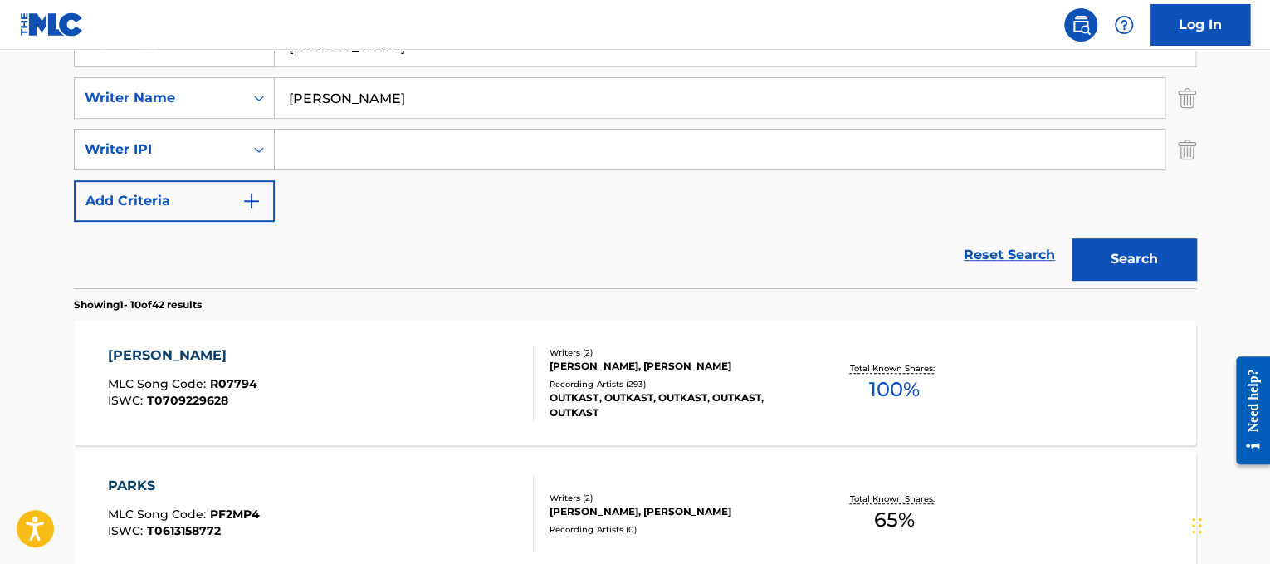
scroll to position [369, 0]
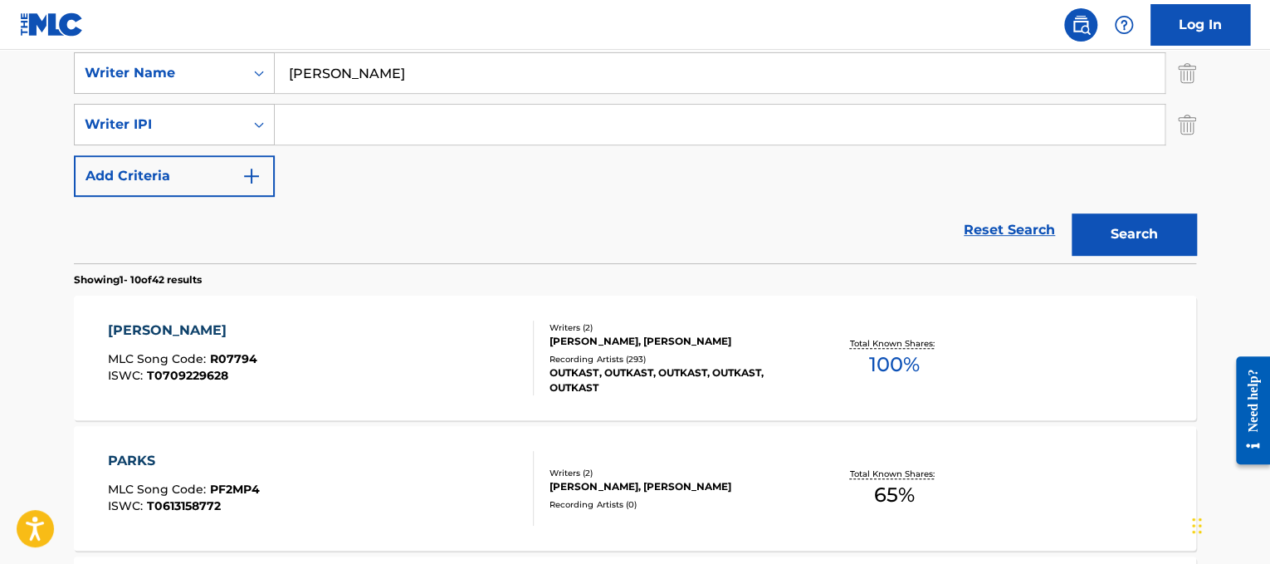
click at [354, 334] on div "[PERSON_NAME] MLC Song Code : R07794 ISWC : T0709229628" at bounding box center [321, 357] width 427 height 75
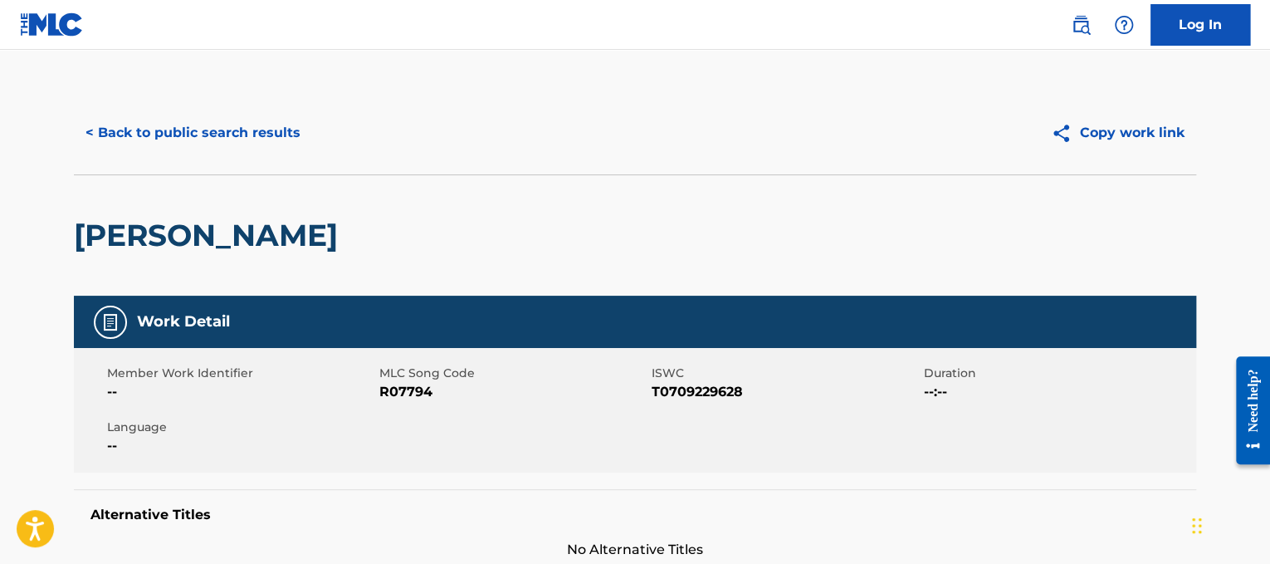
click at [222, 110] on div "< Back to public search results Copy work link" at bounding box center [635, 132] width 1122 height 83
click at [224, 113] on button "< Back to public search results" at bounding box center [193, 133] width 238 height 42
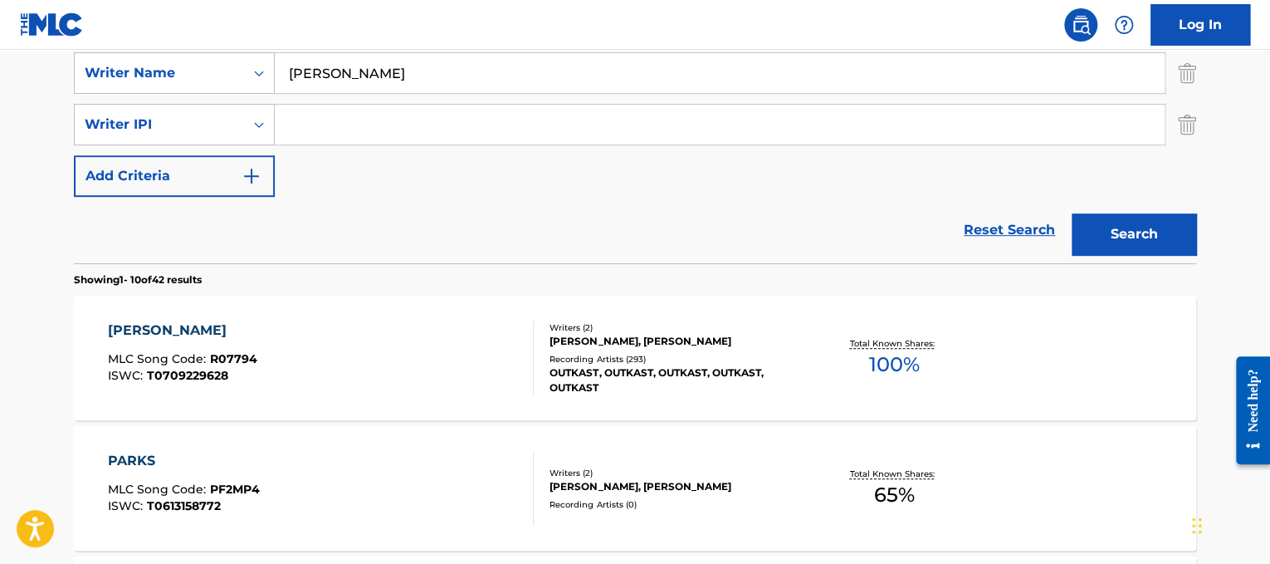
scroll to position [318, 0]
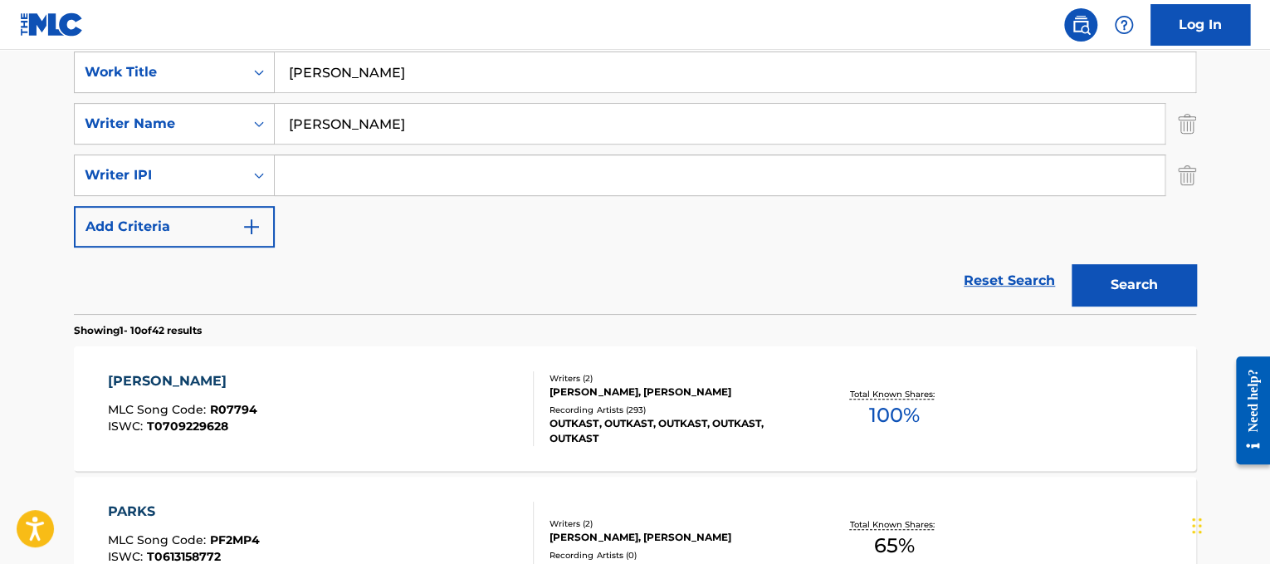
drag, startPoint x: 412, startPoint y: 86, endPoint x: 310, endPoint y: 59, distance: 105.7
click at [310, 59] on input "[PERSON_NAME]" at bounding box center [735, 72] width 921 height 40
type input "Rose"
drag, startPoint x: 374, startPoint y: 135, endPoint x: 0, endPoint y: 174, distance: 376.4
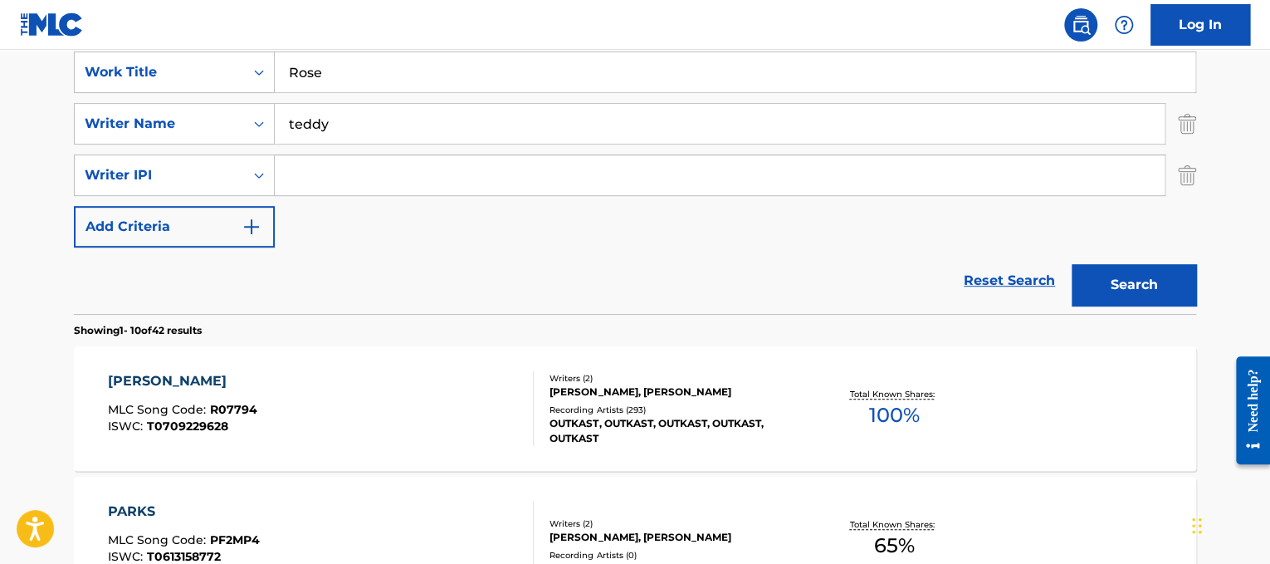
type input "teddy"
click at [1072, 264] on button "Search" at bounding box center [1134, 285] width 125 height 42
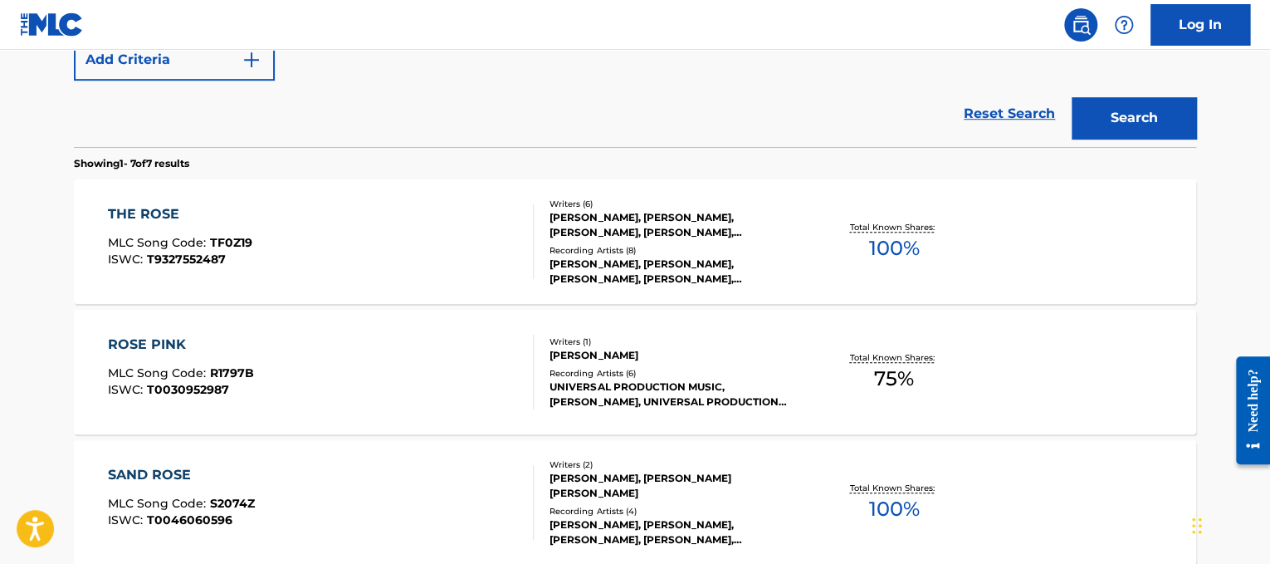
scroll to position [0, 0]
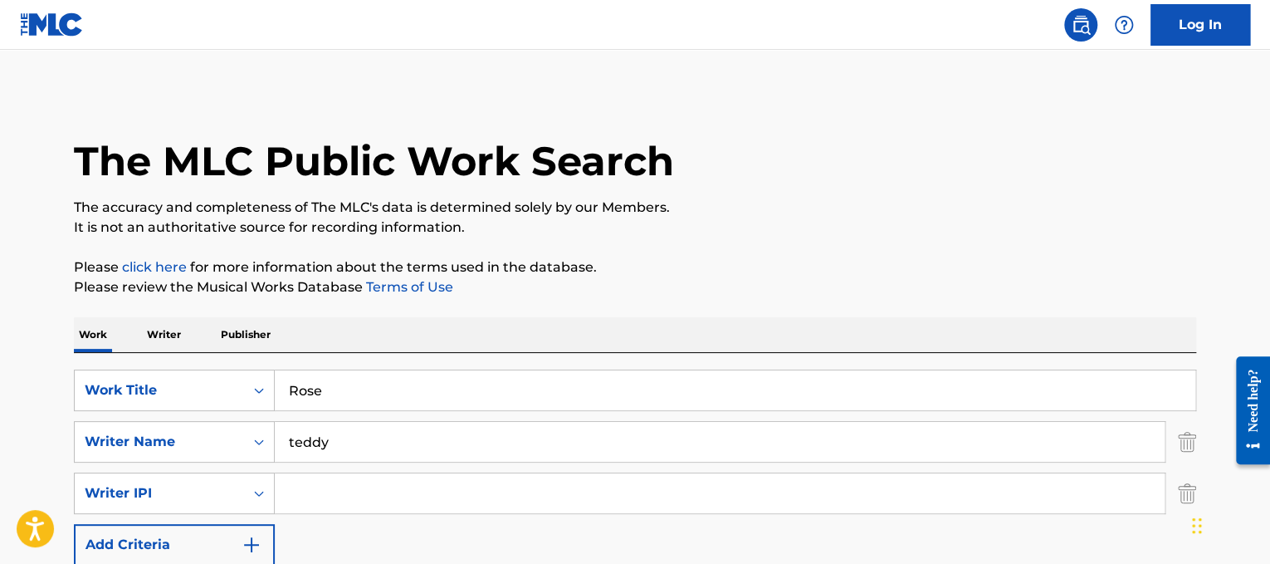
click at [442, 416] on div "SearchWithCriteriad365d50e-ee68-4f25-b9b9-568e7ee9061f Work Title Rose SearchWi…" at bounding box center [635, 467] width 1122 height 196
drag, startPoint x: 450, startPoint y: 377, endPoint x: 179, endPoint y: 354, distance: 271.6
click at [179, 354] on div "SearchWithCriteriad365d50e-ee68-4f25-b9b9-568e7ee9061f Work Title Rose SearchWi…" at bounding box center [635, 492] width 1122 height 279
paste input "umour Has It"
type input "Rumour Has It"
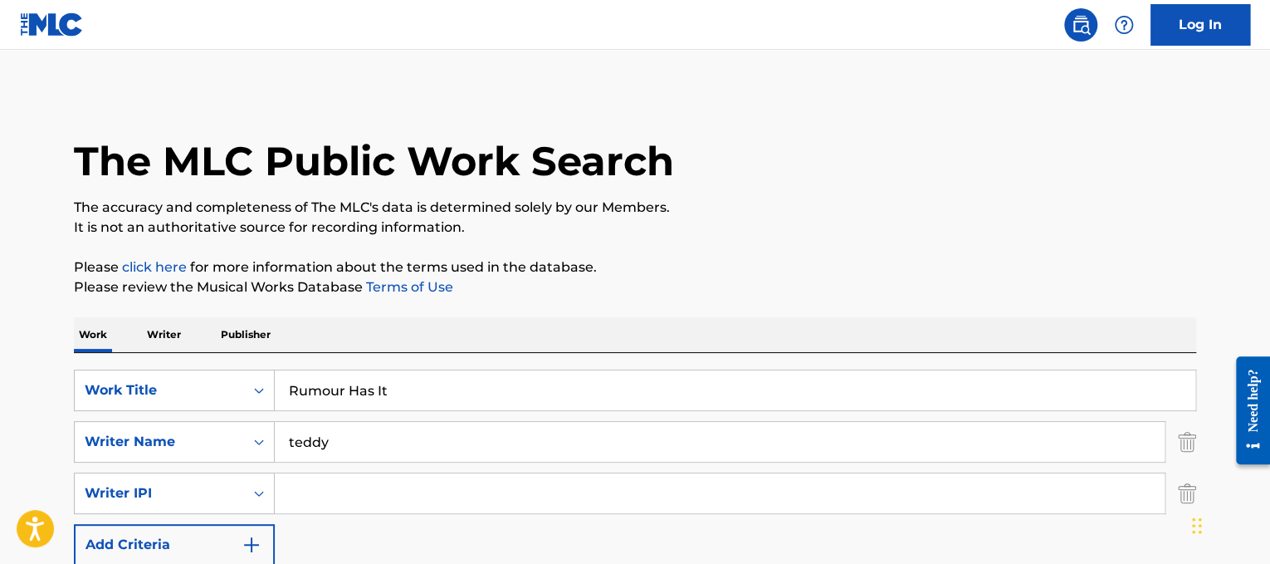
drag, startPoint x: 374, startPoint y: 436, endPoint x: 3, endPoint y: 338, distance: 383.0
type input "[PERSON_NAME]"
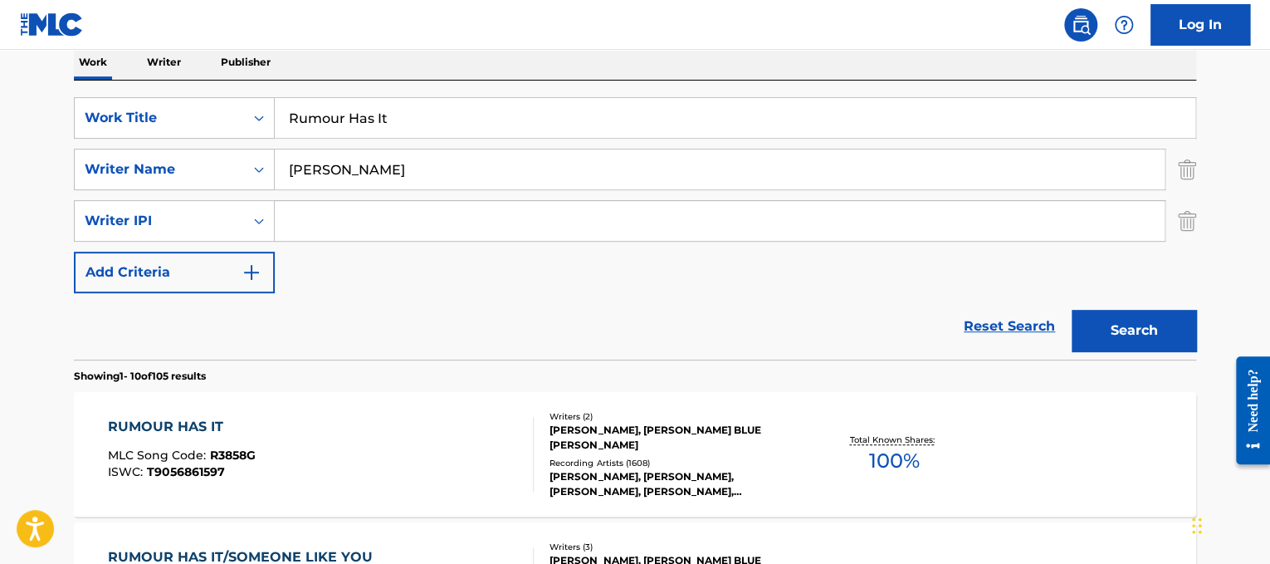
scroll to position [315, 0]
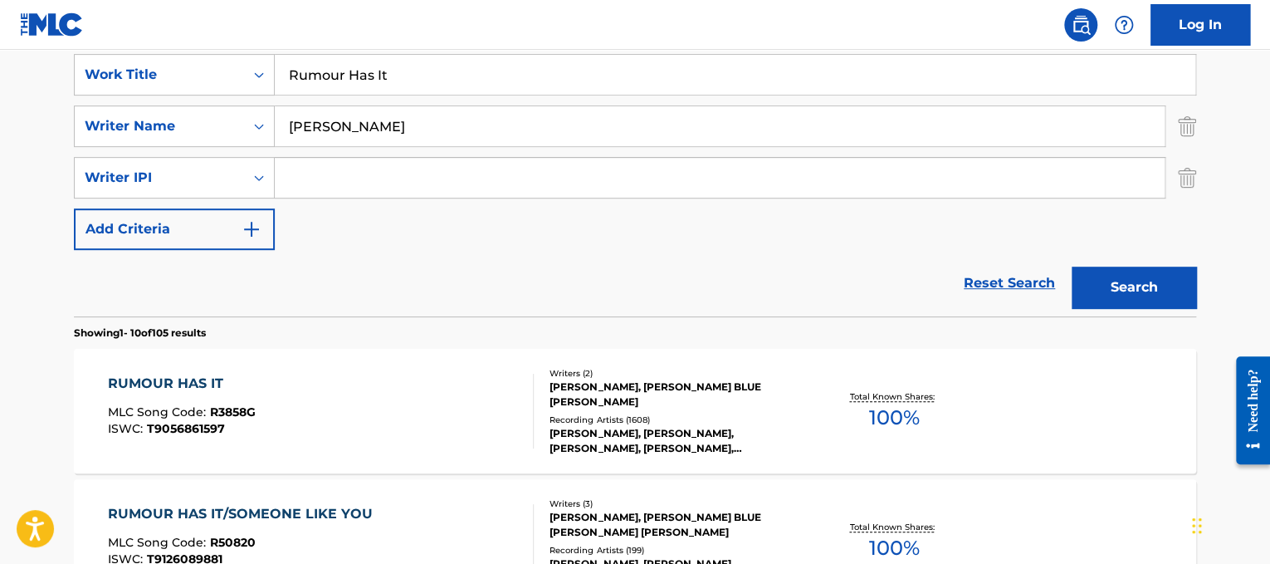
click at [464, 364] on div "RUMOUR HAS IT MLC Song Code : R3858G ISWC : T9056861597 Writers ( 2 ) [PERSON_N…" at bounding box center [635, 411] width 1122 height 125
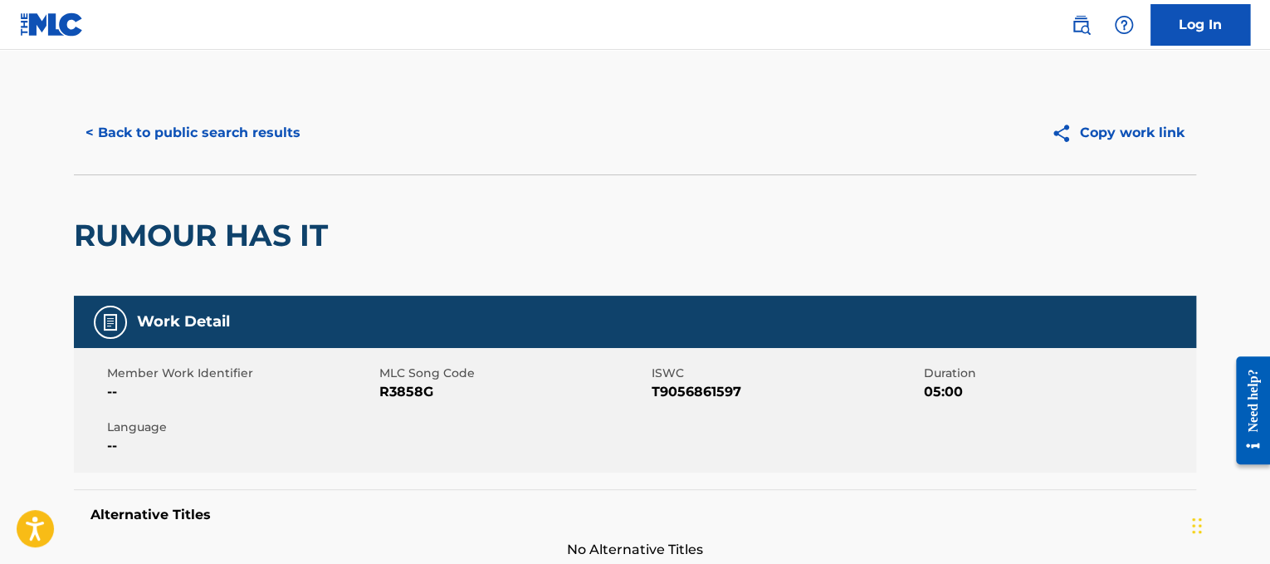
click at [301, 151] on div "< Back to public search results" at bounding box center [354, 133] width 561 height 42
click at [316, 144] on div "< Back to public search results" at bounding box center [354, 133] width 561 height 42
click at [269, 128] on button "< Back to public search results" at bounding box center [193, 133] width 238 height 42
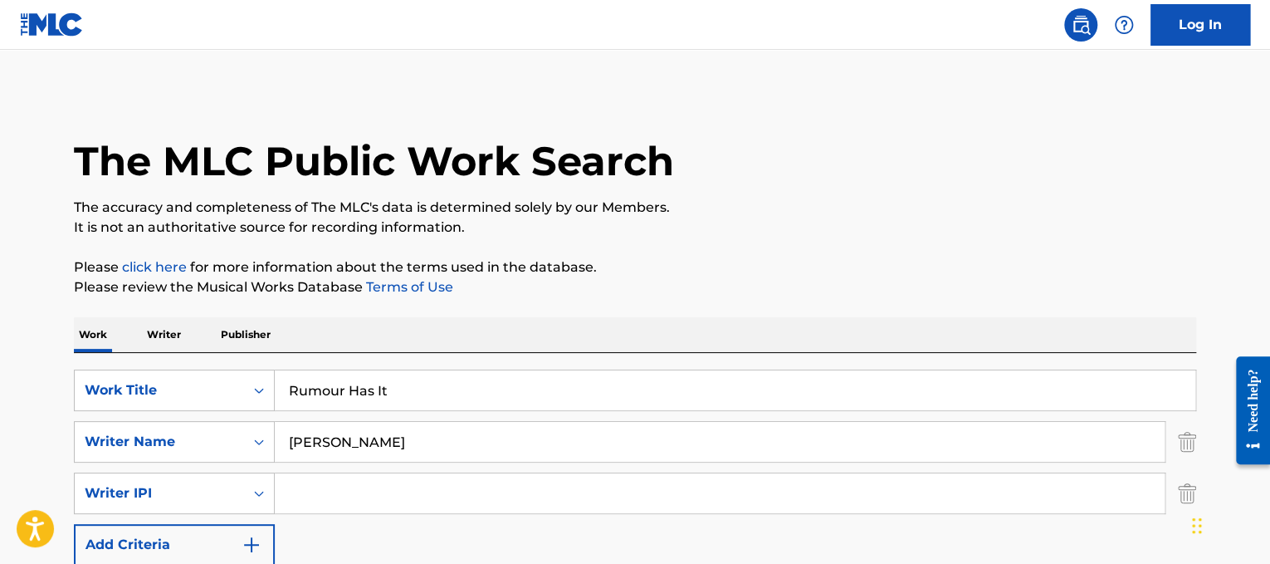
scroll to position [315, 0]
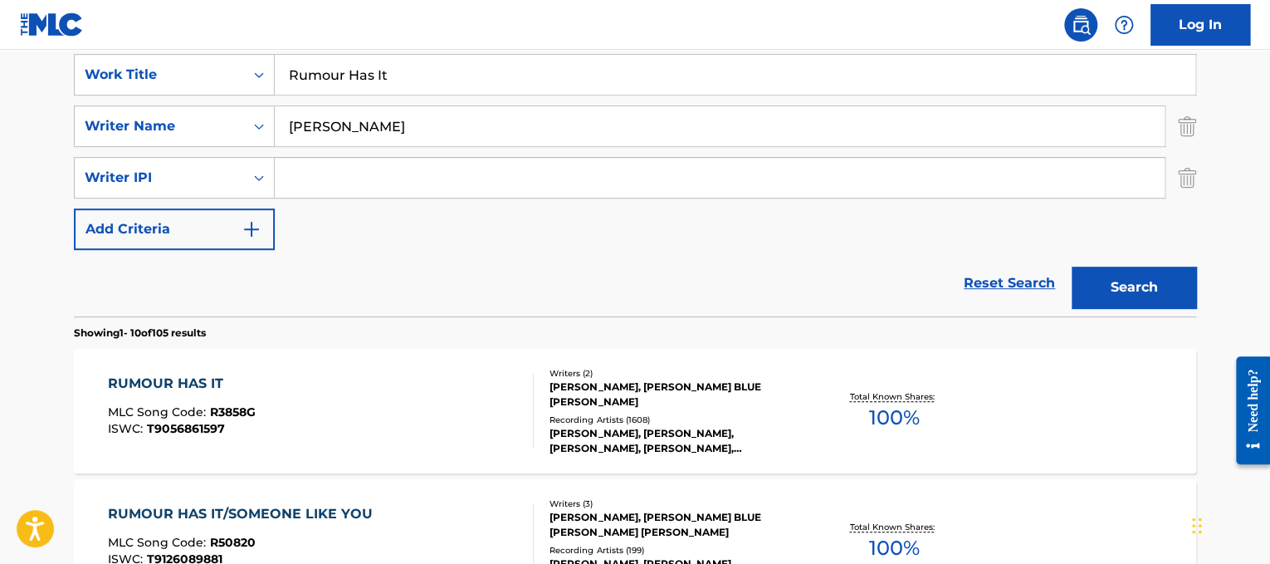
drag, startPoint x: 493, startPoint y: 73, endPoint x: 65, endPoint y: 127, distance: 431.8
paste input "[PERSON_NAME] Sa [PERSON_NAME]"
drag, startPoint x: 410, startPoint y: 81, endPoint x: 52, endPoint y: 56, distance: 358.7
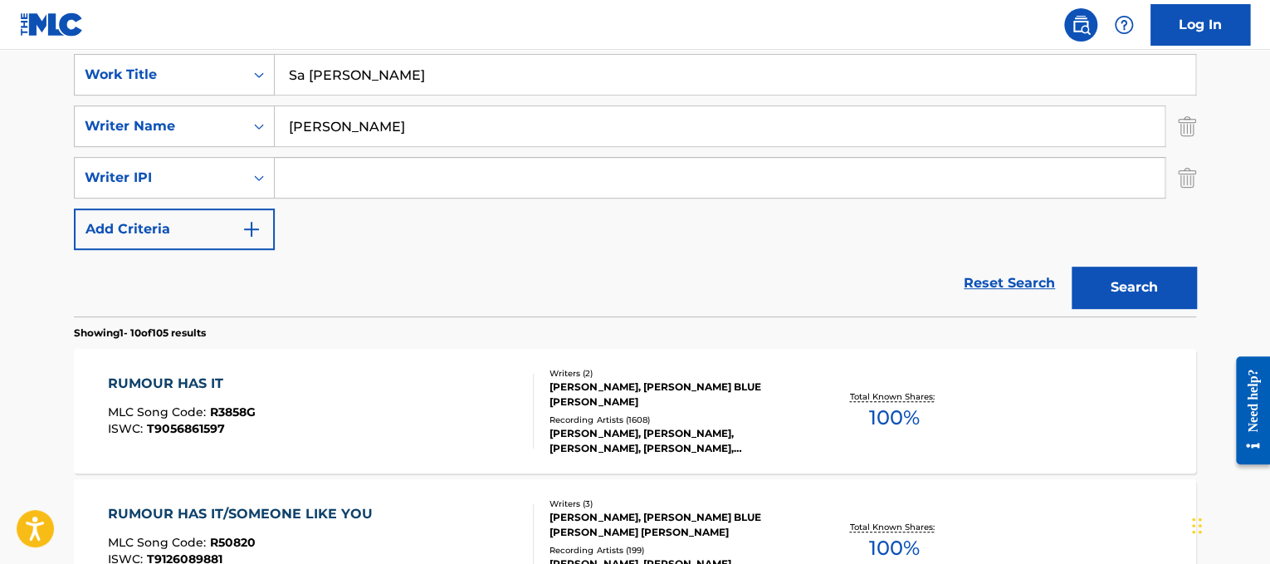
type input "Sa [PERSON_NAME]"
drag, startPoint x: 345, startPoint y: 109, endPoint x: 0, endPoint y: 22, distance: 356.2
type input "bocobo"
click at [1072, 267] on button "Search" at bounding box center [1134, 288] width 125 height 42
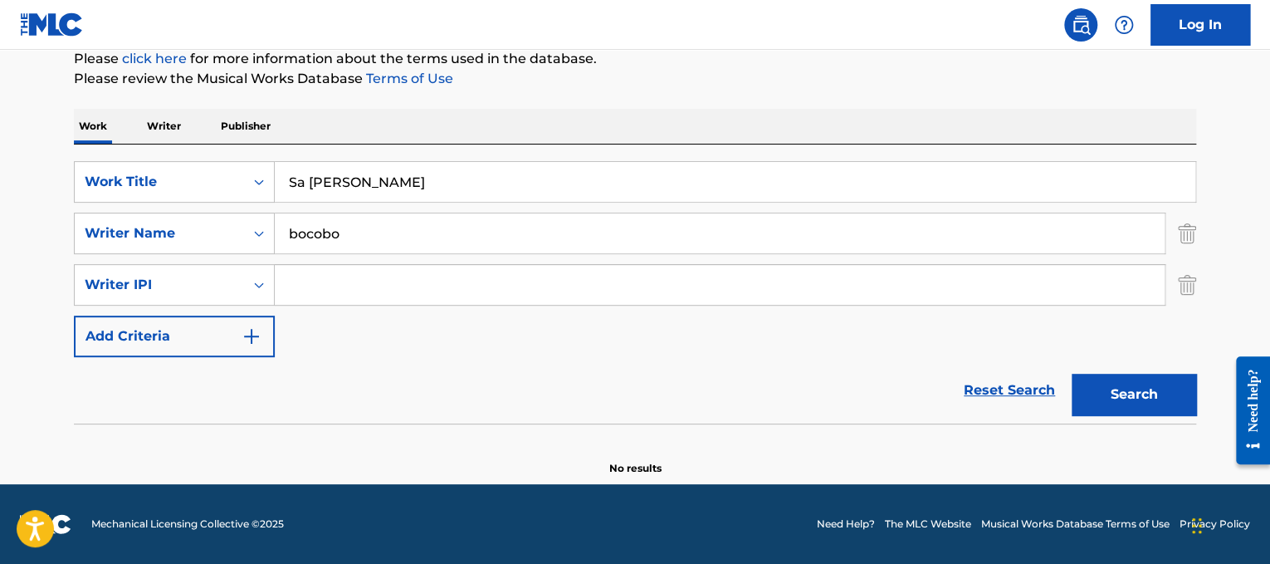
scroll to position [208, 0]
drag, startPoint x: 605, startPoint y: 180, endPoint x: 83, endPoint y: 97, distance: 528.8
click at [83, 97] on div "The MLC Public Work Search The accuracy and completeness of The MLC's data is d…" at bounding box center [635, 180] width 1162 height 593
paste input "Macklemore Same Love_"
drag, startPoint x: 408, startPoint y: 182, endPoint x: 0, endPoint y: 125, distance: 411.5
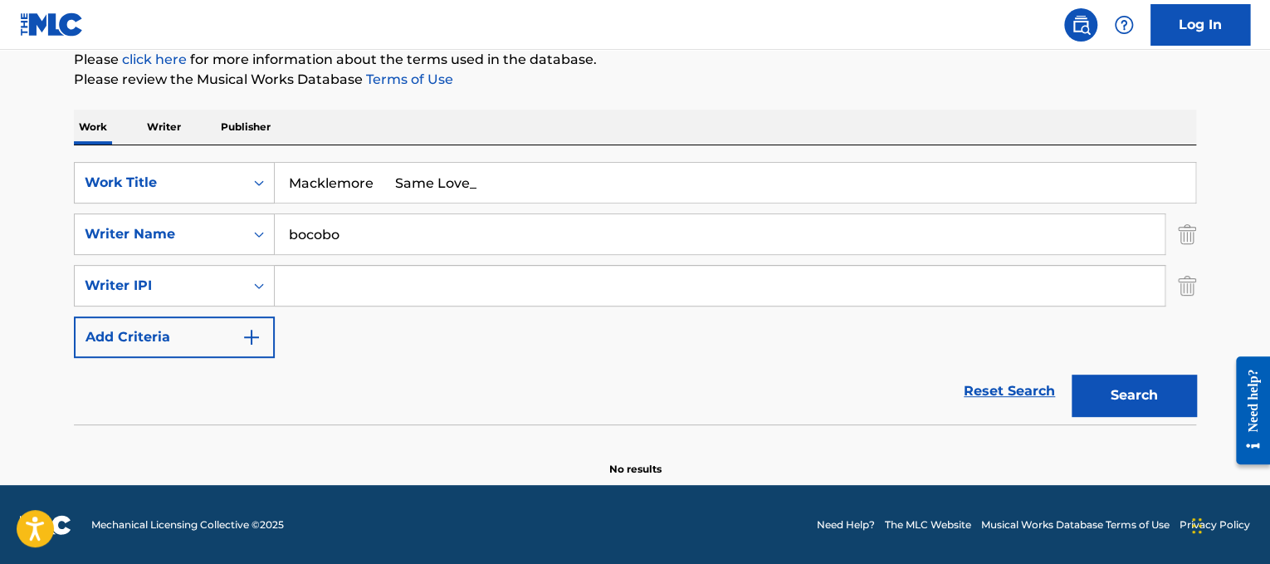
click at [0, 125] on main "The MLC Public Work Search The accuracy and completeness of The MLC's data is d…" at bounding box center [635, 163] width 1270 height 643
click at [439, 173] on input "Same Love_" at bounding box center [735, 183] width 921 height 40
type input "Same Love"
drag, startPoint x: 425, startPoint y: 217, endPoint x: 0, endPoint y: 198, distance: 425.5
click at [0, 198] on main "The MLC Public Work Search The accuracy and completeness of The MLC's data is d…" at bounding box center [635, 163] width 1270 height 643
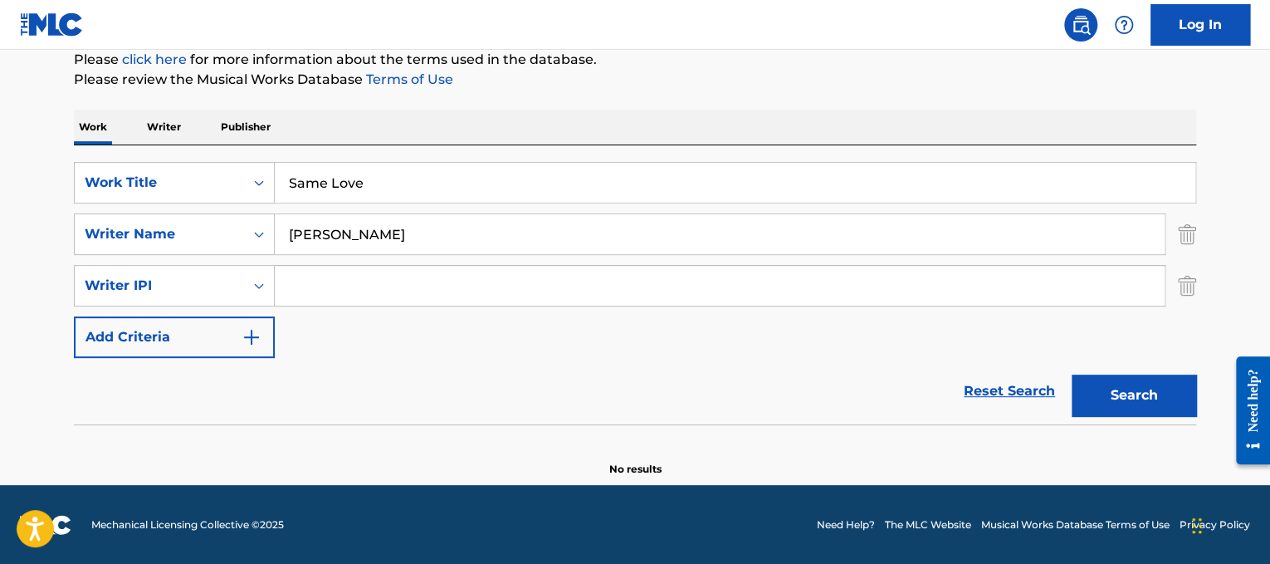
type input "[PERSON_NAME]"
click at [1072, 374] on button "Search" at bounding box center [1134, 395] width 125 height 42
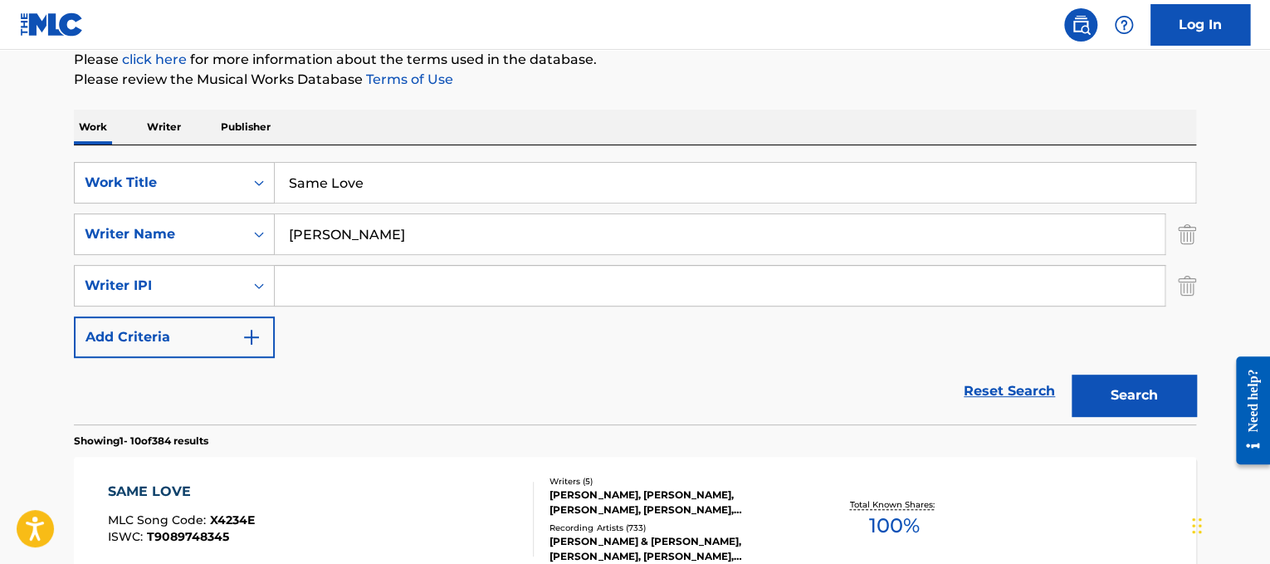
scroll to position [288, 0]
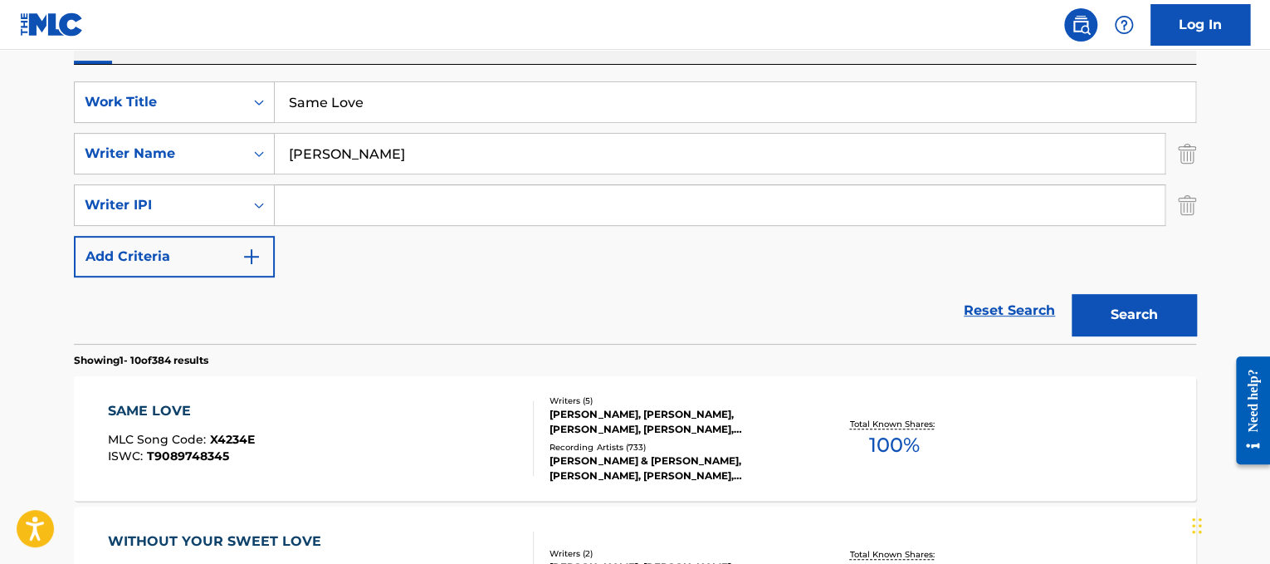
click at [416, 384] on div "SAME LOVE MLC Song Code : X4234E ISWC : T9089748345 Writers ( 5 ) [PERSON_NAME]…" at bounding box center [635, 438] width 1122 height 125
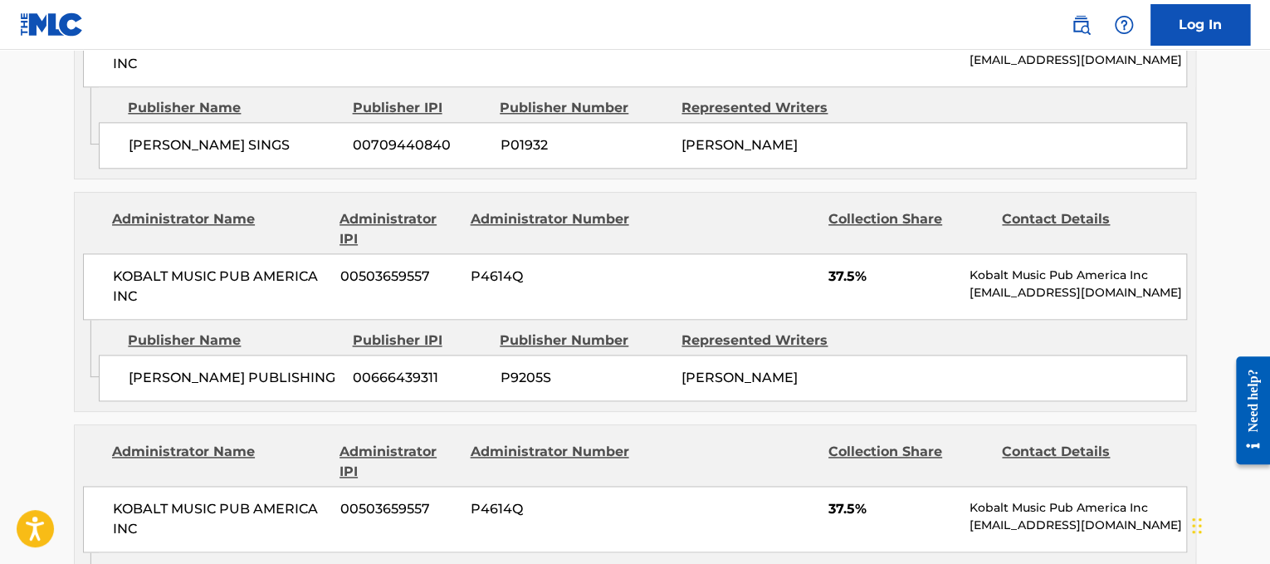
scroll to position [917, 0]
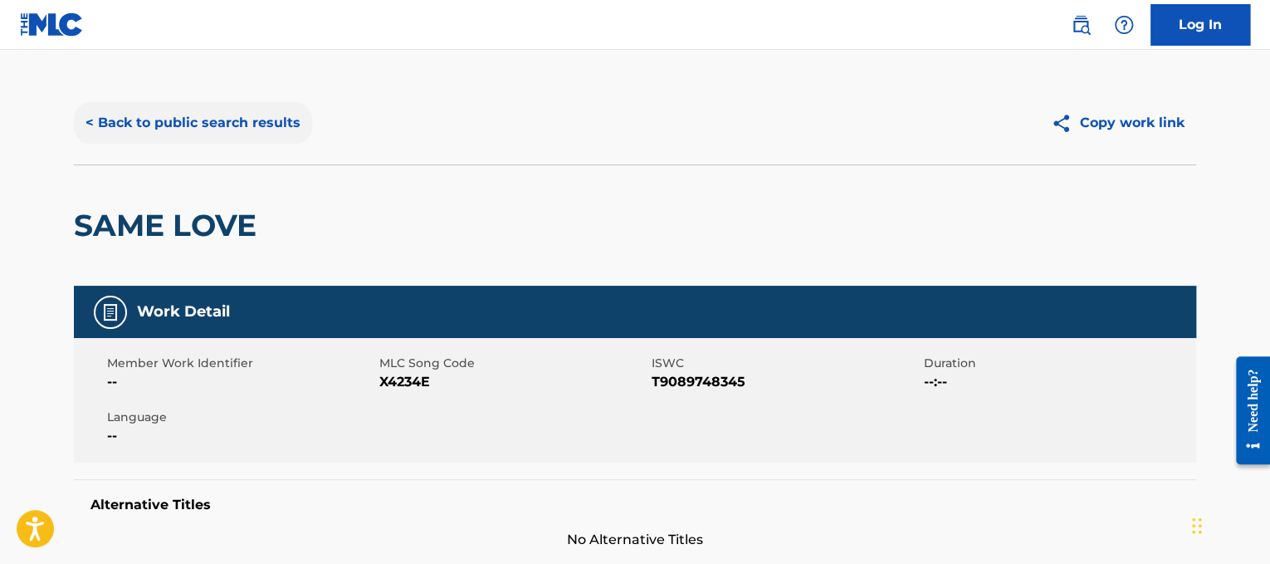
click at [219, 116] on button "< Back to public search results" at bounding box center [193, 123] width 238 height 42
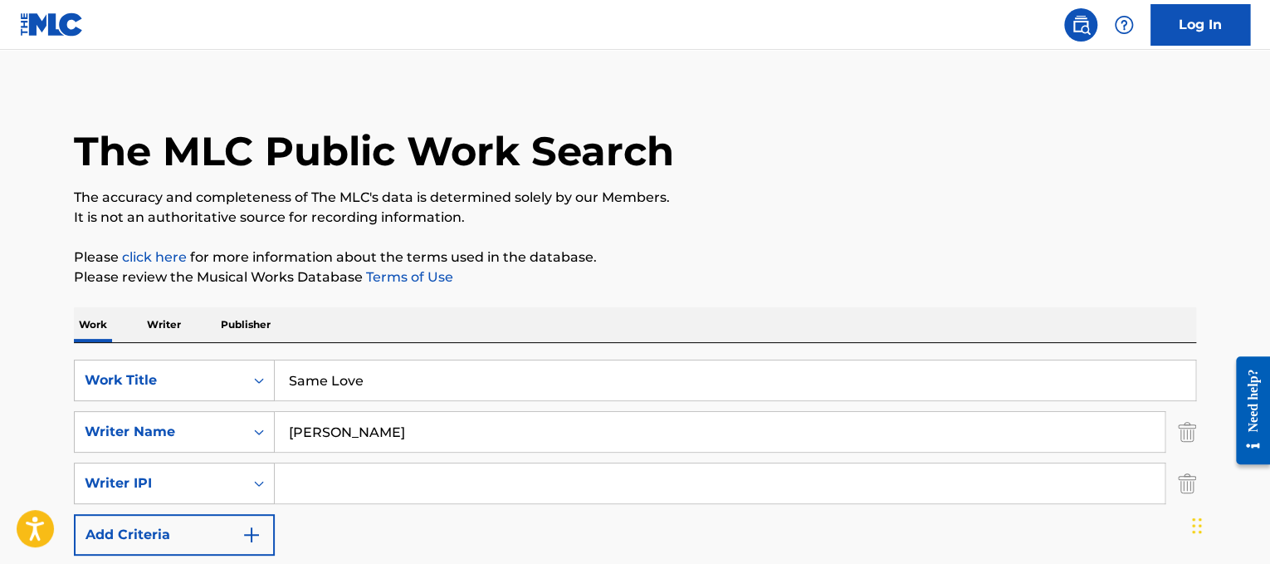
scroll to position [288, 0]
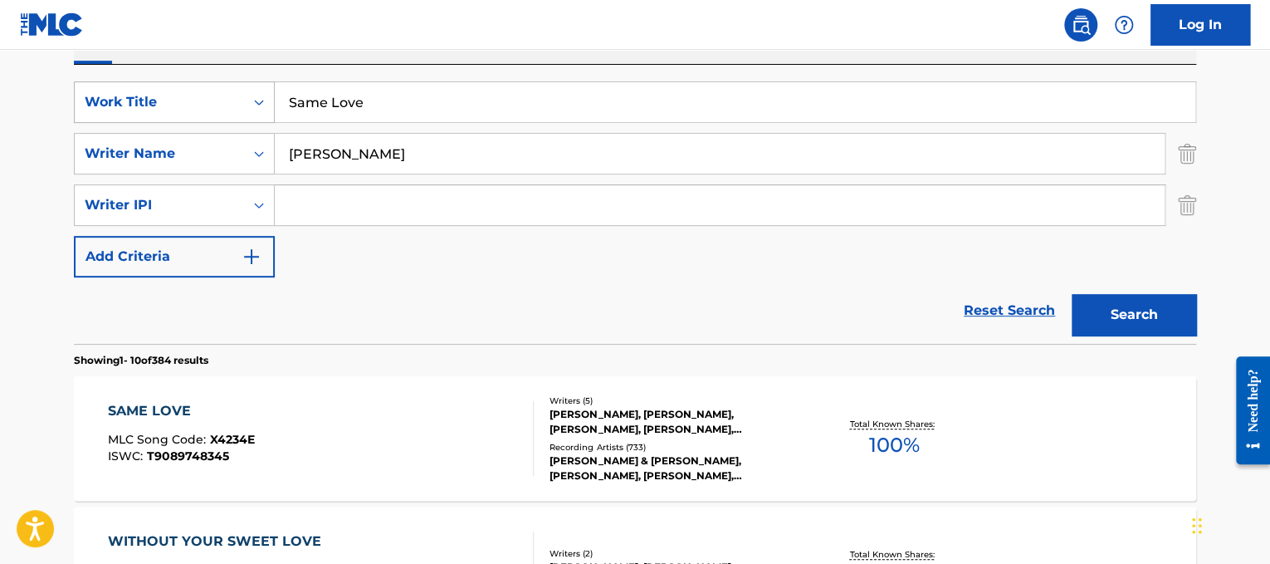
drag, startPoint x: 532, startPoint y: 111, endPoint x: 126, endPoint y: 120, distance: 406.1
click at [126, 120] on div "SearchWithCriteriad365d50e-ee68-4f25-b9b9-568e7ee9061f Work Title Same Love" at bounding box center [635, 102] width 1122 height 42
paste input "cott [PERSON_NAME] [GEOGRAPHIC_DATA] Be Sure To Wear Flowers In Your Hair"
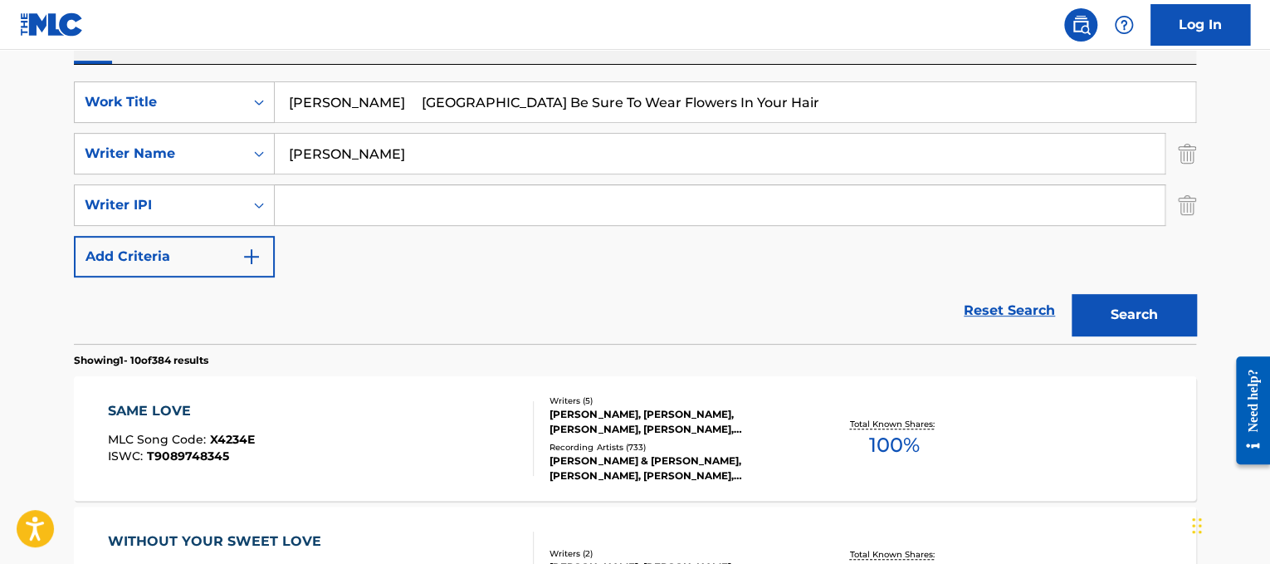
drag, startPoint x: 397, startPoint y: 109, endPoint x: 46, endPoint y: 70, distance: 353.3
type input "San Francisco Be Sure To Wear Flowers In Your Hair"
drag, startPoint x: 407, startPoint y: 136, endPoint x: 0, endPoint y: -35, distance: 441.3
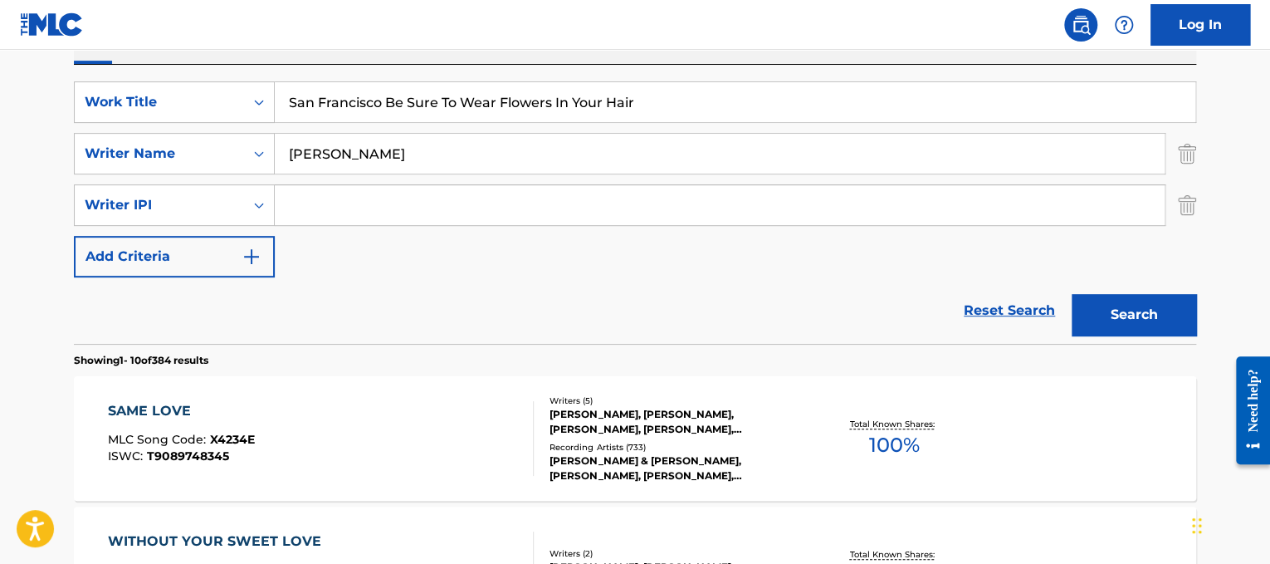
scroll to position [205, 0]
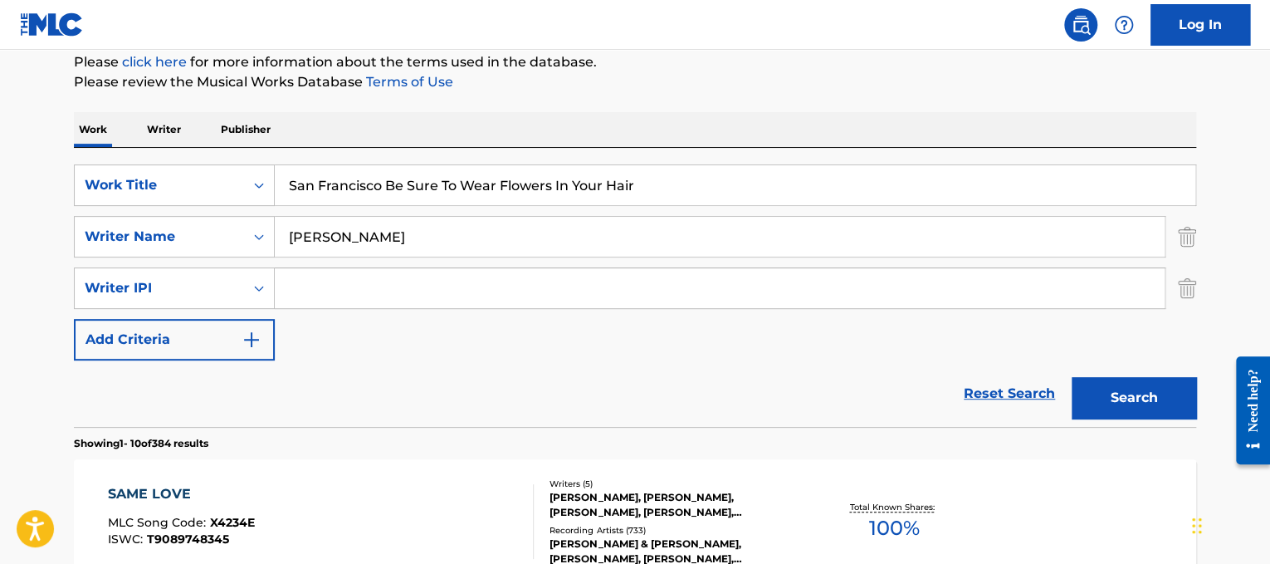
type input "[PERSON_NAME]"
click at [1072, 377] on button "Search" at bounding box center [1134, 398] width 125 height 42
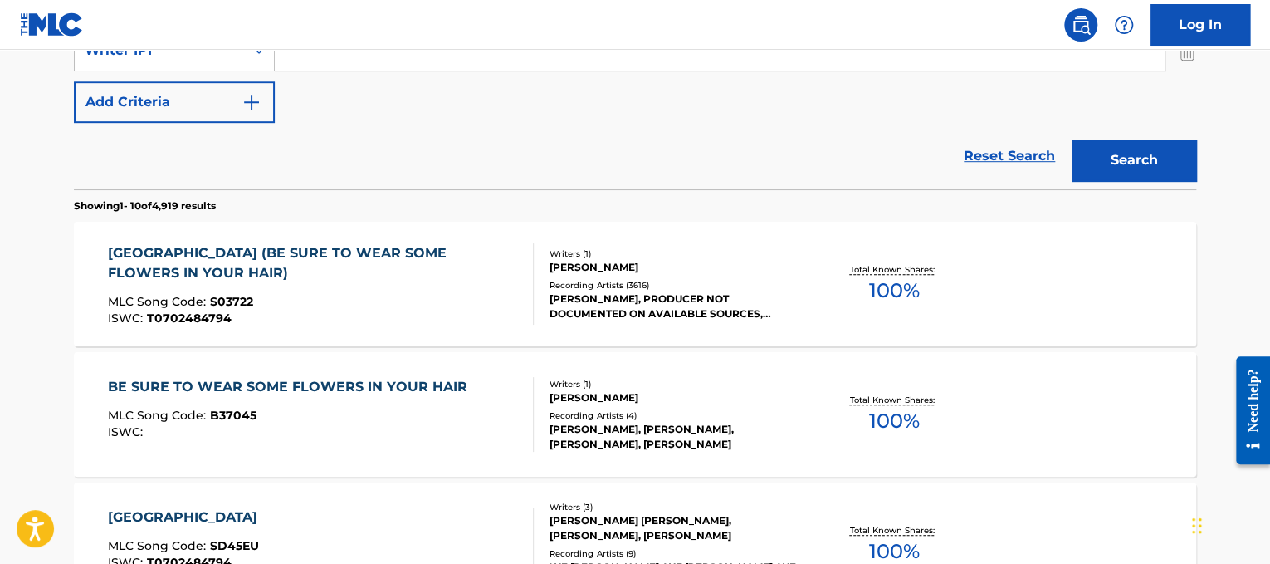
scroll to position [453, 0]
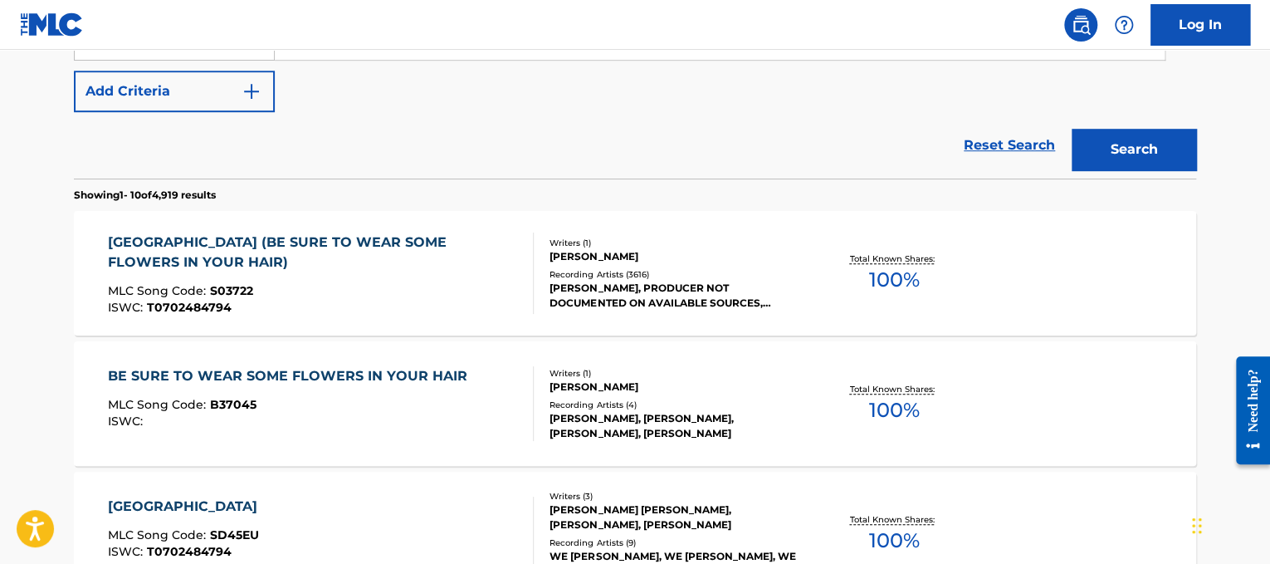
click at [372, 302] on div "ISWC : T0702484794" at bounding box center [314, 307] width 413 height 12
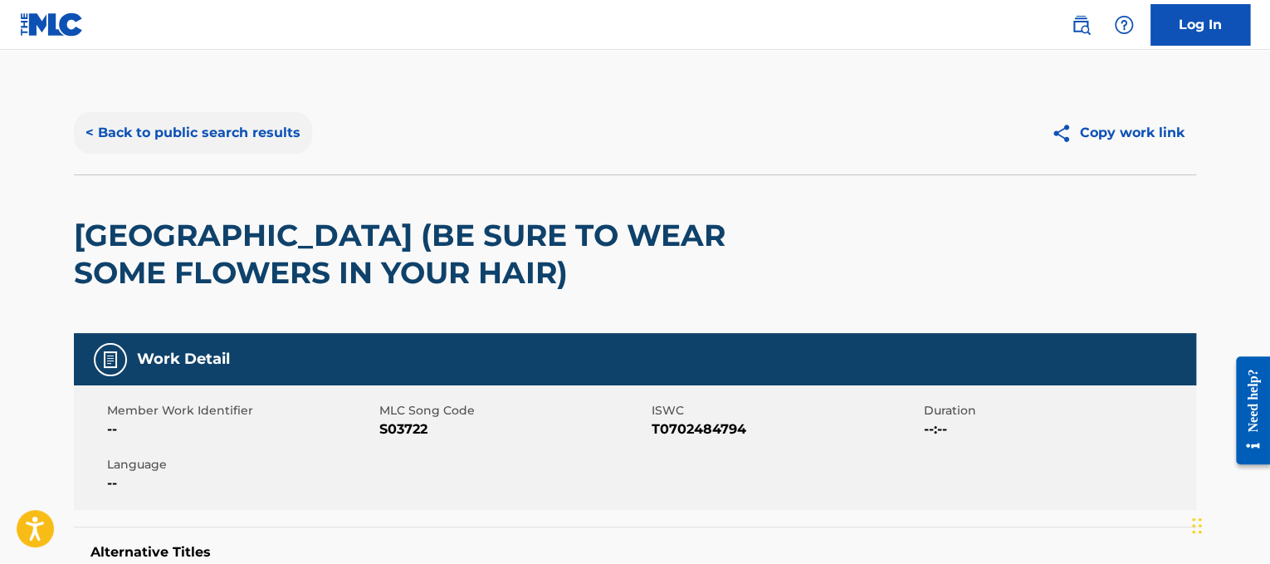
click at [144, 129] on button "< Back to public search results" at bounding box center [193, 133] width 238 height 42
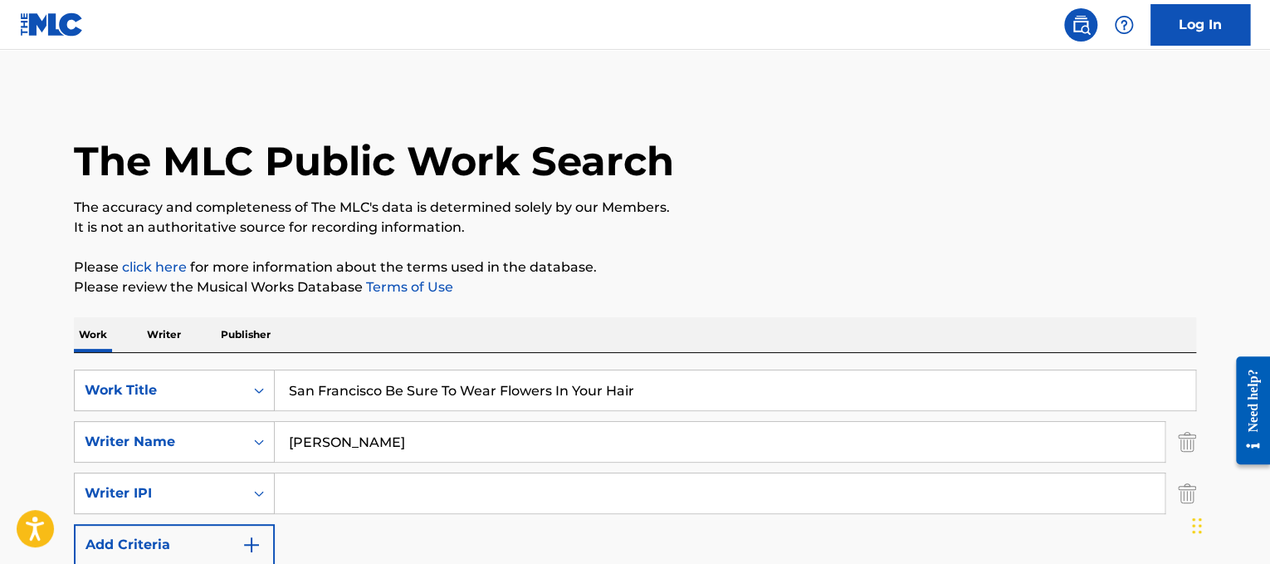
drag, startPoint x: 696, startPoint y: 401, endPoint x: 0, endPoint y: 277, distance: 706.6
paste input "y It Ain't So"
type input "Say It Ain't So"
drag, startPoint x: 418, startPoint y: 452, endPoint x: 0, endPoint y: 357, distance: 428.4
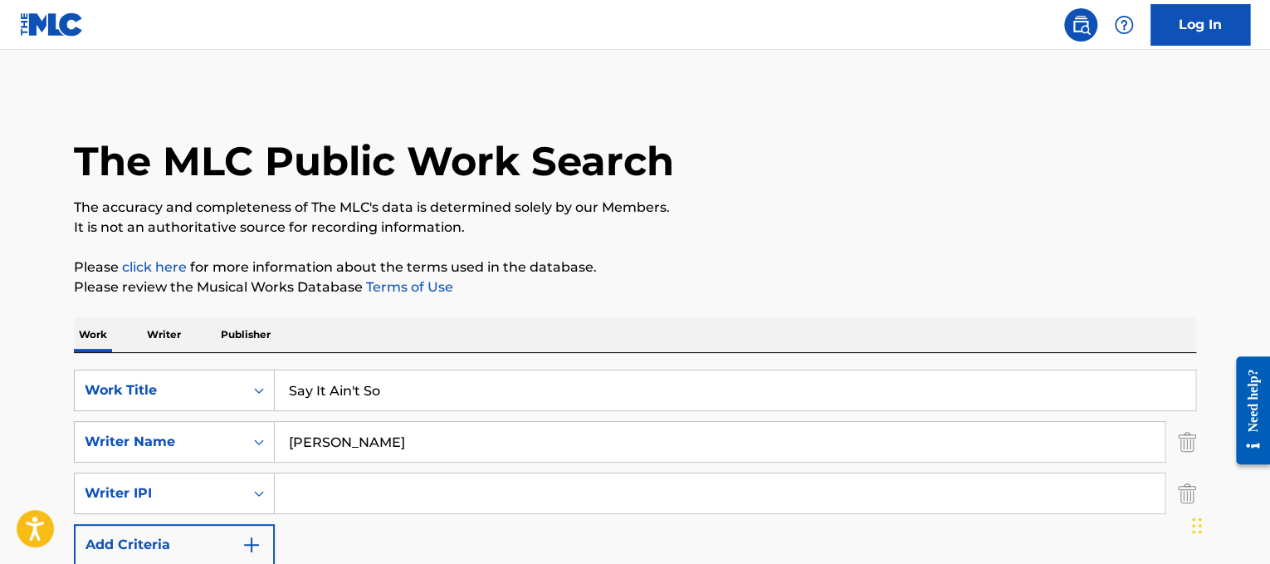
type input "cuomo"
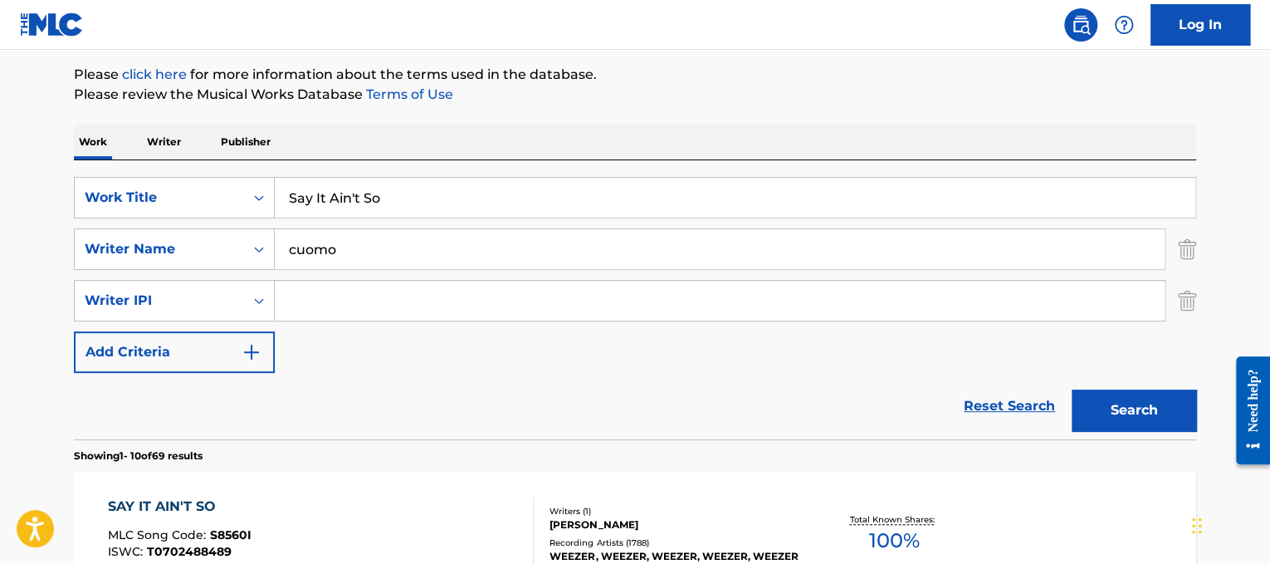
scroll to position [334, 0]
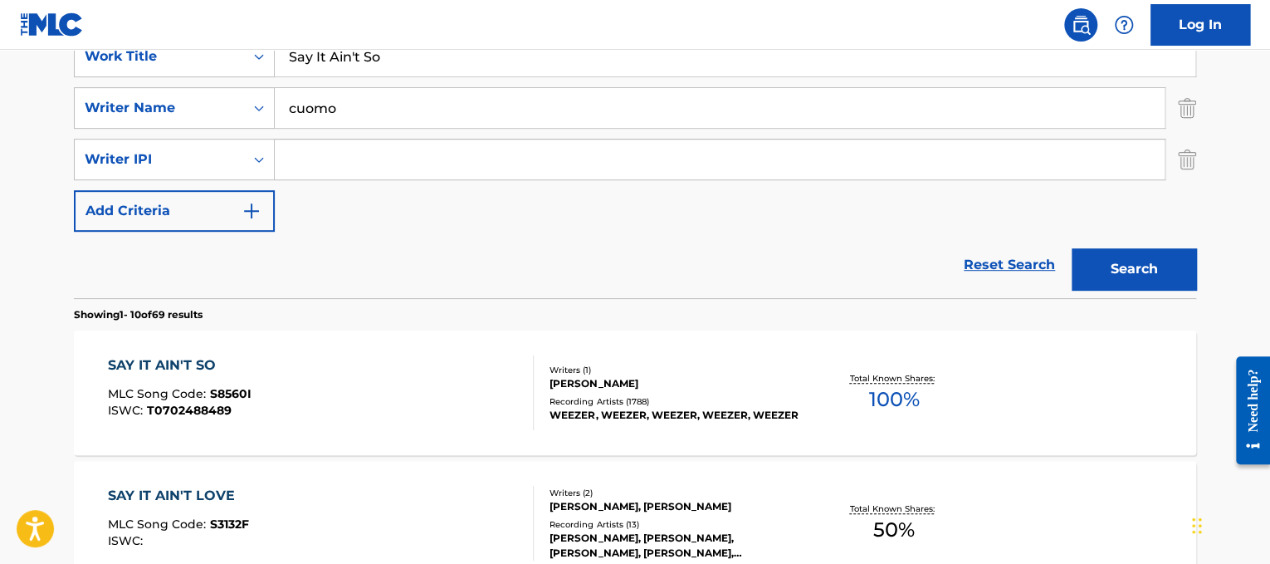
click at [413, 377] on div "SAY IT AIN'T SO MLC Song Code : S8560I ISWC : T0702488489" at bounding box center [321, 392] width 427 height 75
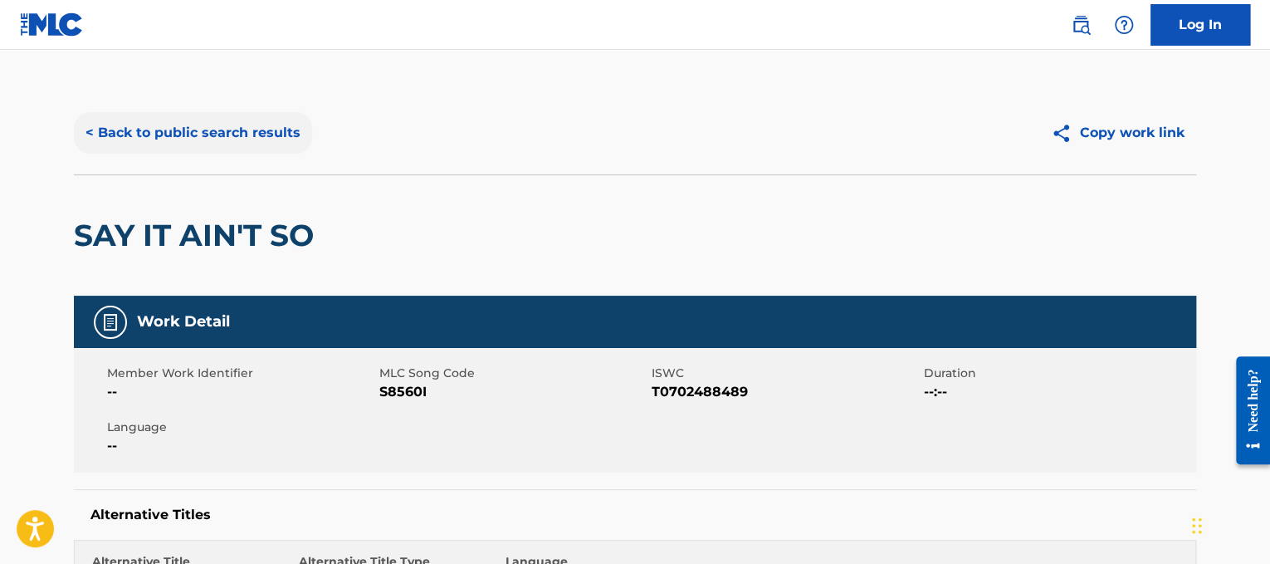
click at [284, 139] on button "< Back to public search results" at bounding box center [193, 133] width 238 height 42
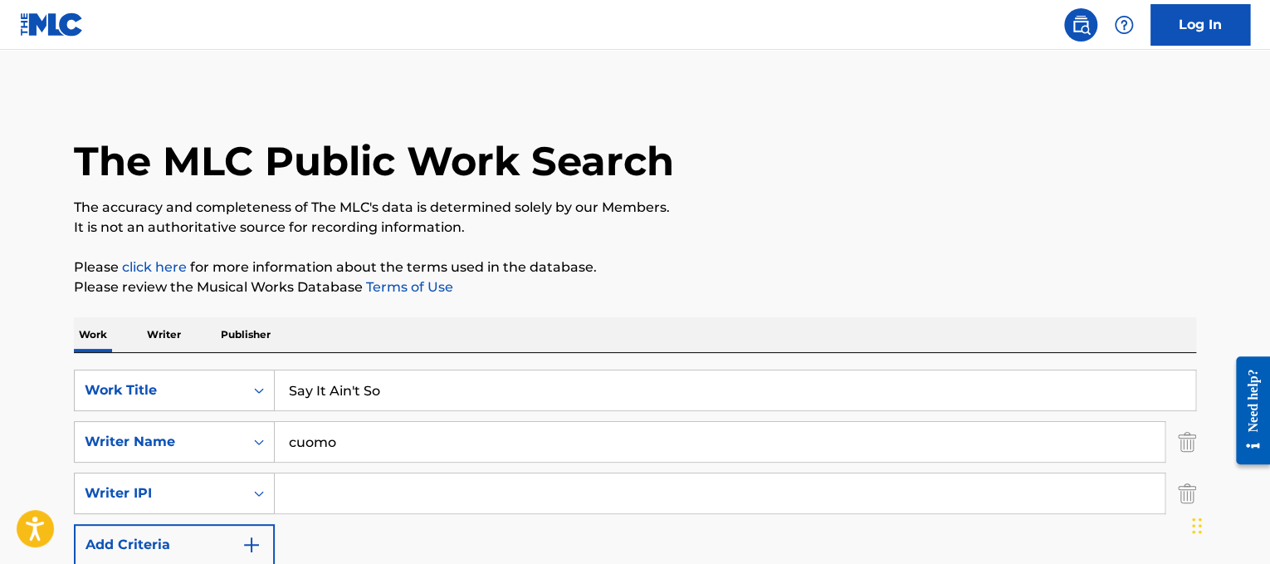
scroll to position [334, 0]
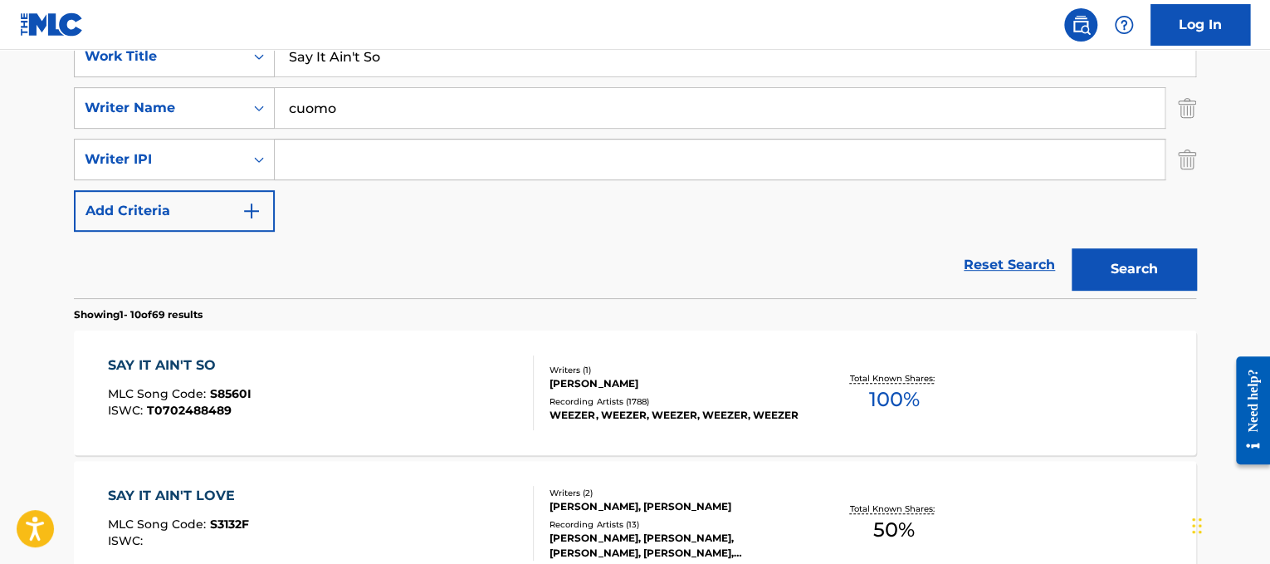
drag, startPoint x: 535, startPoint y: 51, endPoint x: 76, endPoint y: 27, distance: 459.7
paste input "[PERSON_NAME] Say It Right"
drag, startPoint x: 382, startPoint y: 53, endPoint x: 201, endPoint y: 42, distance: 181.3
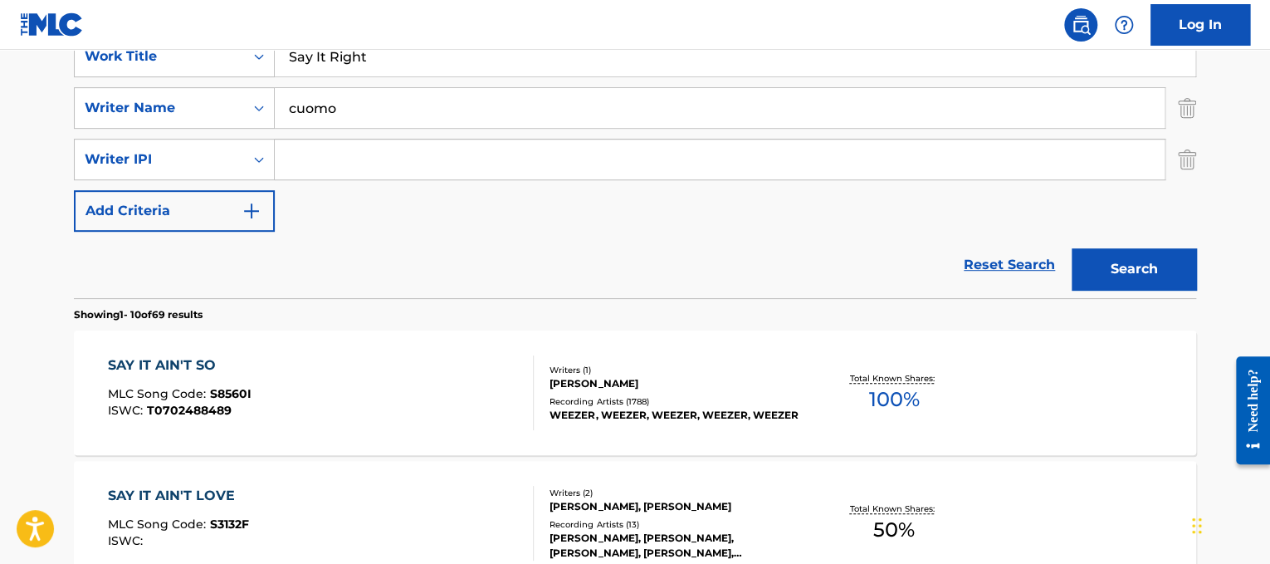
type input "Say It Right"
drag, startPoint x: 377, startPoint y: 92, endPoint x: 0, endPoint y: -44, distance: 400.8
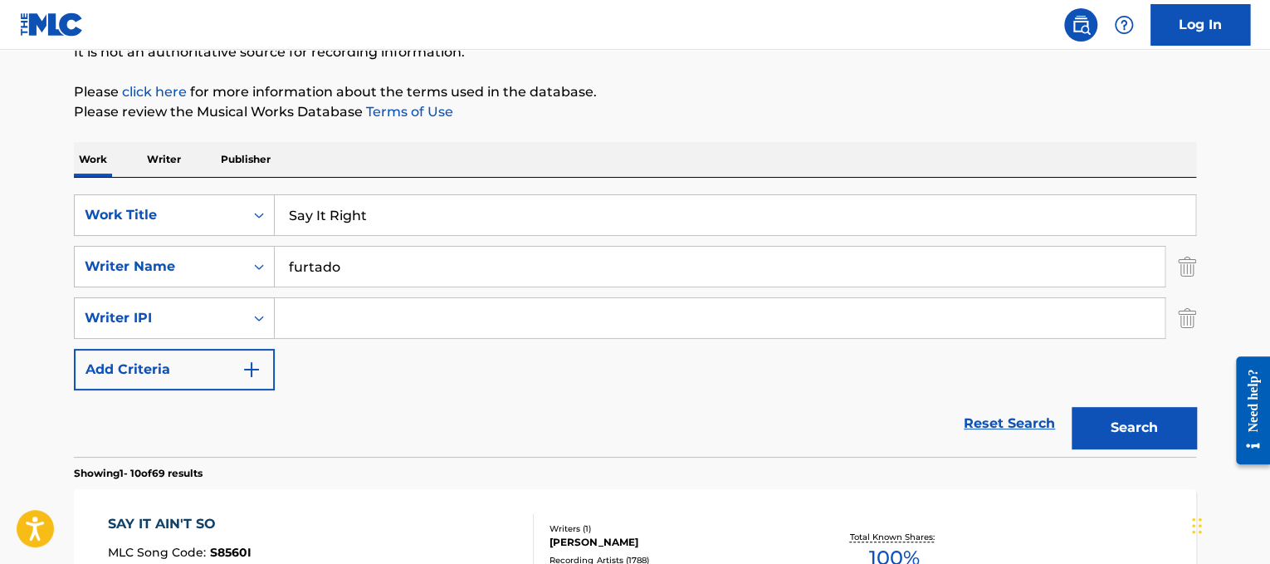
type input "furtado"
click at [1072, 407] on button "Search" at bounding box center [1134, 428] width 125 height 42
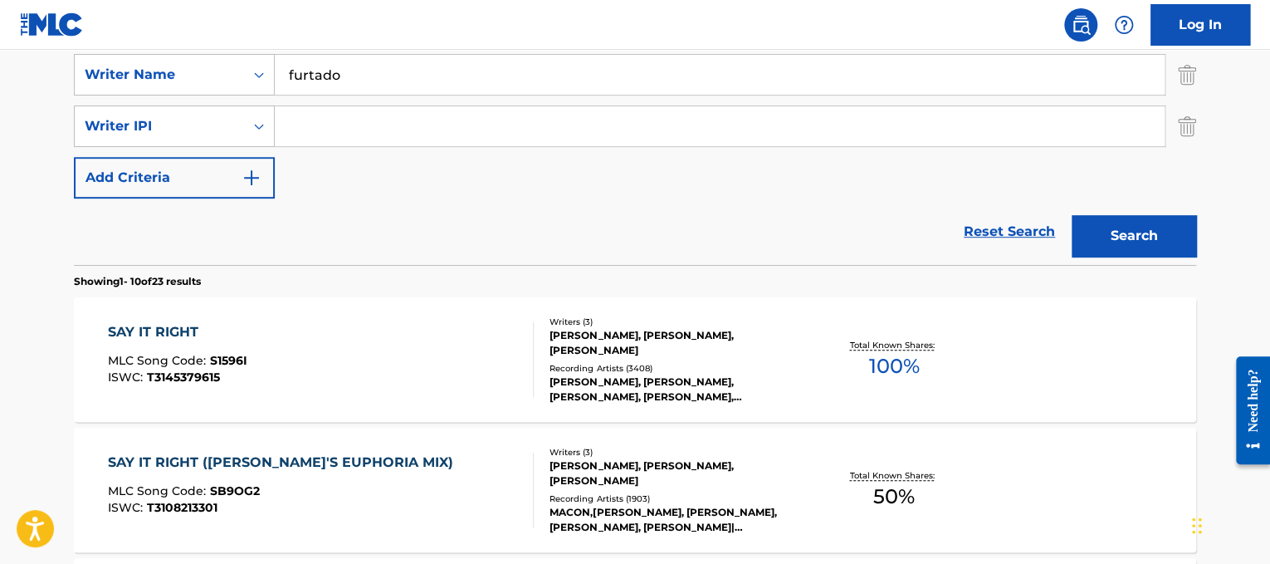
scroll to position [369, 0]
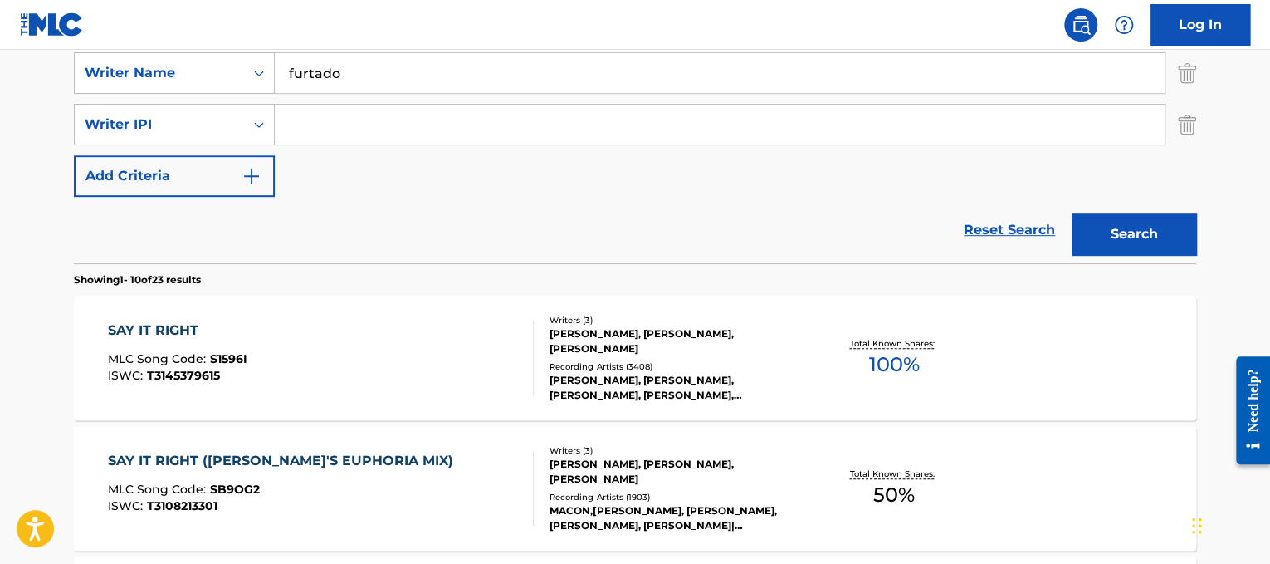
click at [390, 368] on div "SAY IT RIGHT MLC Song Code : S1596I ISWC : T3145379615" at bounding box center [321, 357] width 427 height 75
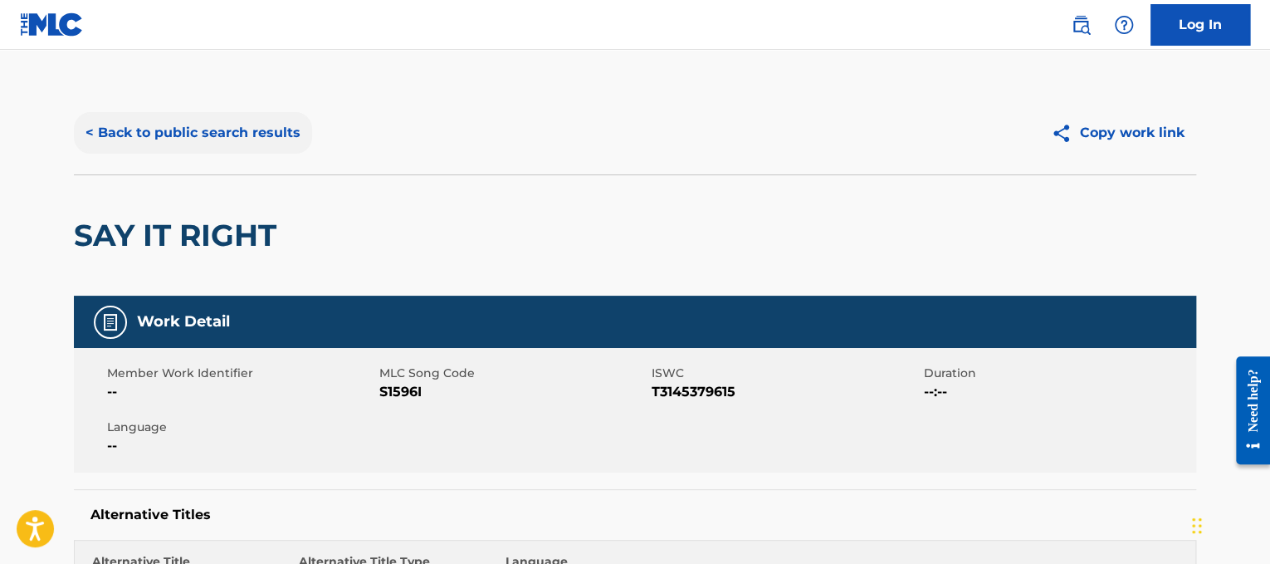
click at [144, 120] on button "< Back to public search results" at bounding box center [193, 133] width 238 height 42
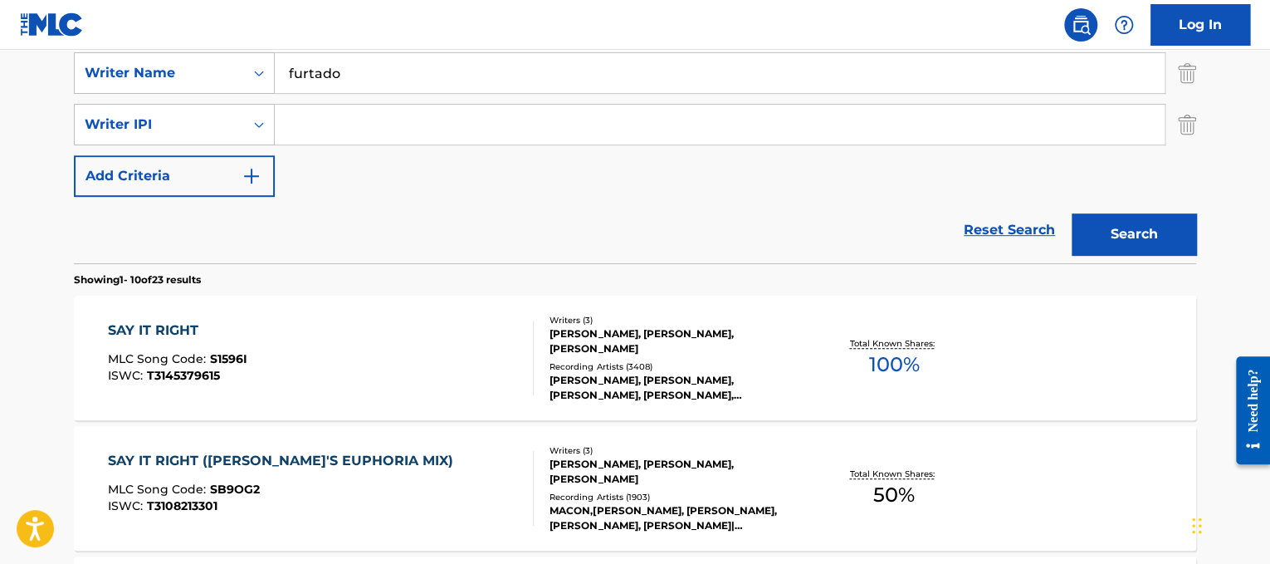
click at [500, 96] on div "SearchWithCriteriad365d50e-ee68-4f25-b9b9-568e7ee9061f Work Title Say It Right …" at bounding box center [635, 99] width 1122 height 196
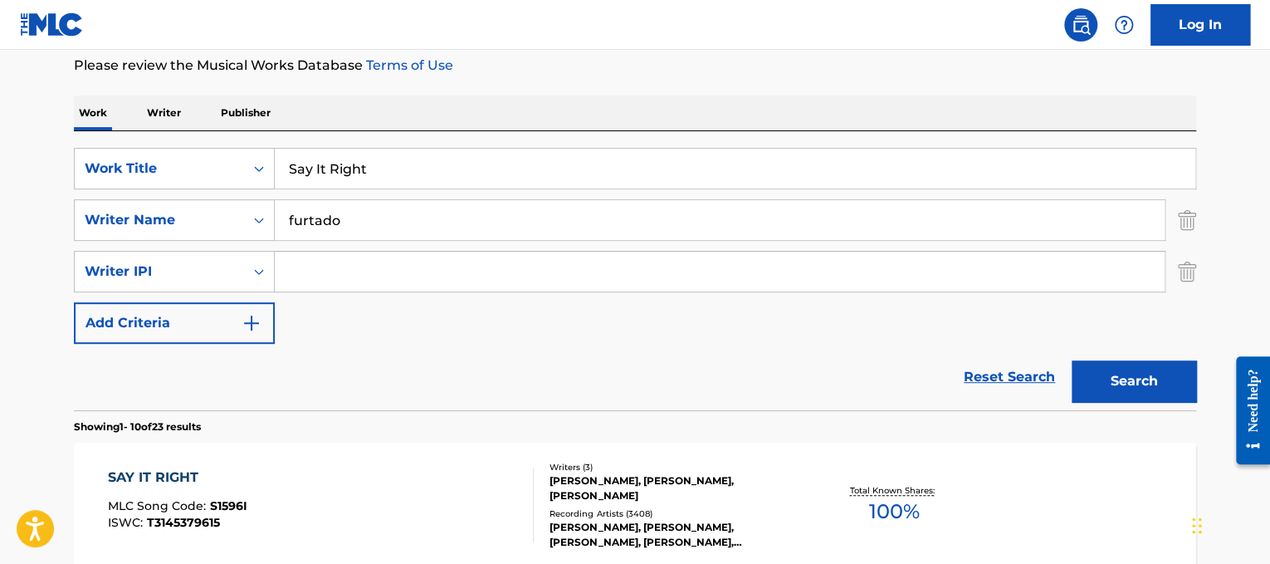
scroll to position [170, 0]
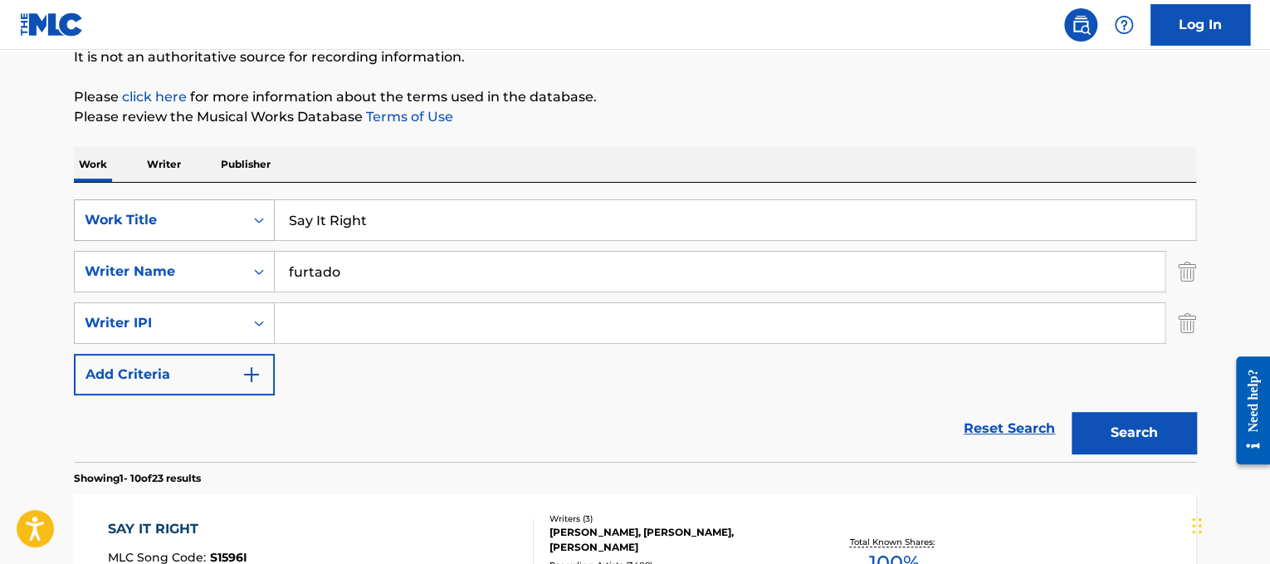
drag, startPoint x: 449, startPoint y: 227, endPoint x: 95, endPoint y: 225, distance: 353.7
click at [95, 225] on div "SearchWithCriteriad365d50e-ee68-4f25-b9b9-568e7ee9061f Work Title Say It Right" at bounding box center [635, 220] width 1122 height 42
paste input "et Fire To The Rain"
type input "Set Fire To The Rain"
drag, startPoint x: 377, startPoint y: 277, endPoint x: 189, endPoint y: 252, distance: 189.4
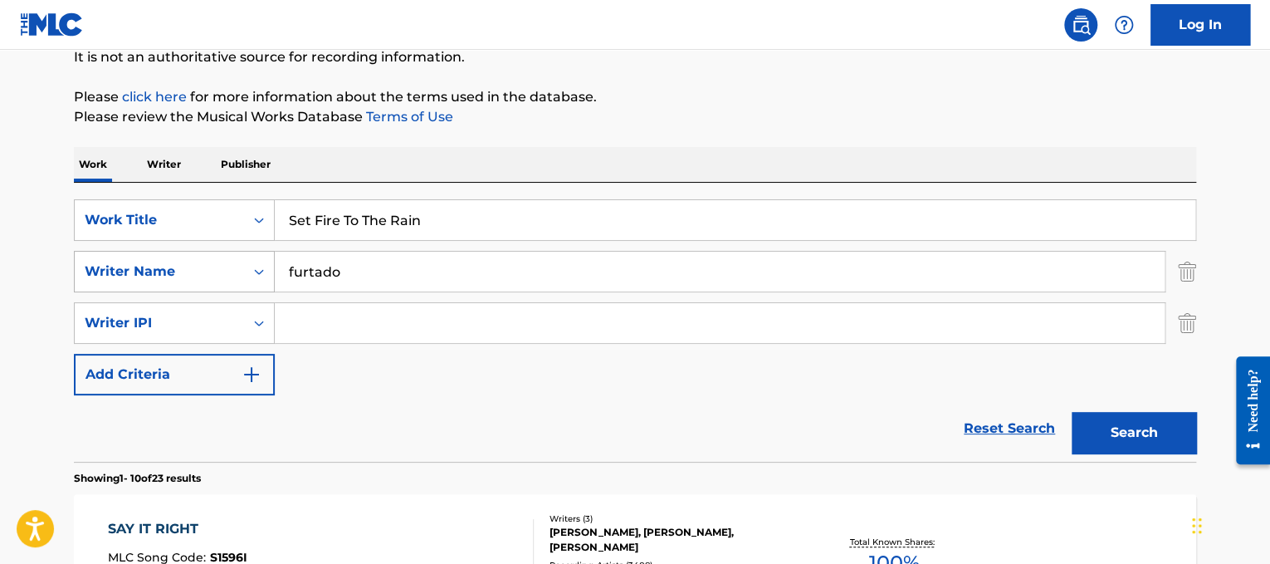
click at [189, 252] on div "SearchWithCriteria2ac6781b-984d-4dc3-9afc-6b9c580d88d8 Writer Name furtado" at bounding box center [635, 272] width 1122 height 42
type input "[PERSON_NAME]"
click at [1072, 412] on button "Search" at bounding box center [1134, 433] width 125 height 42
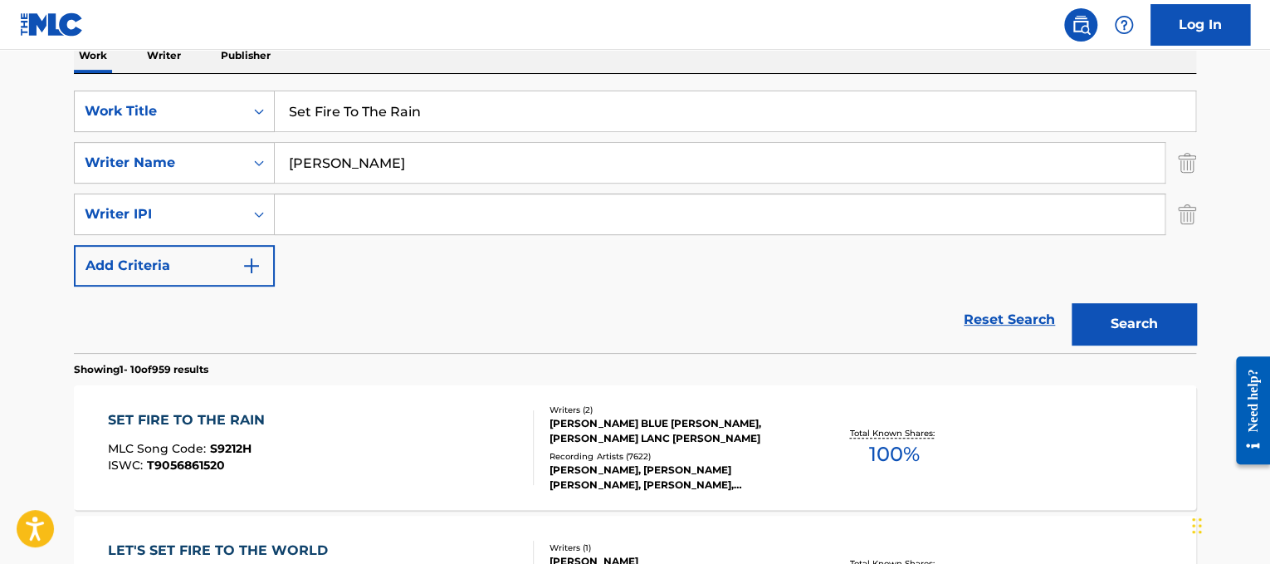
scroll to position [288, 0]
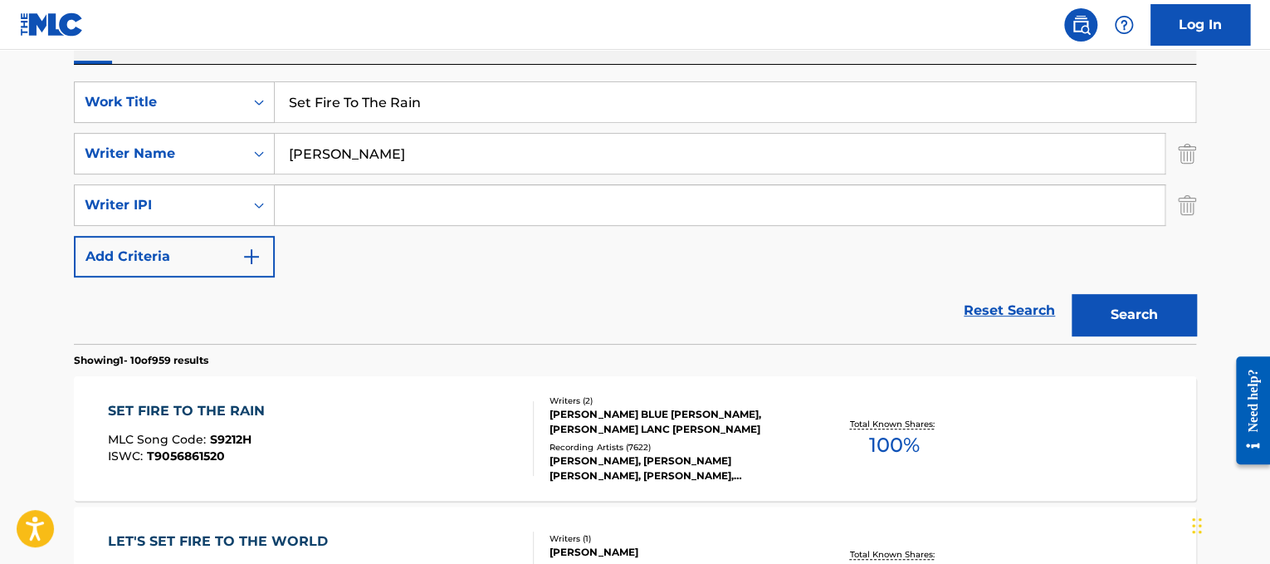
click at [474, 452] on div "SET FIRE TO THE RAIN MLC Song Code : S9212H ISWC : T9056861520" at bounding box center [321, 438] width 427 height 75
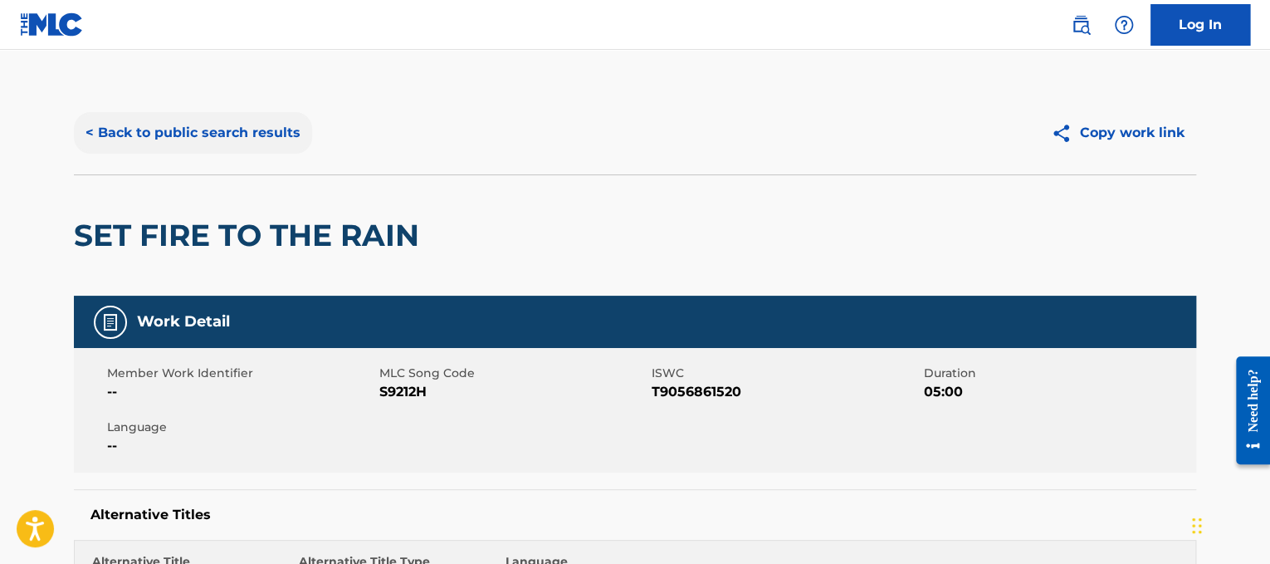
click at [237, 118] on button "< Back to public search results" at bounding box center [193, 133] width 238 height 42
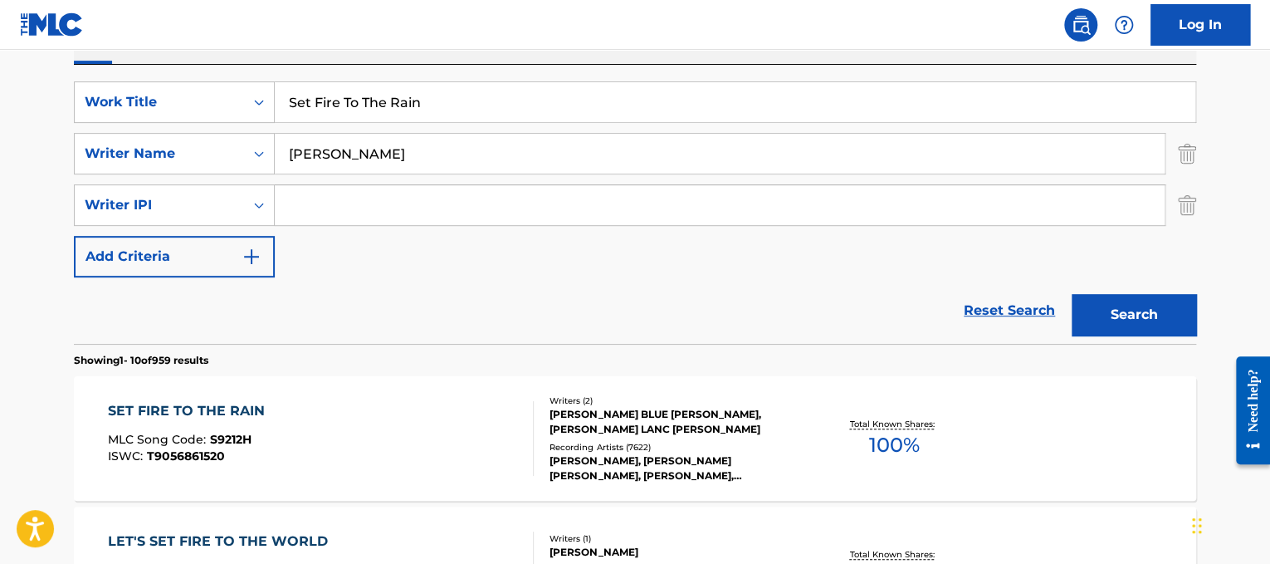
drag, startPoint x: 277, startPoint y: 66, endPoint x: 0, endPoint y: 5, distance: 284.0
paste input "[PERSON_NAME] Setelah Huja"
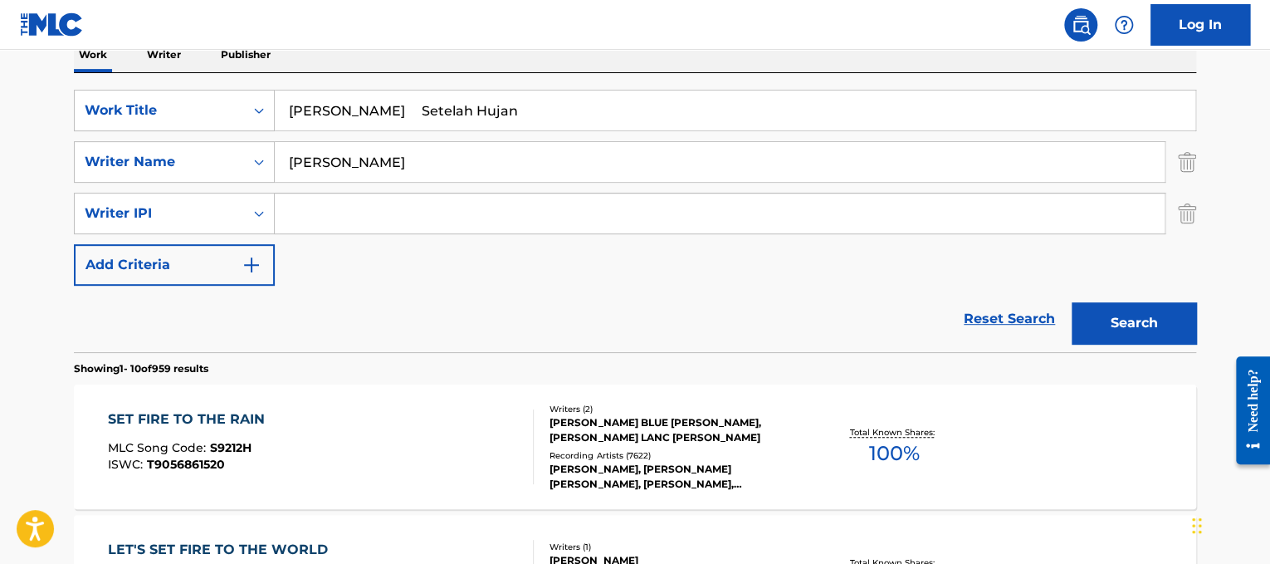
drag, startPoint x: 355, startPoint y: 104, endPoint x: 35, endPoint y: 81, distance: 320.4
type input "Setelah Hujan"
drag, startPoint x: 358, startPoint y: 178, endPoint x: 0, endPoint y: 36, distance: 385.0
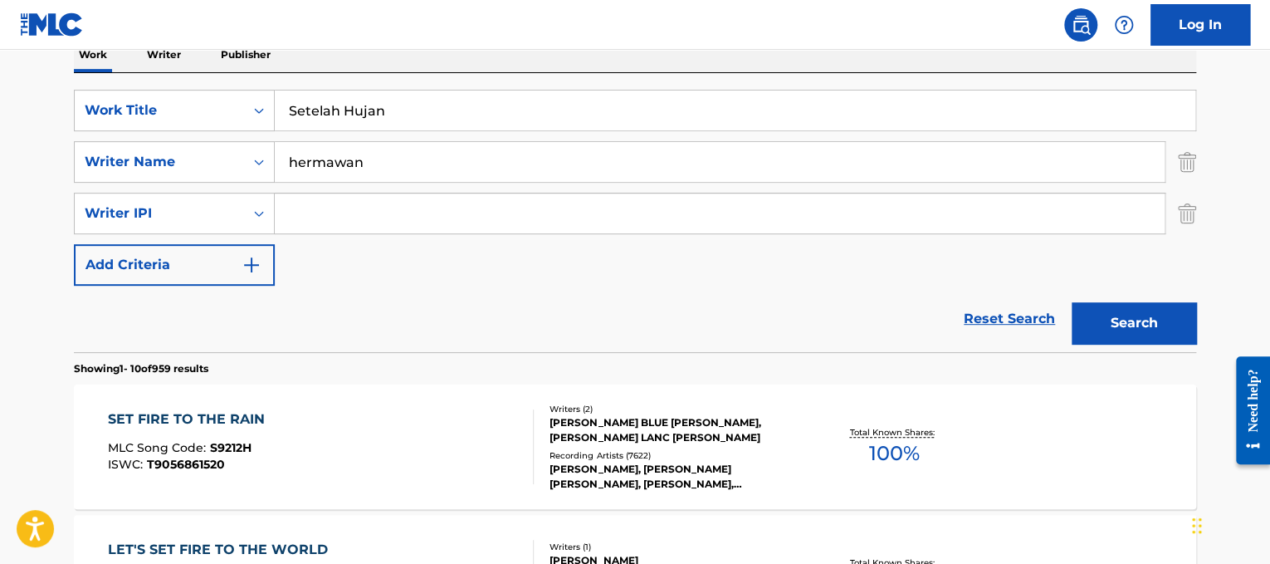
type input "hermawan"
click at [1072, 302] on button "Search" at bounding box center [1134, 323] width 125 height 42
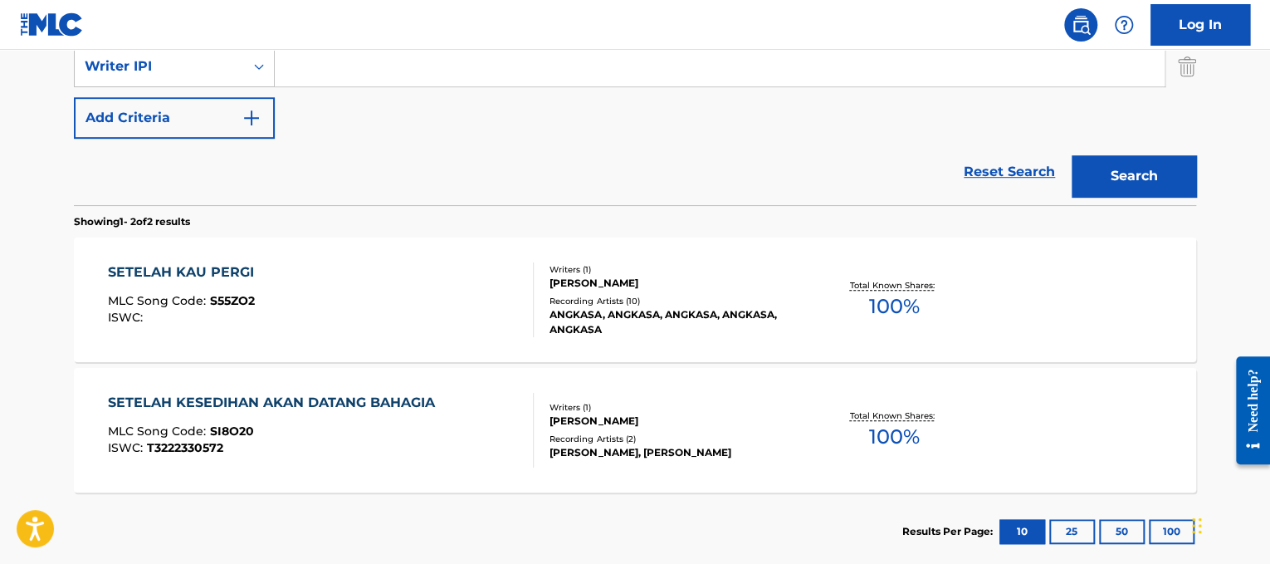
scroll to position [0, 0]
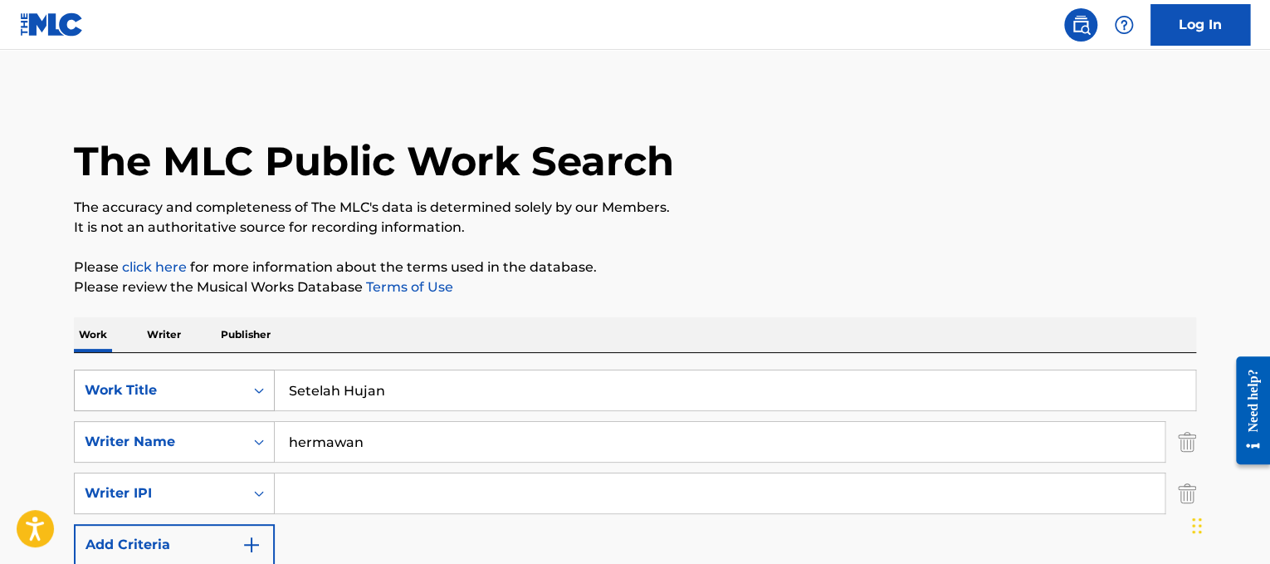
drag, startPoint x: 492, startPoint y: 384, endPoint x: 108, endPoint y: 382, distance: 384.4
click at [108, 382] on div "SearchWithCriteriad365d50e-ee68-4f25-b9b9-568e7ee9061f Work Title Setelah [PERS…" at bounding box center [635, 390] width 1122 height 42
paste input "[PERSON_NAME] She Keeps Me Warm_"
drag, startPoint x: 386, startPoint y: 391, endPoint x: 0, endPoint y: 320, distance: 392.6
click at [0, 320] on main "The MLC Public Work Search The accuracy and completeness of The MLC's data is d…" at bounding box center [635, 528] width 1270 height 956
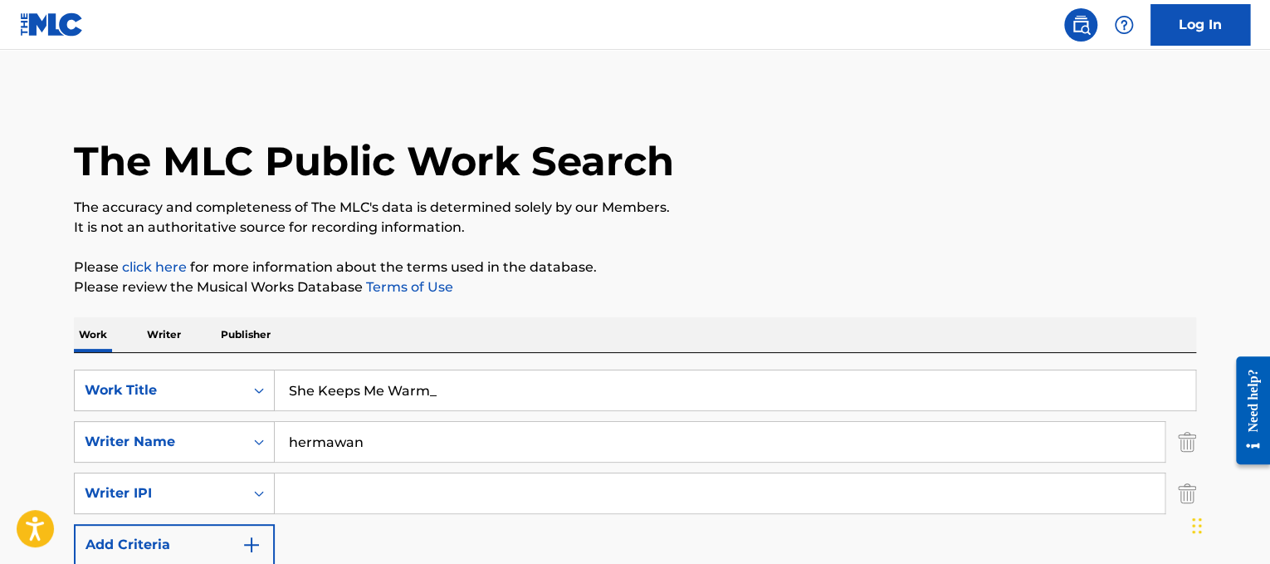
click at [500, 404] on input "She Keeps Me Warm_" at bounding box center [735, 390] width 921 height 40
type input "She Keeps Me Warm"
drag, startPoint x: 485, startPoint y: 432, endPoint x: 0, endPoint y: 257, distance: 515.2
click at [0, 257] on main "The MLC Public Work Search The accuracy and completeness of The MLC's data is d…" at bounding box center [635, 528] width 1270 height 956
type input "[PERSON_NAME]"
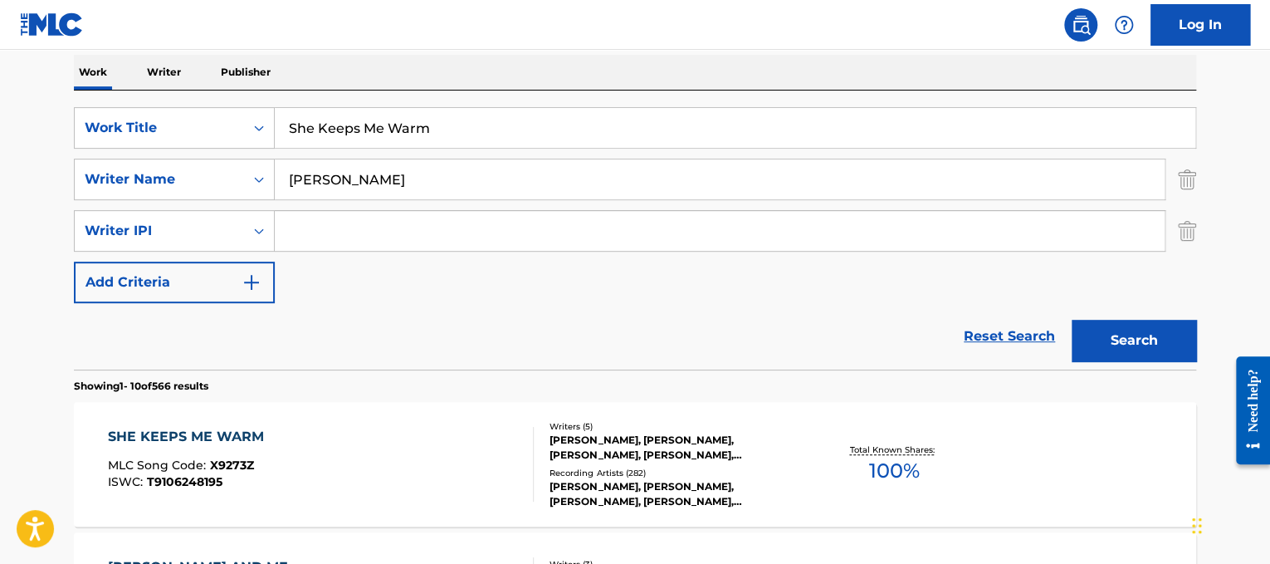
scroll to position [258, 0]
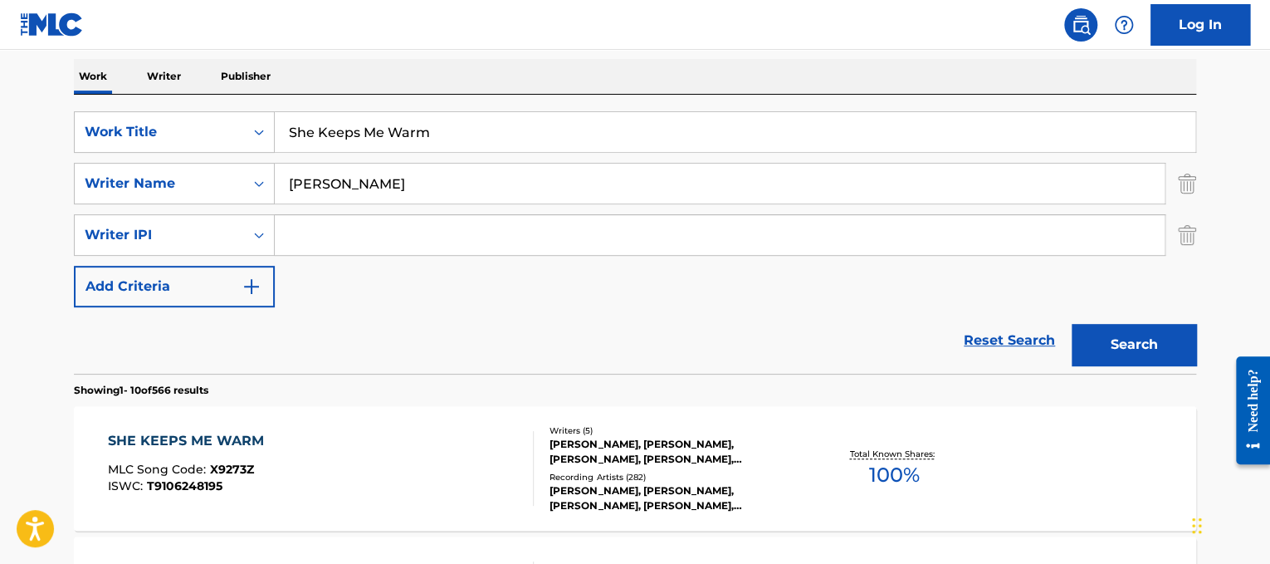
click at [450, 487] on div "SHE KEEPS ME WARM MLC Song Code : X9273Z ISWC : T9106248195" at bounding box center [321, 468] width 427 height 75
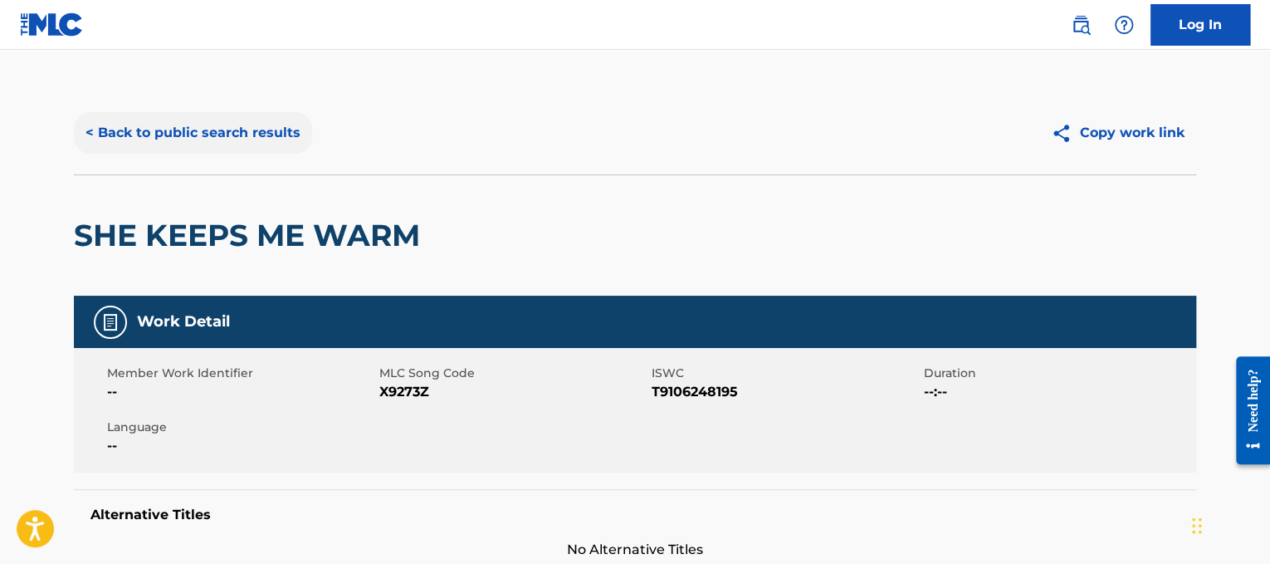
click at [236, 138] on button "< Back to public search results" at bounding box center [193, 133] width 238 height 42
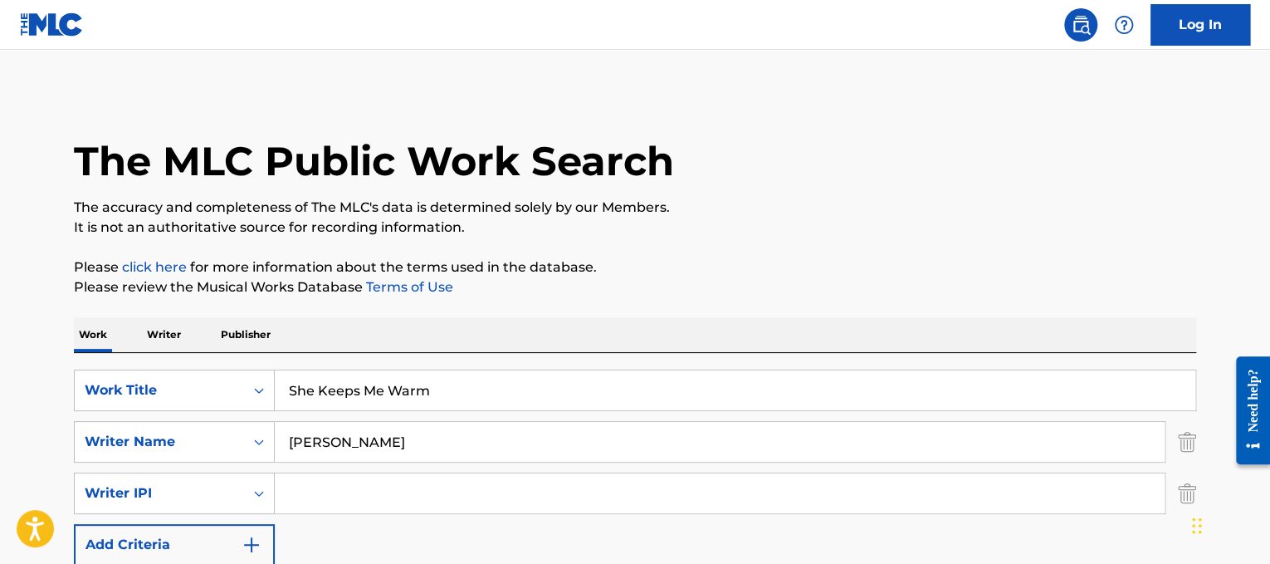
scroll to position [258, 0]
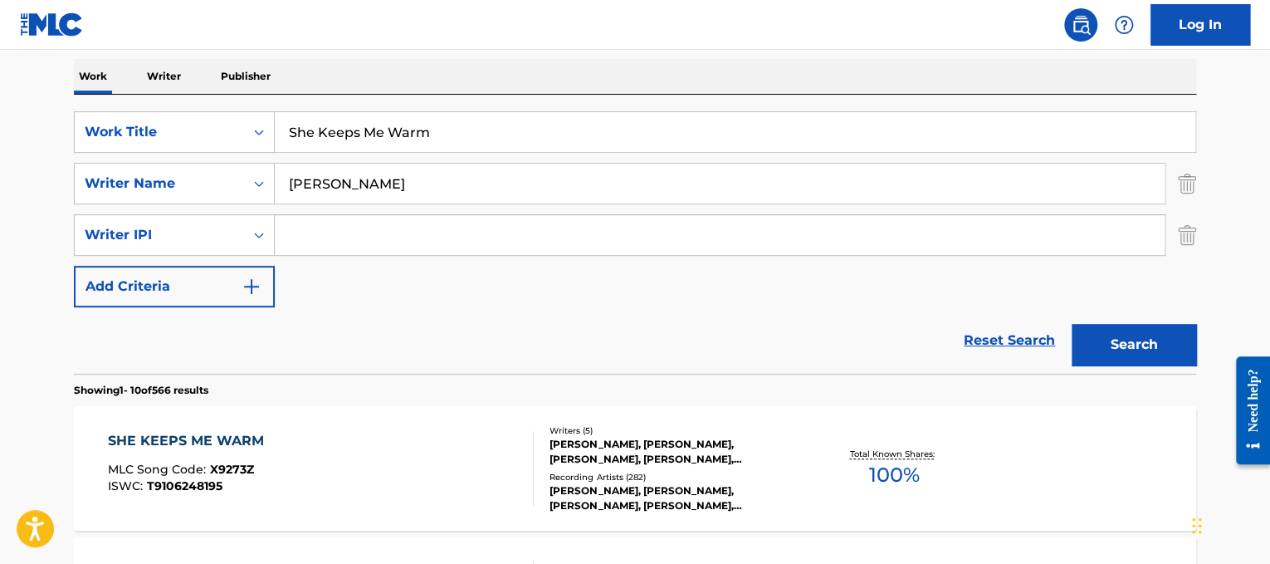
drag, startPoint x: 489, startPoint y: 143, endPoint x: 102, endPoint y: 107, distance: 388.5
click at [102, 107] on div "SearchWithCriteriad365d50e-ee68-4f25-b9b9-568e7ee9061f Work Title She Keeps Me …" at bounding box center [635, 234] width 1122 height 279
paste input "[PERSON_NAME] Single"
drag, startPoint x: 433, startPoint y: 130, endPoint x: 0, endPoint y: 42, distance: 441.2
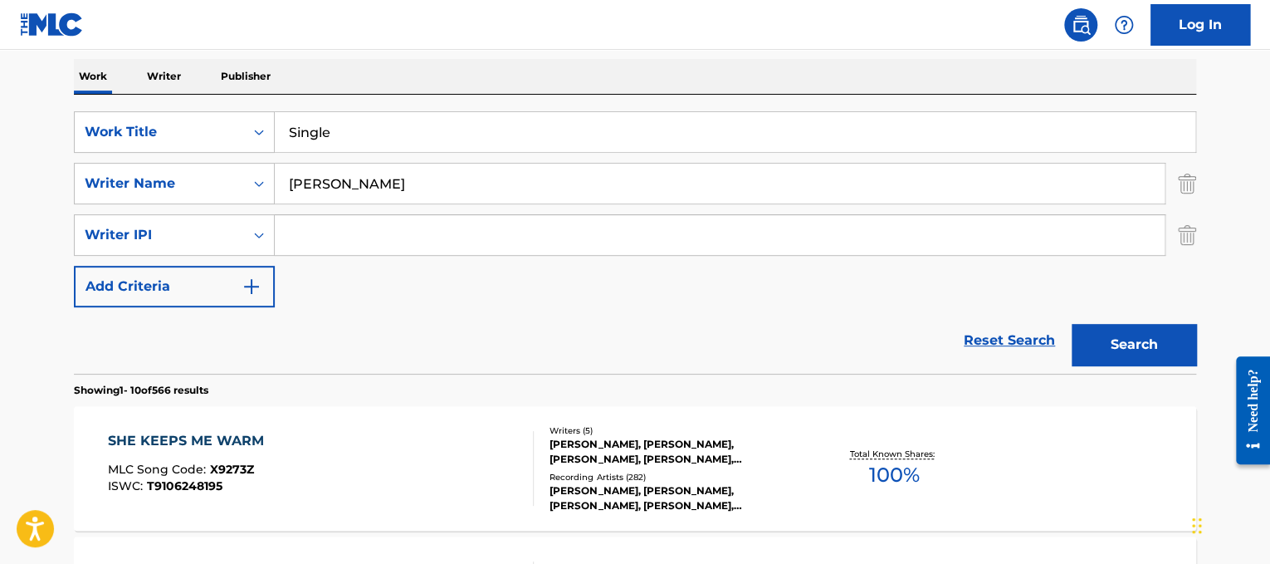
type input "Single"
drag, startPoint x: 420, startPoint y: 179, endPoint x: 0, endPoint y: 100, distance: 427.6
type input "bedingfield"
click at [1072, 324] on button "Search" at bounding box center [1134, 345] width 125 height 42
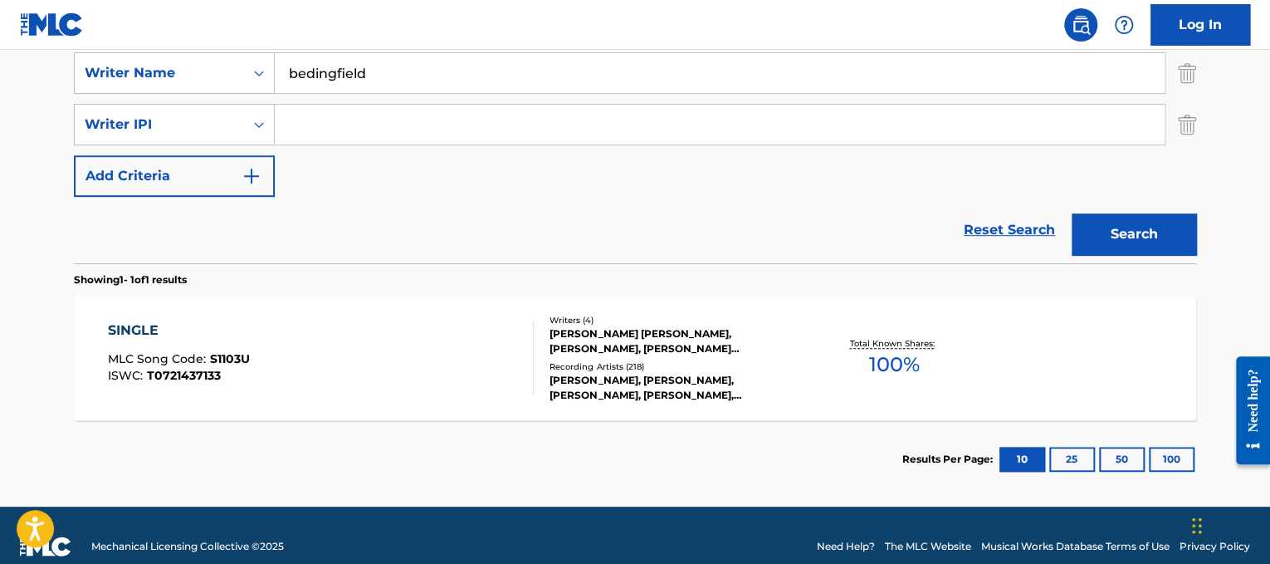
scroll to position [390, 0]
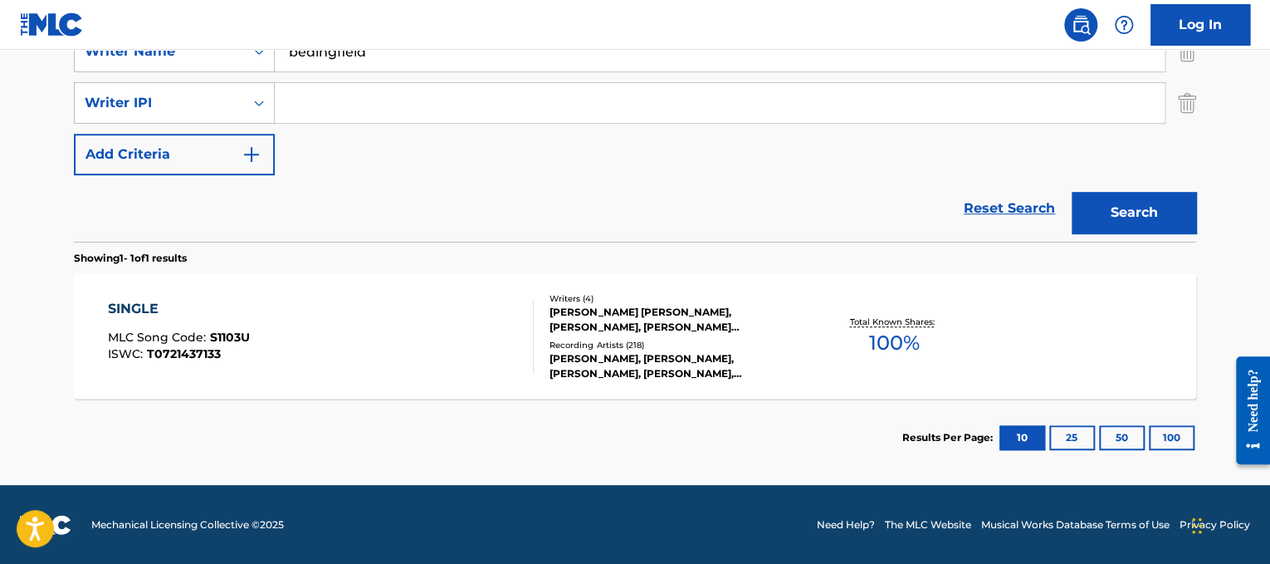
click at [490, 323] on div "SINGLE MLC Song Code : S1103U ISWC : T0721437133" at bounding box center [321, 336] width 427 height 75
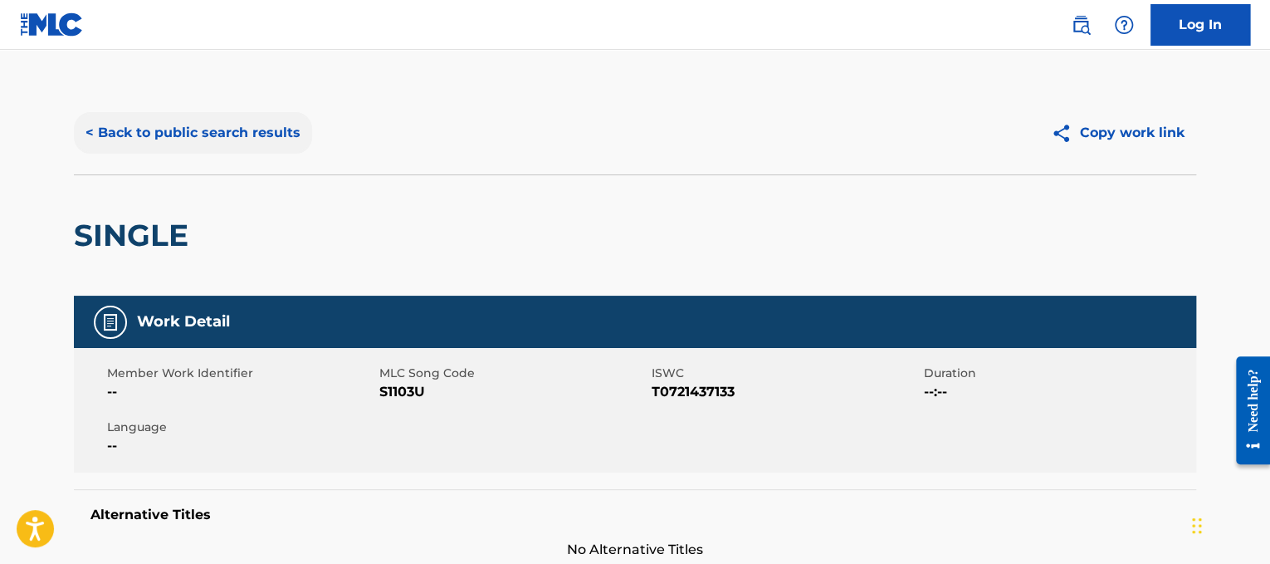
click at [176, 125] on button "< Back to public search results" at bounding box center [193, 133] width 238 height 42
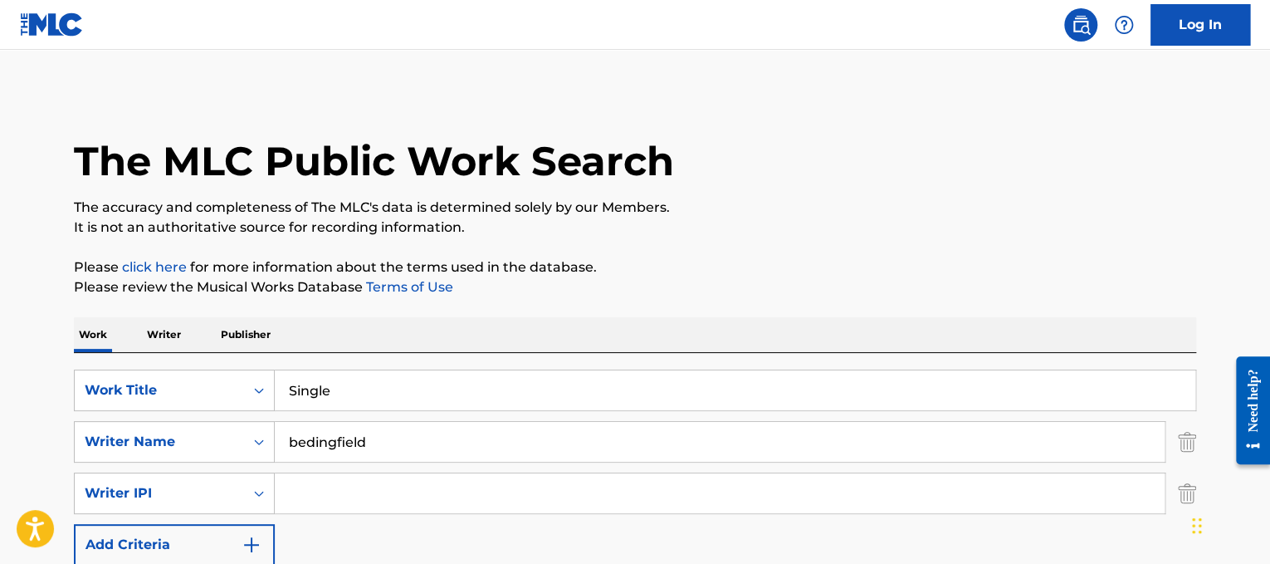
scroll to position [244, 0]
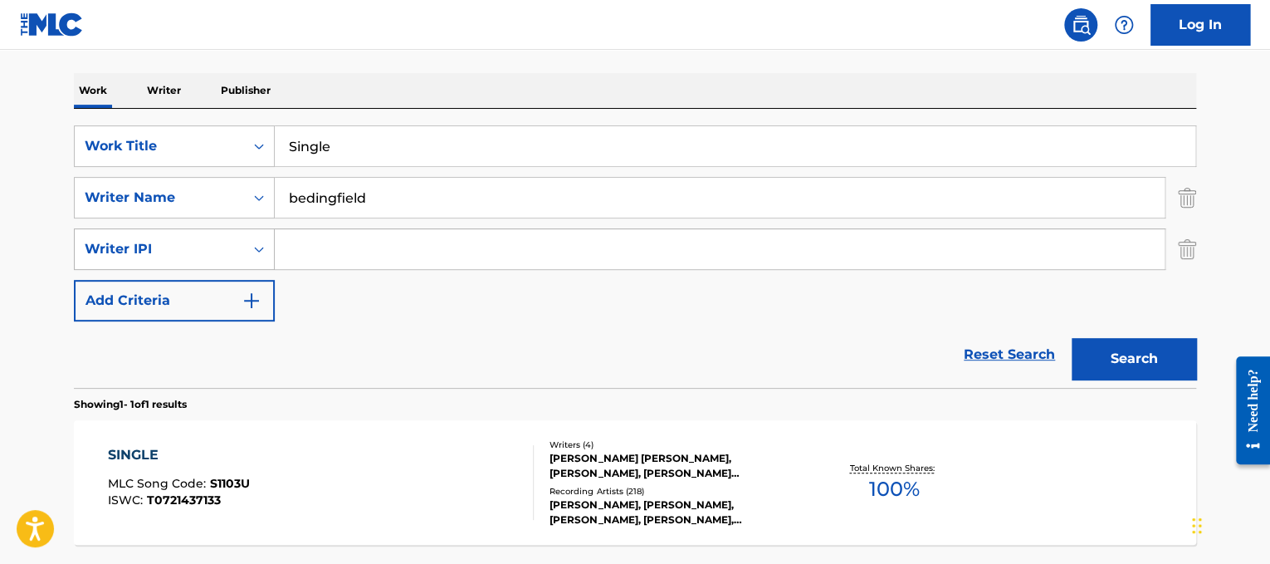
drag, startPoint x: 520, startPoint y: 141, endPoint x: 130, endPoint y: 233, distance: 400.1
click at [130, 233] on div "SearchWithCriteriad365d50e-ee68-4f25-b9b9-568e7ee9061f Work Title Single Search…" at bounding box center [635, 223] width 1122 height 196
paste input "[PERSON_NAME] Small Town Southern Man"
drag, startPoint x: 384, startPoint y: 149, endPoint x: 0, endPoint y: 111, distance: 386.3
click at [0, 111] on main "The MLC Public Work Search The accuracy and completeness of The MLC's data is d…" at bounding box center [635, 218] width 1270 height 825
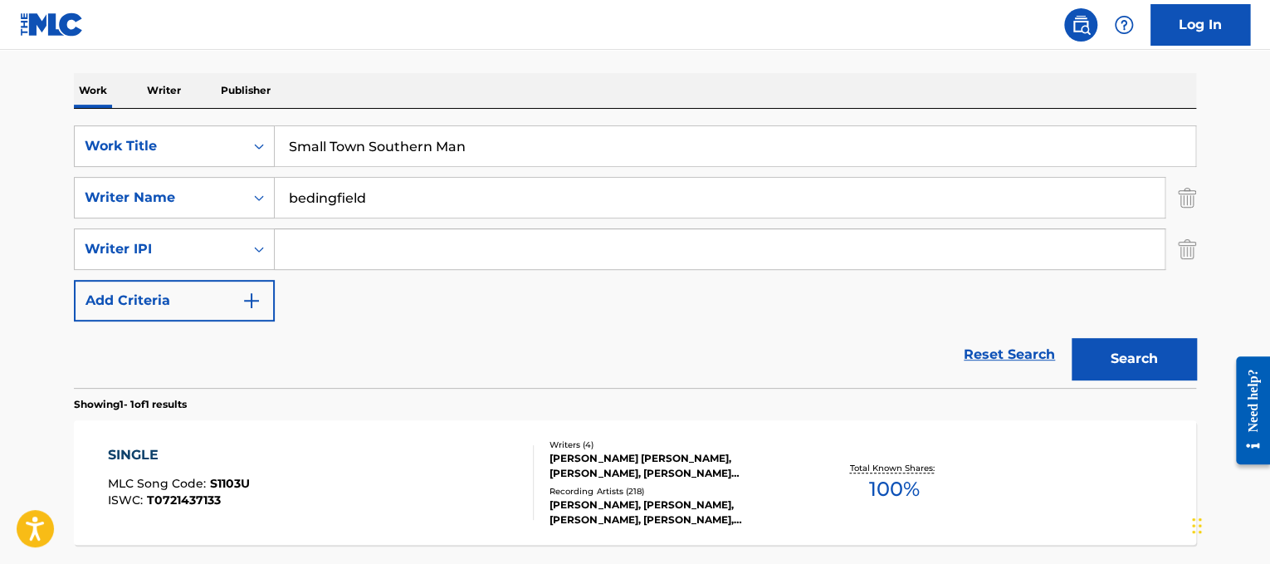
type input "Small Town Southern Man"
drag, startPoint x: 432, startPoint y: 198, endPoint x: 0, endPoint y: 179, distance: 432.1
click at [0, 179] on main "The MLC Public Work Search The accuracy and completeness of The MLC's data is d…" at bounding box center [635, 218] width 1270 height 825
type input "[PERSON_NAME]"
click at [1072, 338] on button "Search" at bounding box center [1134, 359] width 125 height 42
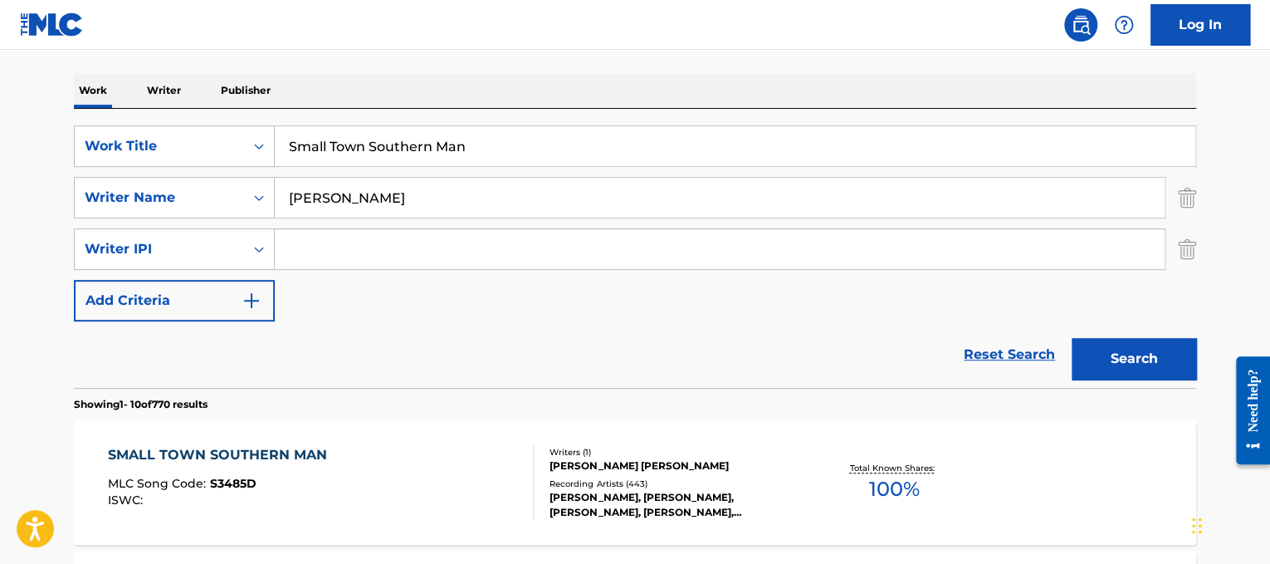
click at [230, 445] on div "SMALL TOWN SOUTHERN MAN" at bounding box center [221, 455] width 227 height 20
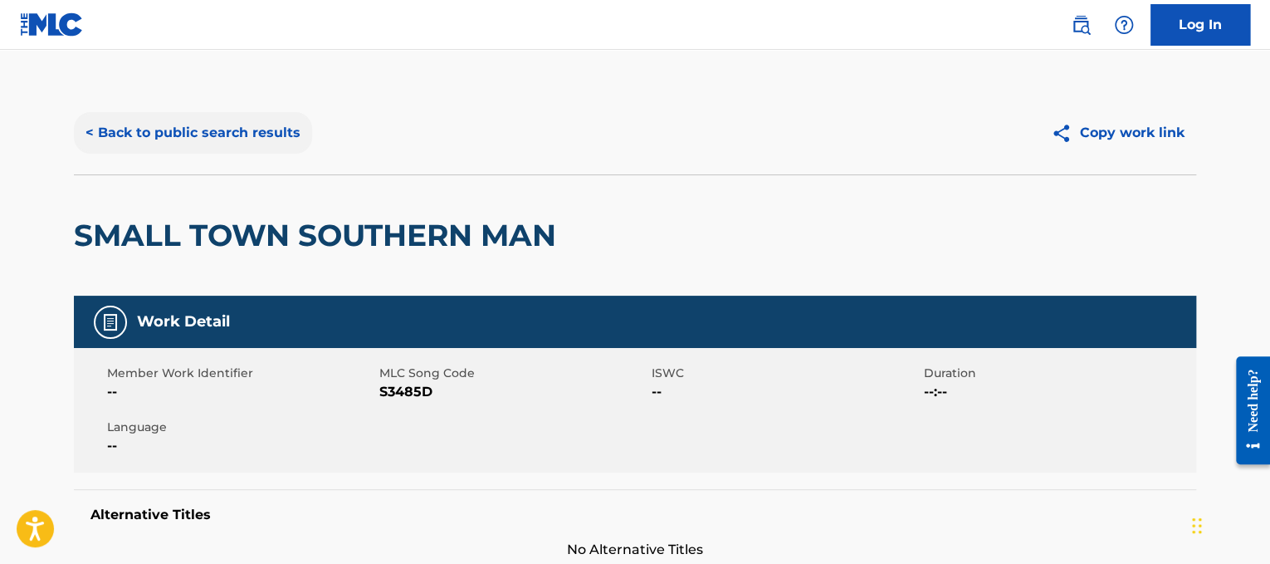
click at [285, 115] on button "< Back to public search results" at bounding box center [193, 133] width 238 height 42
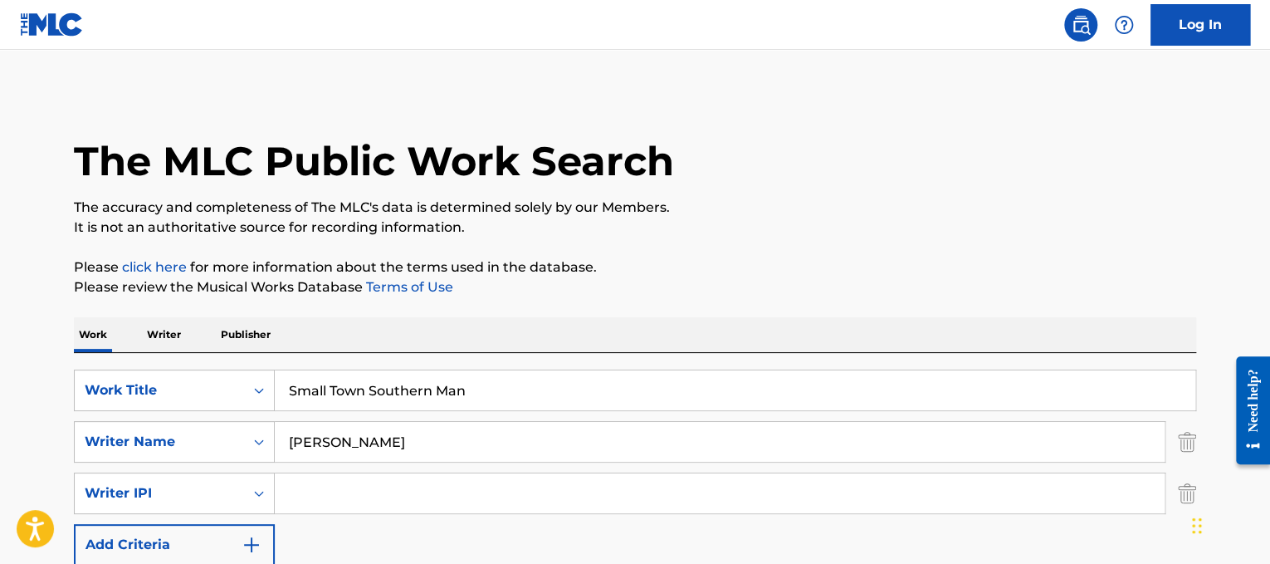
scroll to position [244, 0]
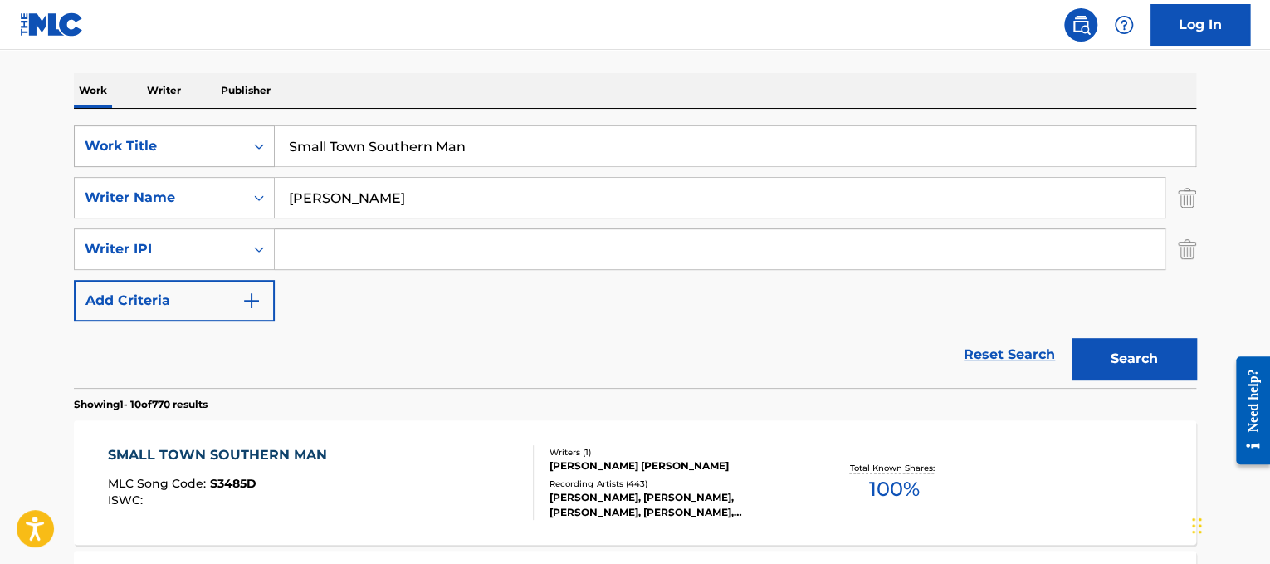
drag, startPoint x: 527, startPoint y: 136, endPoint x: 143, endPoint y: 144, distance: 384.5
click at [143, 144] on div "SearchWithCriteriad365d50e-ee68-4f25-b9b9-568e7ee9061f Work Title Small Town So…" at bounding box center [635, 146] width 1122 height 42
paste input "ome Nights"
type input "Some Nights"
drag, startPoint x: 384, startPoint y: 181, endPoint x: 0, endPoint y: 83, distance: 396.7
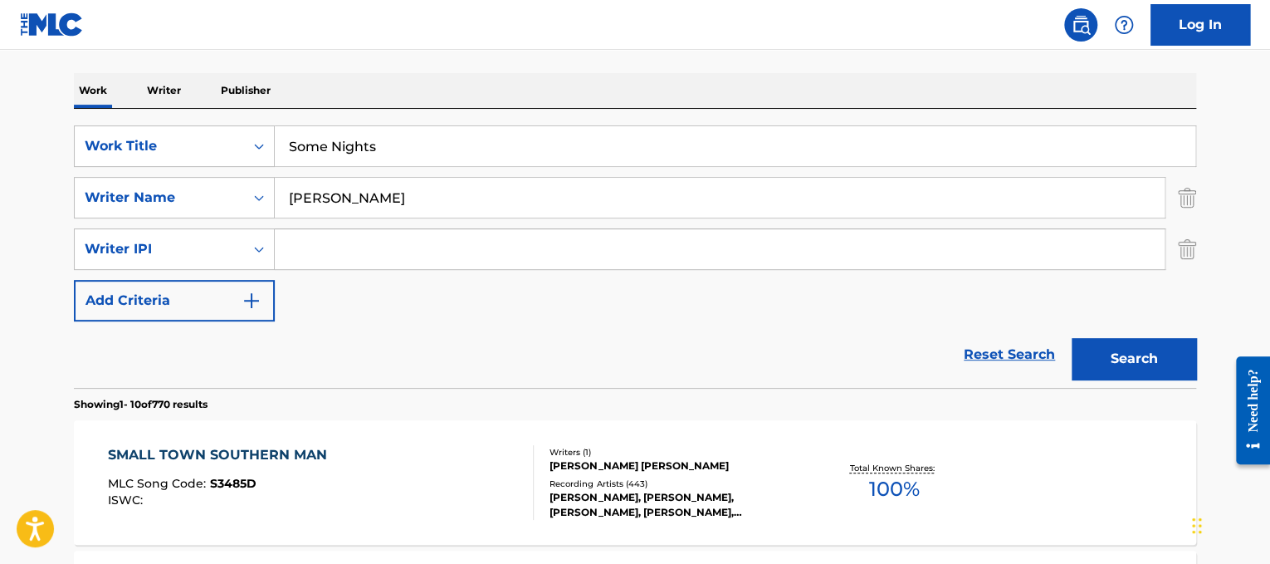
type input "rues"
click at [1072, 338] on button "Search" at bounding box center [1134, 359] width 125 height 42
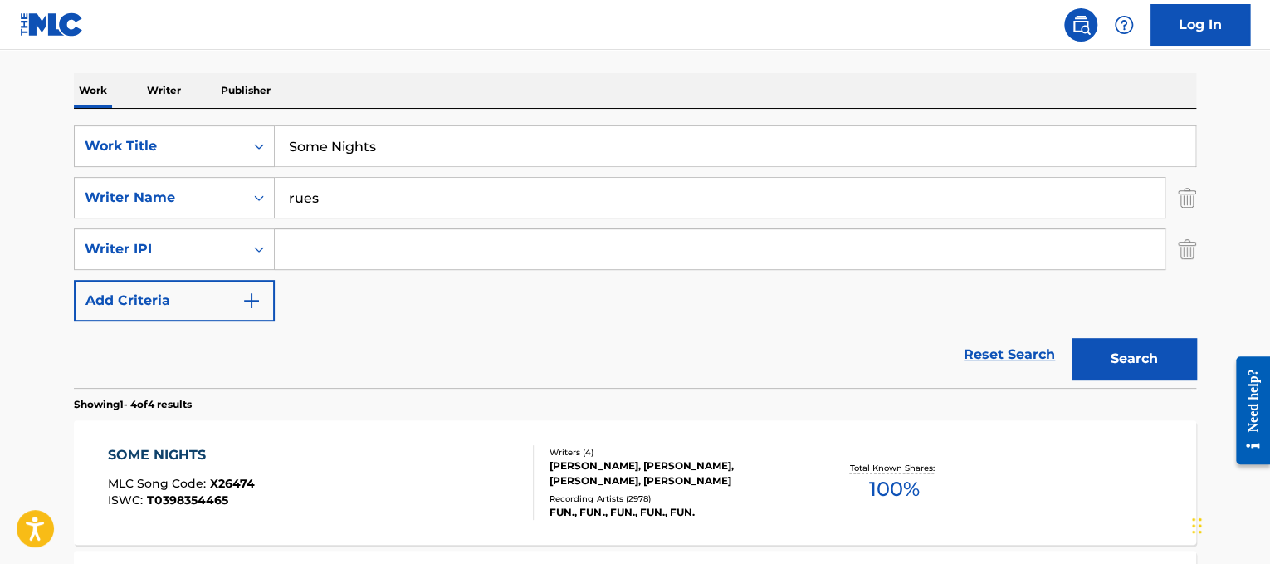
click at [499, 462] on div "SOME NIGHTS MLC Song Code : X26474 ISWC : T0398354465" at bounding box center [321, 482] width 427 height 75
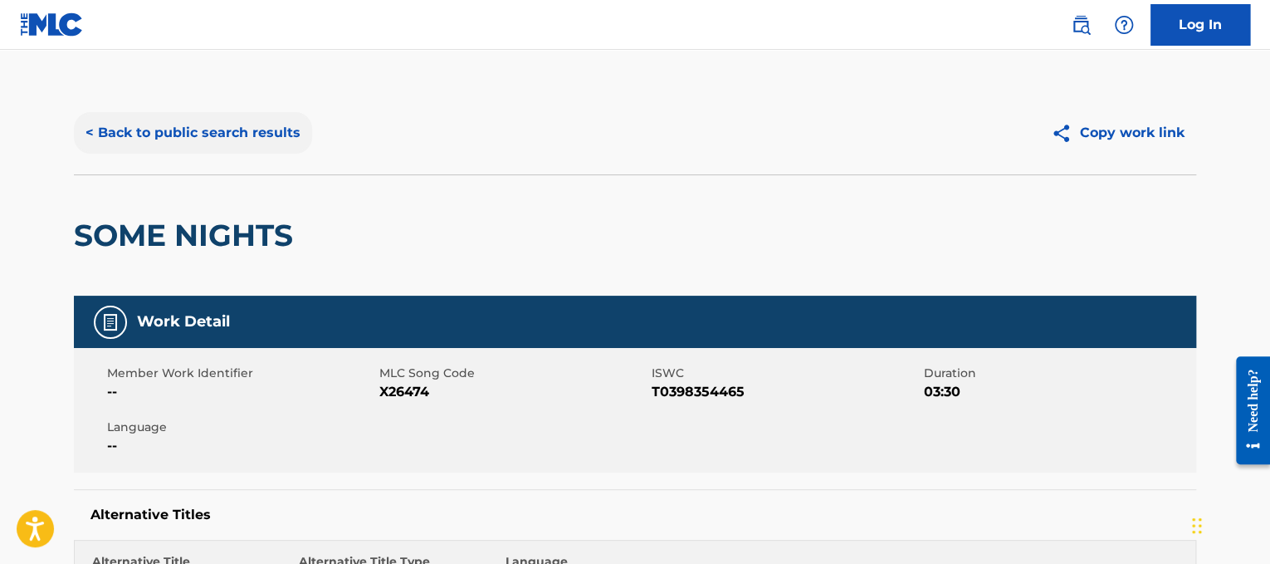
click at [210, 133] on button "< Back to public search results" at bounding box center [193, 133] width 238 height 42
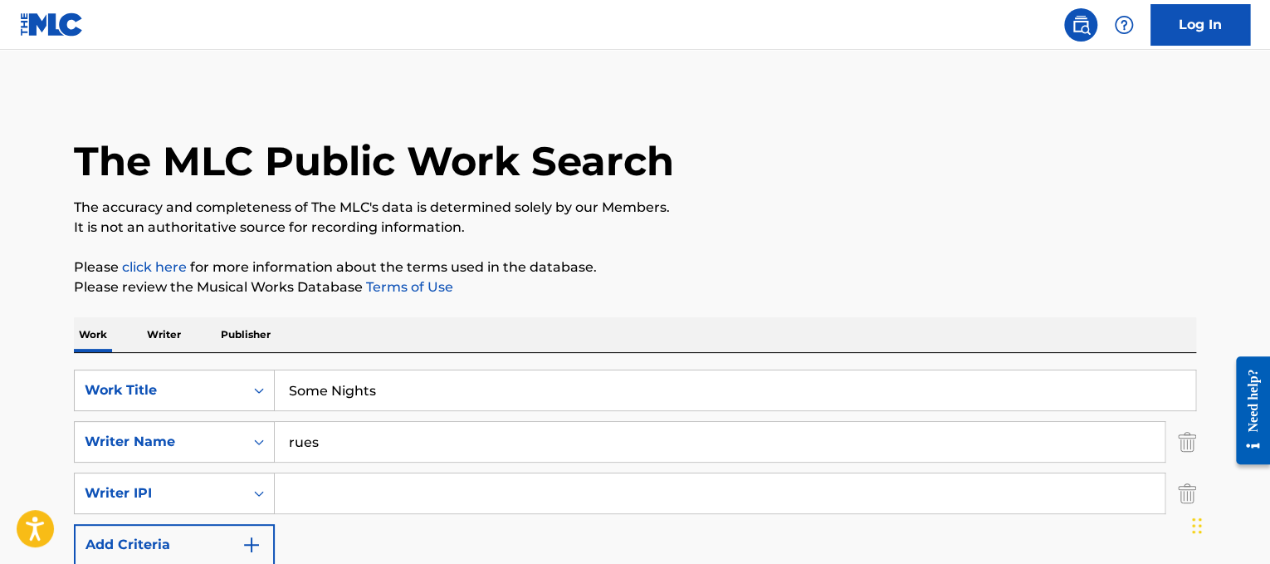
scroll to position [244, 0]
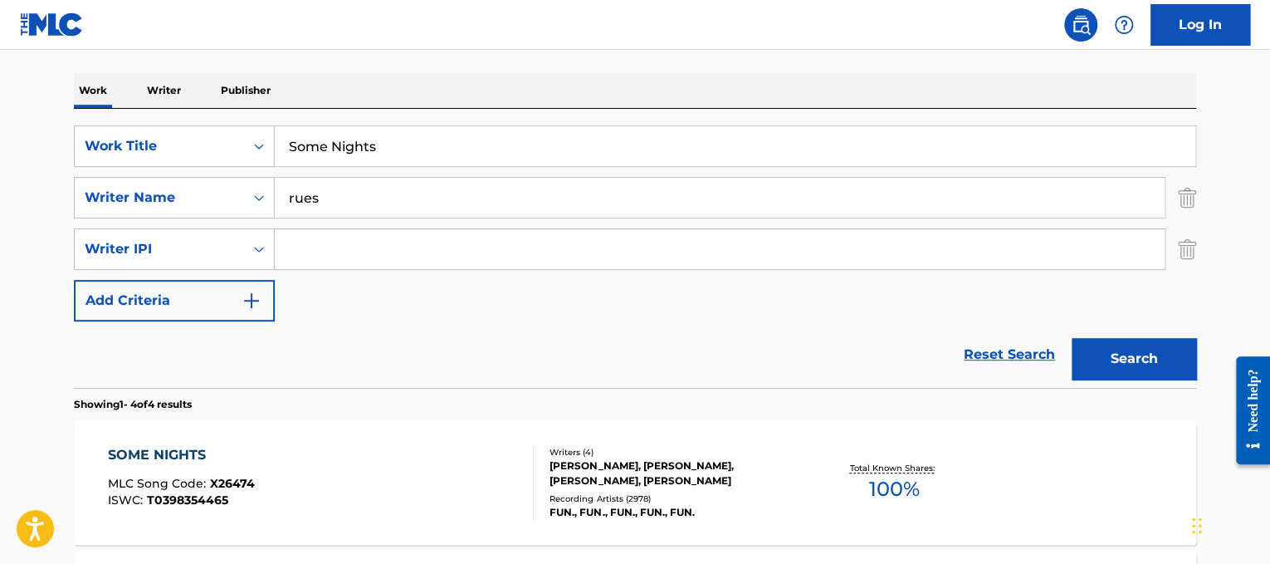
drag, startPoint x: 520, startPoint y: 138, endPoint x: 128, endPoint y: 83, distance: 395.7
click at [128, 83] on div "Work Writer Publisher SearchWithCriteriad365d50e-ee68-4f25-b9b9-568e7ee9061f Wo…" at bounding box center [635, 543] width 1122 height 941
paste input "[PERSON_NAME] Somebody Else Will"
drag, startPoint x: 379, startPoint y: 143, endPoint x: 15, endPoint y: 166, distance: 364.4
click at [15, 166] on main "The MLC Public Work Search The accuracy and completeness of The MLC's data is d…" at bounding box center [635, 414] width 1270 height 1216
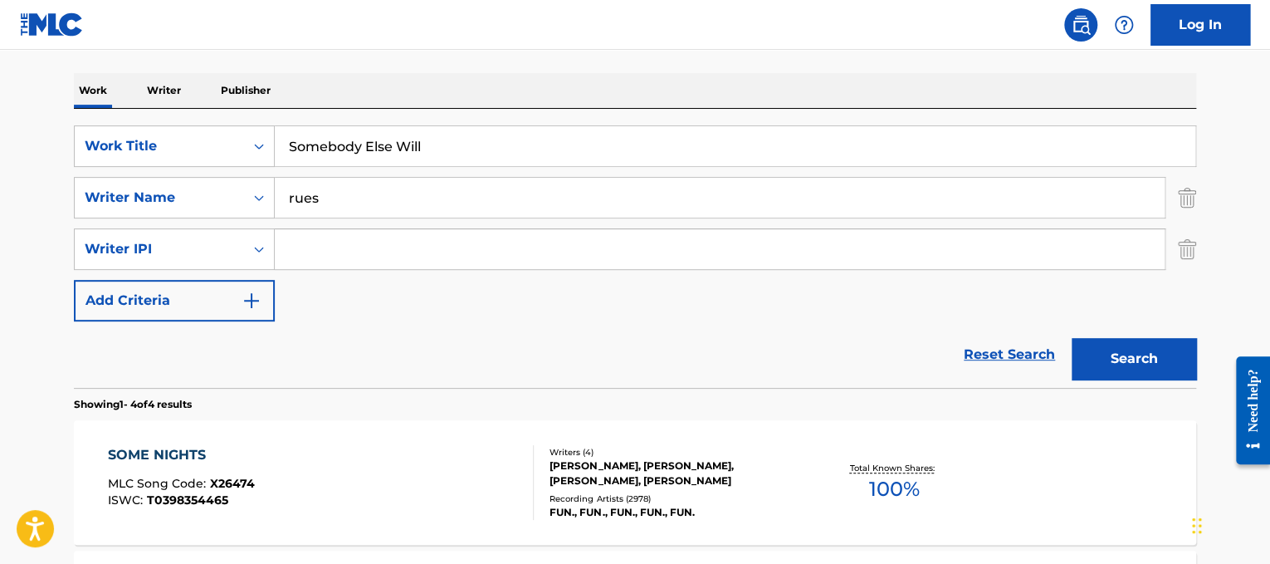
type input "Somebody Else Will"
drag, startPoint x: 417, startPoint y: 210, endPoint x: 0, endPoint y: 160, distance: 419.7
click at [0, 160] on main "The MLC Public Work Search The accuracy and completeness of The MLC's data is d…" at bounding box center [635, 414] width 1270 height 1216
type input "[PERSON_NAME]"
click at [1072, 338] on button "Search" at bounding box center [1134, 359] width 125 height 42
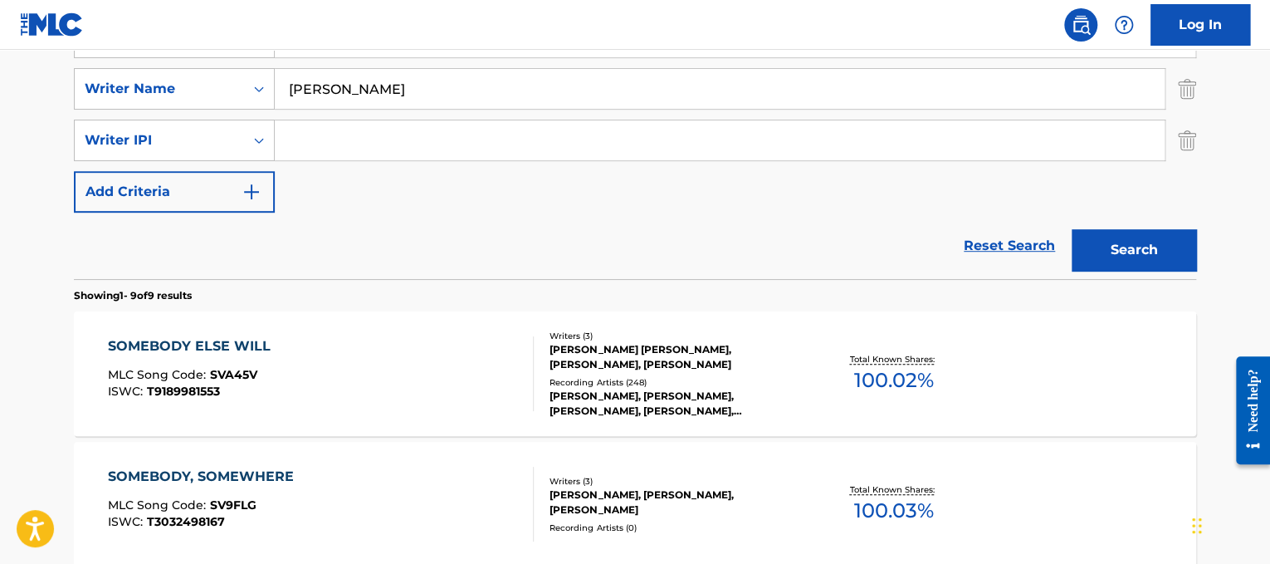
scroll to position [354, 0]
click at [442, 353] on div "SOMEBODY ELSE WILL MLC Song Code : SVA45V ISWC : T9189981553" at bounding box center [321, 372] width 427 height 75
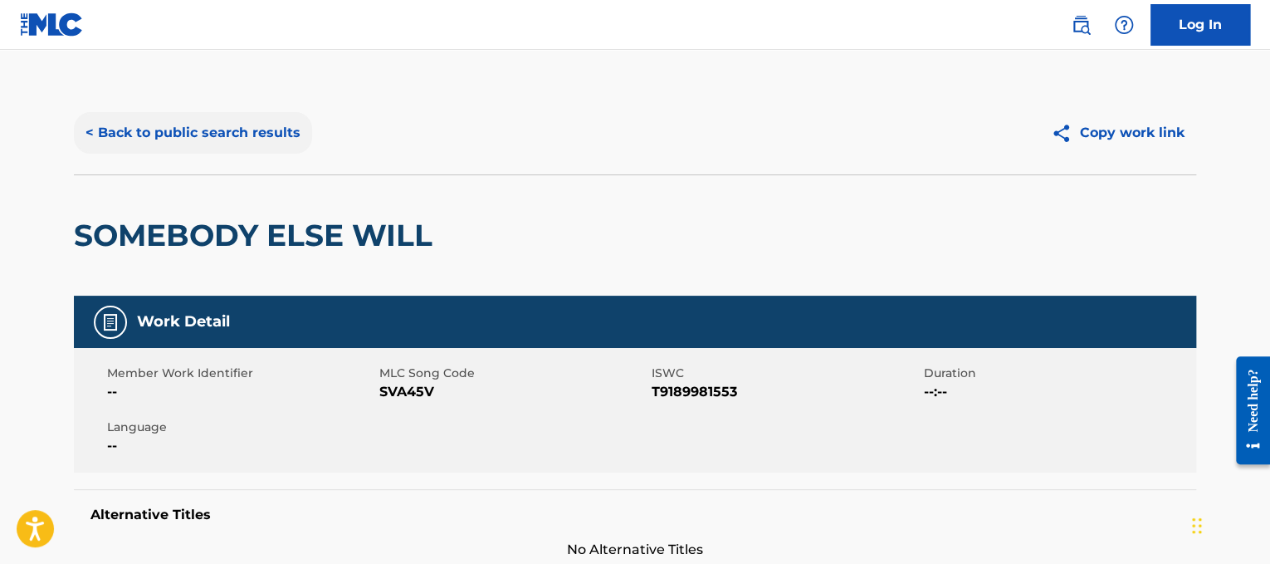
click at [188, 112] on button "< Back to public search results" at bounding box center [193, 133] width 238 height 42
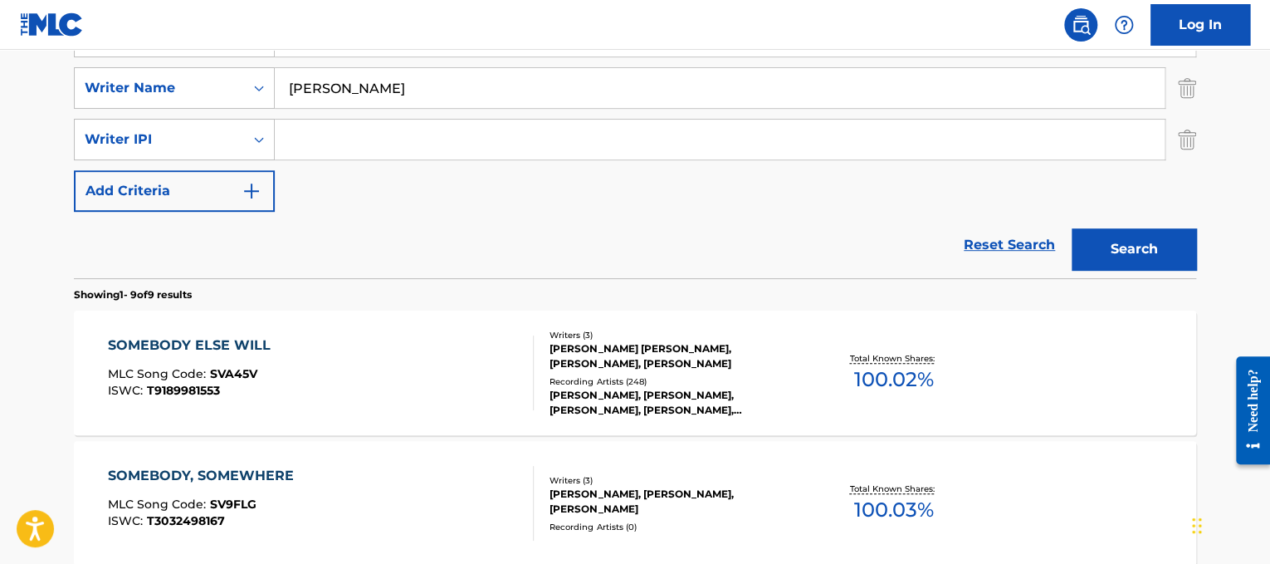
scroll to position [174, 0]
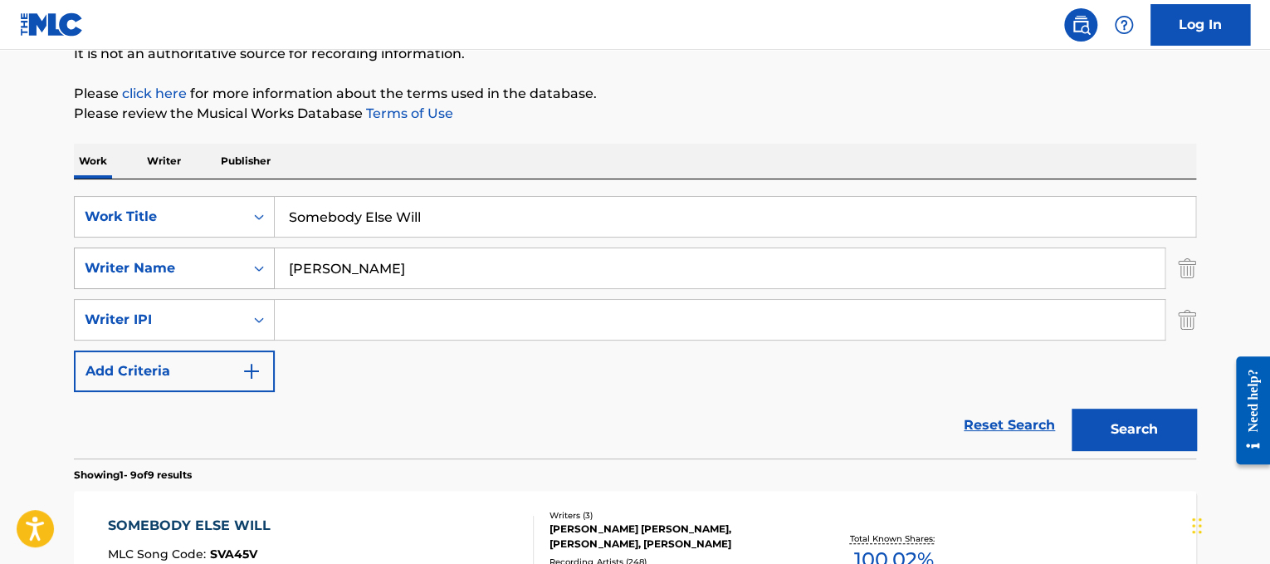
drag, startPoint x: 525, startPoint y: 227, endPoint x: 200, endPoint y: 262, distance: 326.5
click at [200, 262] on div "SearchWithCriteriad365d50e-ee68-4f25-b9b9-568e7ee9061f Work Title Somebody Else…" at bounding box center [635, 294] width 1122 height 196
paste input "one Like You"
type input "Someone Like You"
drag, startPoint x: 403, startPoint y: 286, endPoint x: 0, endPoint y: 178, distance: 417.7
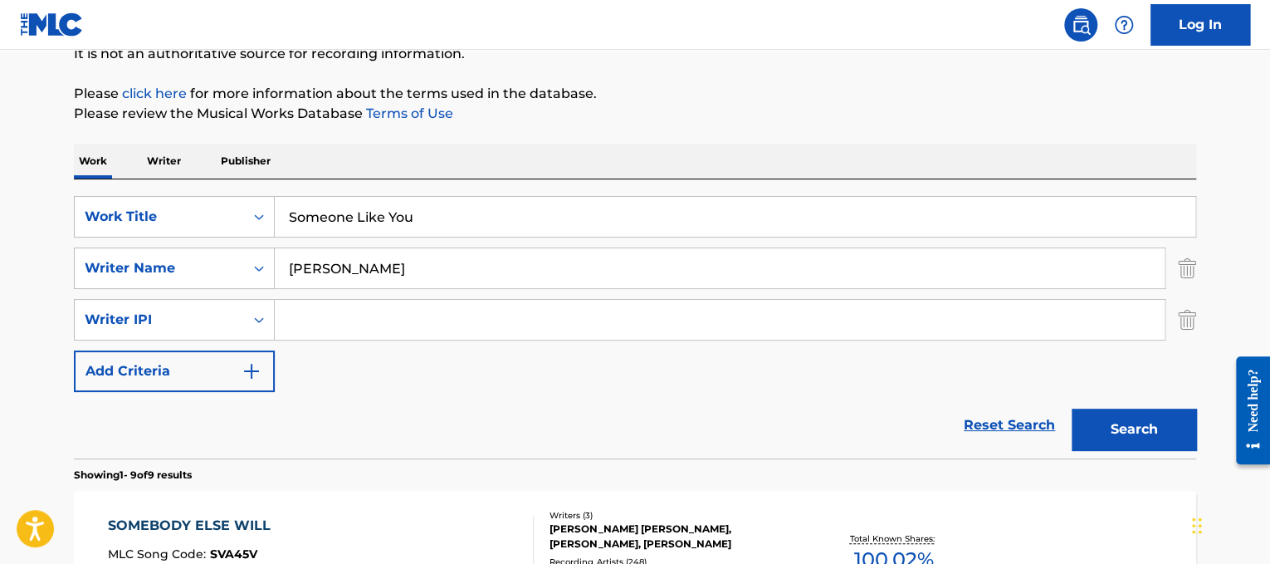
type input "[PERSON_NAME]"
click at [1072, 408] on button "Search" at bounding box center [1134, 429] width 125 height 42
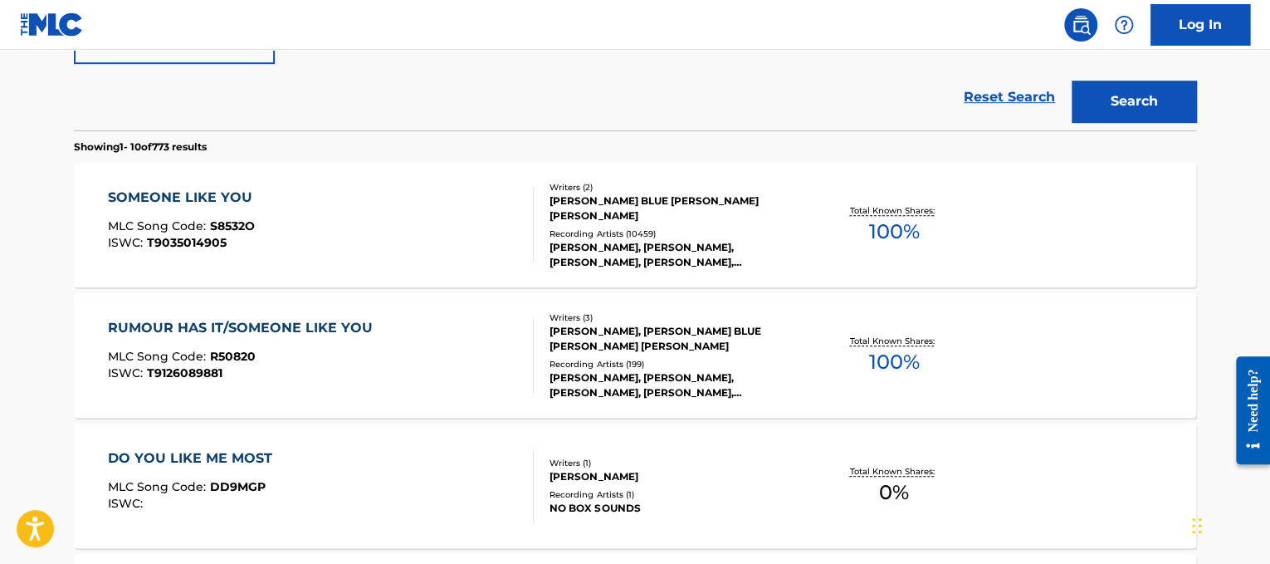
click at [470, 179] on div "SOMEONE LIKE YOU MLC Song Code : S8532O ISWC : T9035014905 Writers ( 2 ) [PERSO…" at bounding box center [635, 225] width 1122 height 125
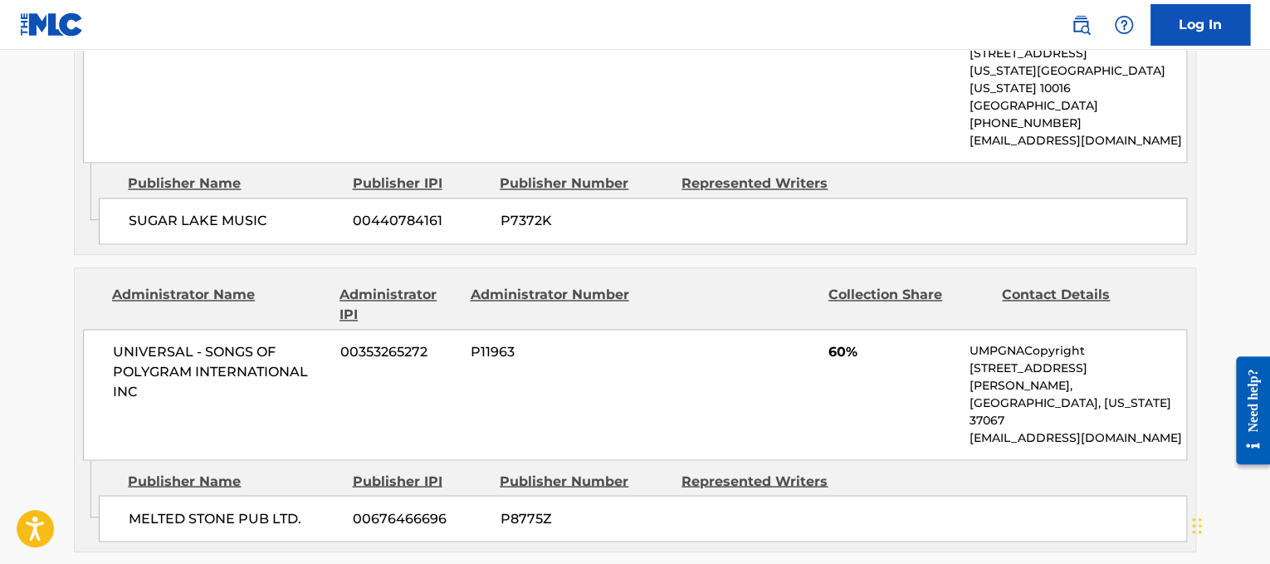
scroll to position [1122, 0]
